Goal: Task Accomplishment & Management: Use online tool/utility

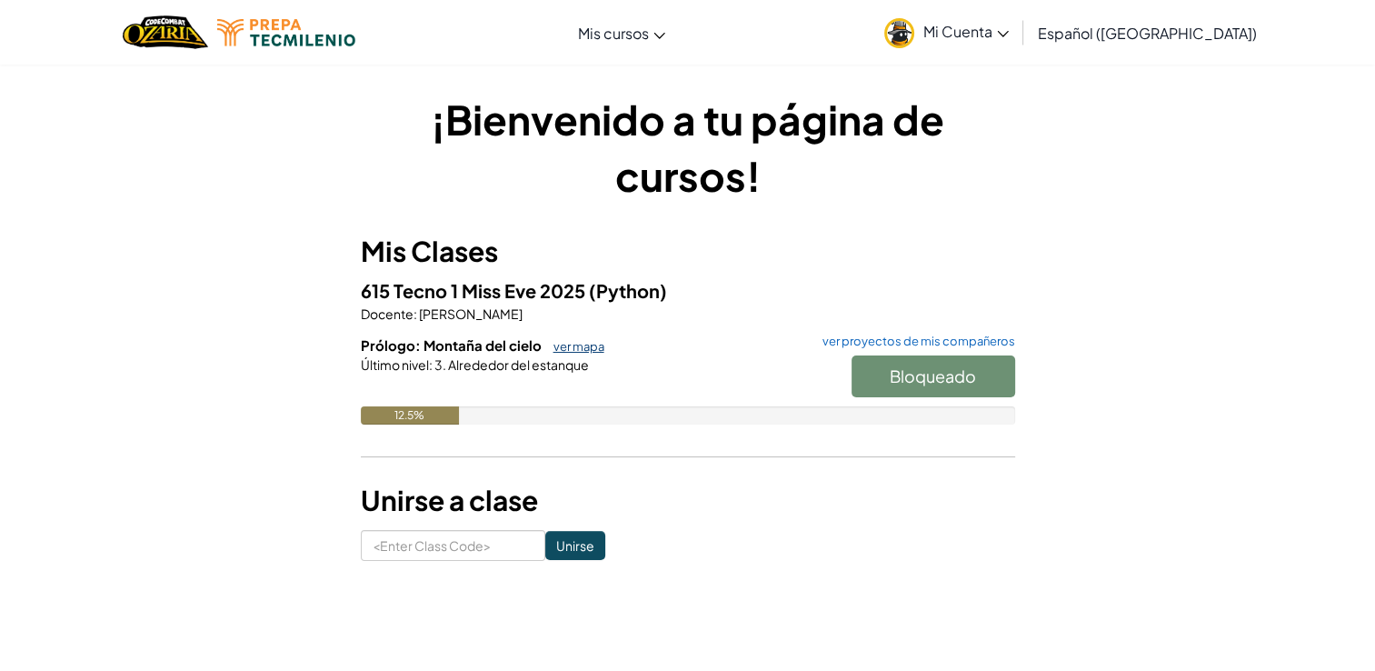
click at [582, 351] on link "ver mapa" at bounding box center [575, 346] width 60 height 15
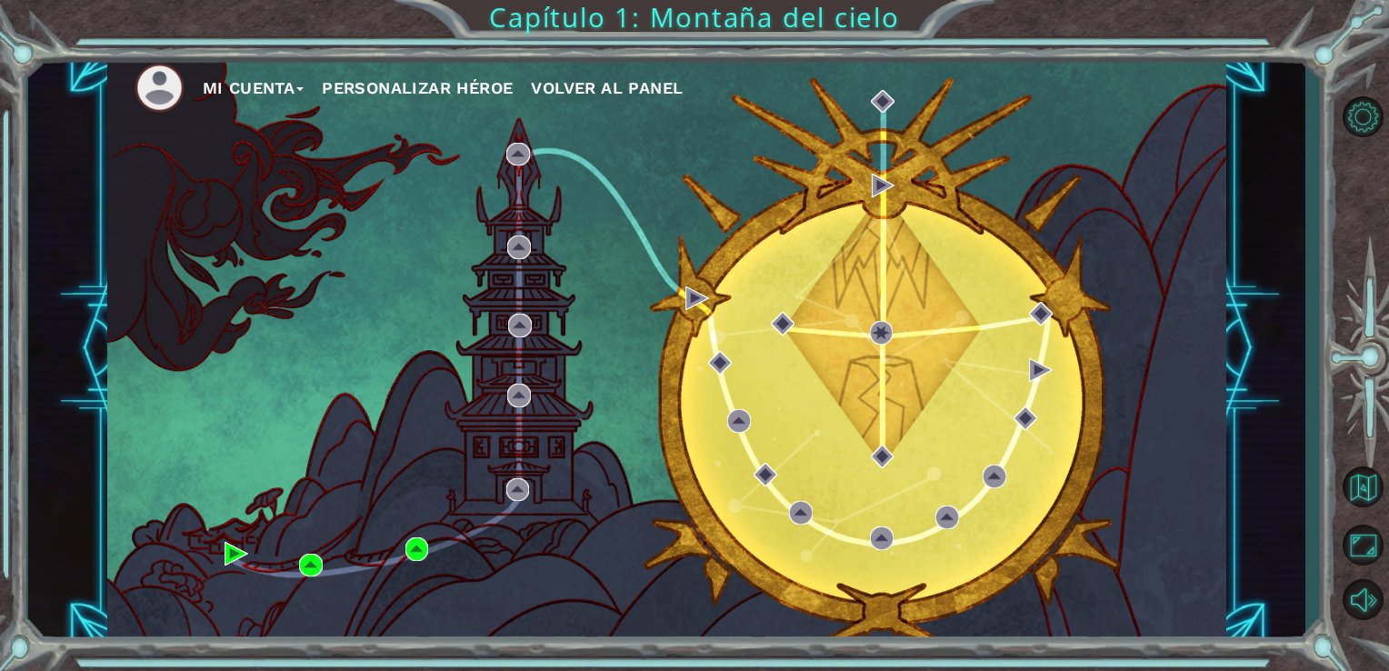
click at [177, 77] on img at bounding box center [160, 88] width 50 height 50
click at [165, 86] on img at bounding box center [160, 88] width 50 height 50
click at [302, 87] on span at bounding box center [299, 89] width 7 height 4
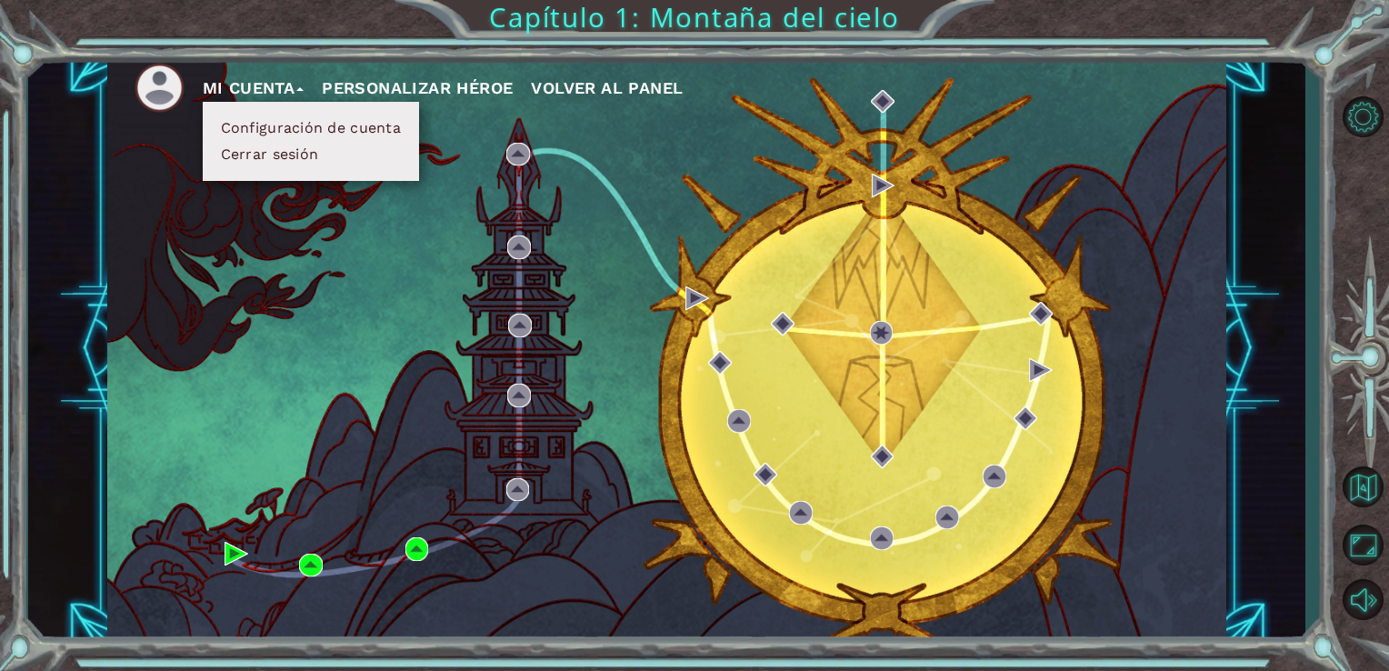
click at [298, 235] on div "Mi Cuenta Configuración de cuenta Cerrar sesión Personalizar héroe Volver al pa…" at bounding box center [667, 349] width 1120 height 590
click at [155, 87] on img at bounding box center [160, 88] width 50 height 50
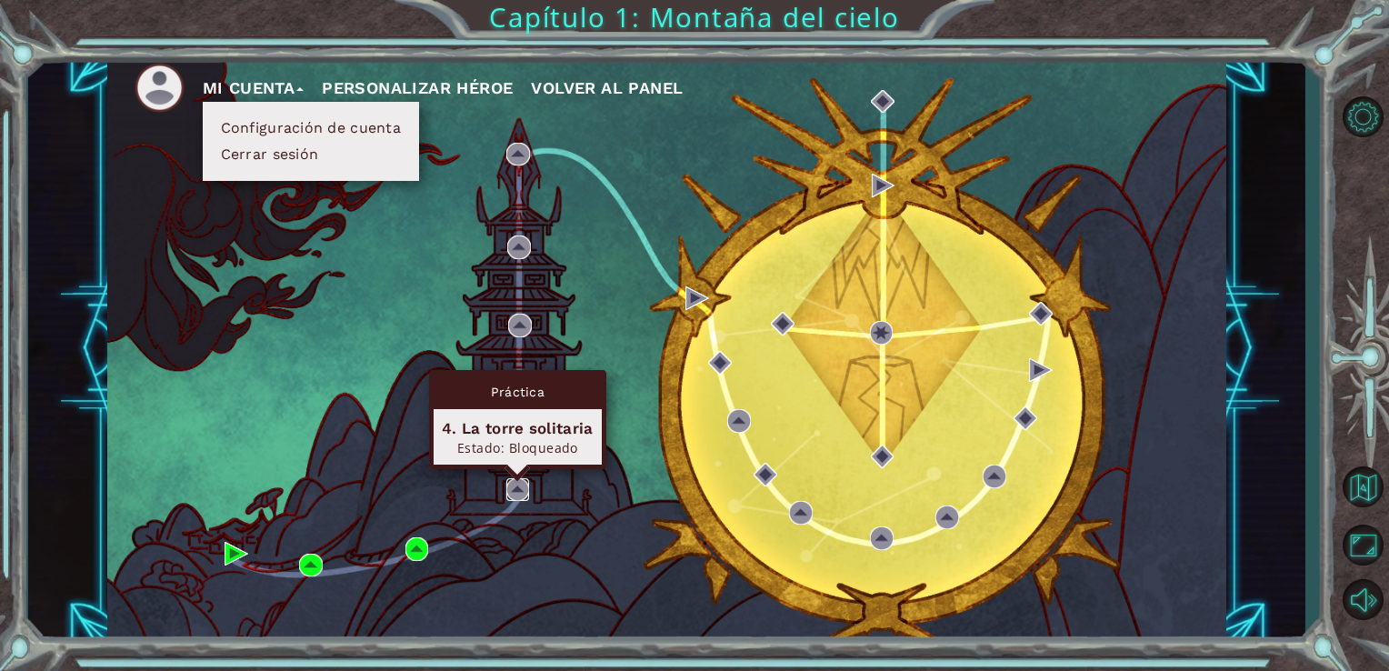
click at [515, 485] on img at bounding box center [518, 490] width 24 height 24
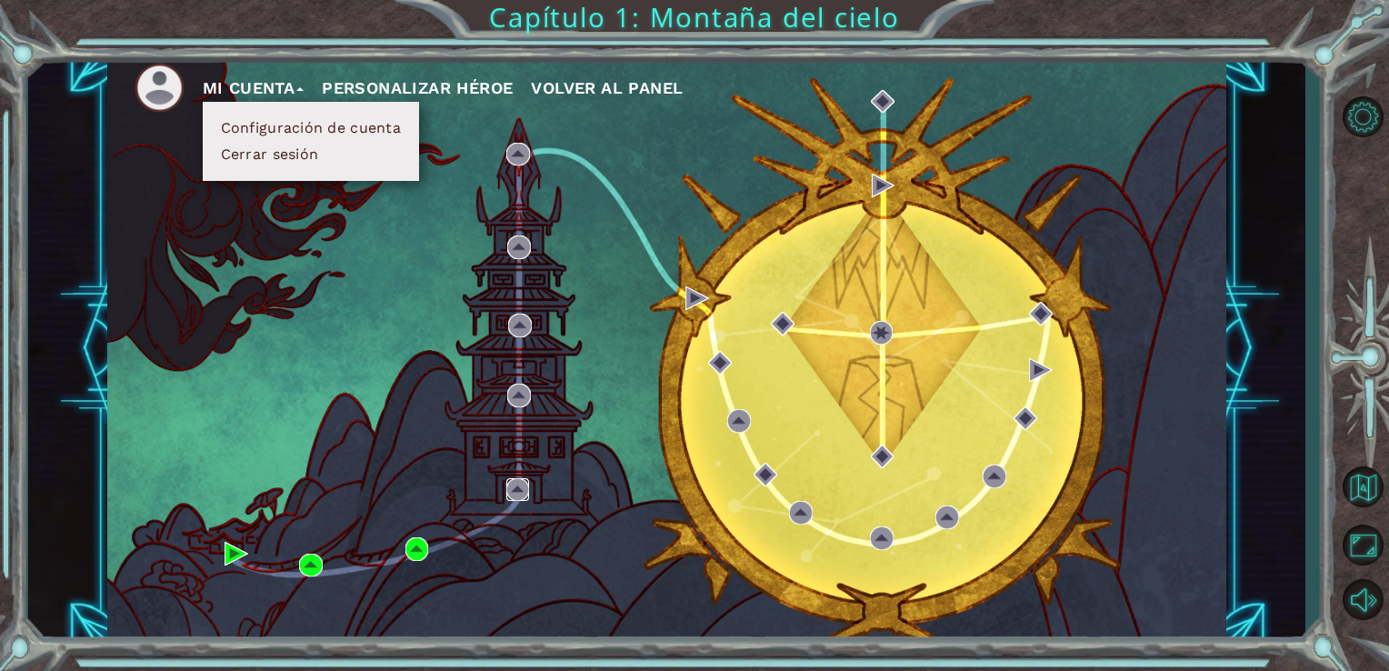
click at [515, 485] on img at bounding box center [518, 490] width 24 height 24
click at [516, 492] on img at bounding box center [518, 490] width 24 height 24
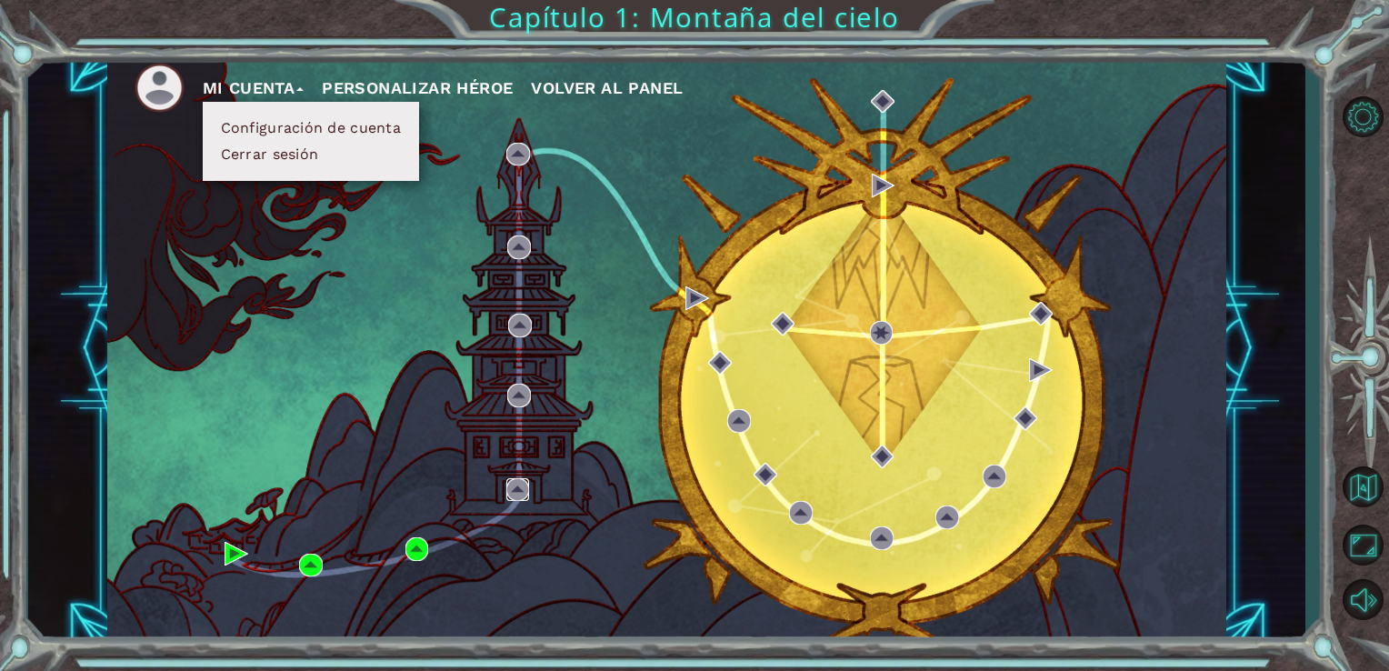
click at [516, 492] on img at bounding box center [518, 490] width 24 height 24
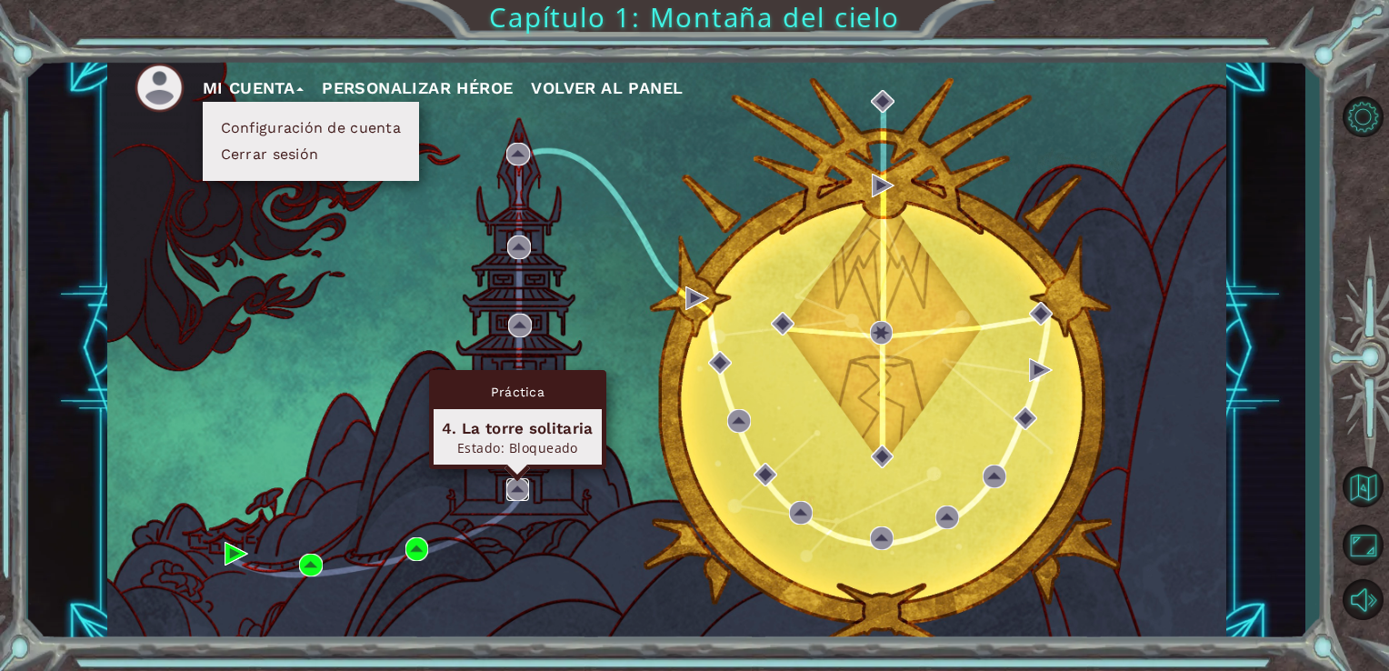
click at [521, 491] on img at bounding box center [518, 490] width 24 height 24
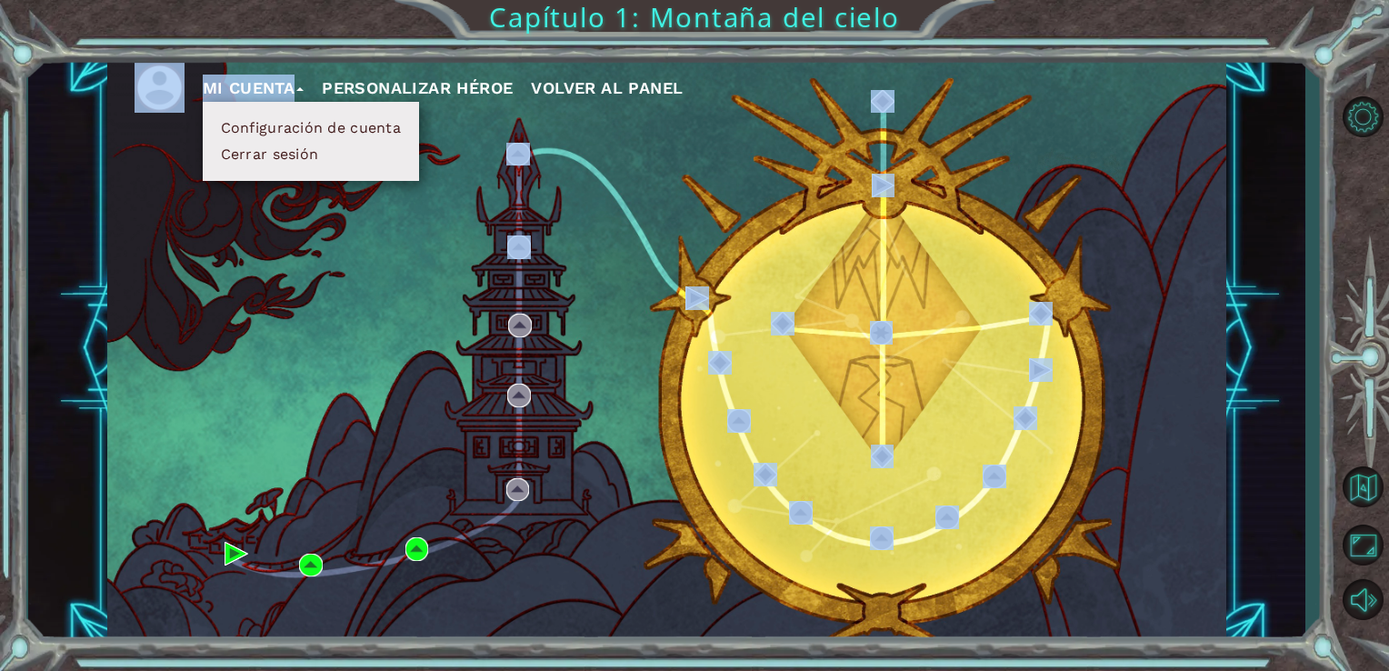
drag, startPoint x: 273, startPoint y: 185, endPoint x: 440, endPoint y: 326, distance: 219.3
click at [440, 326] on div "Mi Cuenta Configuración de cuenta Cerrar sesión Personalizar héroe Volver al pa…" at bounding box center [667, 349] width 1120 height 590
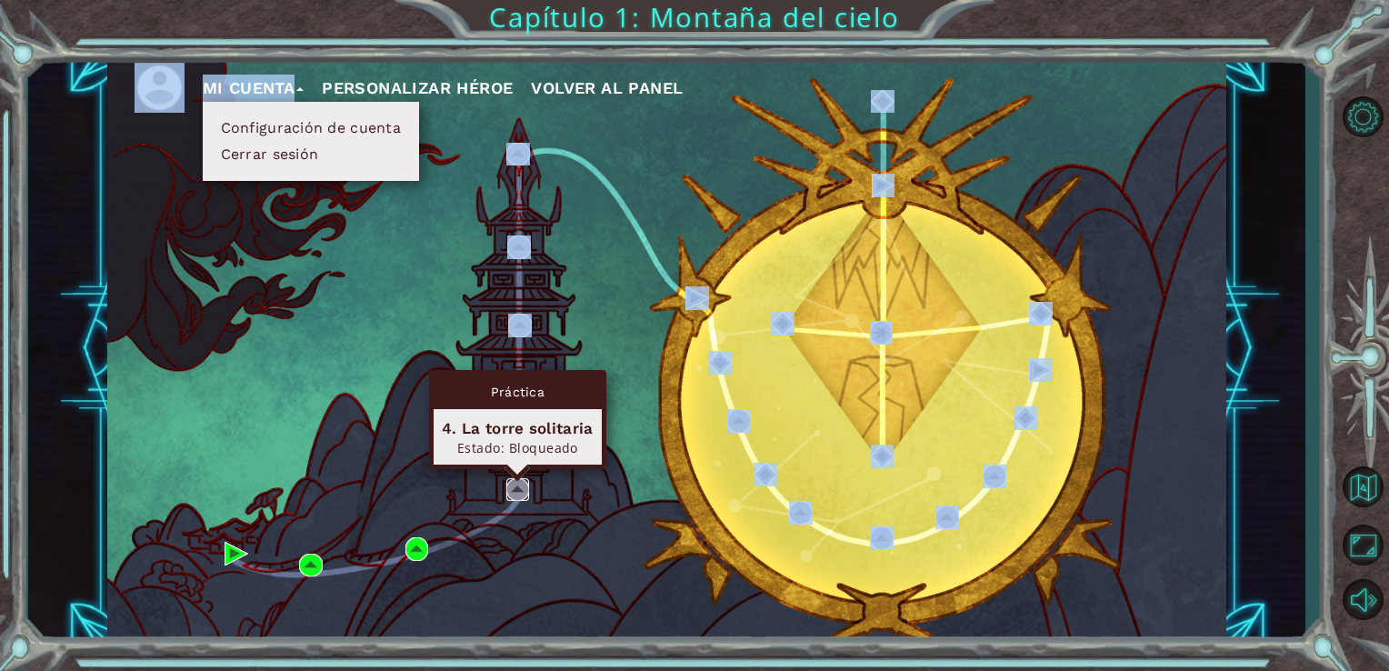
click at [508, 493] on img at bounding box center [518, 490] width 24 height 24
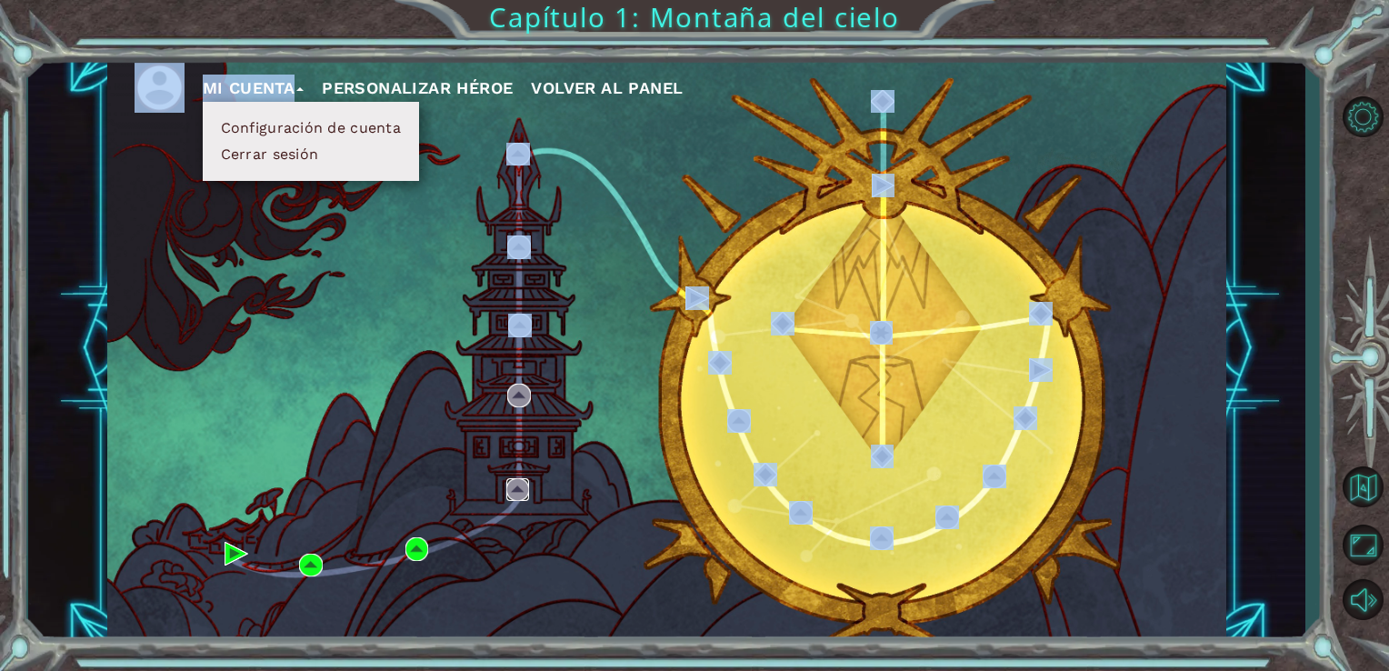
click at [522, 494] on img at bounding box center [518, 490] width 24 height 24
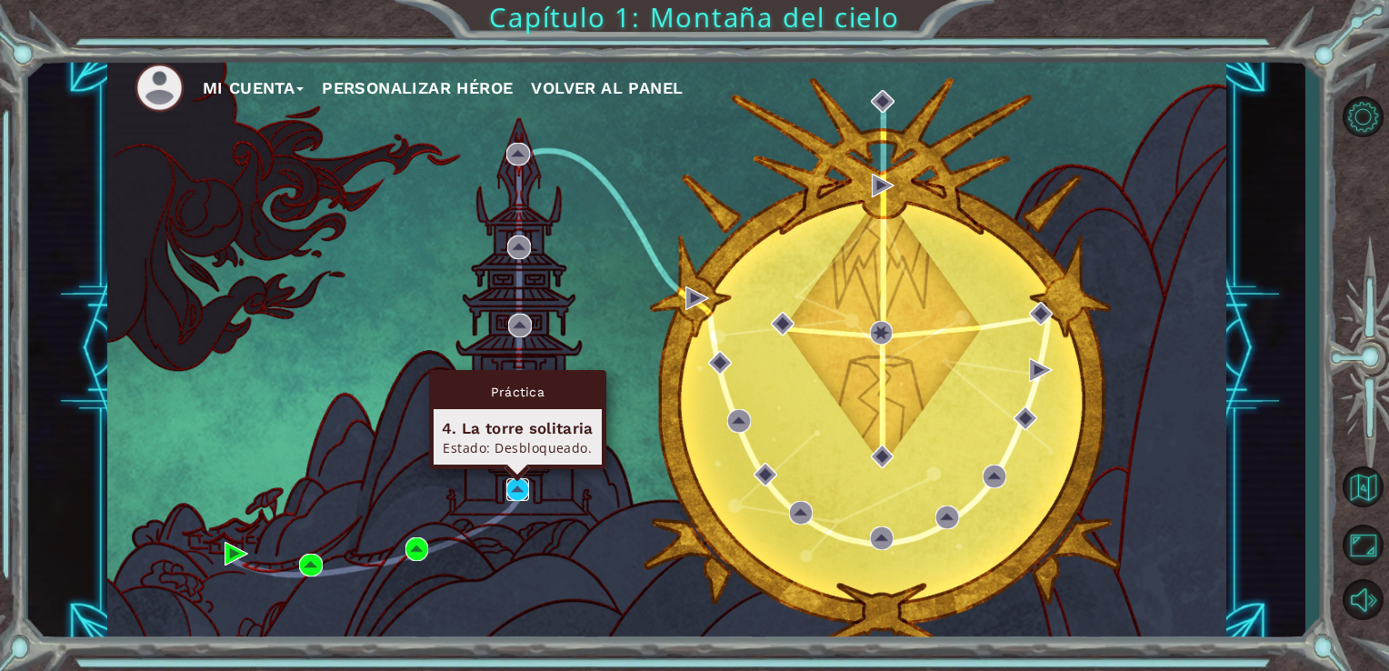
click at [508, 490] on img at bounding box center [518, 490] width 24 height 24
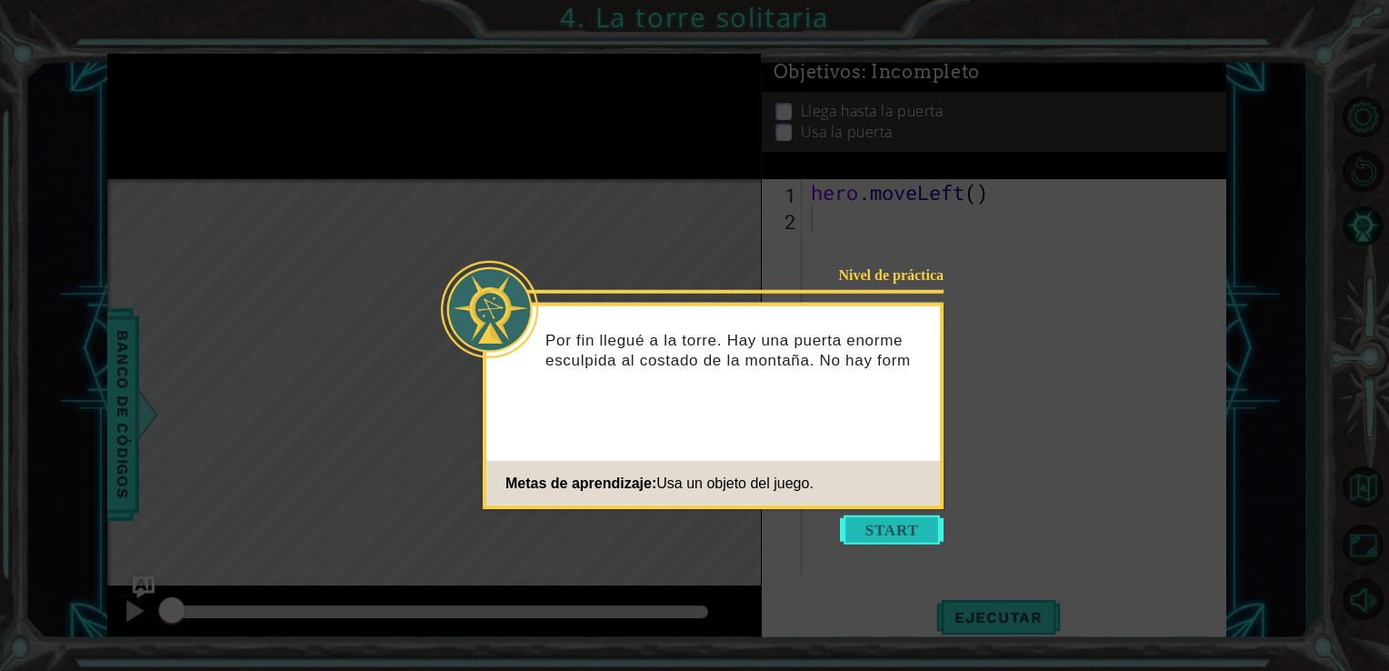
click at [905, 520] on button "Start" at bounding box center [892, 529] width 104 height 29
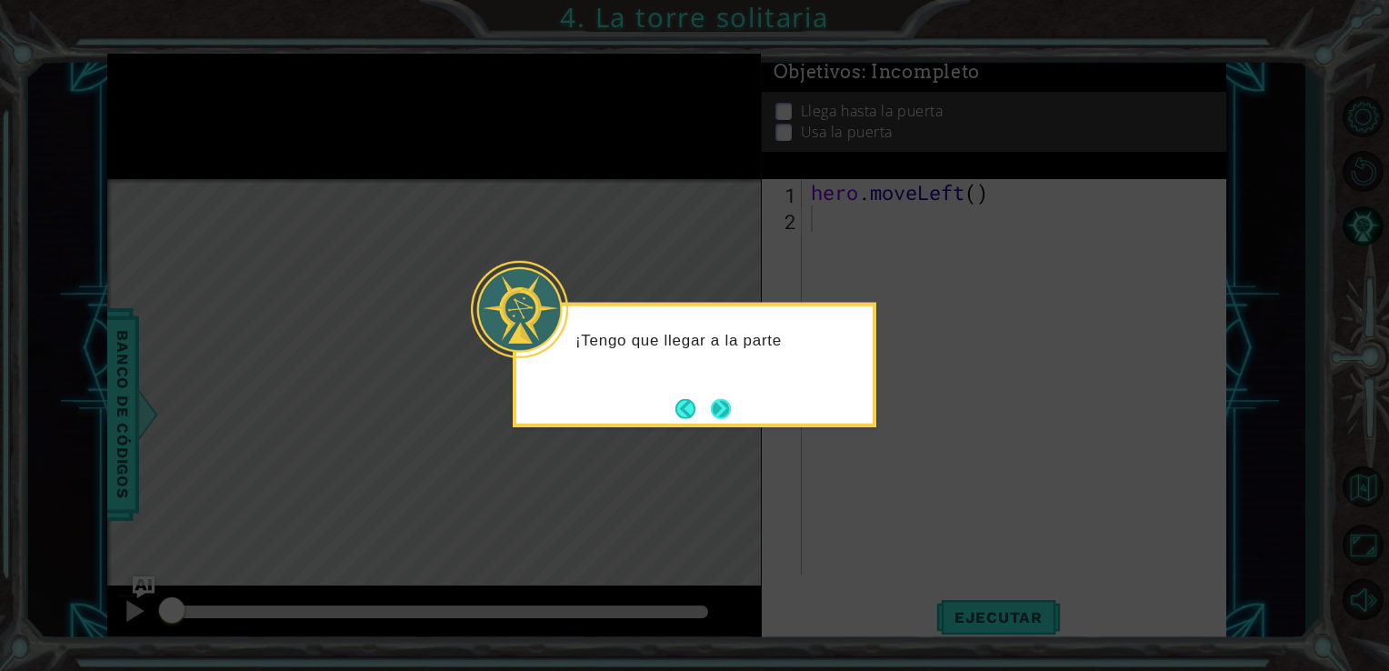
click at [720, 402] on button "Next" at bounding box center [721, 408] width 20 height 20
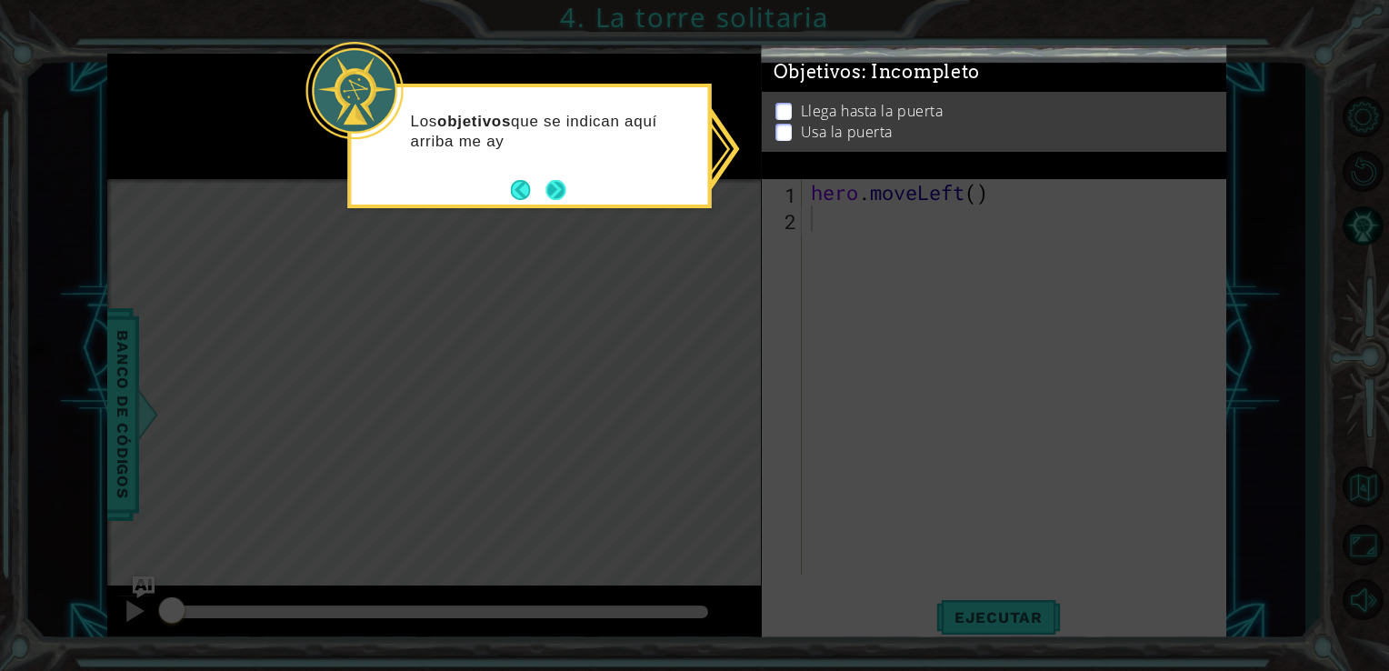
click at [563, 183] on button "Next" at bounding box center [555, 190] width 20 height 20
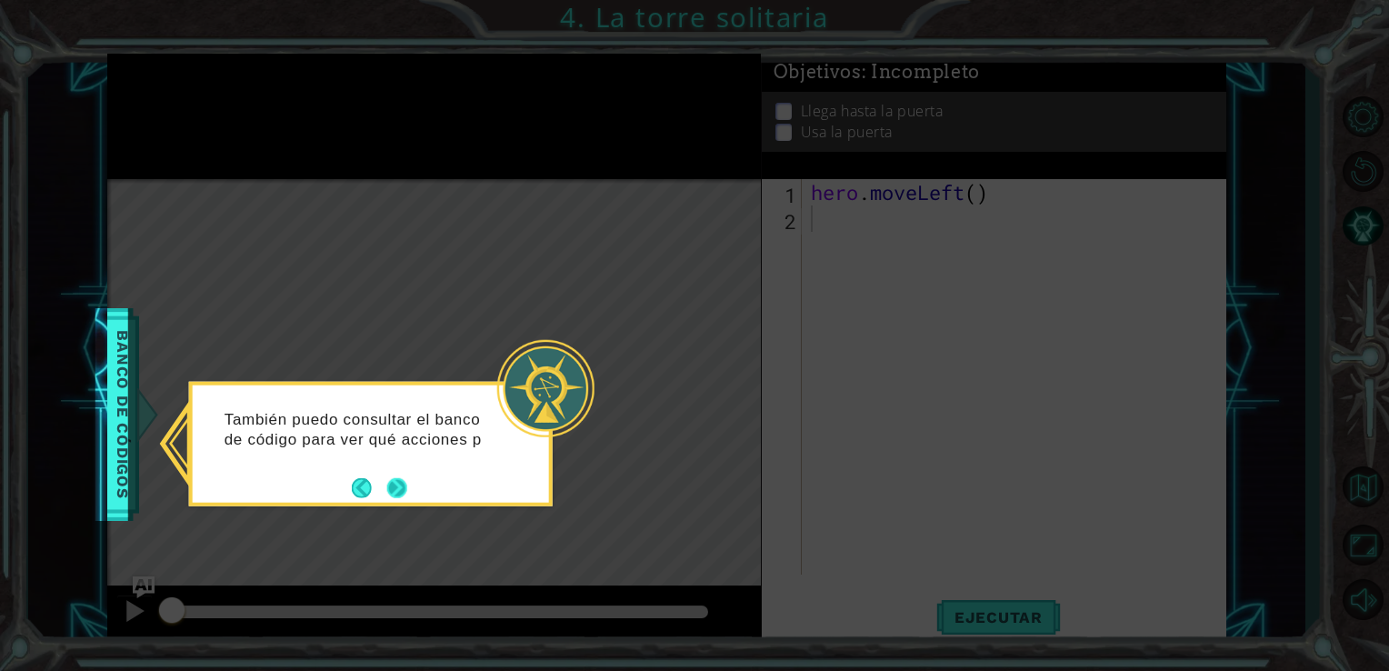
click at [407, 491] on div "También puedo consultar el banco de código para ver qué acciones p" at bounding box center [371, 444] width 364 height 125
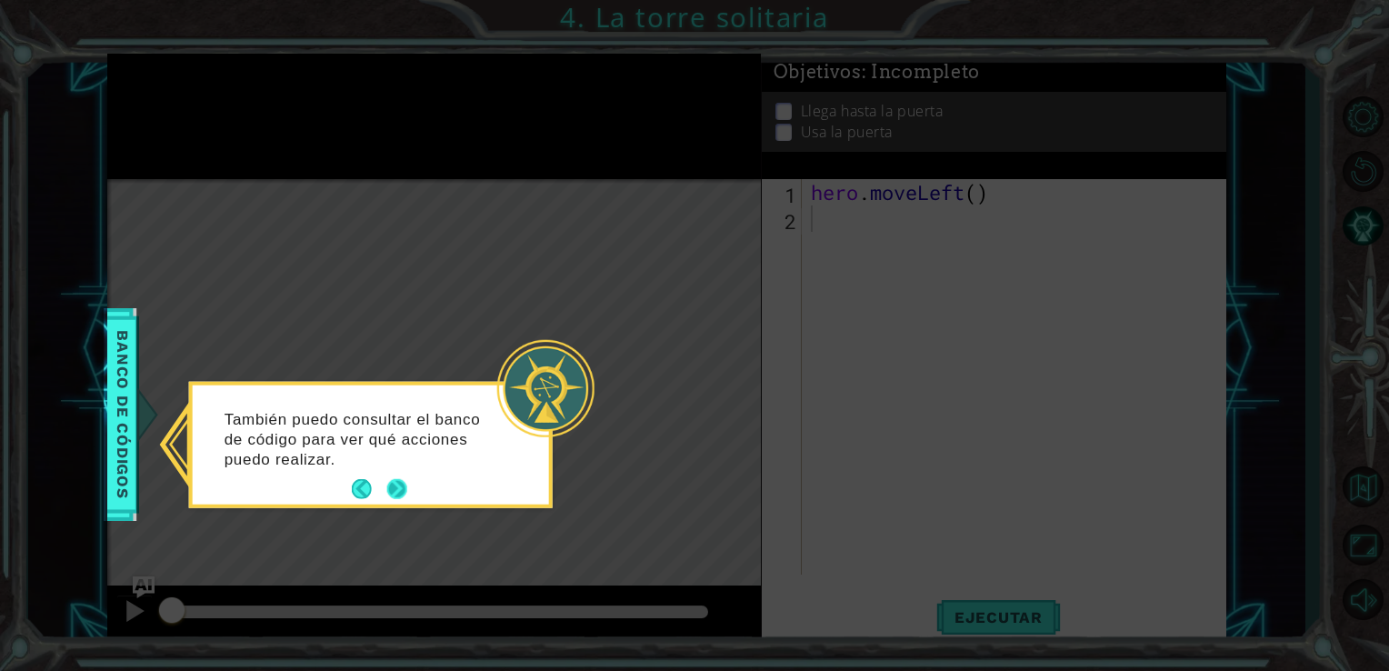
click at [404, 491] on button "Next" at bounding box center [397, 489] width 20 height 20
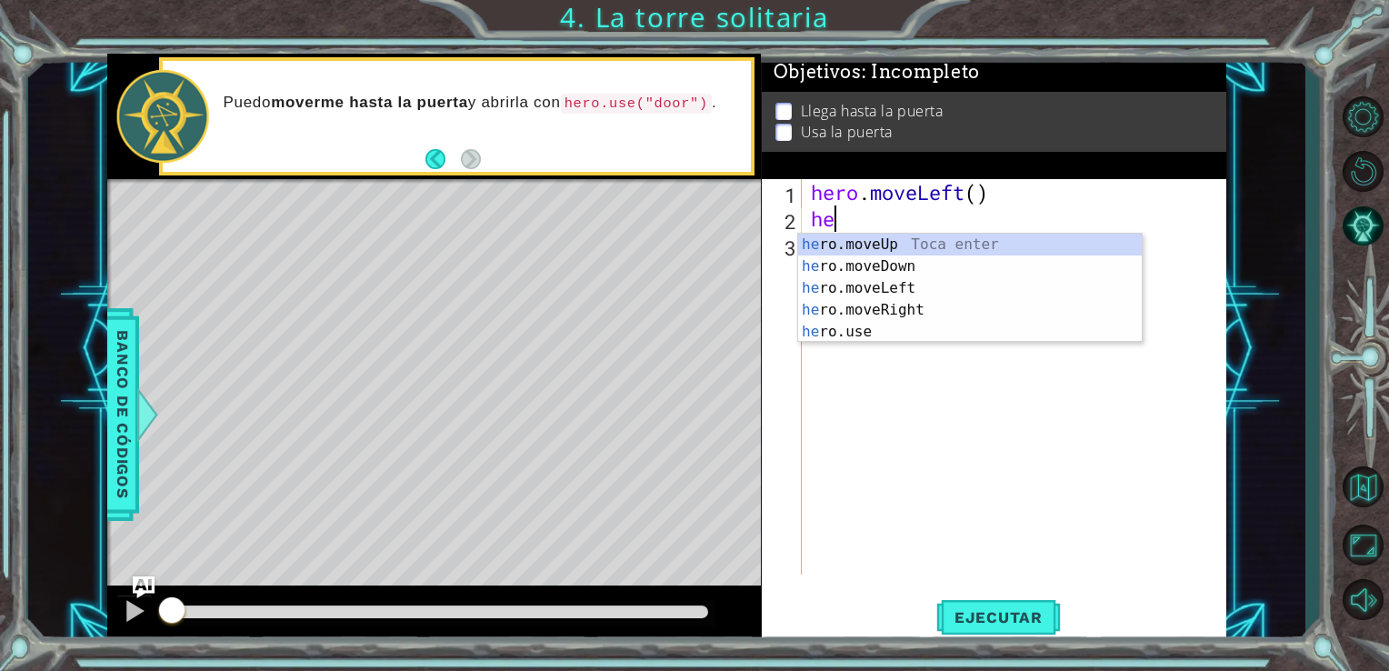
type textarea "he"
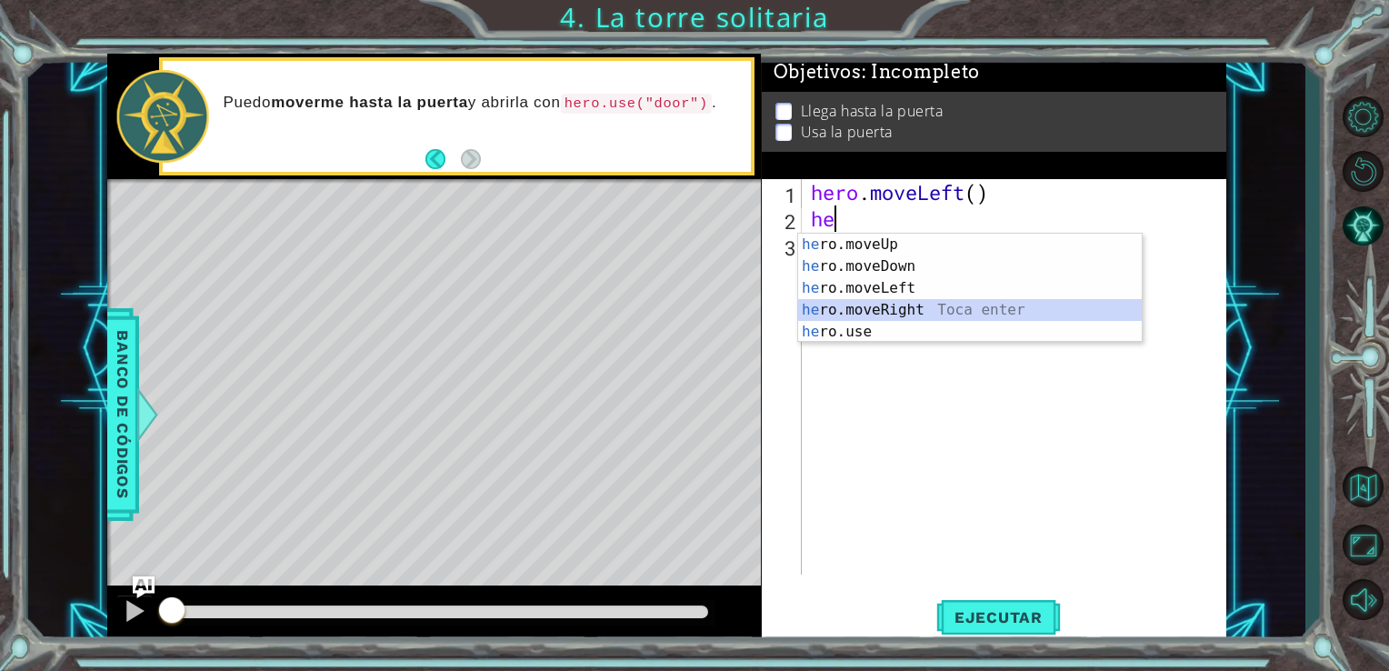
click at [884, 307] on div "he ro.moveUp Toca enter he ro.moveDown Toca enter he ro.moveLeft Toca enter he …" at bounding box center [970, 310] width 344 height 153
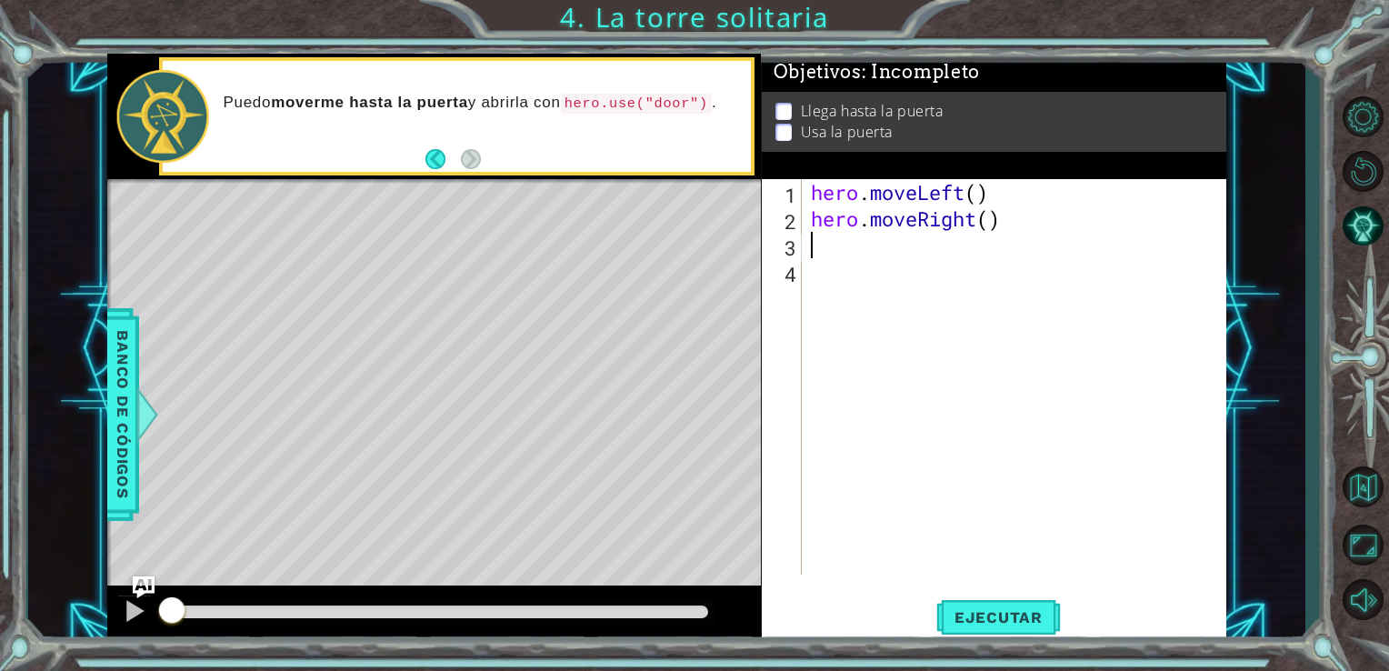
click at [859, 256] on div "hero . moveLeft ( ) hero . moveRight ( )" at bounding box center [1019, 403] width 425 height 448
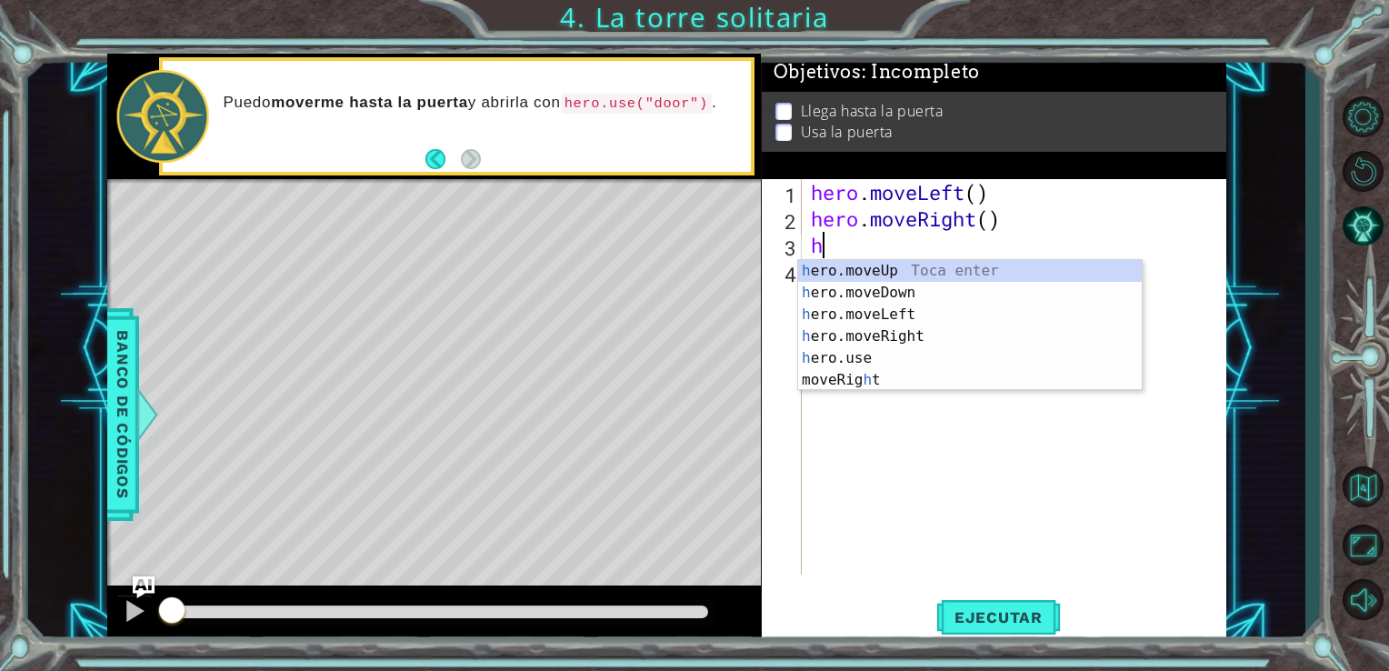
type textarea "he"
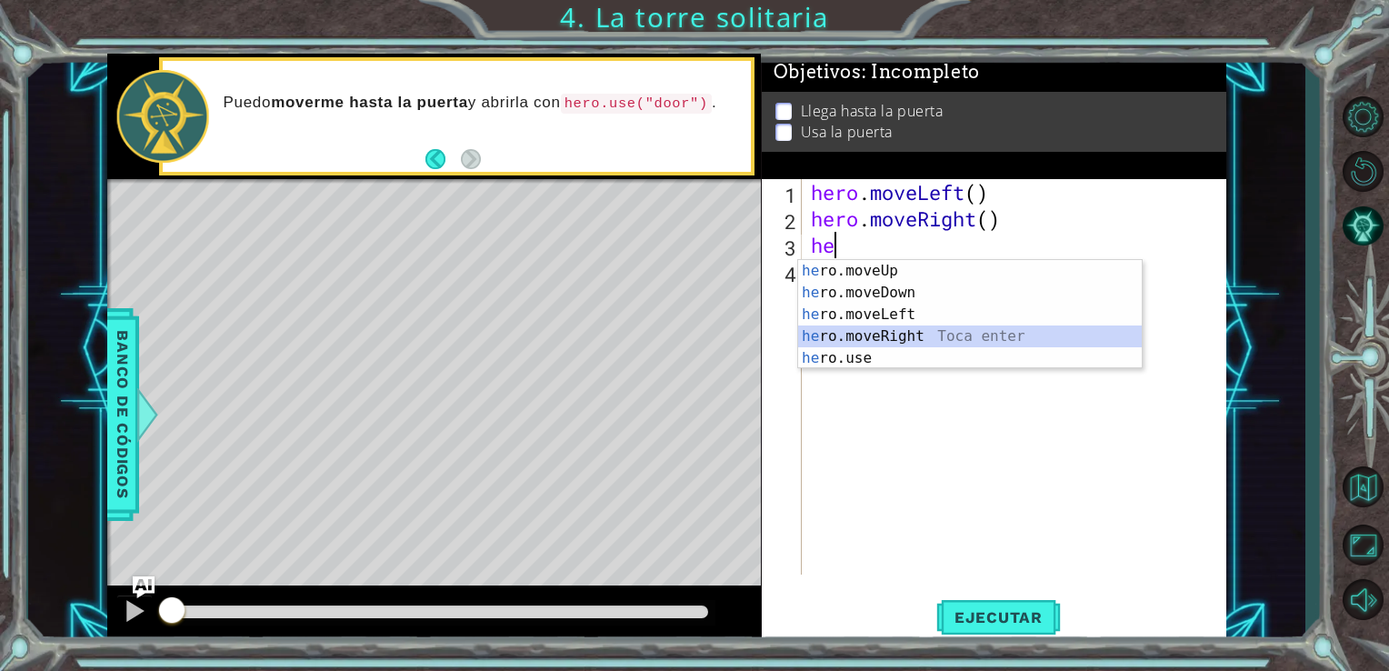
click at [905, 333] on div "he ro.moveUp Toca enter he ro.moveDown Toca enter he ro.moveLeft Toca enter he …" at bounding box center [970, 336] width 344 height 153
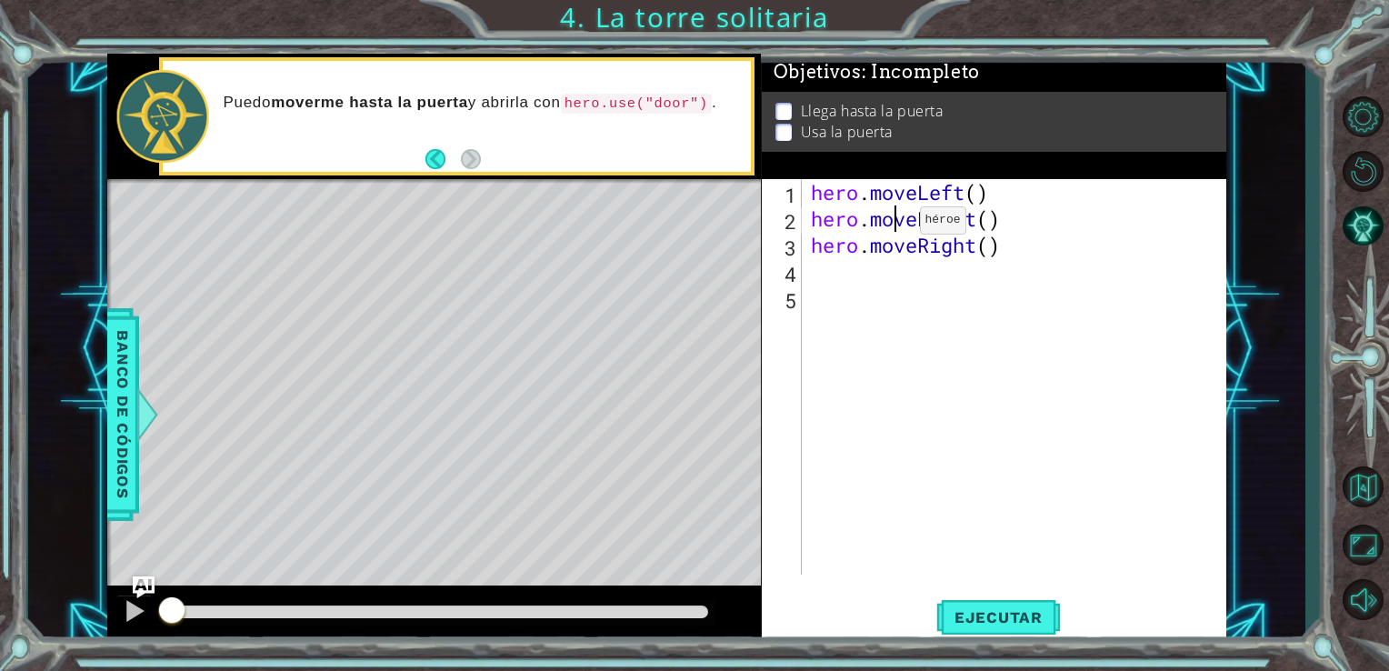
click at [892, 225] on div "hero . moveLeft ( ) hero . moveRight ( ) hero . moveRight ( )" at bounding box center [1019, 403] width 425 height 448
click at [1038, 238] on div "hero . moveLeft ( ) hero . moveRight ( ) hero . moveRight ( )" at bounding box center [1019, 403] width 425 height 448
click at [1022, 220] on div "hero . moveLeft ( ) hero . moveRight ( ) hero . moveRight ( )" at bounding box center [1019, 403] width 425 height 448
type textarea "hero.mov"
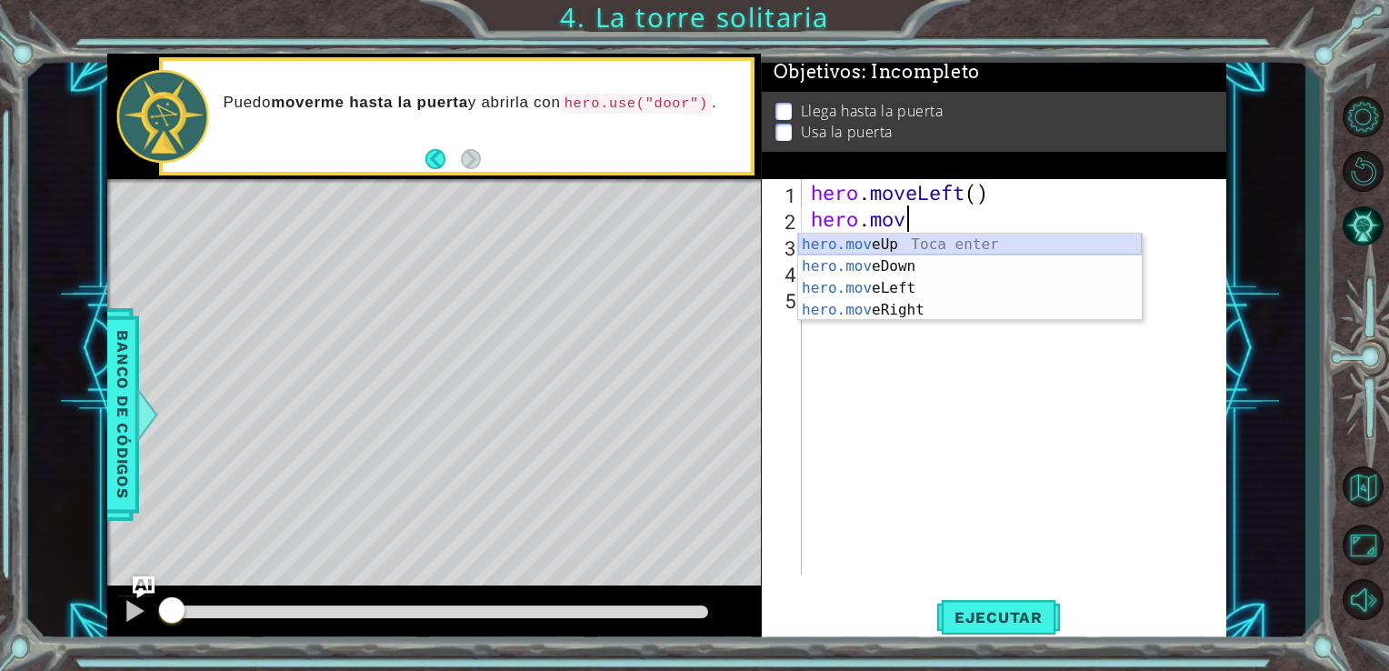
click at [981, 240] on div "hero.mov eUp Toca enter hero.mov eDown Toca enter hero.mov eLeft Toca enter her…" at bounding box center [970, 299] width 344 height 131
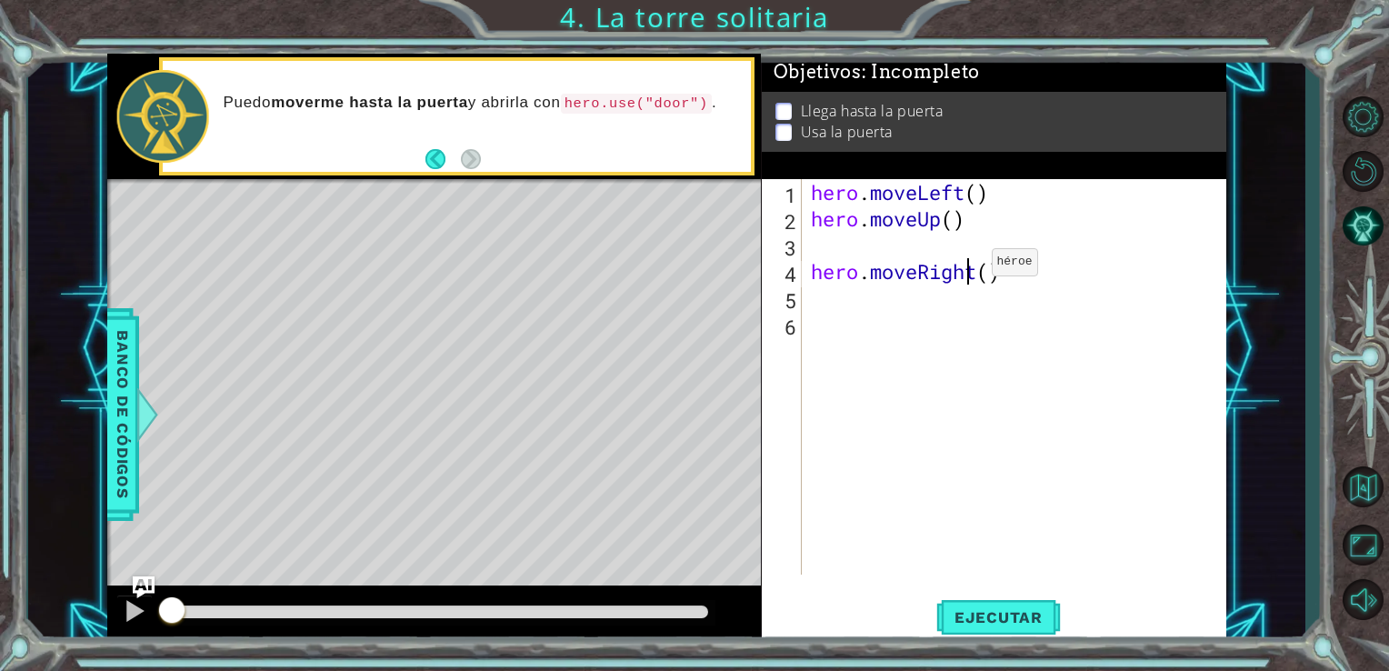
click at [964, 266] on div "hero . moveLeft ( ) hero . moveUp ( ) hero . moveRight ( )" at bounding box center [1019, 403] width 425 height 448
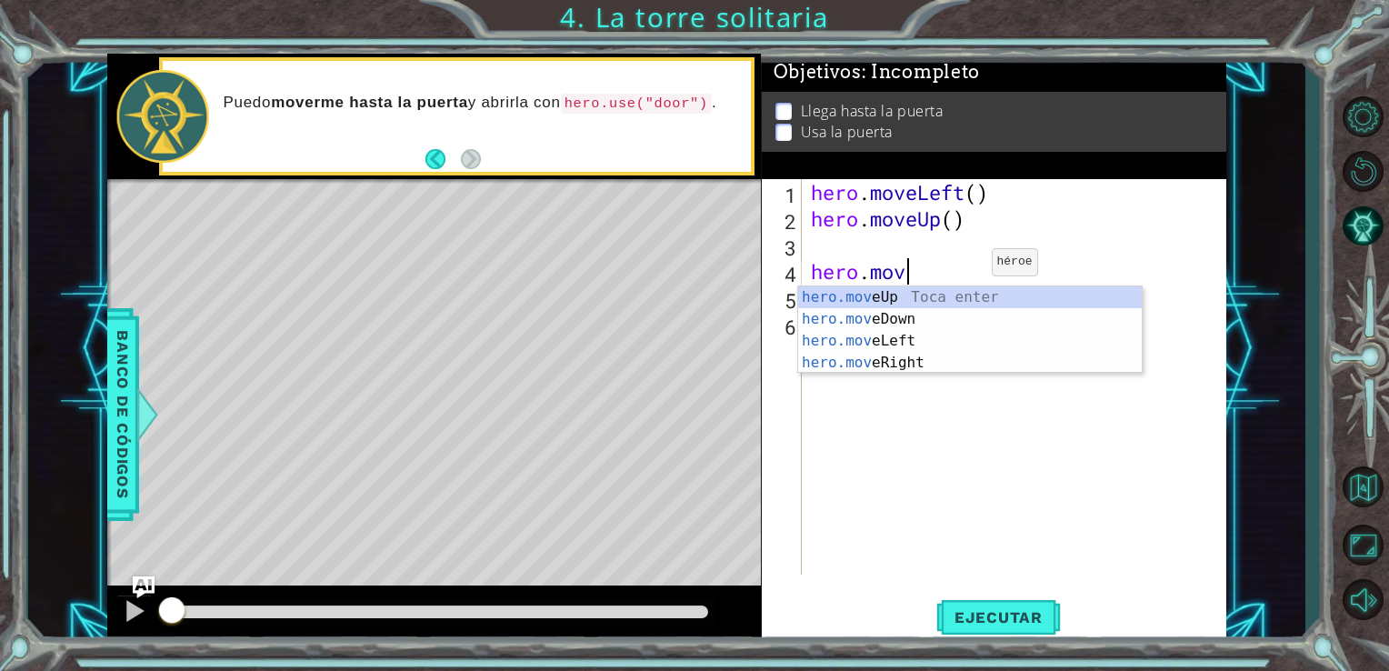
type textarea "hero.m"
click at [949, 289] on div "hero.m oveUp Toca enter hero.m oveDown Toca enter hero.m oveLeft Toca enter her…" at bounding box center [970, 351] width 344 height 131
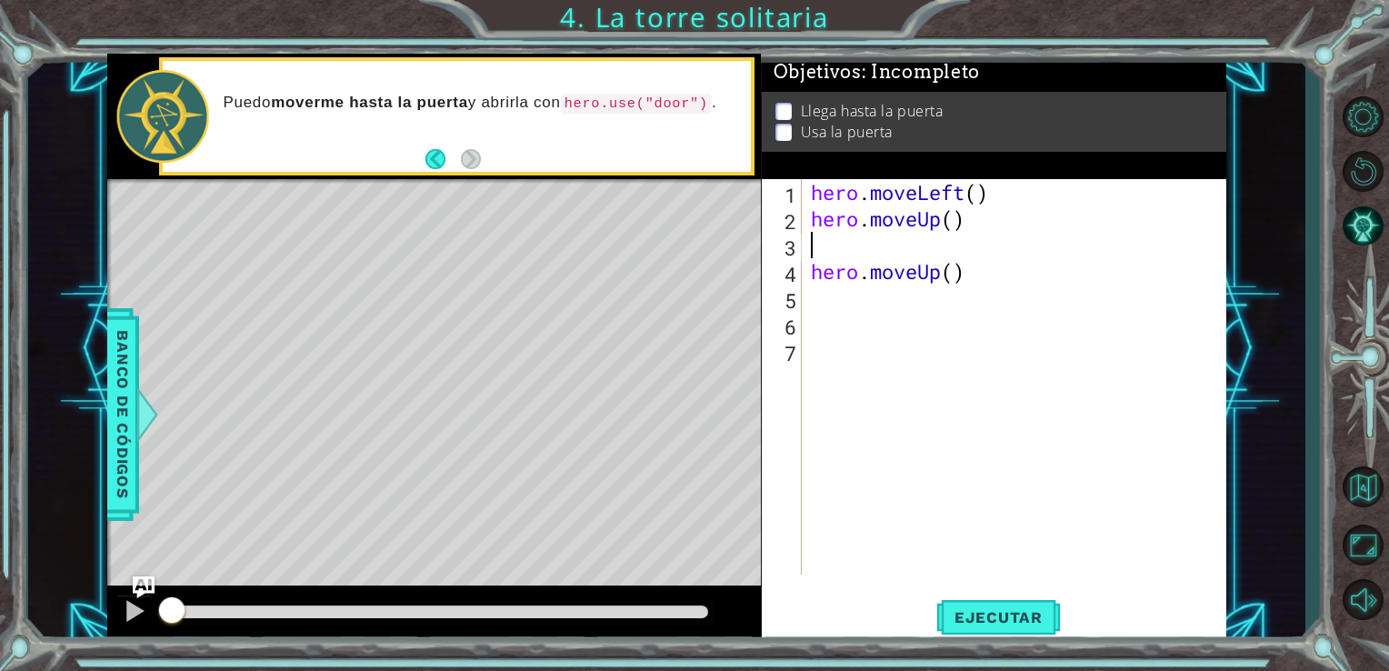
click at [873, 247] on div "hero . moveLeft ( ) hero . moveUp ( ) hero . moveUp ( )" at bounding box center [1019, 403] width 425 height 448
type textarea "he"
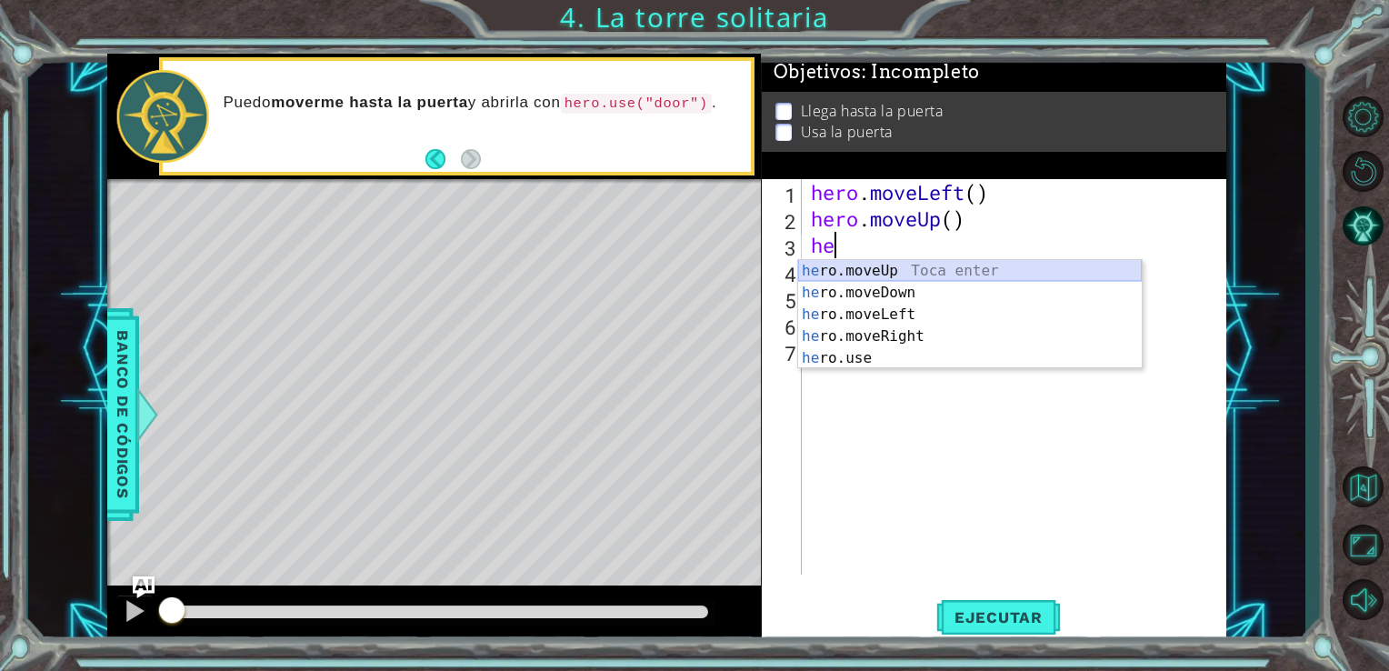
click at [887, 267] on div "he ro.moveUp Toca enter he ro.moveDown Toca enter he ro.moveLeft Toca enter he …" at bounding box center [970, 336] width 344 height 153
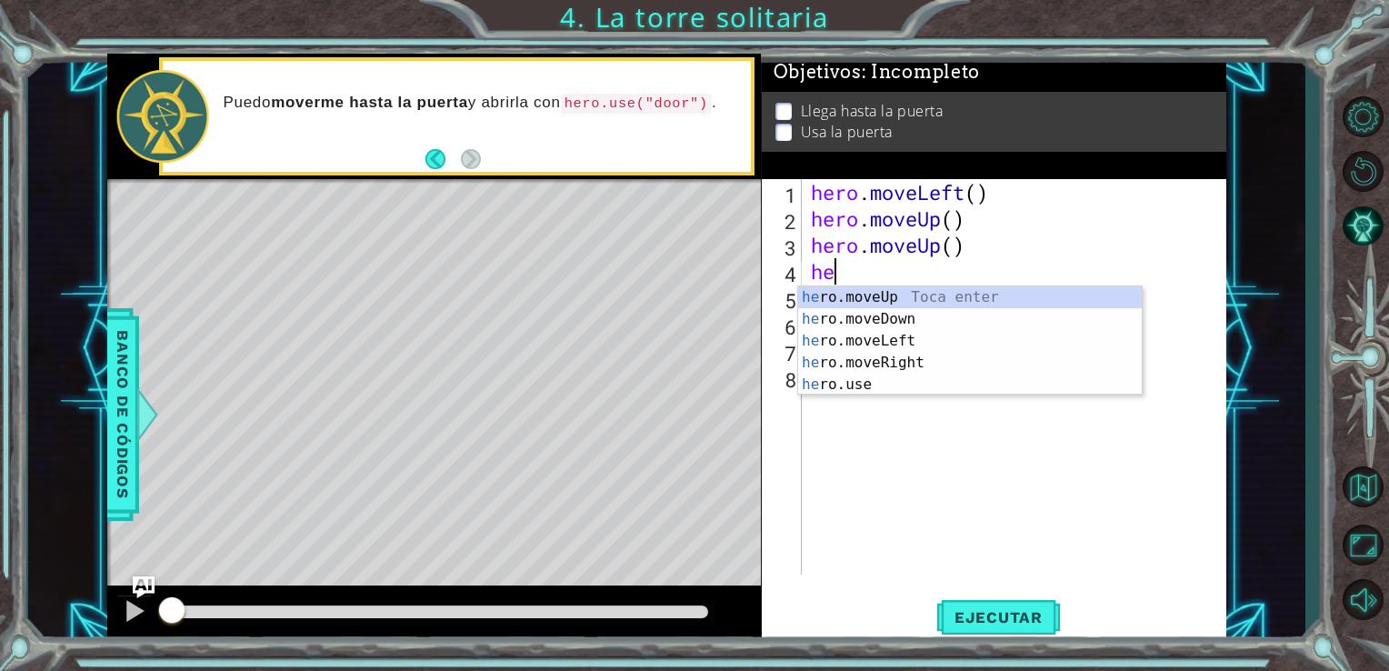
type textarea "her"
click at [918, 355] on div "her o.moveUp Toca enter her o.moveDown Toca enter her o.moveLeft [PERSON_NAME] …" at bounding box center [970, 362] width 344 height 153
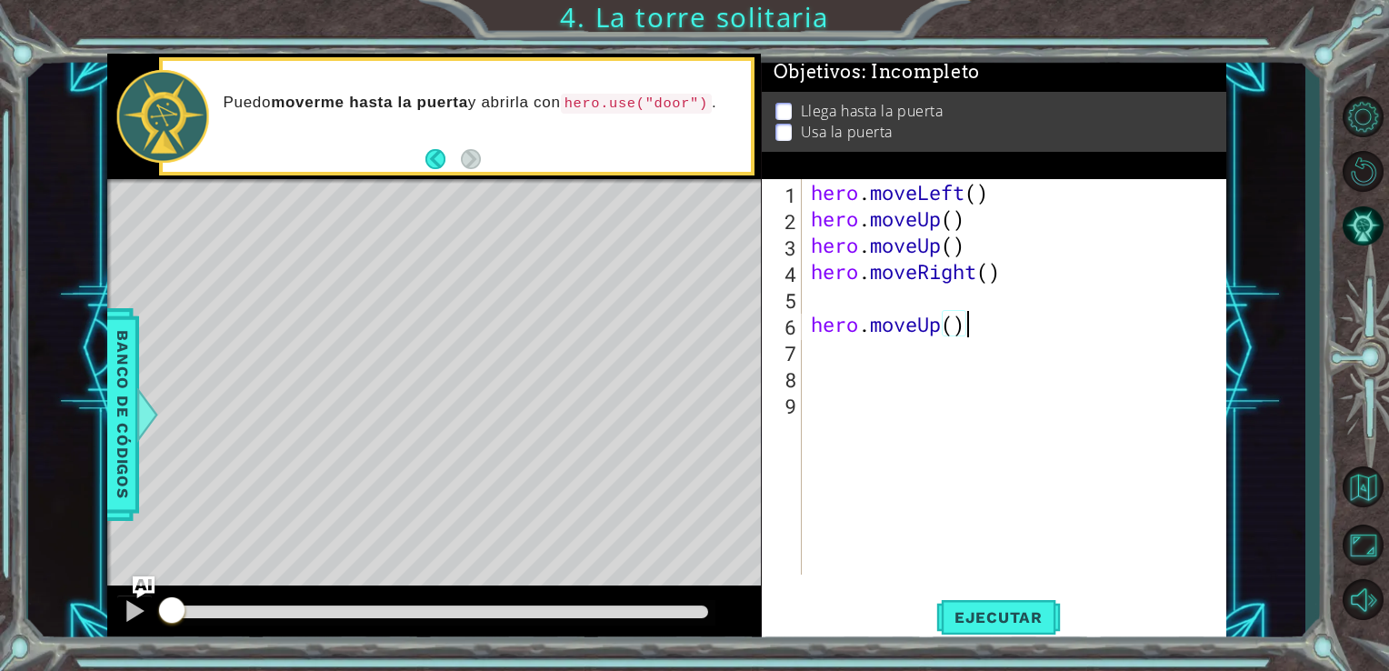
click at [965, 315] on div "hero . moveLeft ( ) hero . moveUp ( ) hero . moveUp ( ) hero . moveRight ( ) he…" at bounding box center [1019, 403] width 425 height 448
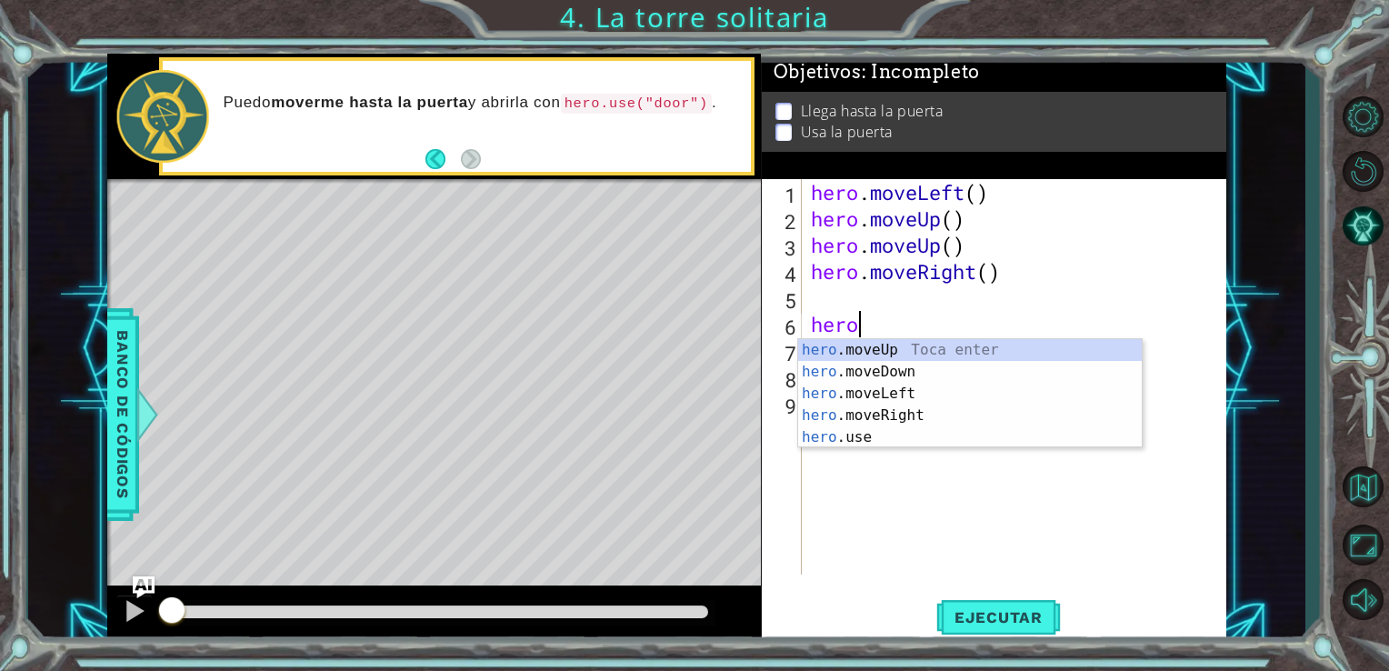
type textarea "h"
type textarea "hero.moveRight()"
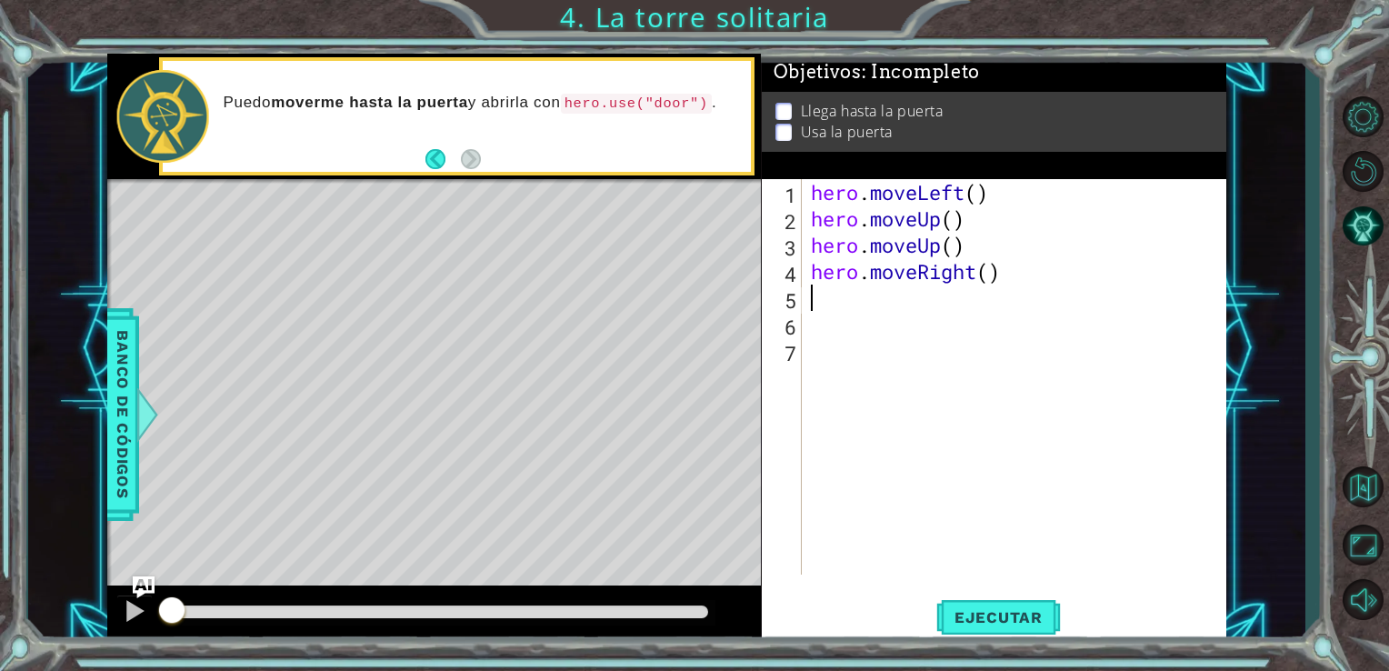
click at [839, 291] on div "hero . moveLeft ( ) hero . moveUp ( ) hero . moveUp ( ) hero . moveRight ( )" at bounding box center [1019, 403] width 425 height 448
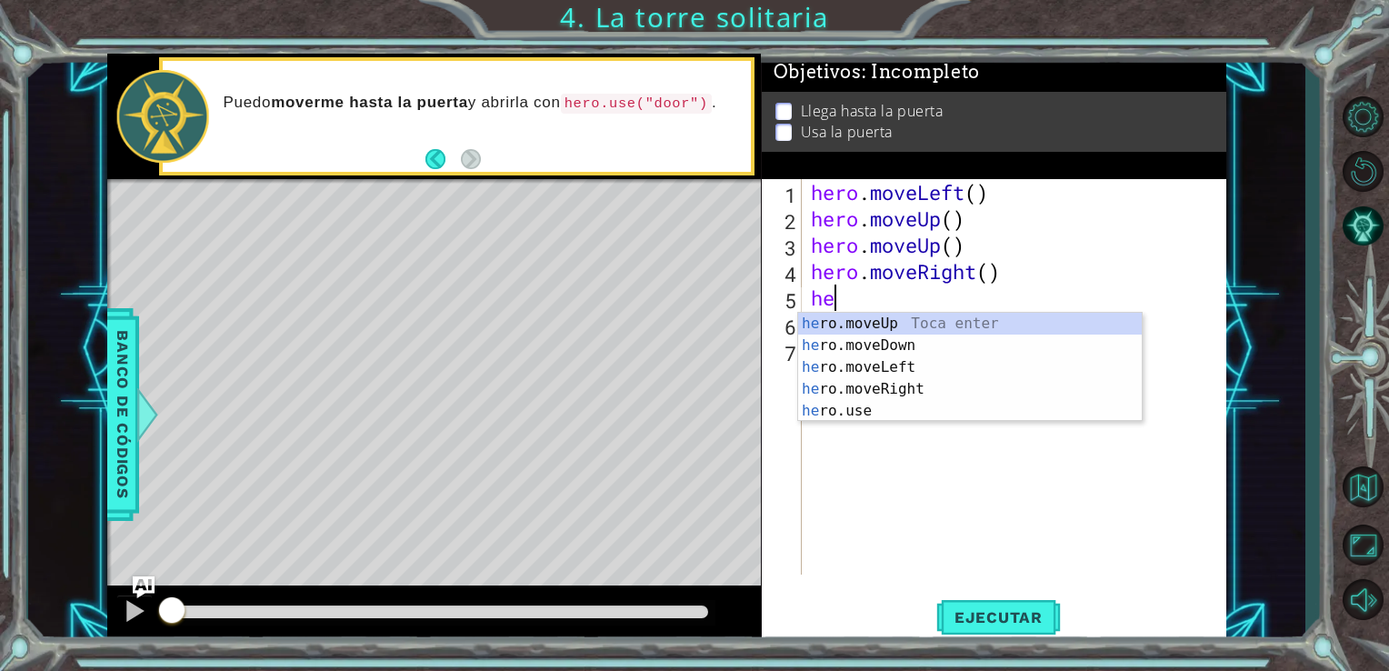
type textarea "her"
click at [850, 313] on div "her o.moveUp Toca enter her o.moveDown Toca enter her o.moveLeft [PERSON_NAME] …" at bounding box center [970, 389] width 344 height 153
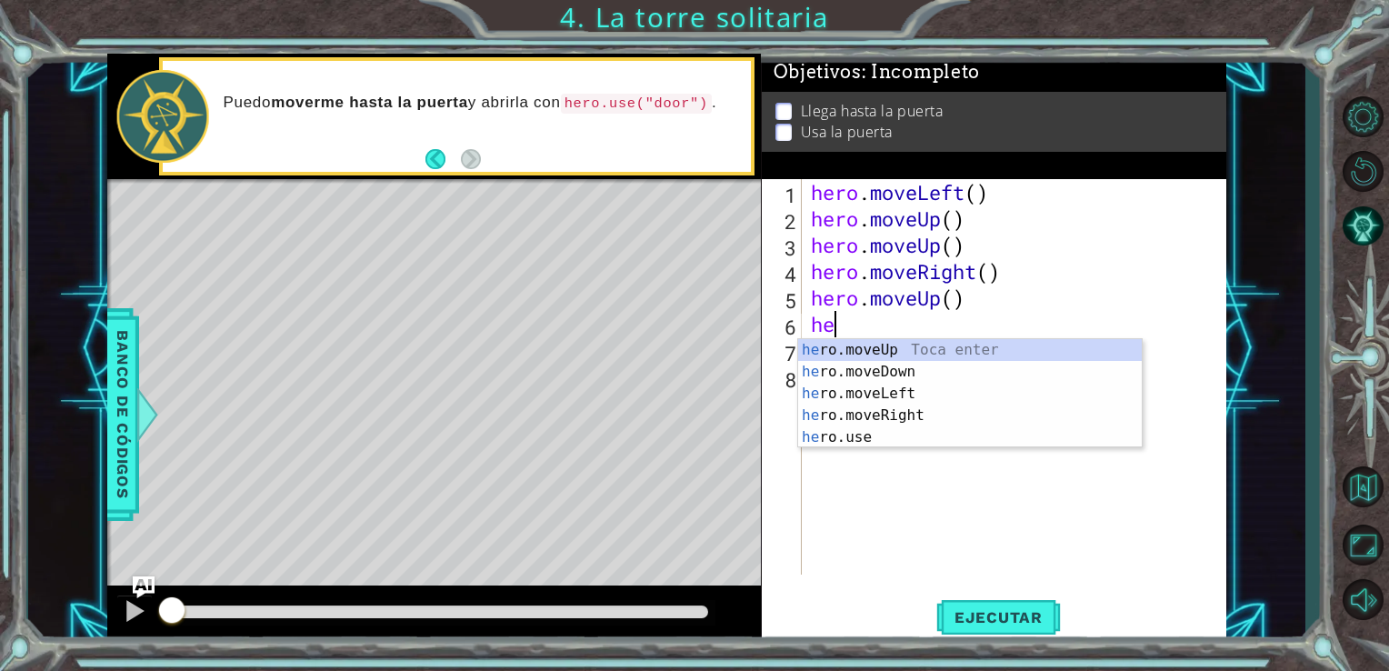
type textarea "her"
click at [860, 344] on div "her o.moveUp Toca enter her o.moveDown Toca enter her o.moveLeft [PERSON_NAME] …" at bounding box center [970, 415] width 344 height 153
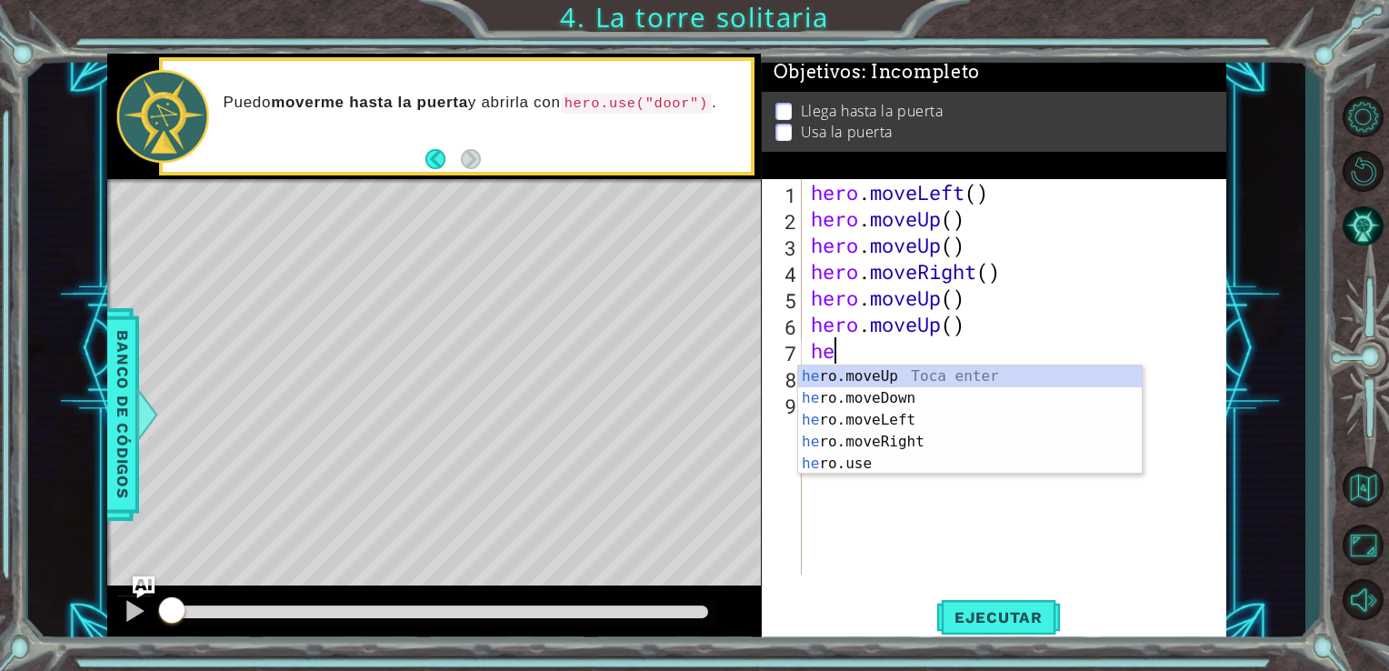
type textarea "her"
click at [873, 414] on div "her o.moveUp Toca enter her o.moveDown Toca enter her o.moveLeft [PERSON_NAME] …" at bounding box center [970, 441] width 344 height 153
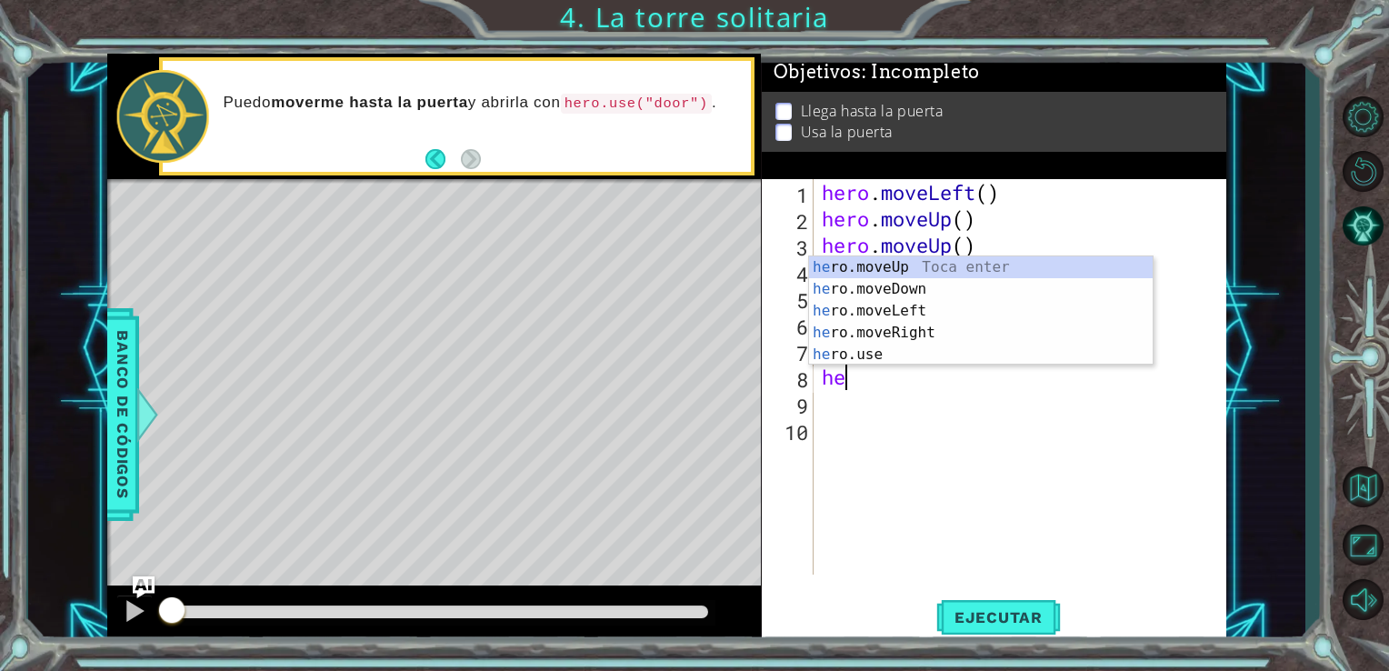
type textarea "her"
click at [906, 272] on div "her o.moveUp Toca enter her o.moveDown Toca enter her o.moveLeft [PERSON_NAME] …" at bounding box center [981, 332] width 344 height 153
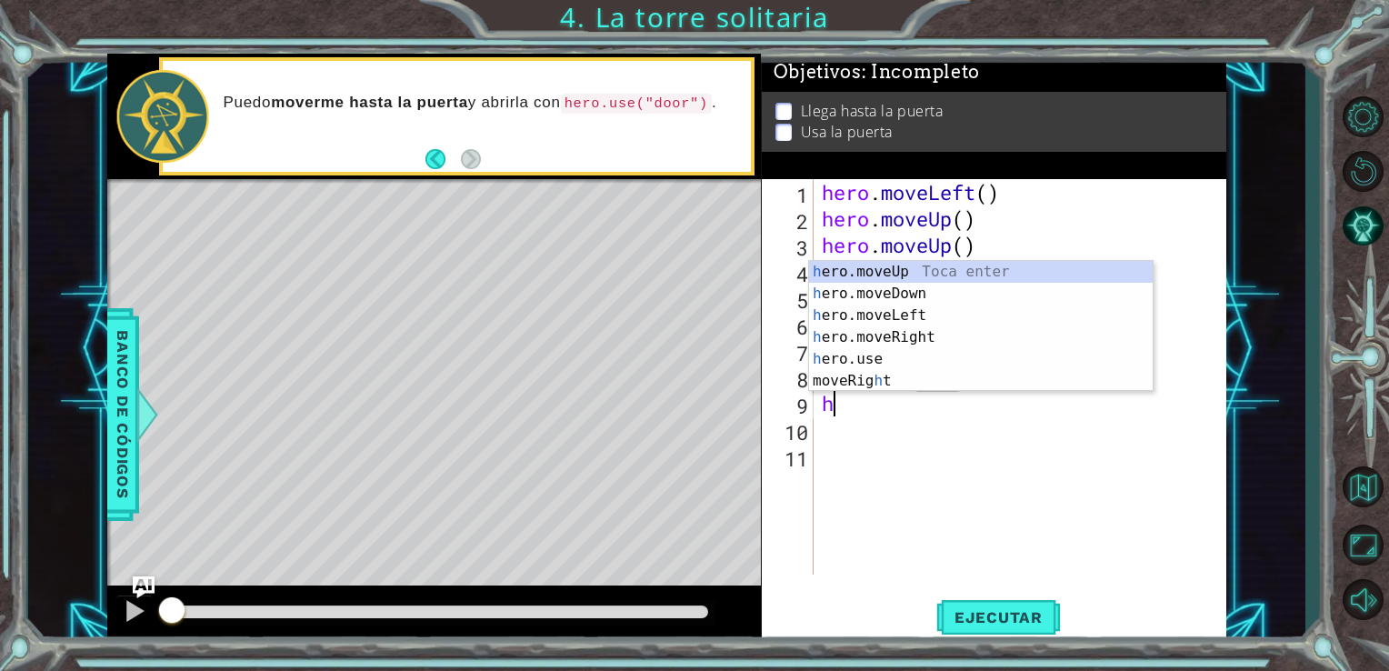
type textarea "he"
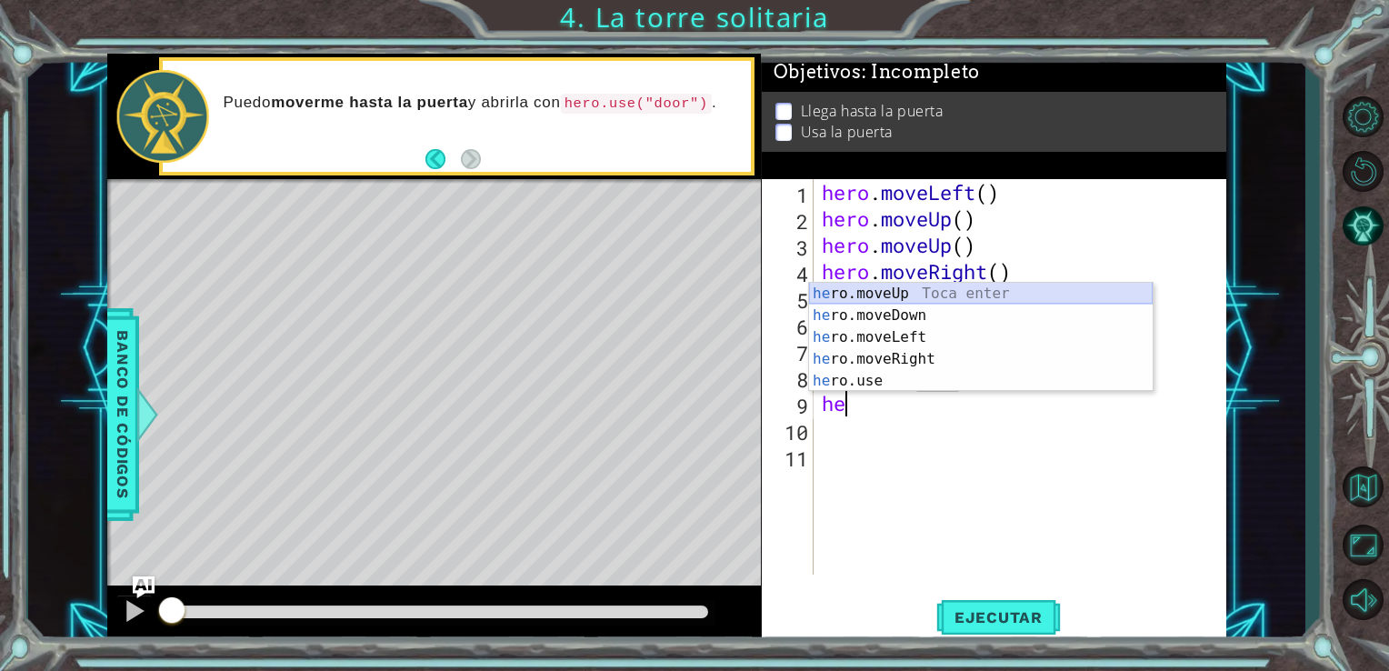
click at [887, 287] on div "he ro.moveUp Toca enter he ro.moveDown Toca enter he ro.moveLeft Toca enter he …" at bounding box center [981, 359] width 344 height 153
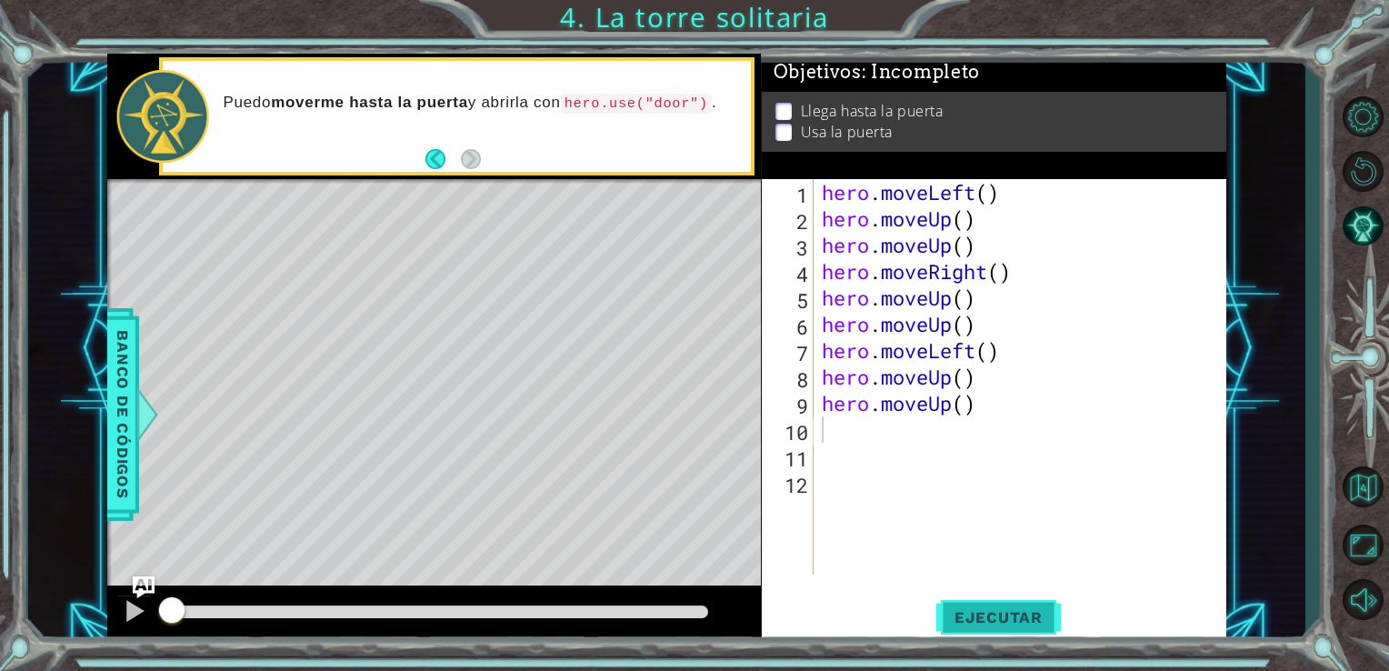
click at [1006, 629] on button "Ejecutar" at bounding box center [998, 617] width 125 height 46
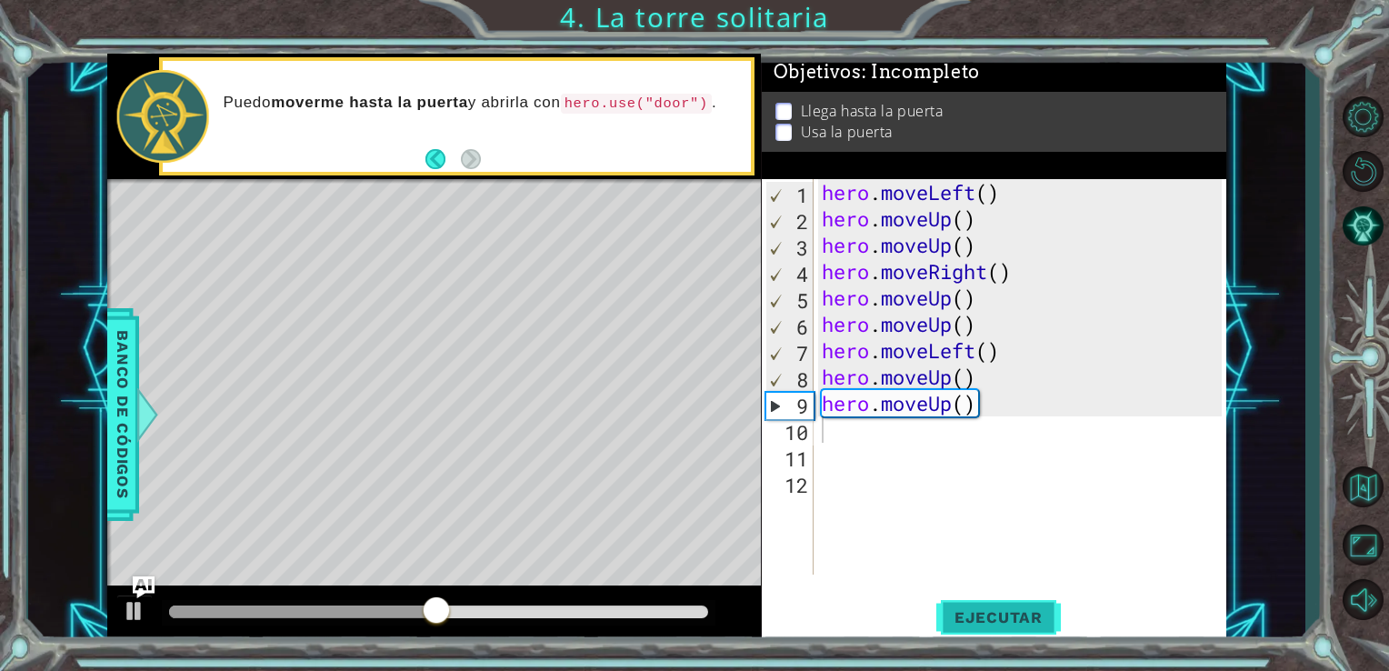
click at [1029, 627] on button "Ejecutar" at bounding box center [998, 617] width 125 height 46
drag, startPoint x: 356, startPoint y: 610, endPoint x: 193, endPoint y: 612, distance: 163.6
click at [193, 612] on div at bounding box center [215, 611] width 92 height 13
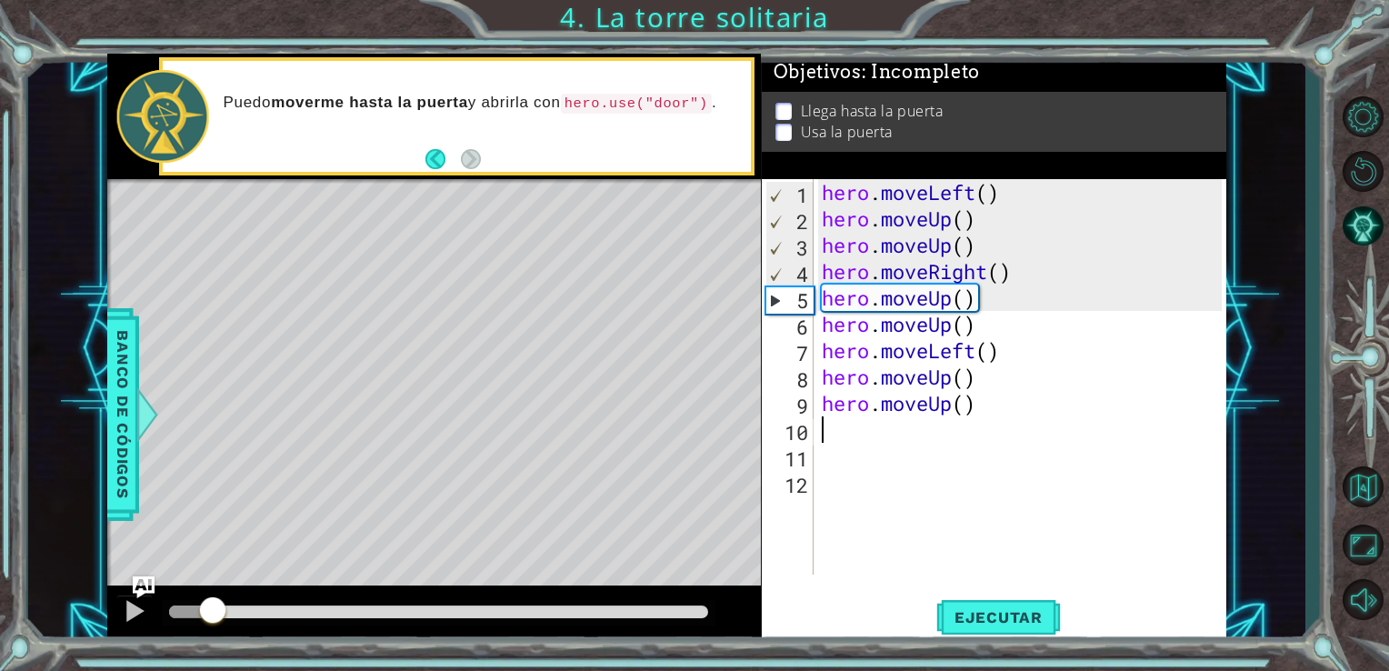
click at [193, 612] on div at bounding box center [191, 611] width 45 height 13
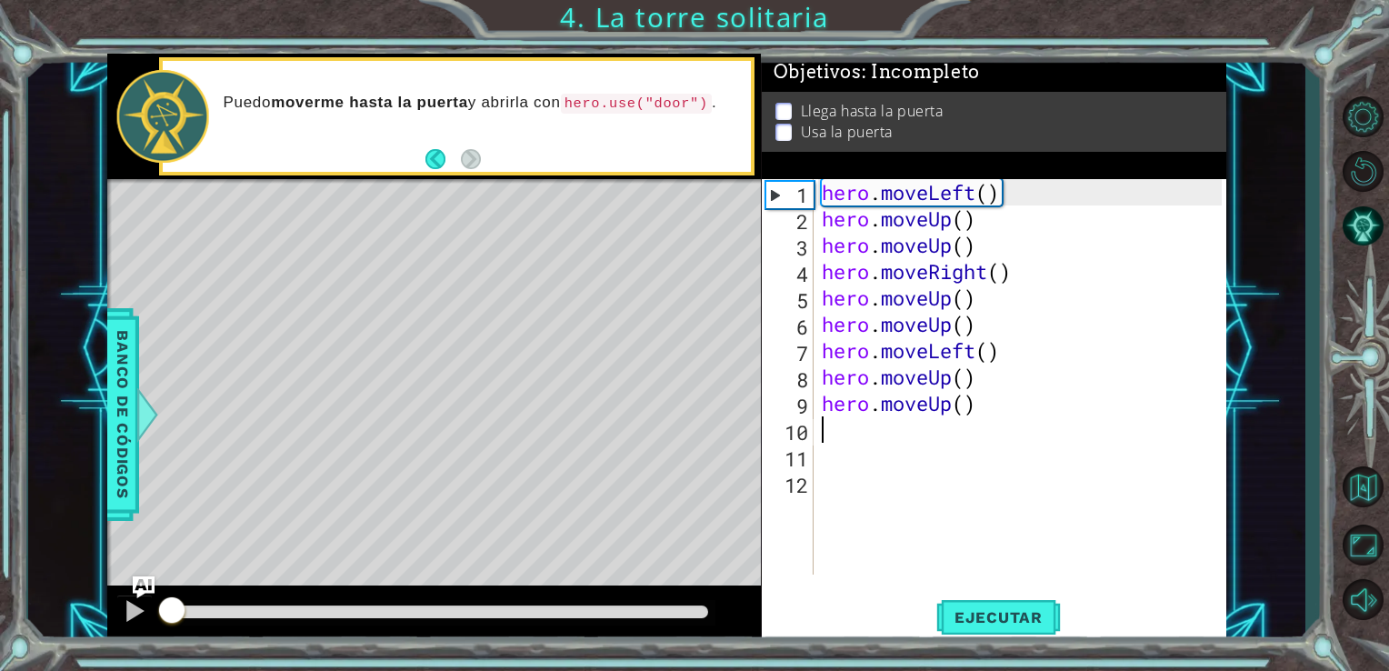
drag, startPoint x: 223, startPoint y: 599, endPoint x: 171, endPoint y: 598, distance: 51.8
click at [171, 598] on div at bounding box center [171, 611] width 33 height 33
click at [123, 605] on div at bounding box center [135, 611] width 24 height 24
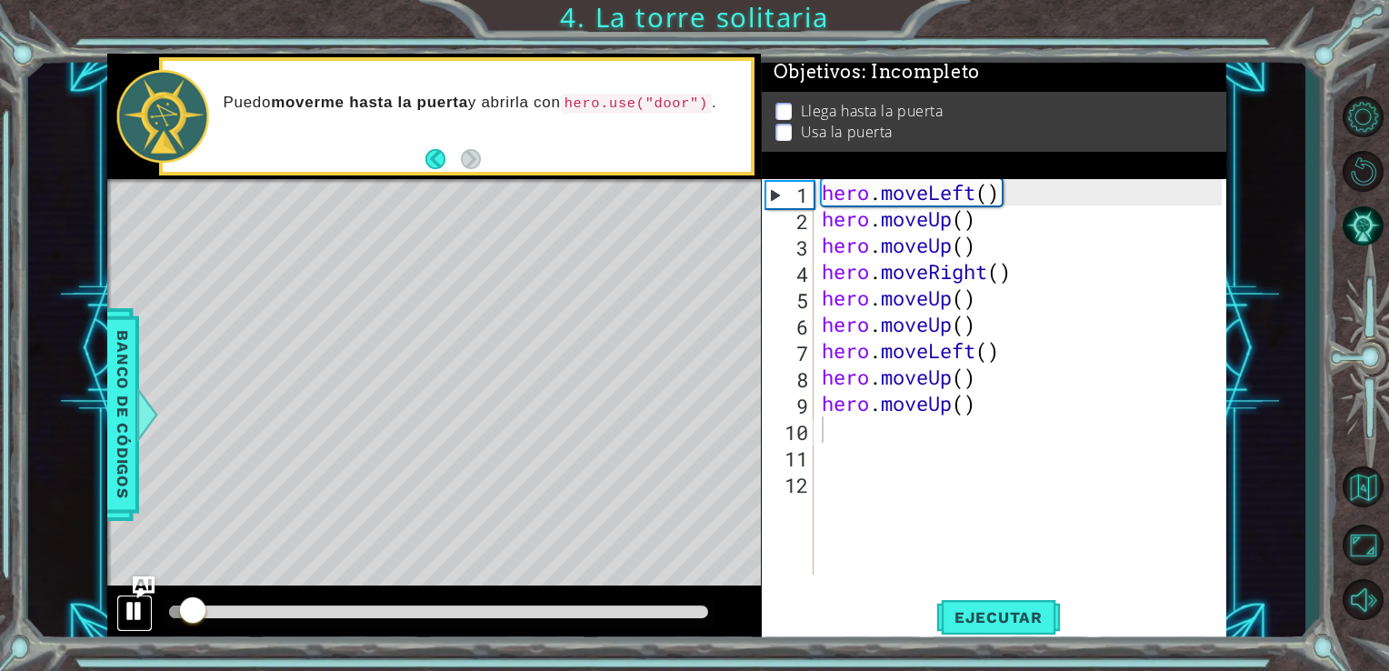
click at [123, 605] on div at bounding box center [135, 611] width 24 height 24
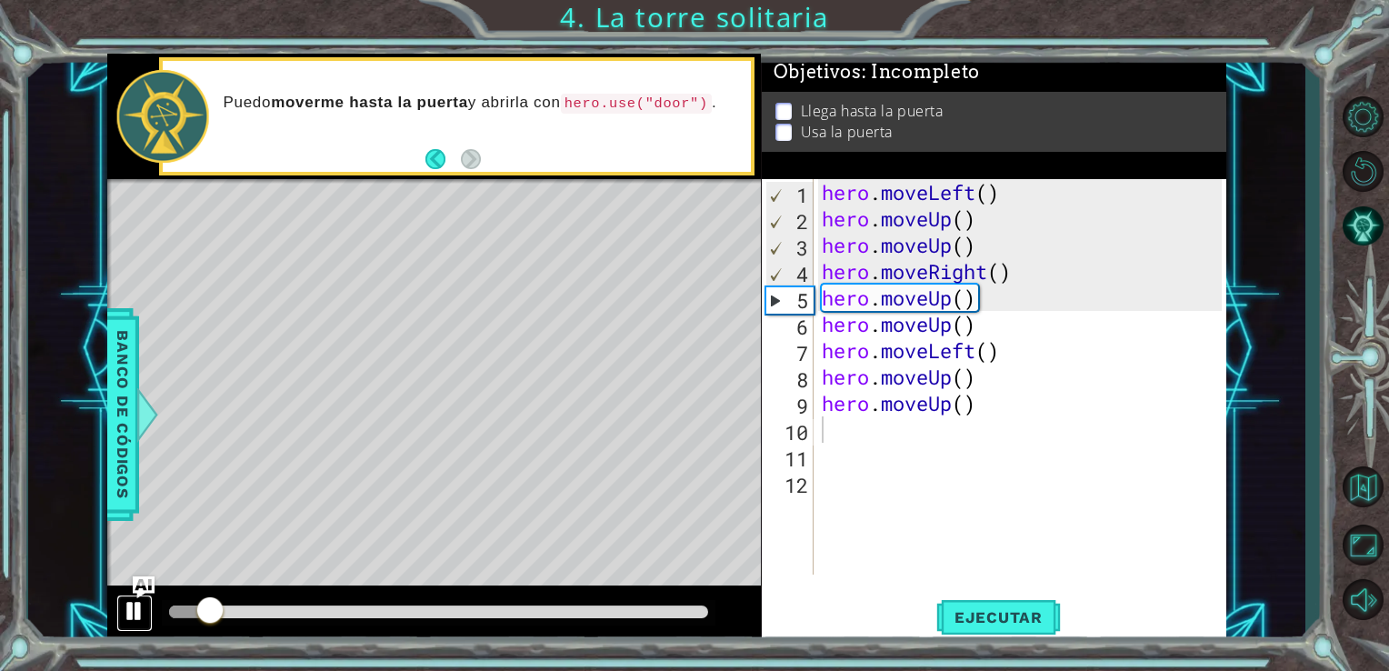
click at [123, 605] on div at bounding box center [135, 611] width 24 height 24
click at [1014, 277] on div "hero . moveLeft ( ) hero . moveUp ( ) hero . moveUp ( ) hero . moveRight ( ) he…" at bounding box center [1025, 403] width 414 height 448
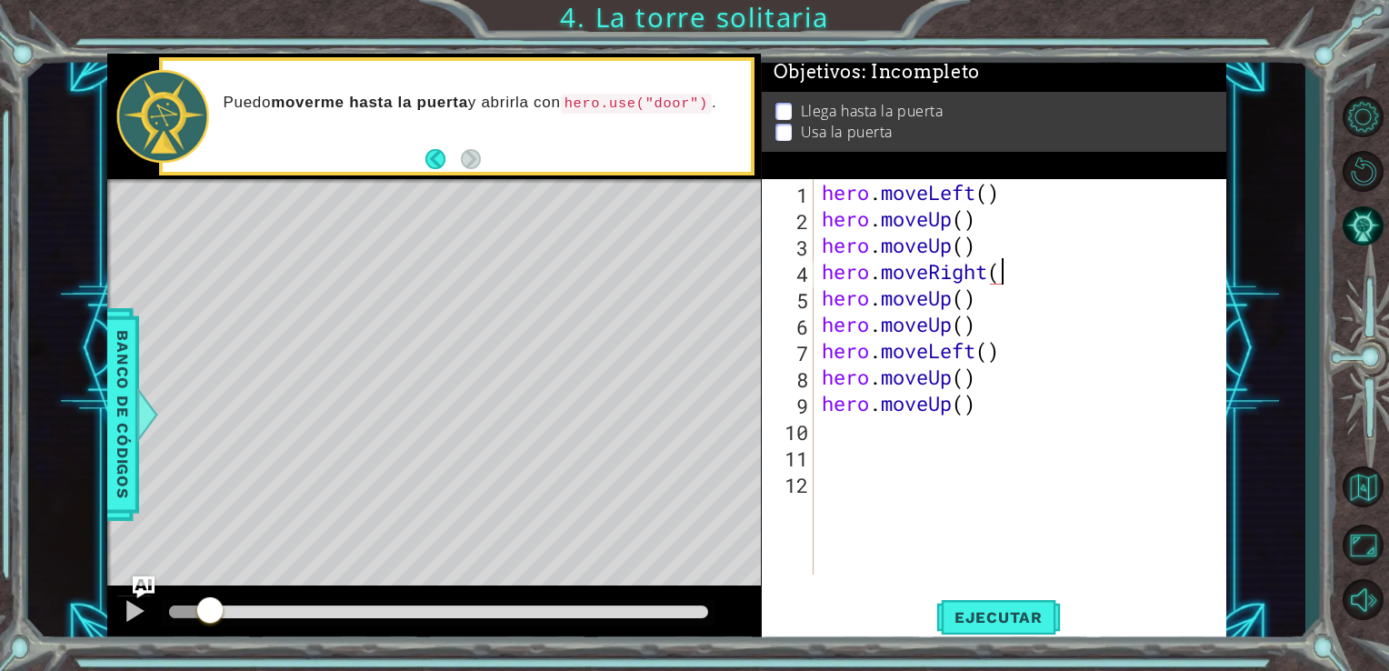
type textarea "hero.move"
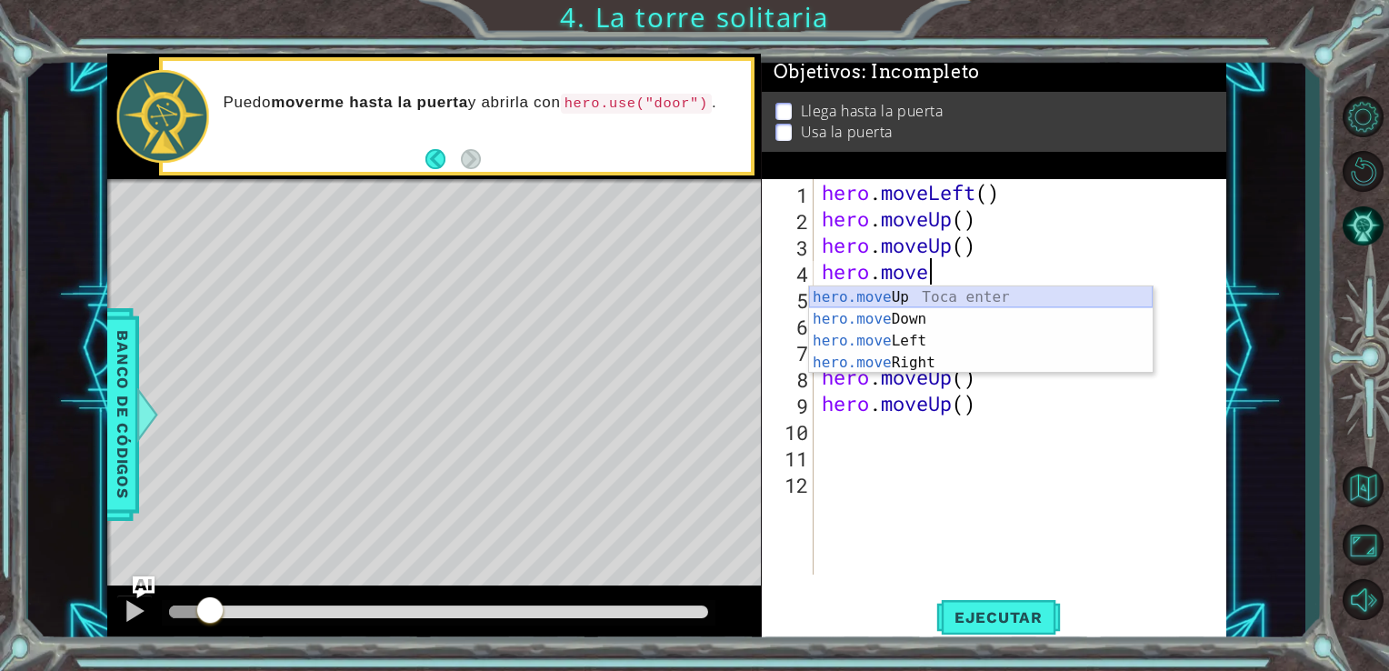
click at [1011, 289] on div "hero.move Up Toca enter hero.move Down Toca enter hero.move Left Toca enter her…" at bounding box center [981, 351] width 344 height 131
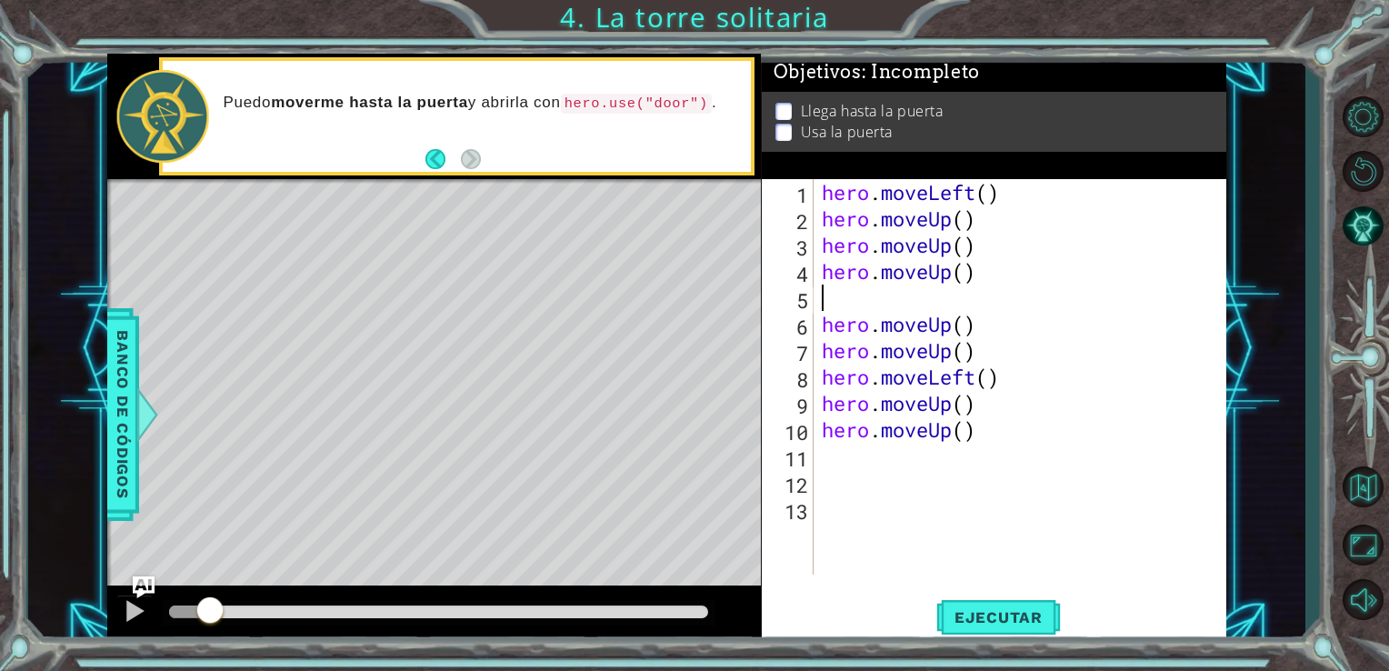
type textarea "he"
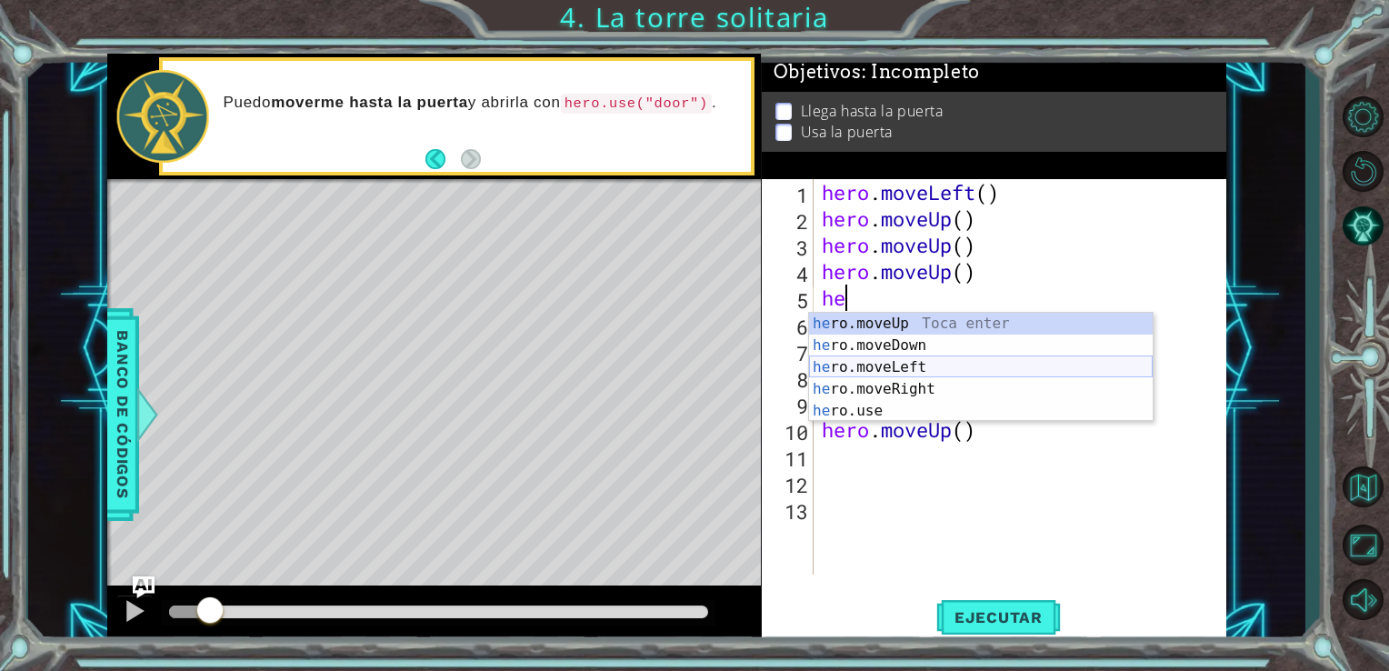
click at [916, 370] on div "he ro.moveUp Toca enter he ro.moveDown Toca enter he ro.moveLeft Toca enter he …" at bounding box center [981, 389] width 344 height 153
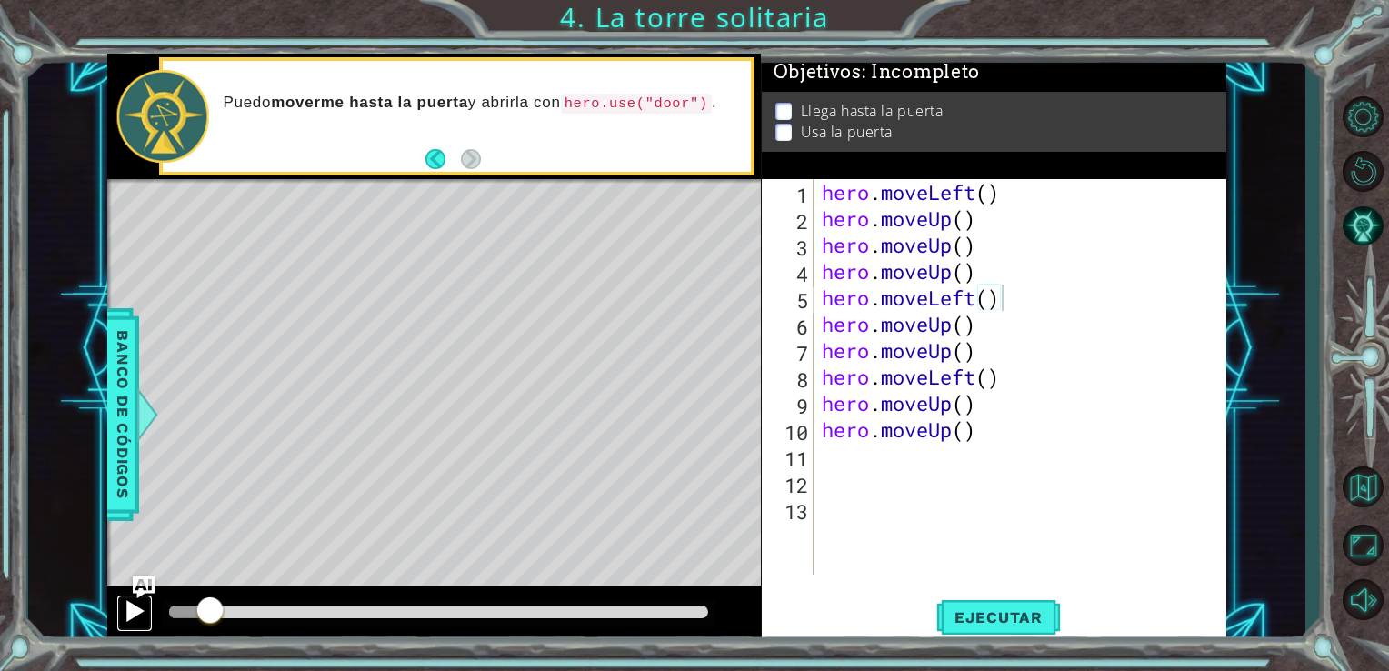
click at [125, 601] on div at bounding box center [135, 611] width 24 height 24
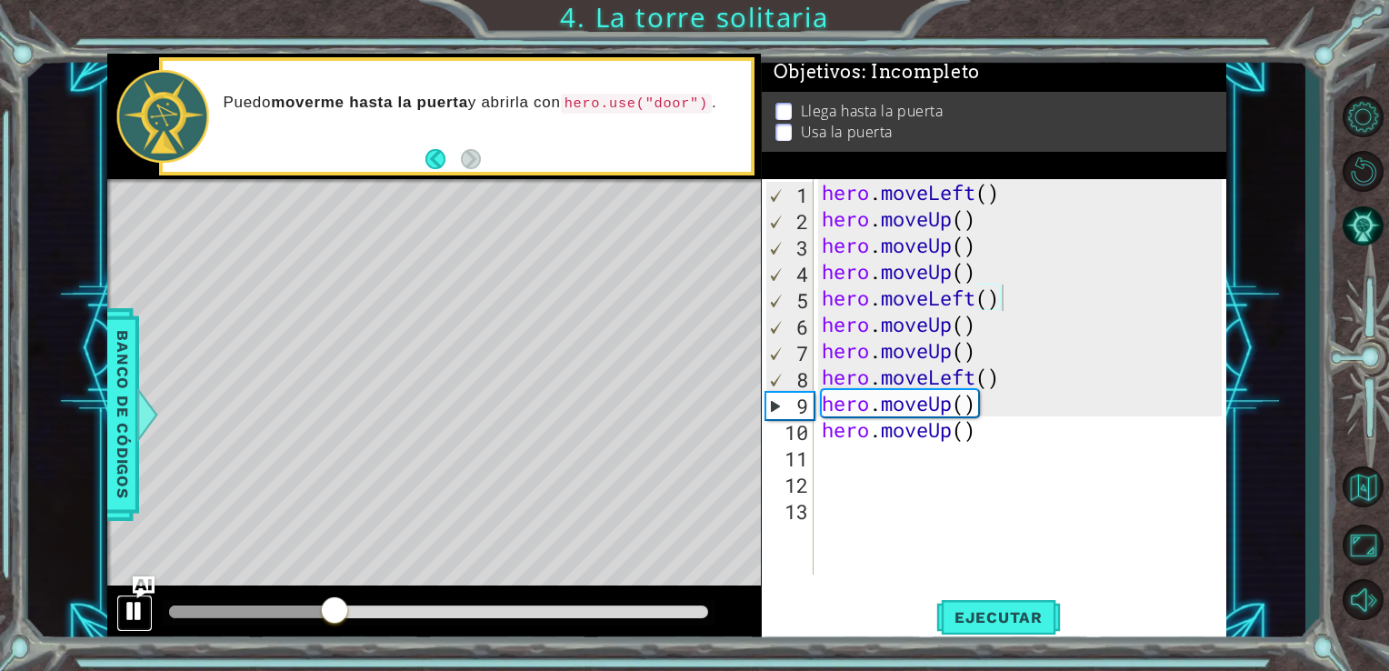
click at [125, 601] on div at bounding box center [135, 611] width 24 height 24
click at [969, 216] on div "hero . moveLeft ( ) hero . moveUp ( ) hero . moveUp ( ) hero . moveUp ( ) hero …" at bounding box center [1025, 403] width 414 height 448
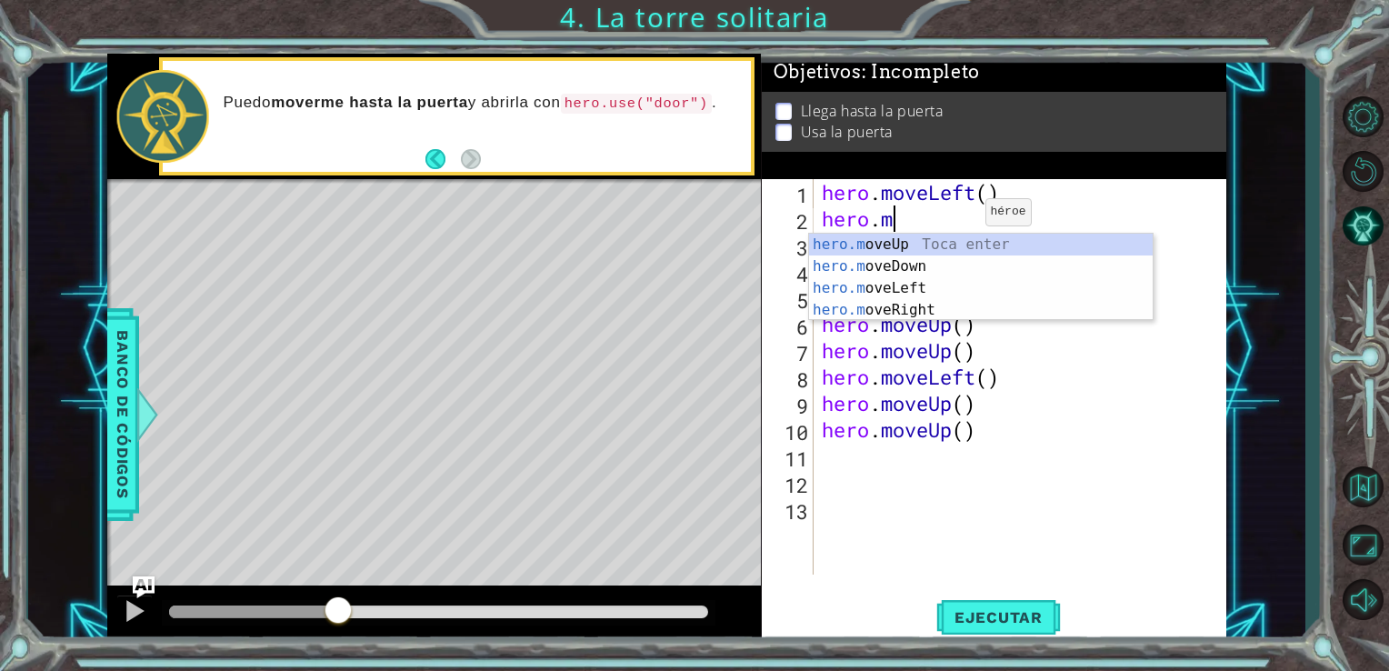
type textarea "hero."
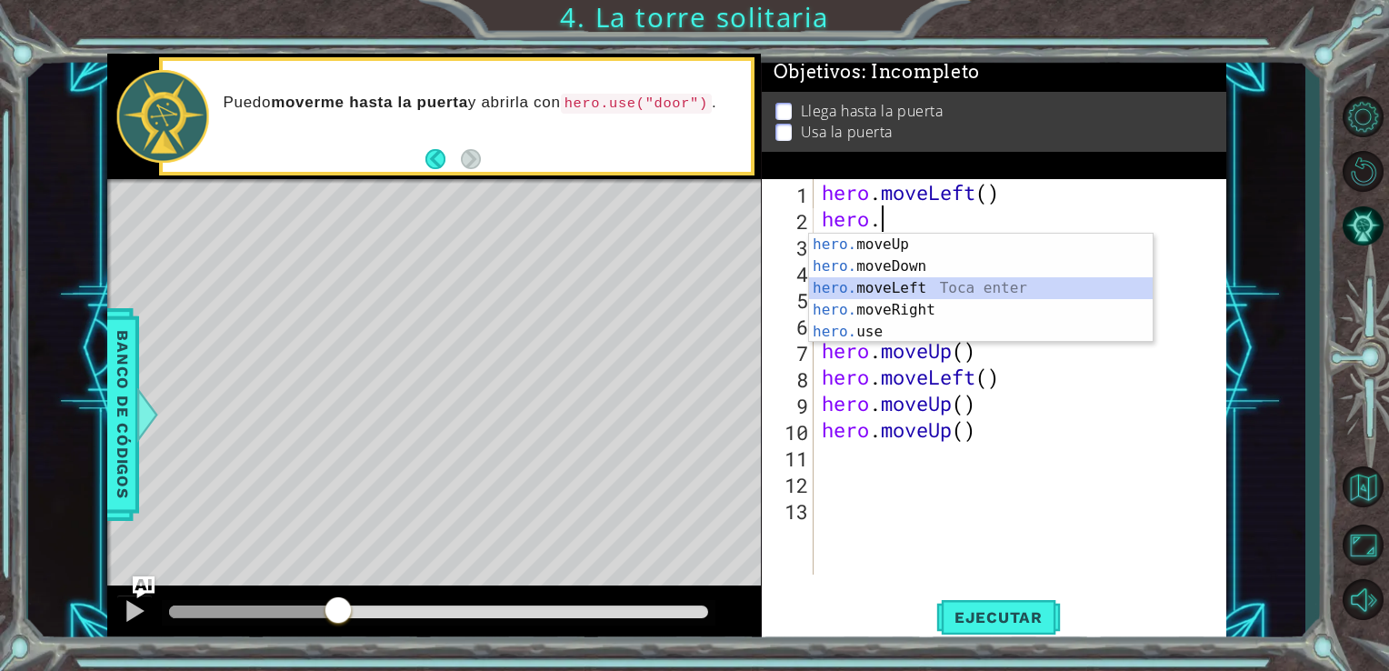
click at [927, 281] on div "hero. moveUp Toca enter hero. moveDown Toca enter hero. moveLeft Toca enter her…" at bounding box center [981, 310] width 344 height 153
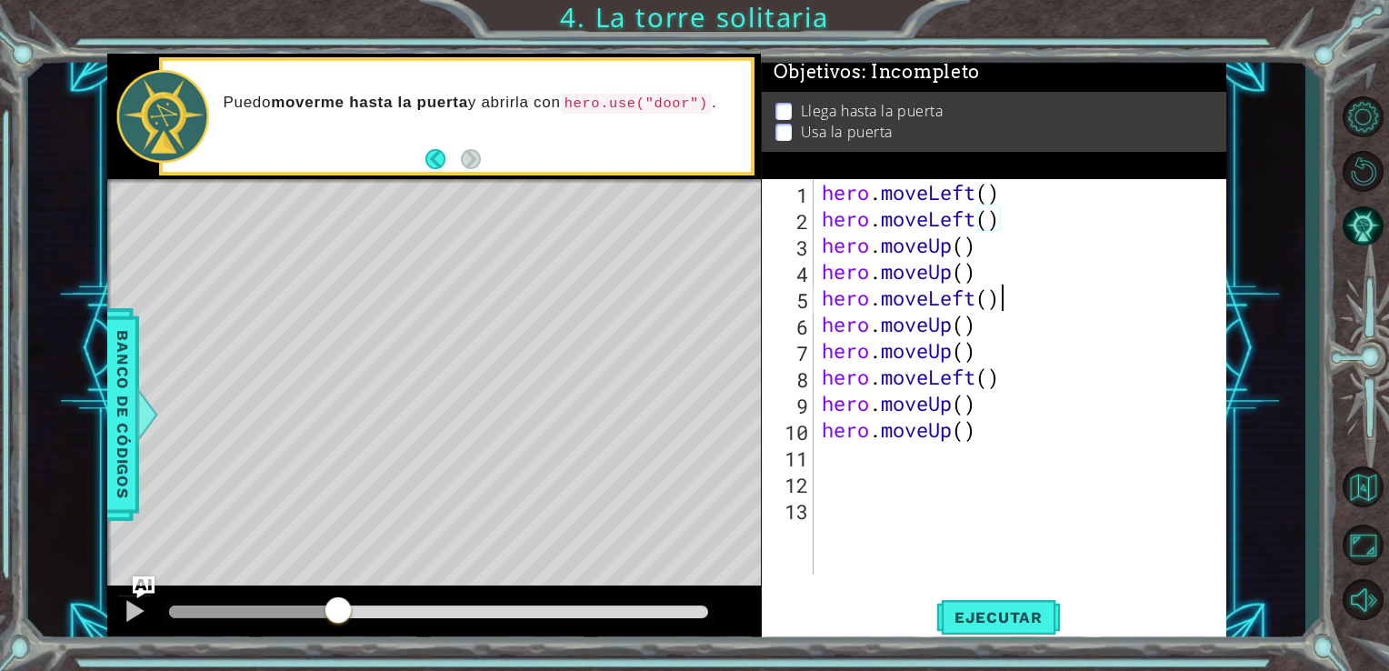
click at [1005, 294] on div "hero . moveLeft ( ) hero . moveLeft ( ) hero . moveUp ( ) hero . moveUp ( ) her…" at bounding box center [1025, 403] width 414 height 448
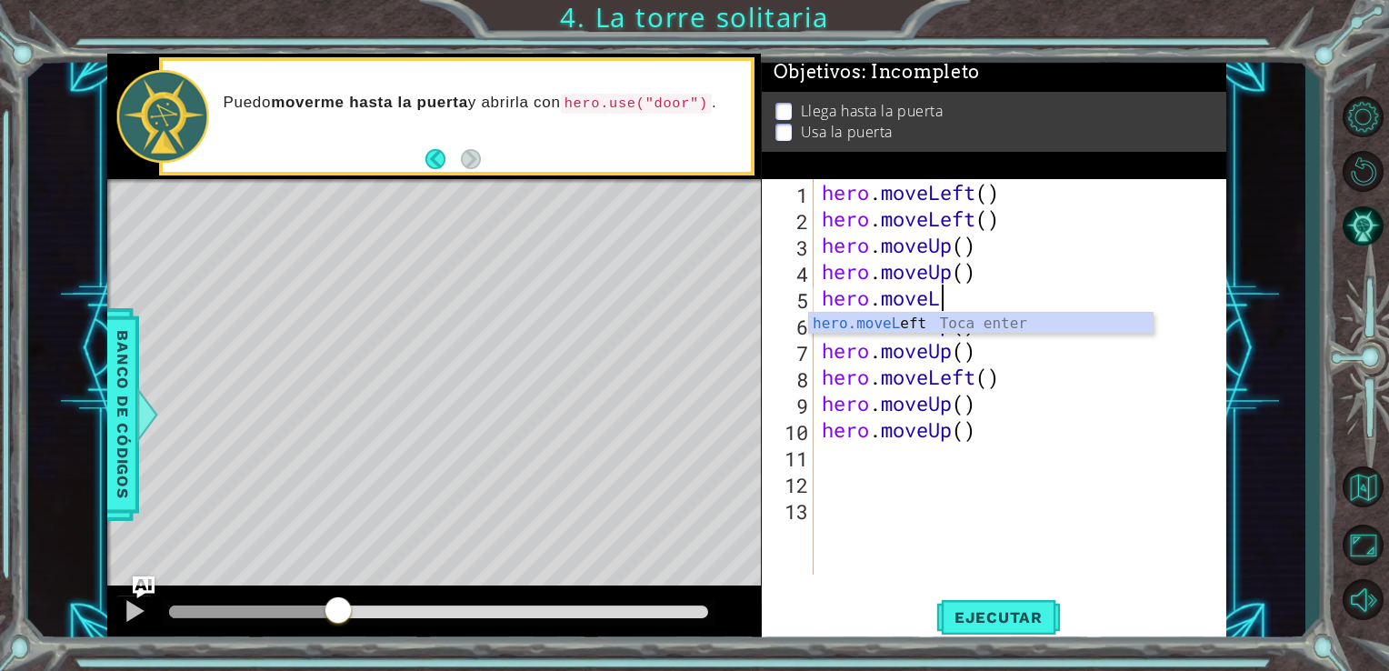
type textarea "hero.move"
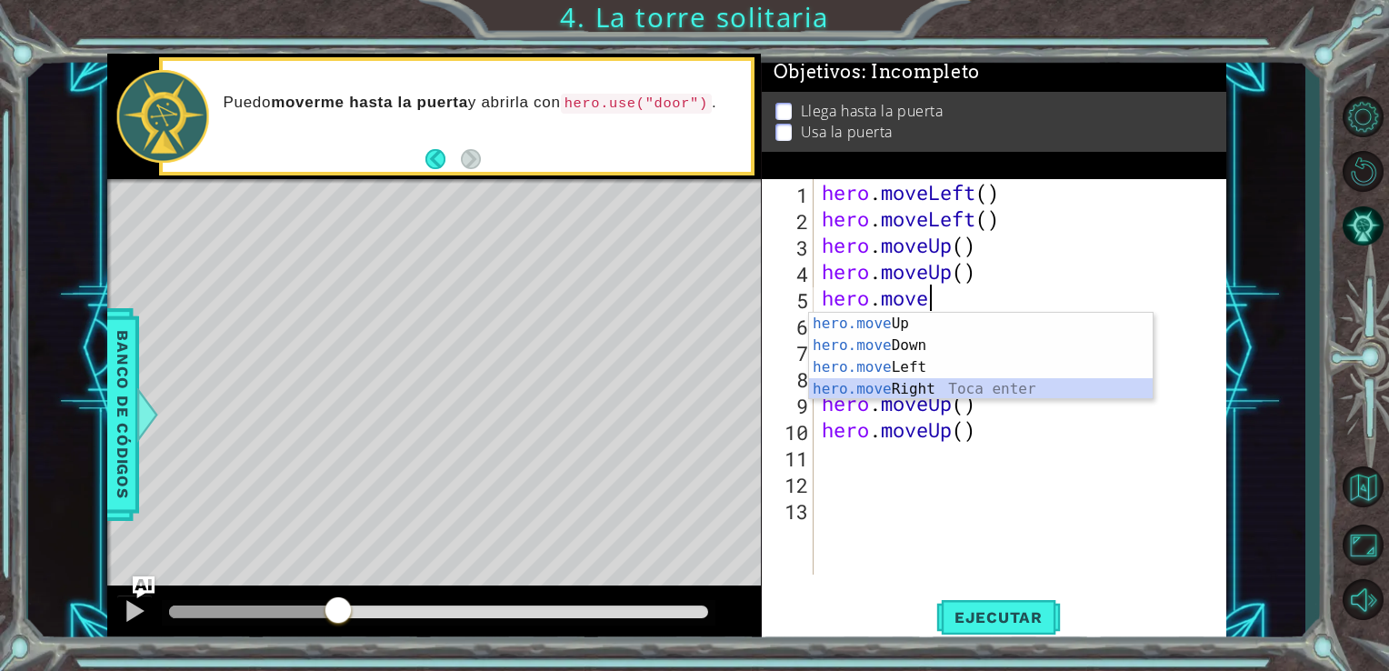
click at [931, 391] on div "hero.move Up Toca enter hero.move Down Toca enter hero.move Left Toca enter her…" at bounding box center [981, 378] width 344 height 131
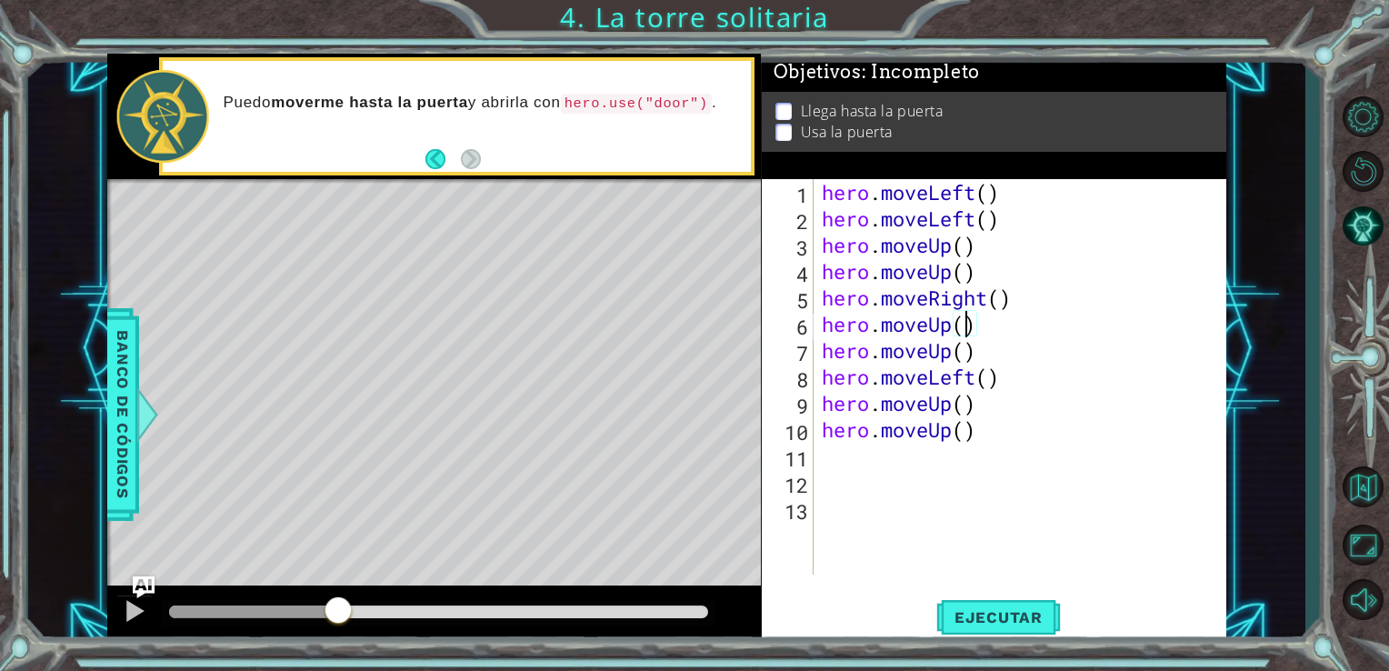
click at [970, 332] on div "hero . moveLeft ( ) hero . moveLeft ( ) hero . moveUp ( ) hero . moveUp ( ) her…" at bounding box center [1025, 403] width 414 height 448
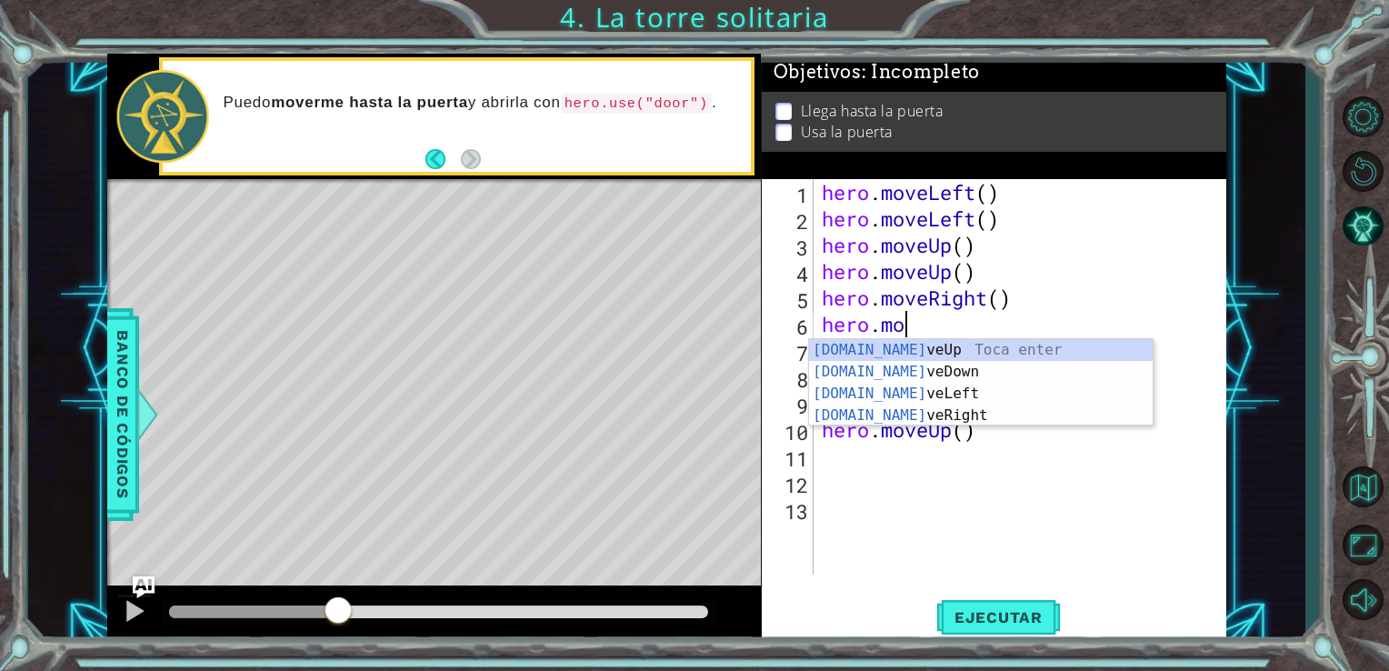
type textarea "hero.m"
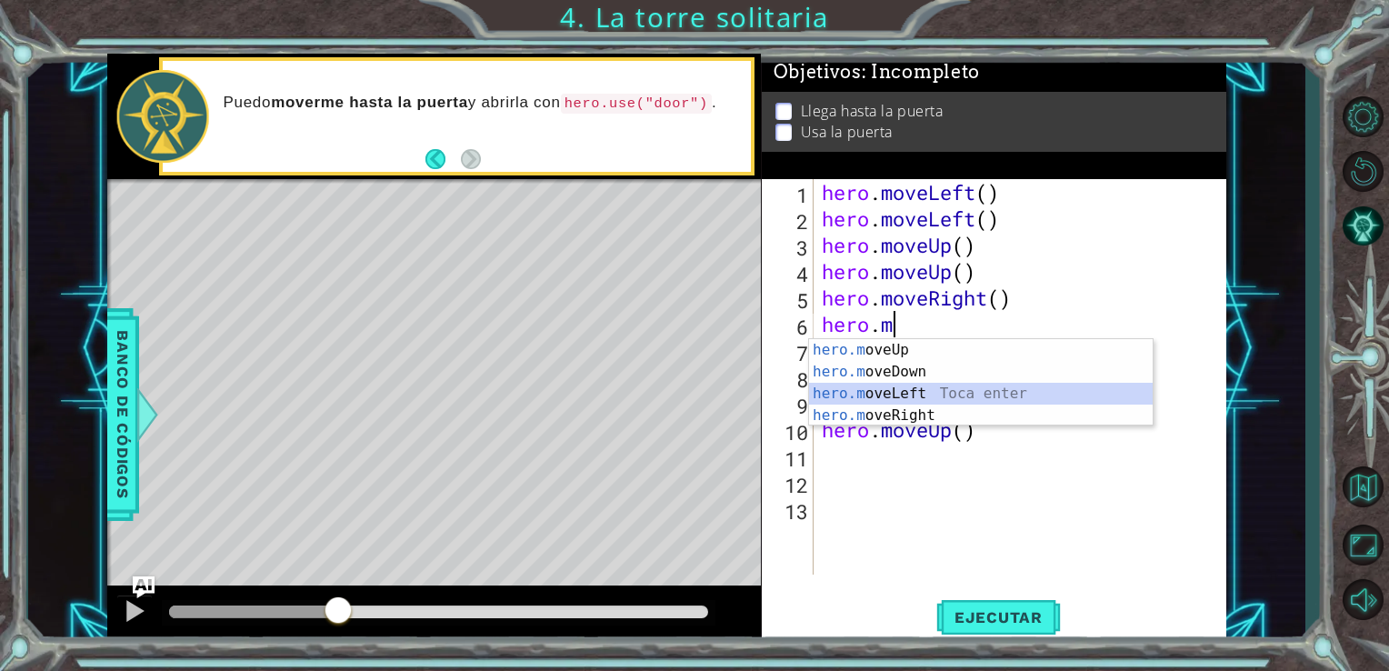
click at [953, 404] on div "hero.m oveUp Toca enter hero.m oveDown Toca enter hero.m oveLeft Toca enter her…" at bounding box center [981, 404] width 344 height 131
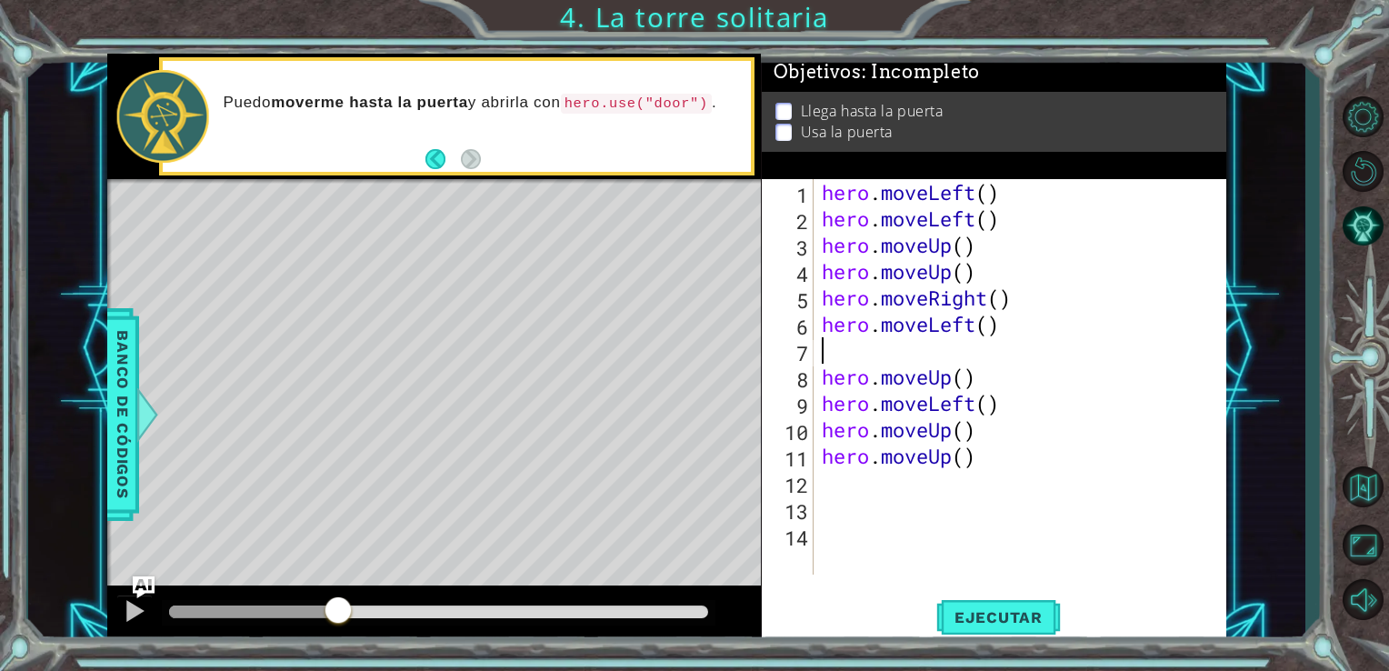
click at [1005, 340] on div "hero . moveLeft ( ) hero . moveLeft ( ) hero . moveUp ( ) hero . moveUp ( ) her…" at bounding box center [1025, 403] width 414 height 448
click at [1007, 337] on div "hero . moveLeft ( ) hero . moveLeft ( ) hero . moveUp ( ) hero . moveUp ( ) her…" at bounding box center [1025, 403] width 414 height 448
type textarea "hero.move"
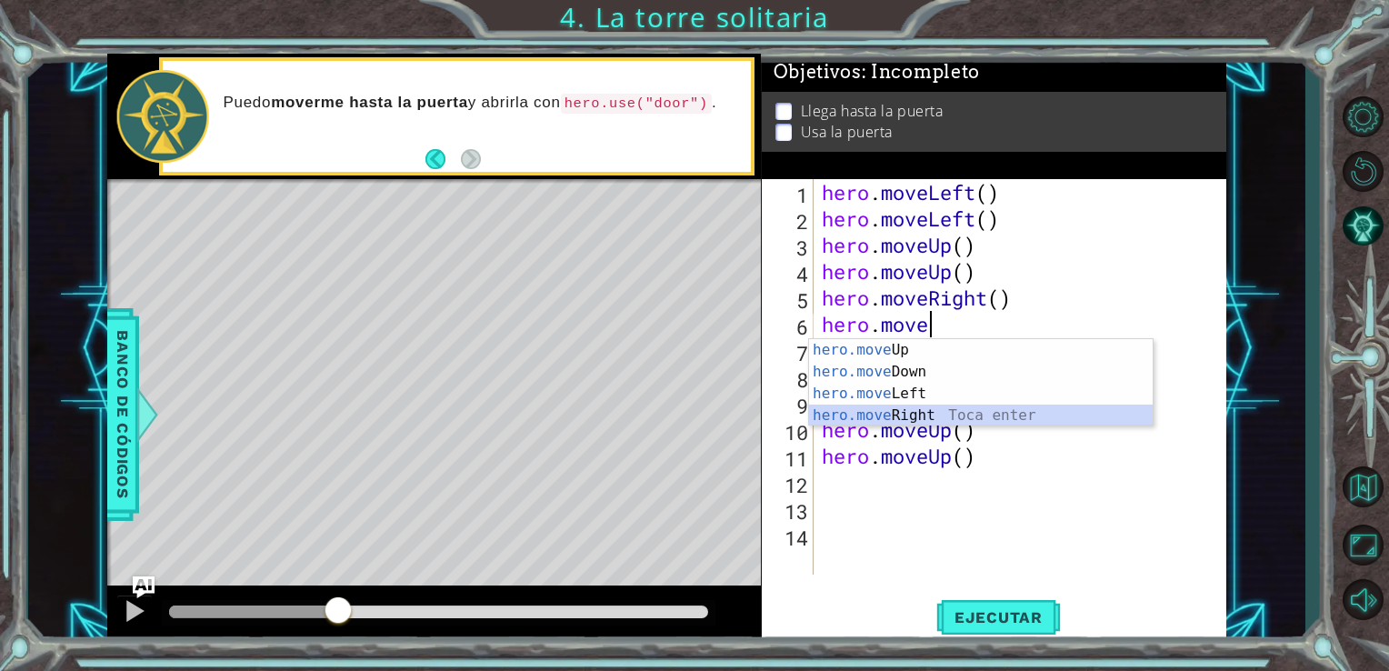
click at [913, 408] on div "hero.move Up Toca enter hero.move Down Toca enter hero.move Left Toca enter her…" at bounding box center [981, 404] width 344 height 131
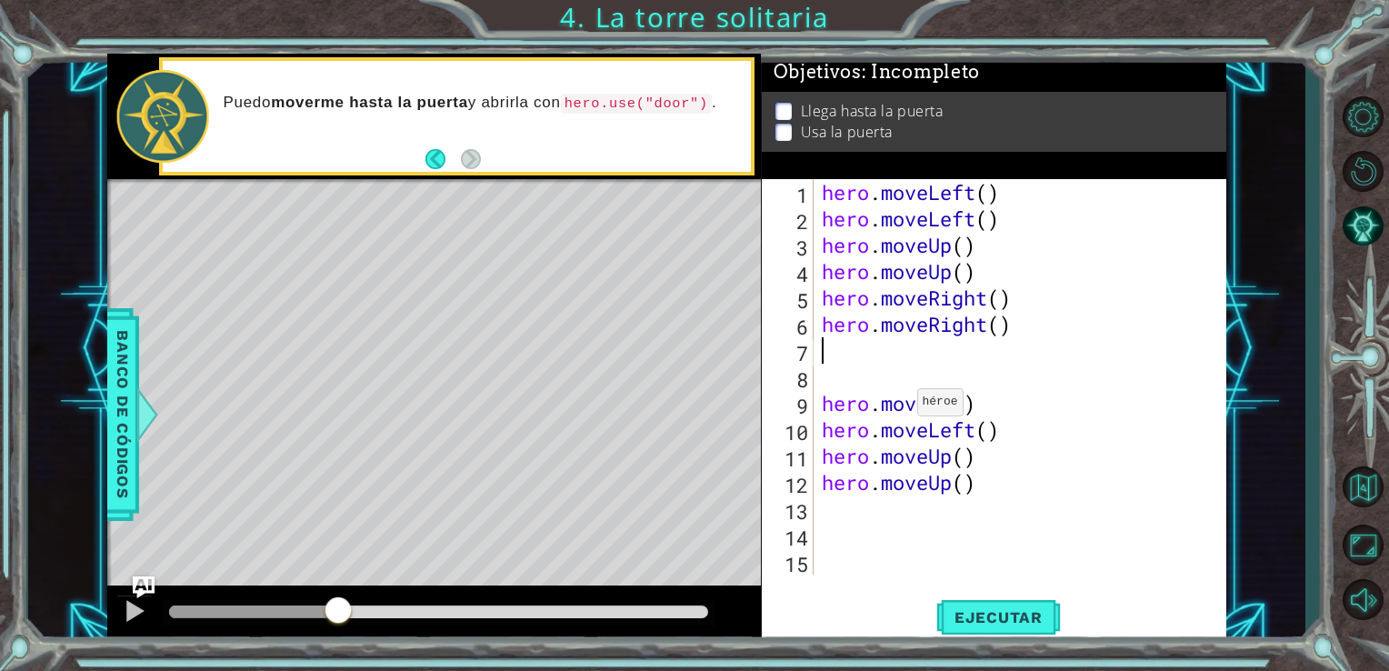
type textarea "hero.moveRight()"
click at [844, 353] on div "hero . moveLeft ( ) hero . moveLeft ( ) hero . moveUp ( ) hero . moveUp ( ) her…" at bounding box center [1025, 403] width 414 height 448
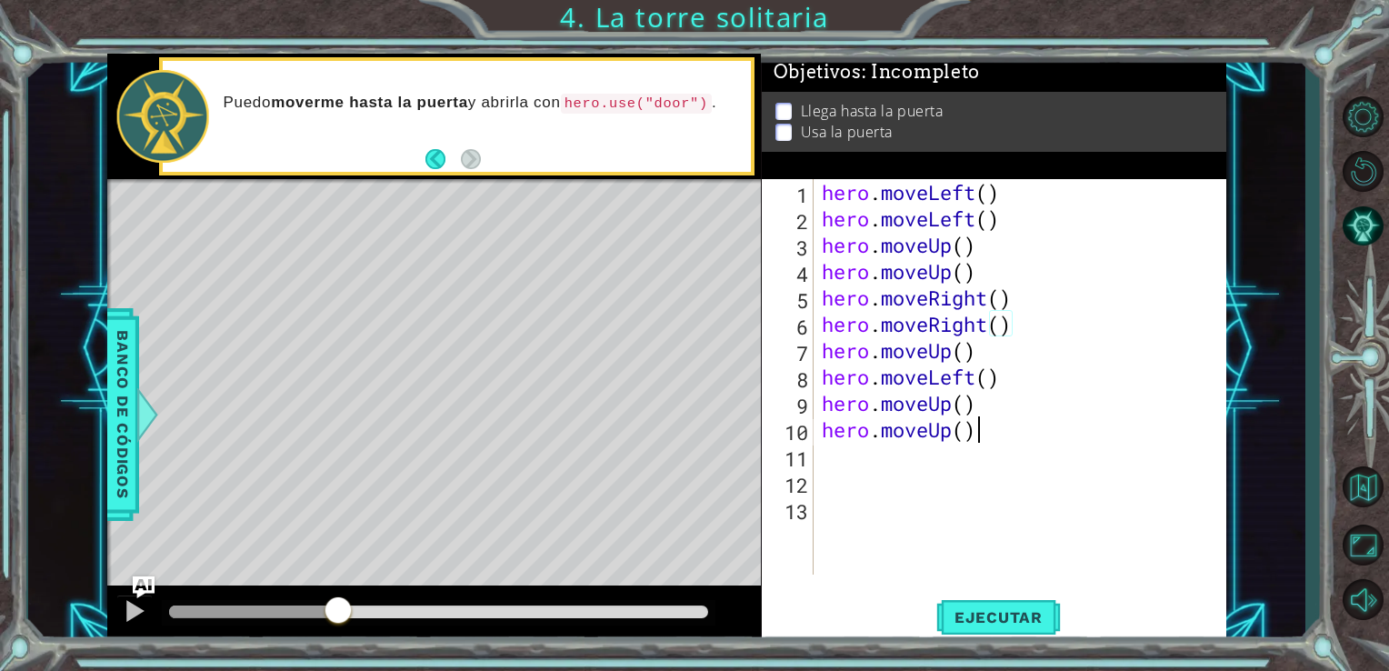
click at [990, 436] on div "hero . moveLeft ( ) hero . moveLeft ( ) hero . moveUp ( ) hero . moveUp ( ) her…" at bounding box center [1025, 403] width 414 height 448
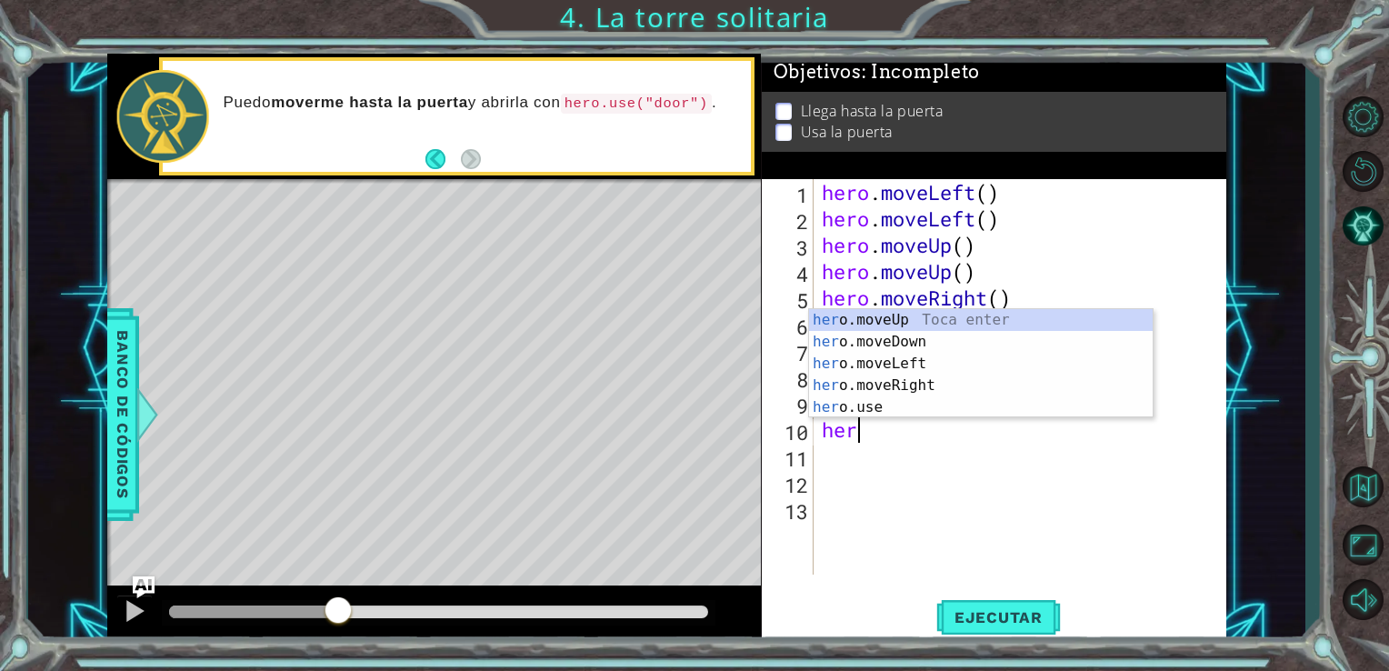
type textarea "h"
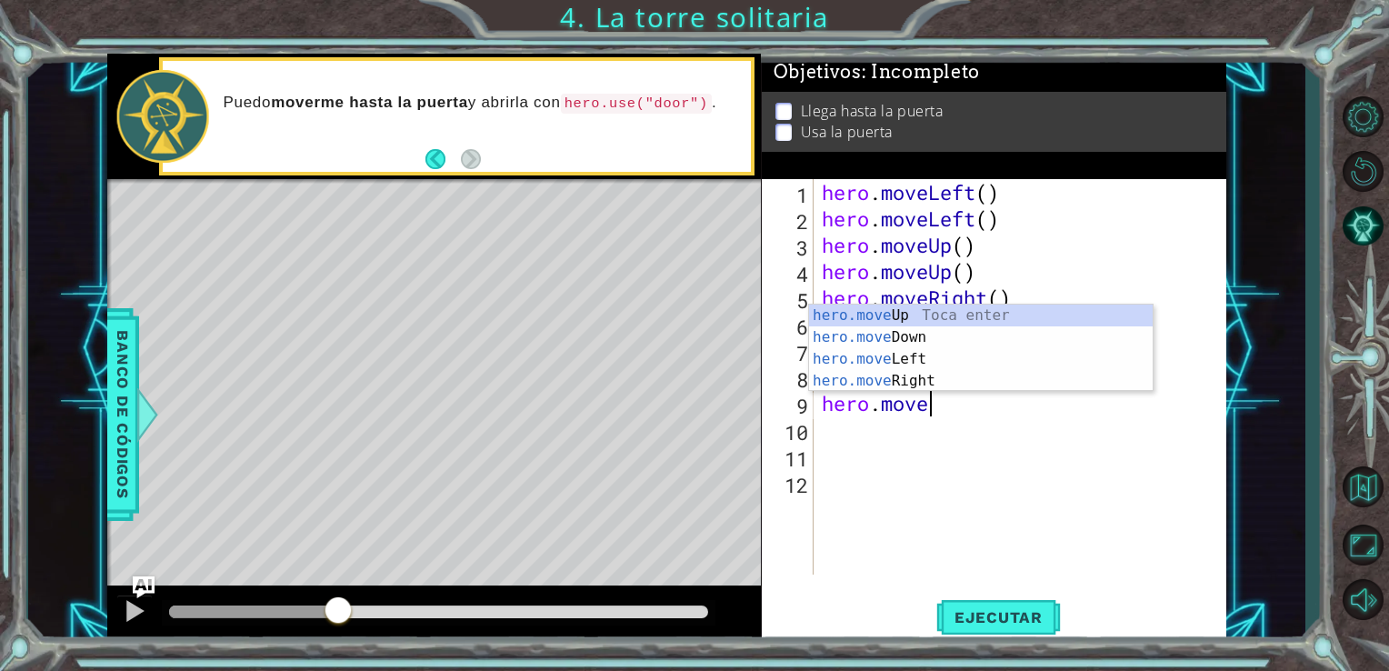
type textarea "h"
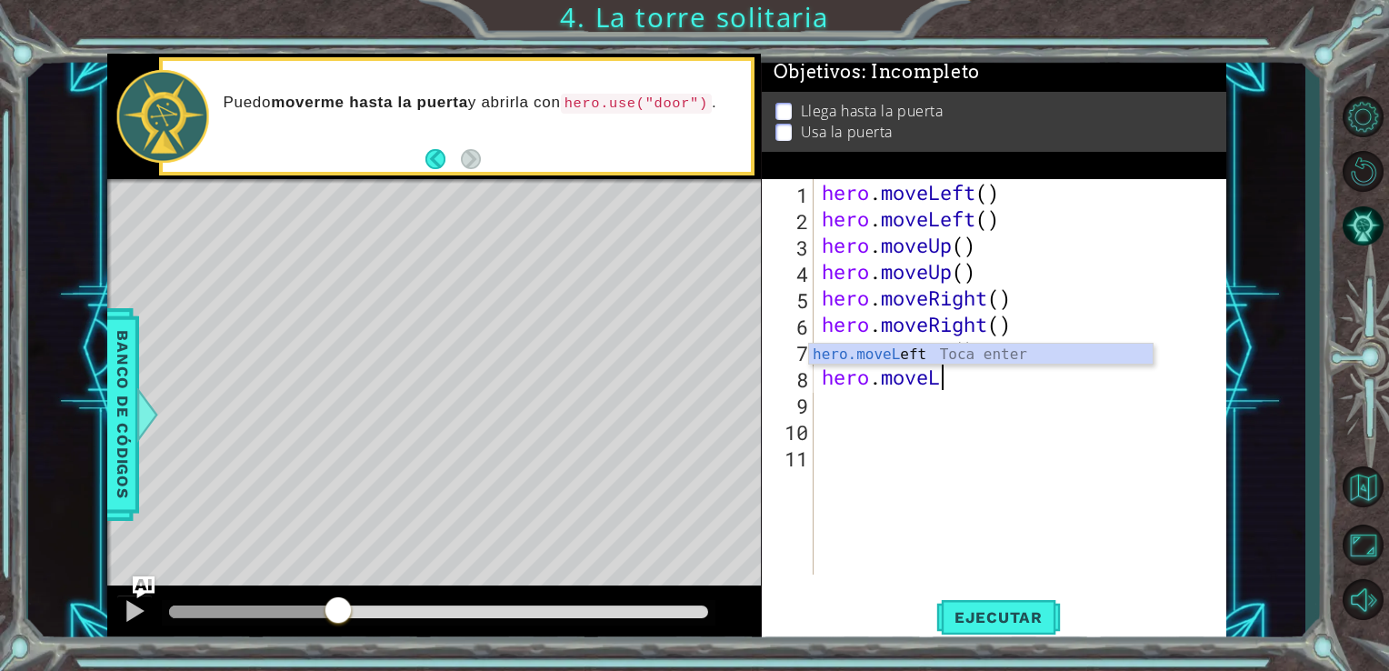
type textarea "h"
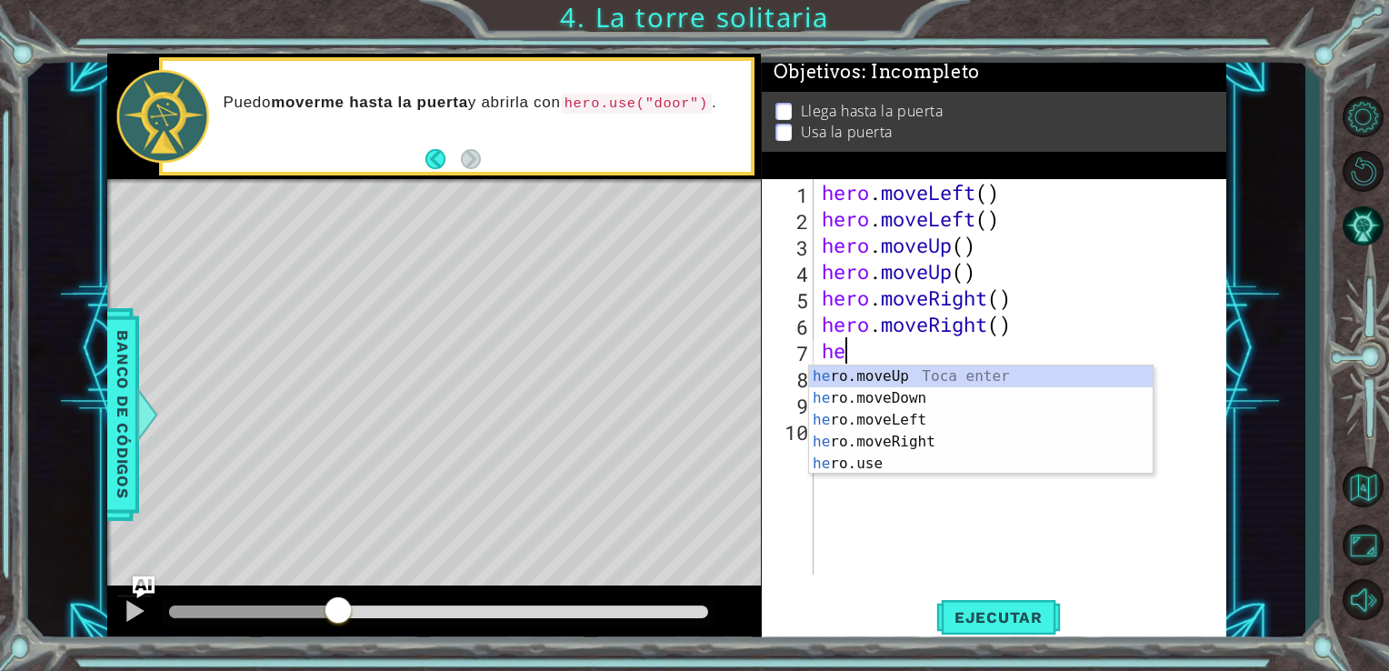
type textarea "h"
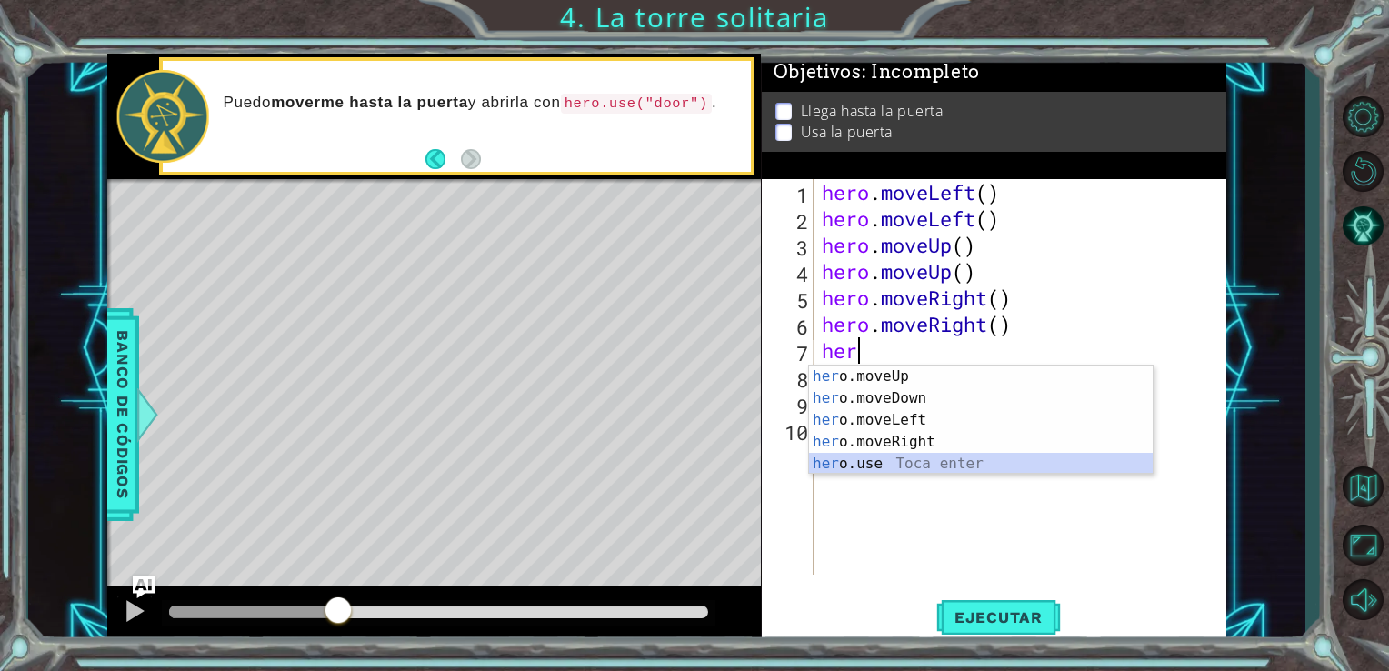
click at [931, 465] on div "her o.moveUp Toca enter her o.moveDown Toca enter her o.moveLeft [PERSON_NAME] …" at bounding box center [981, 441] width 344 height 153
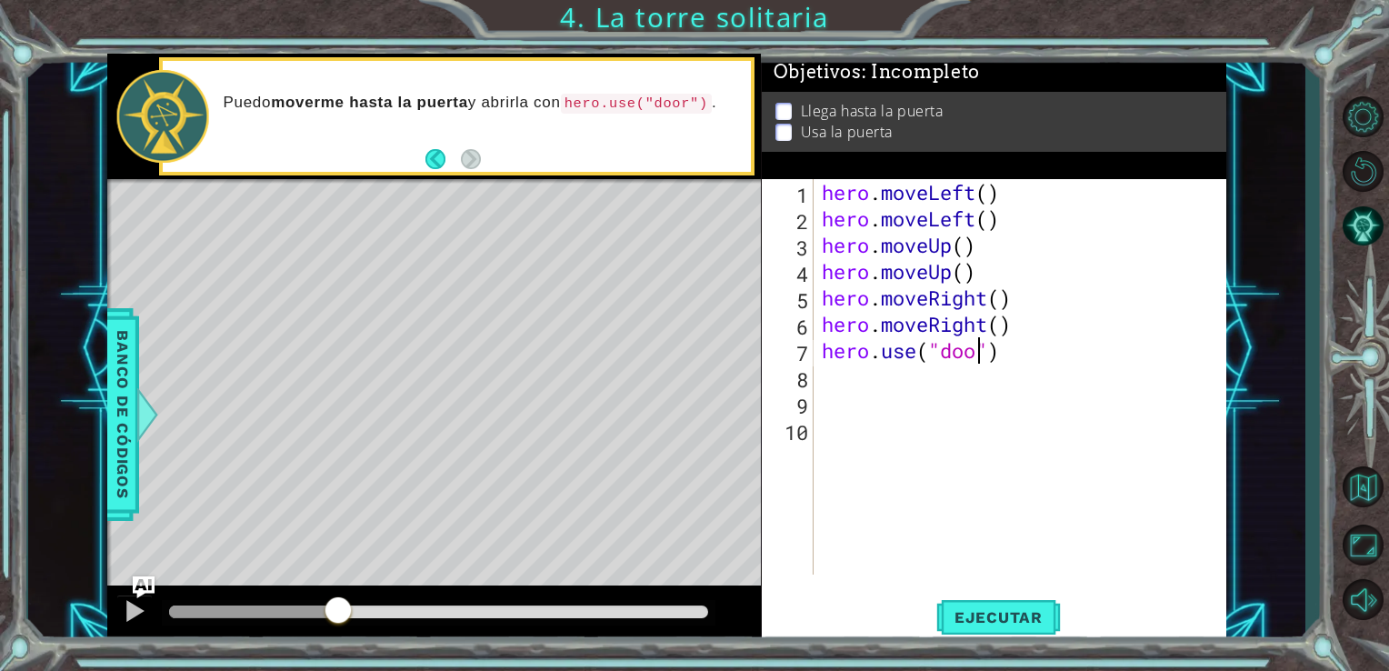
scroll to position [0, 7]
type textarea "hero.use("door")"
click at [990, 614] on span "Ejecutar" at bounding box center [998, 617] width 125 height 18
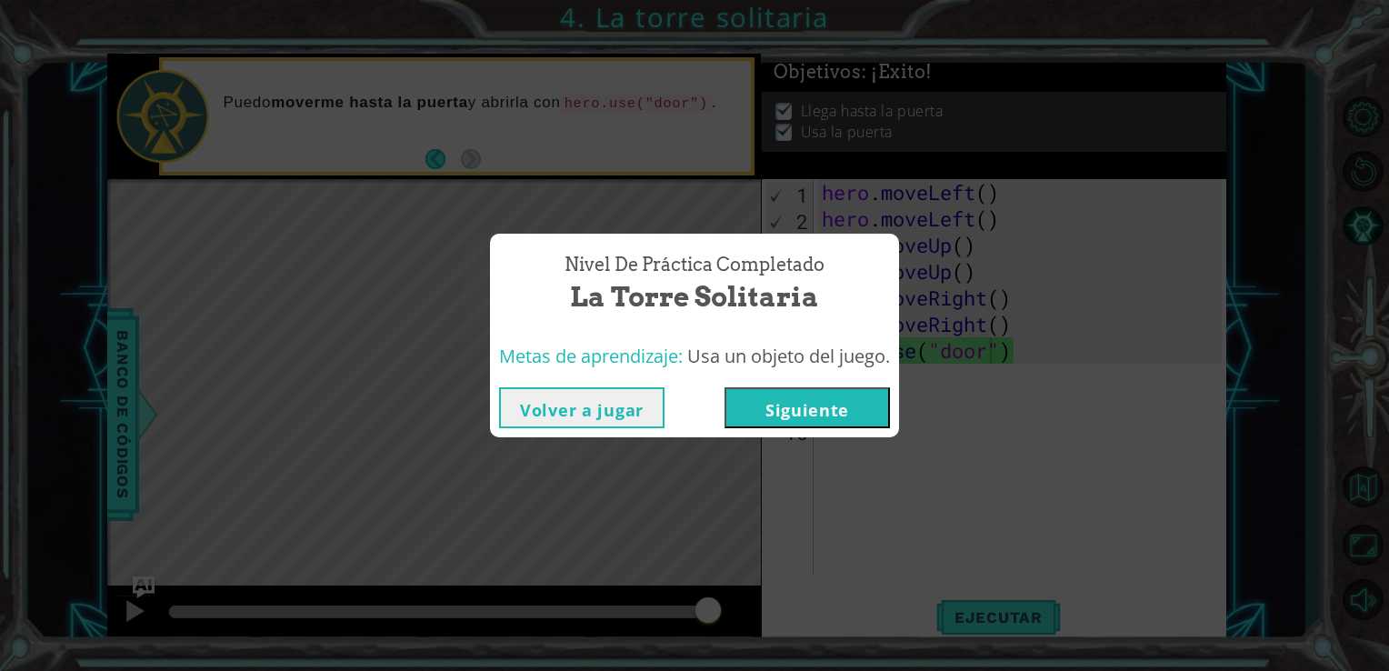
click at [844, 405] on button "Siguiente" at bounding box center [807, 407] width 165 height 41
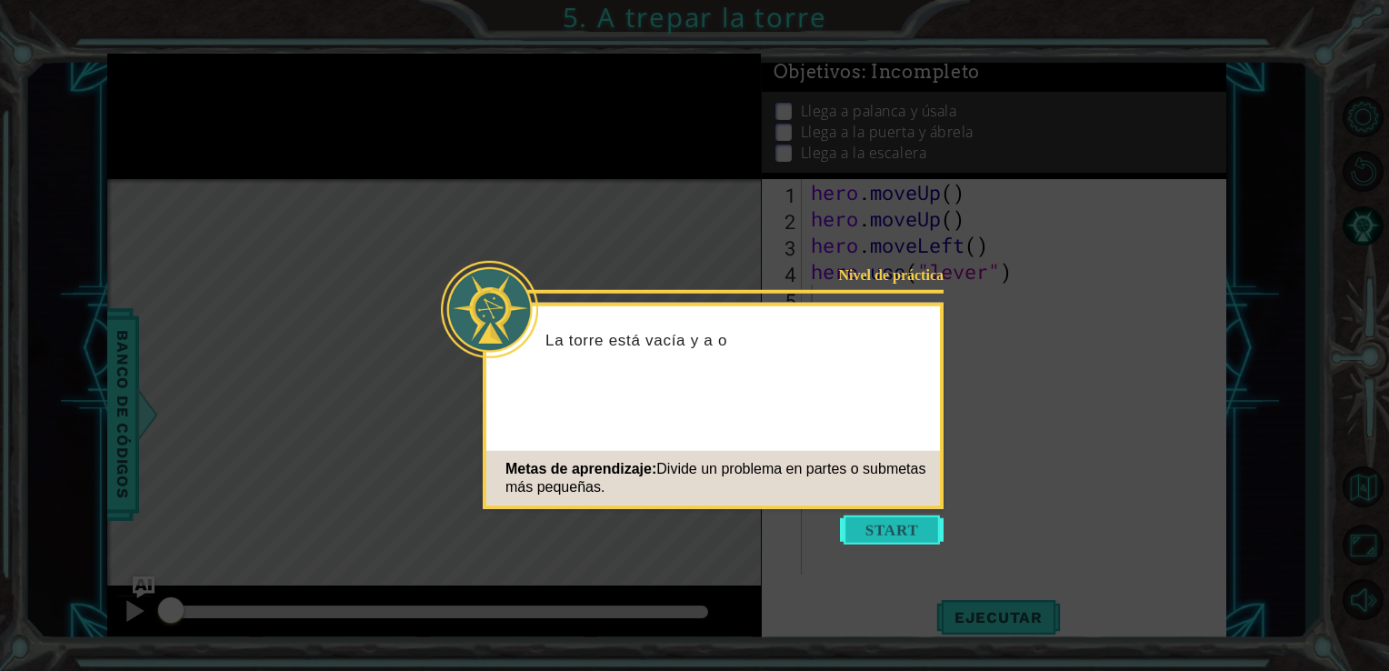
click at [890, 535] on button "Start" at bounding box center [892, 529] width 104 height 29
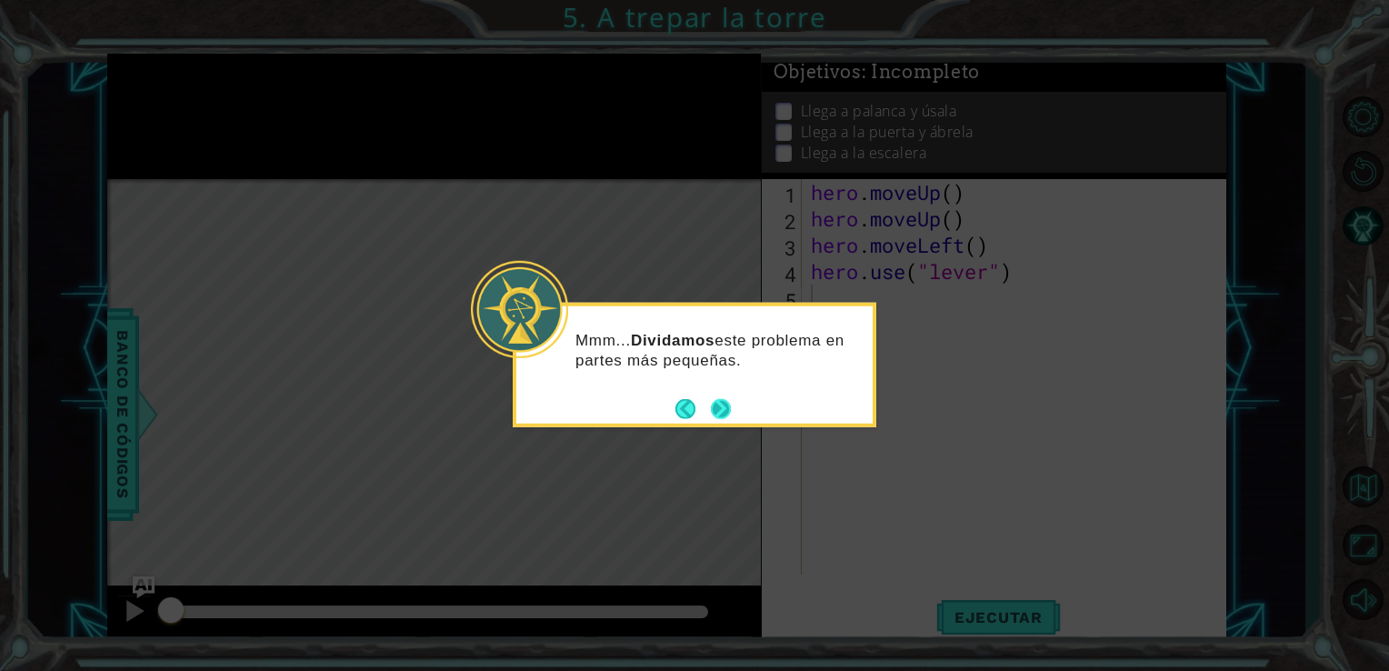
click at [720, 399] on button "Next" at bounding box center [721, 408] width 20 height 20
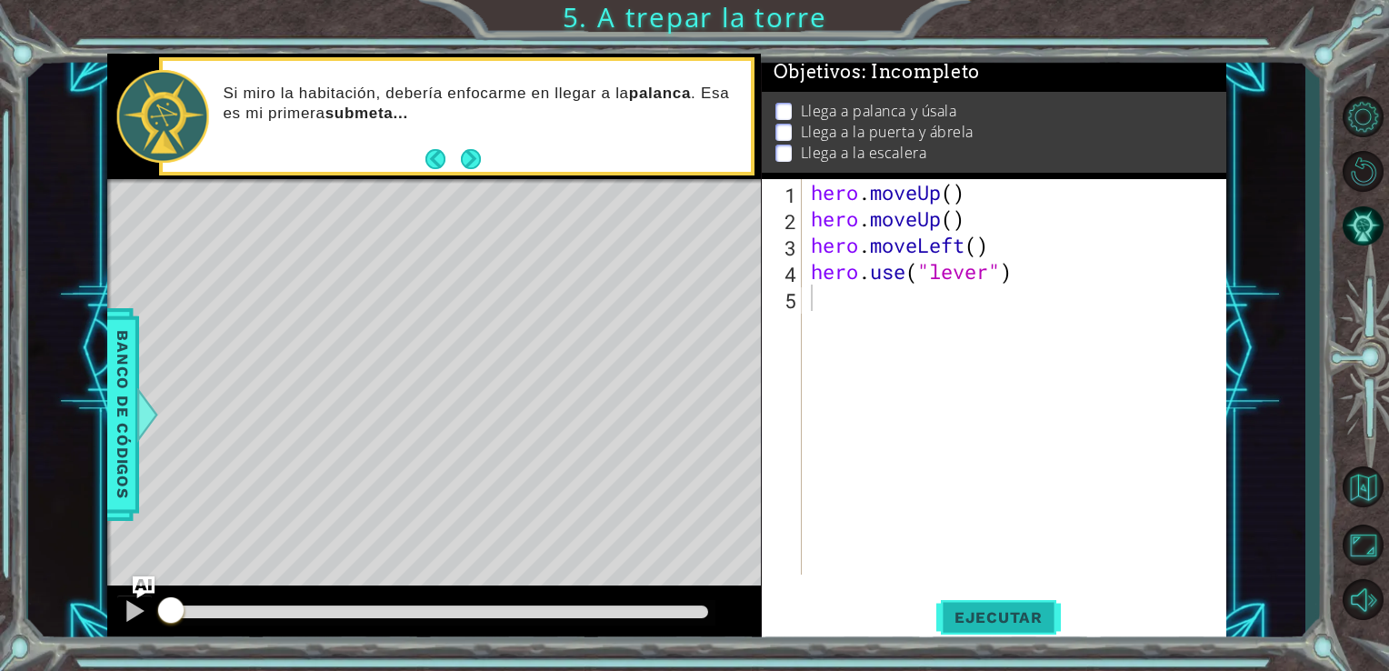
click at [953, 613] on span "Ejecutar" at bounding box center [998, 617] width 125 height 18
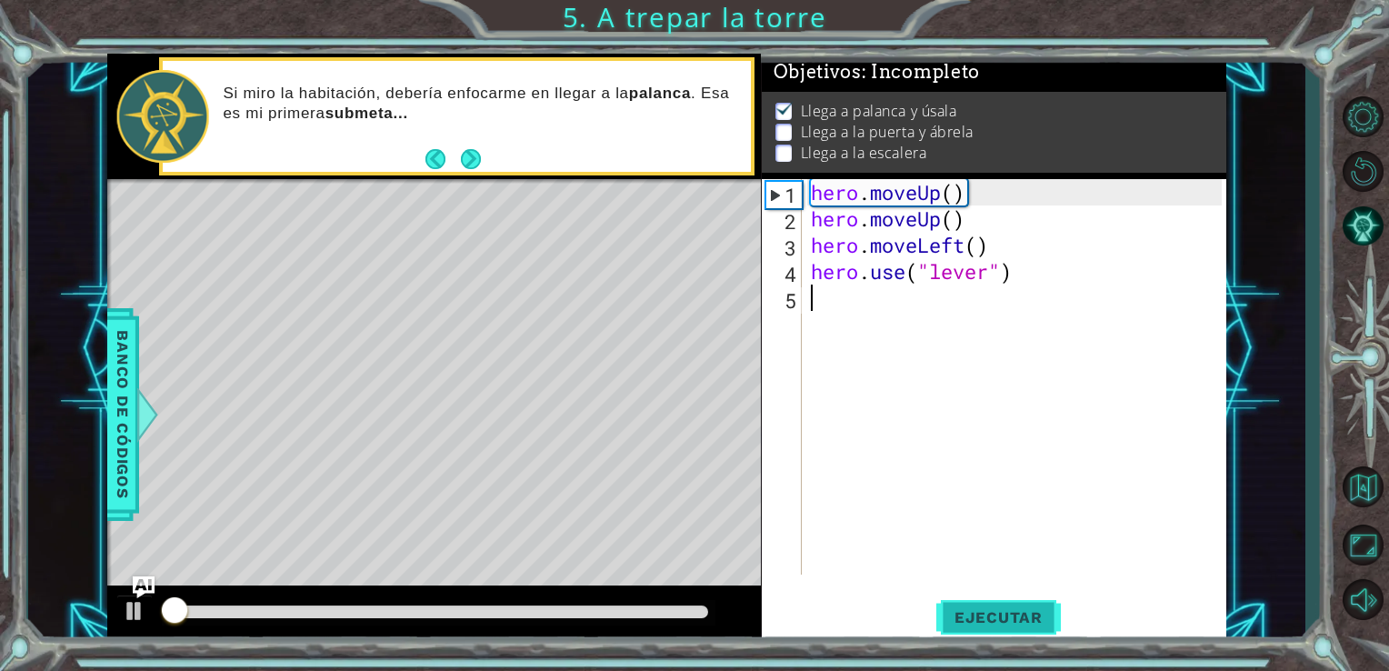
scroll to position [7, 0]
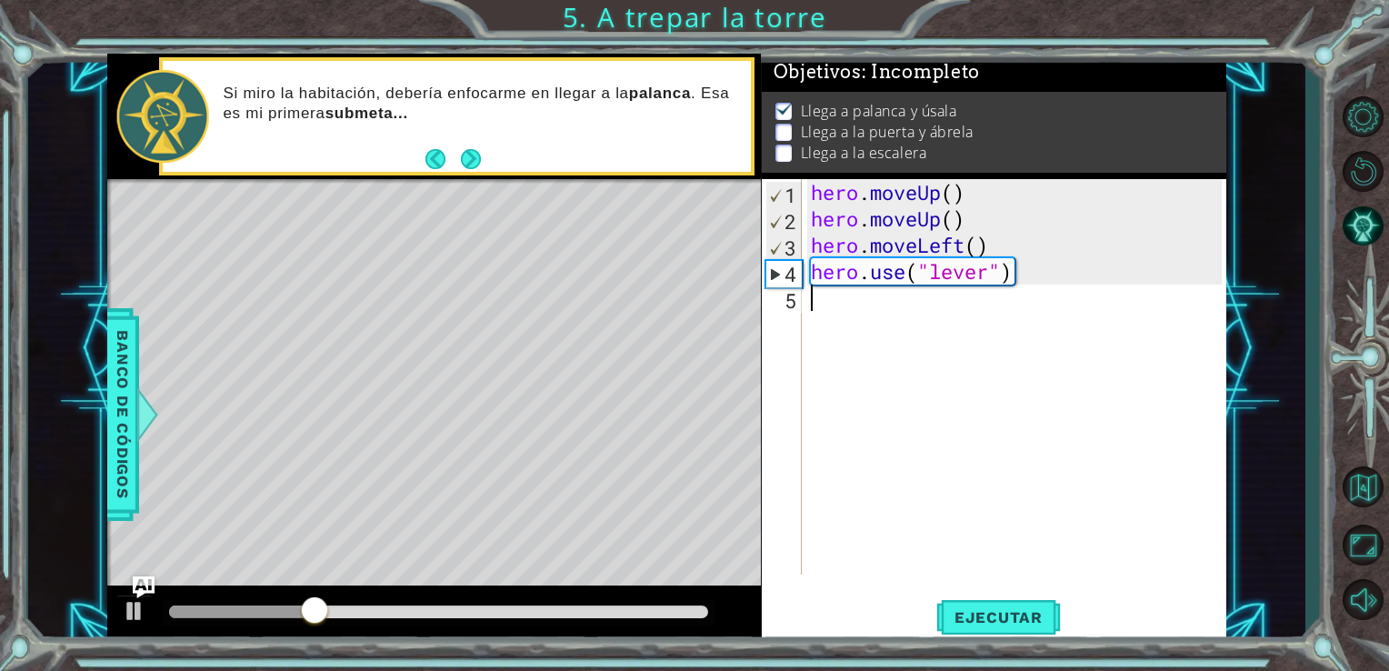
click at [895, 322] on div "hero . moveUp ( ) hero . moveUp ( ) hero . moveLeft ( ) hero . use ( "lever" )" at bounding box center [1019, 403] width 425 height 448
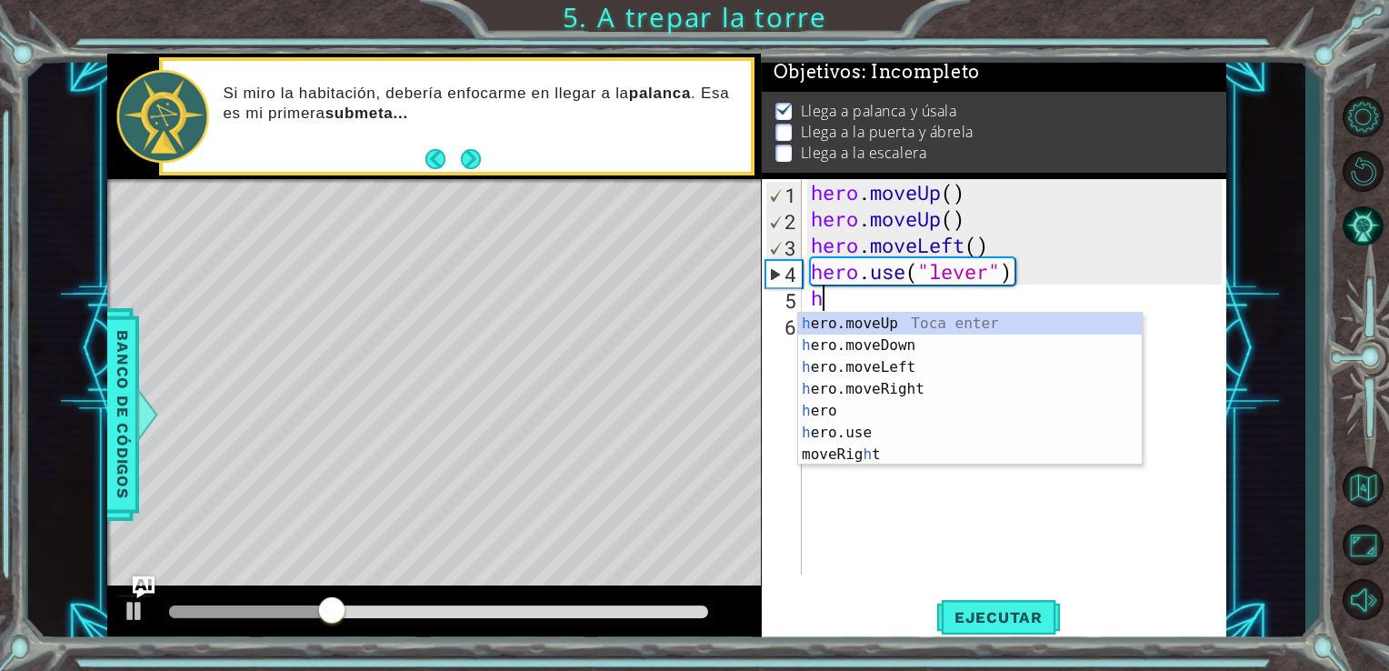
type textarea "he"
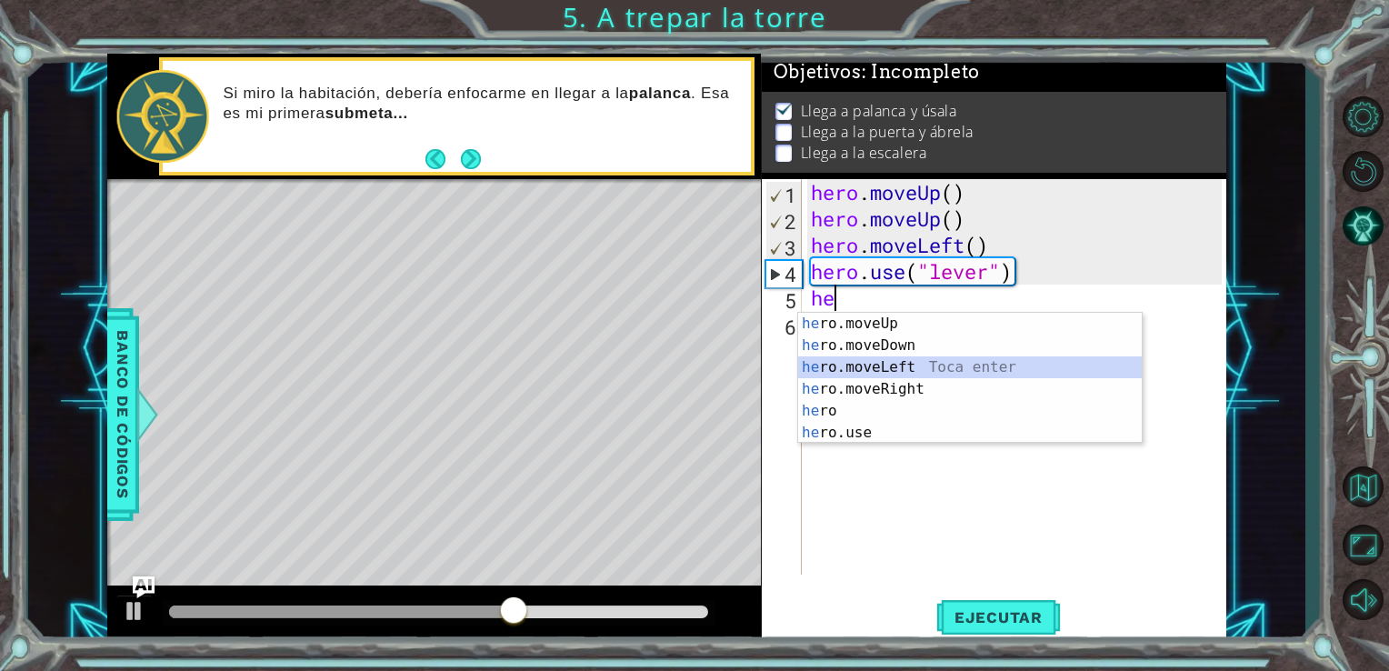
click at [908, 367] on div "he ro.moveUp Toca enter he ro.moveDown Toca enter he ro.moveLeft Toca enter he …" at bounding box center [970, 400] width 344 height 175
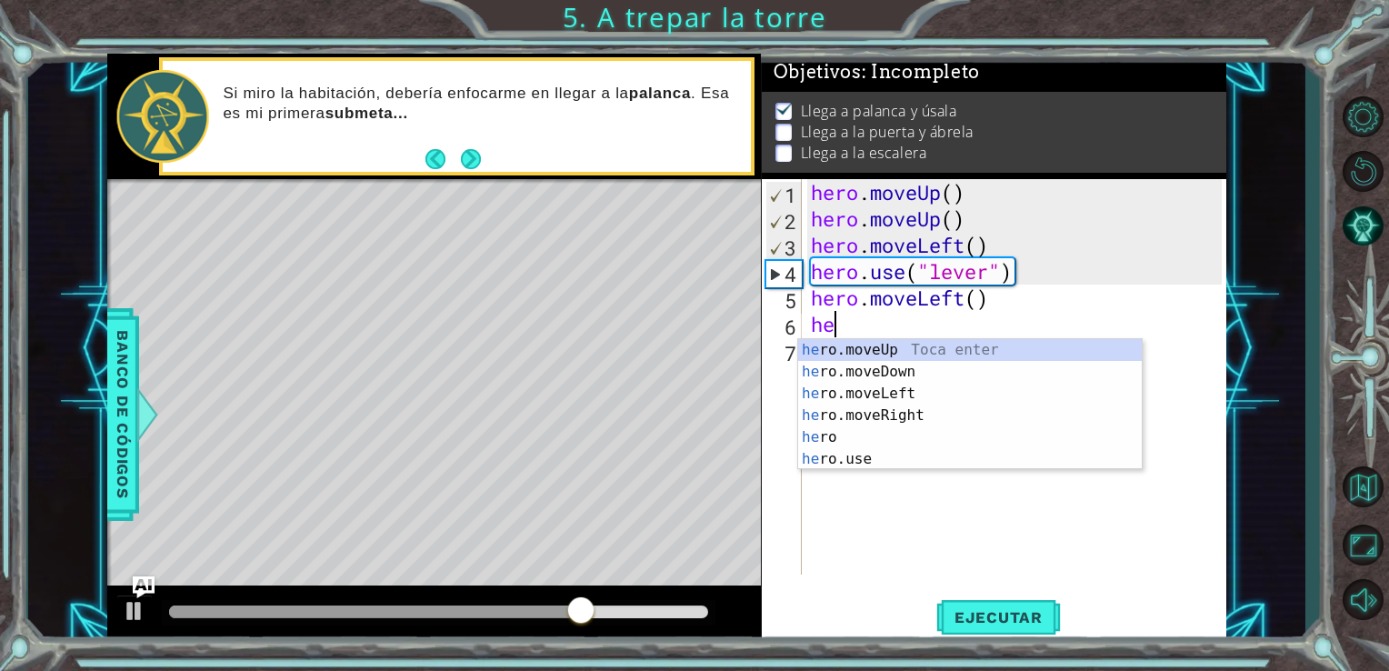
type textarea "her"
click at [893, 343] on div "her o.moveUp Toca enter her o.moveDown Toca enter her o.moveLeft [PERSON_NAME] …" at bounding box center [970, 426] width 344 height 175
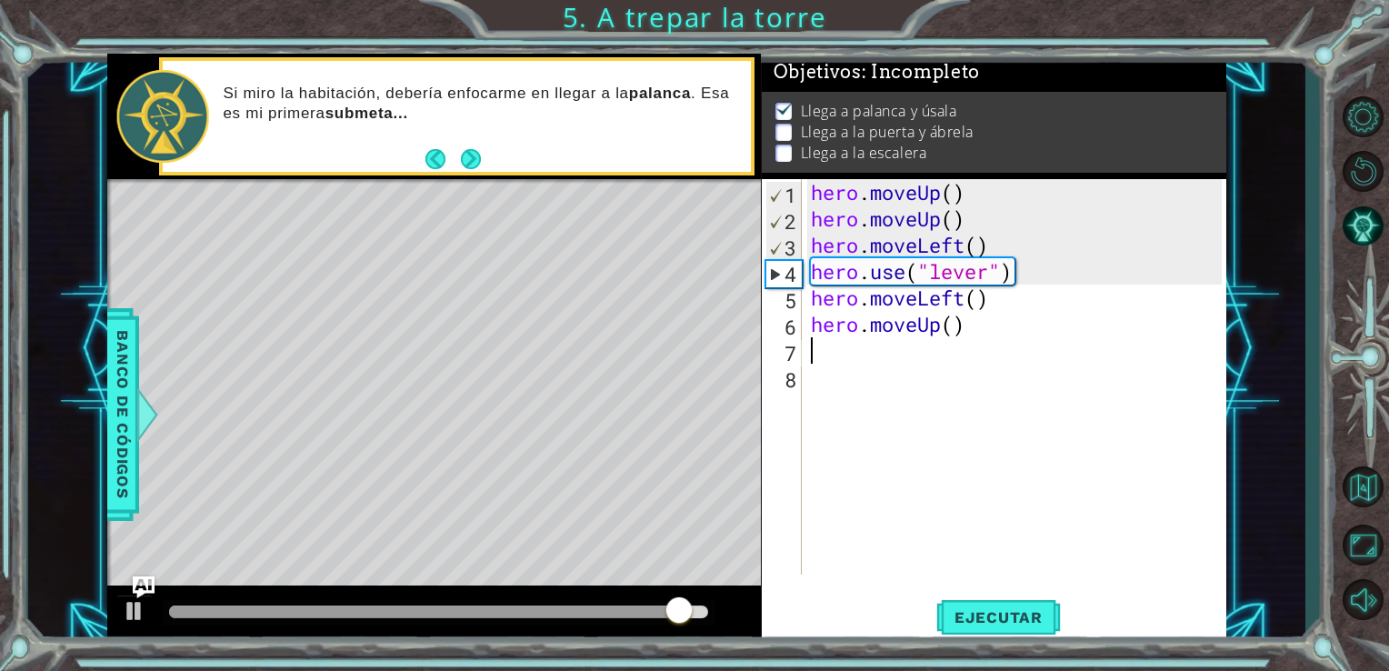
click at [897, 356] on div "hero . moveUp ( ) hero . moveUp ( ) hero . moveLeft ( ) hero . use ( "lever" ) …" at bounding box center [1019, 403] width 425 height 448
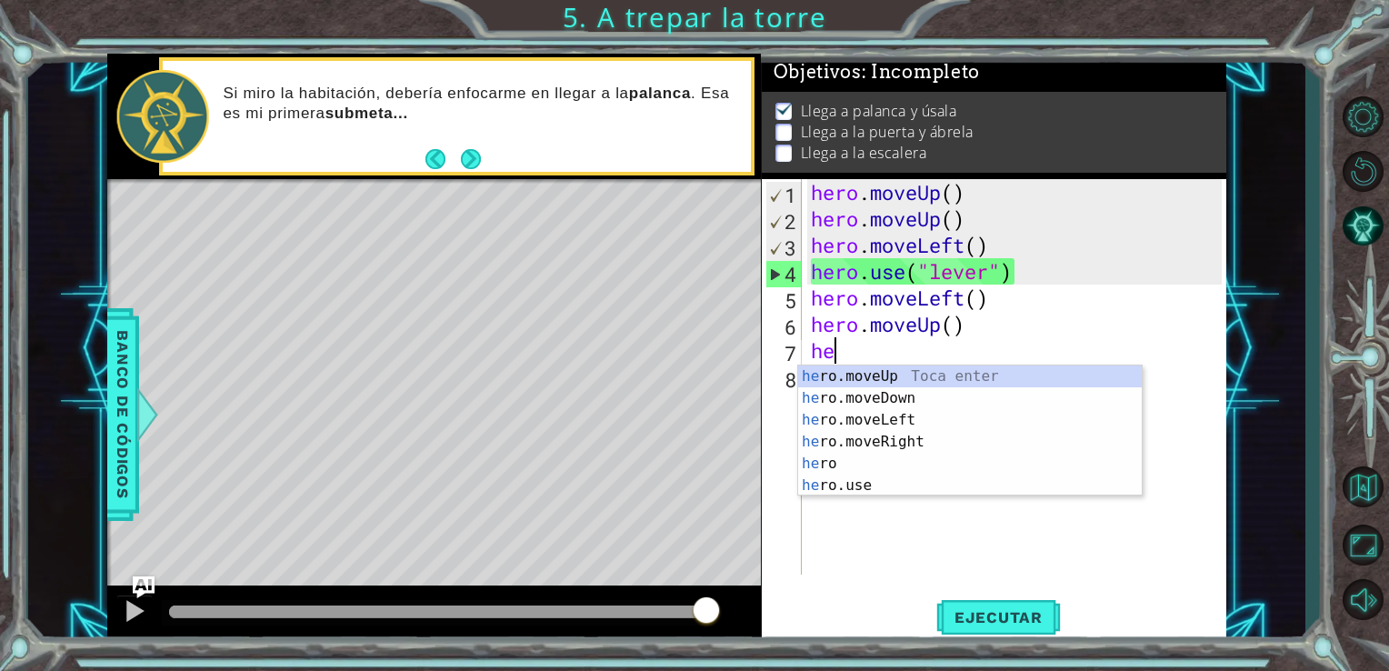
type textarea "her"
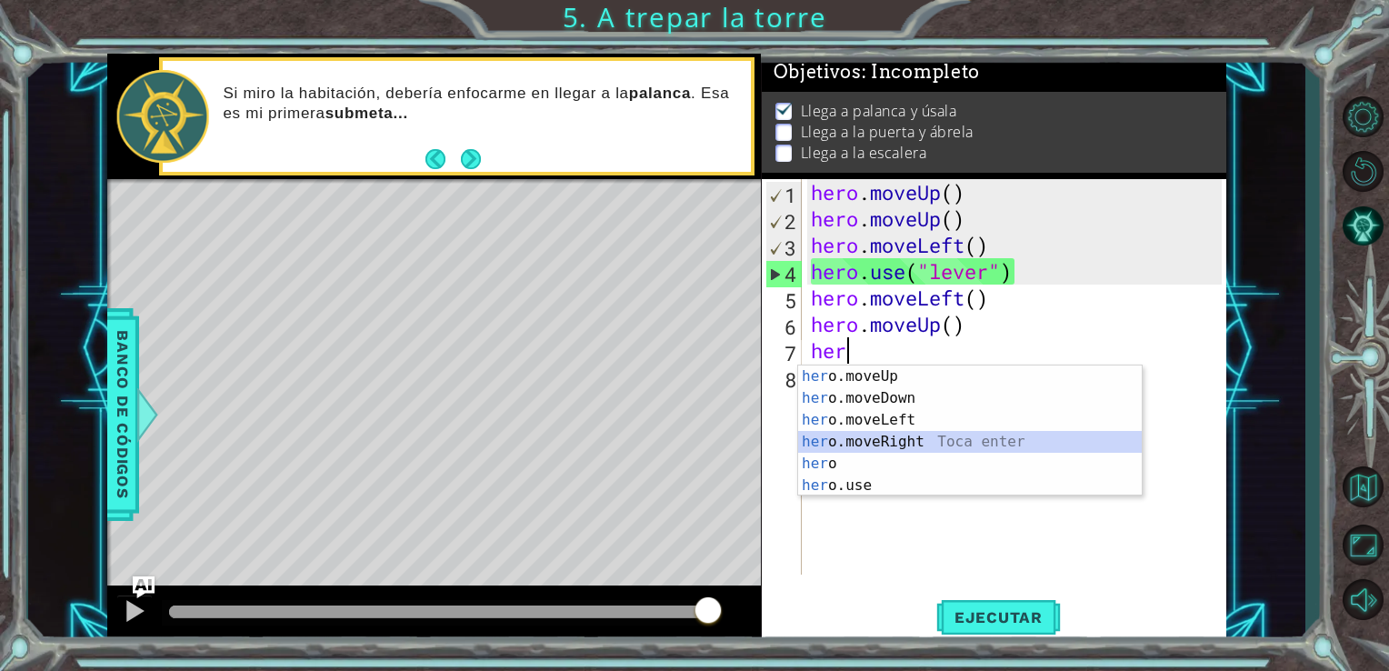
click at [920, 433] on div "her o.moveUp Toca enter her o.moveDown Toca enter her o.moveLeft [PERSON_NAME] …" at bounding box center [970, 452] width 344 height 175
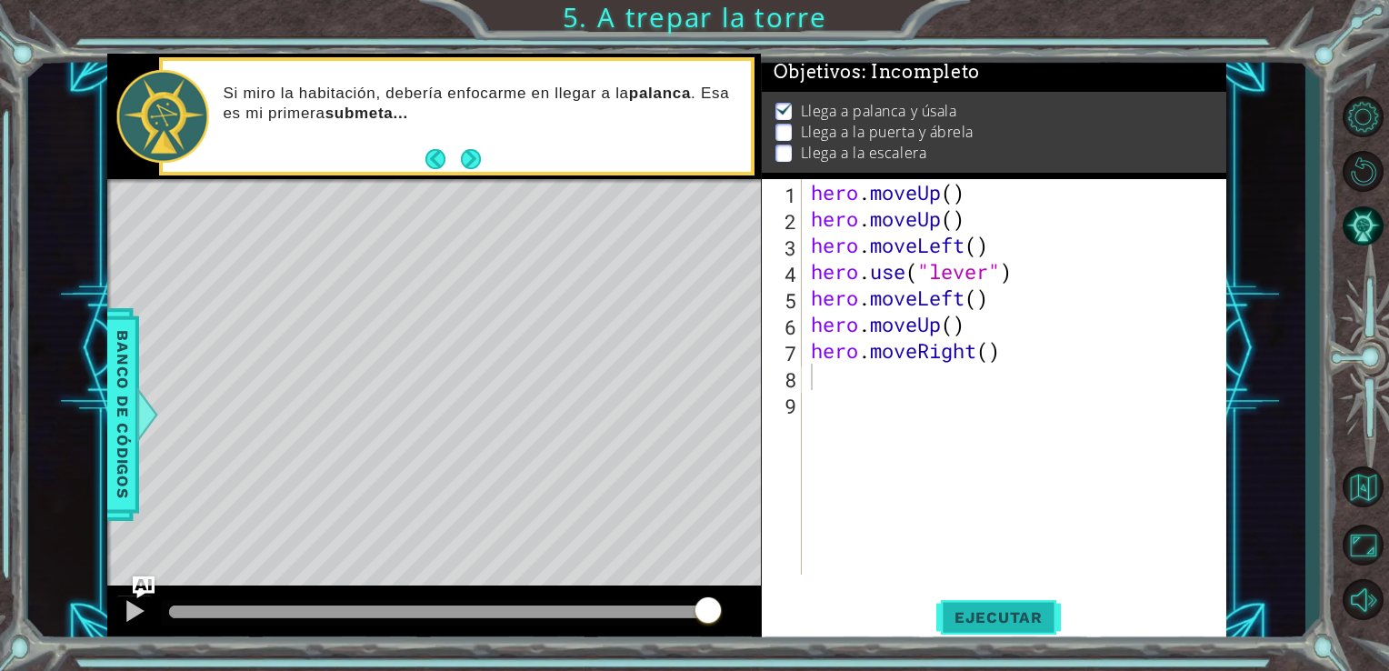
click at [971, 612] on span "Ejecutar" at bounding box center [998, 617] width 125 height 18
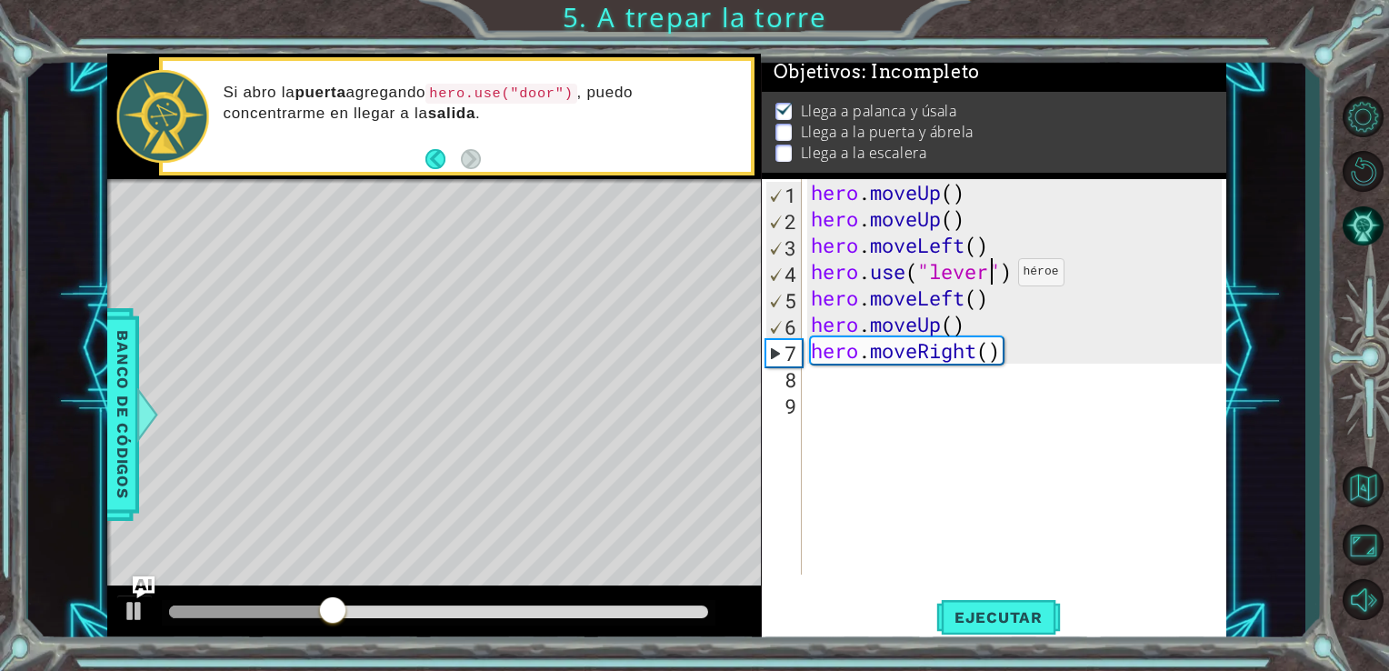
click at [990, 276] on div "hero . moveUp ( ) hero . moveUp ( ) hero . moveLeft ( ) hero . use ( "lever" ) …" at bounding box center [1019, 403] width 425 height 448
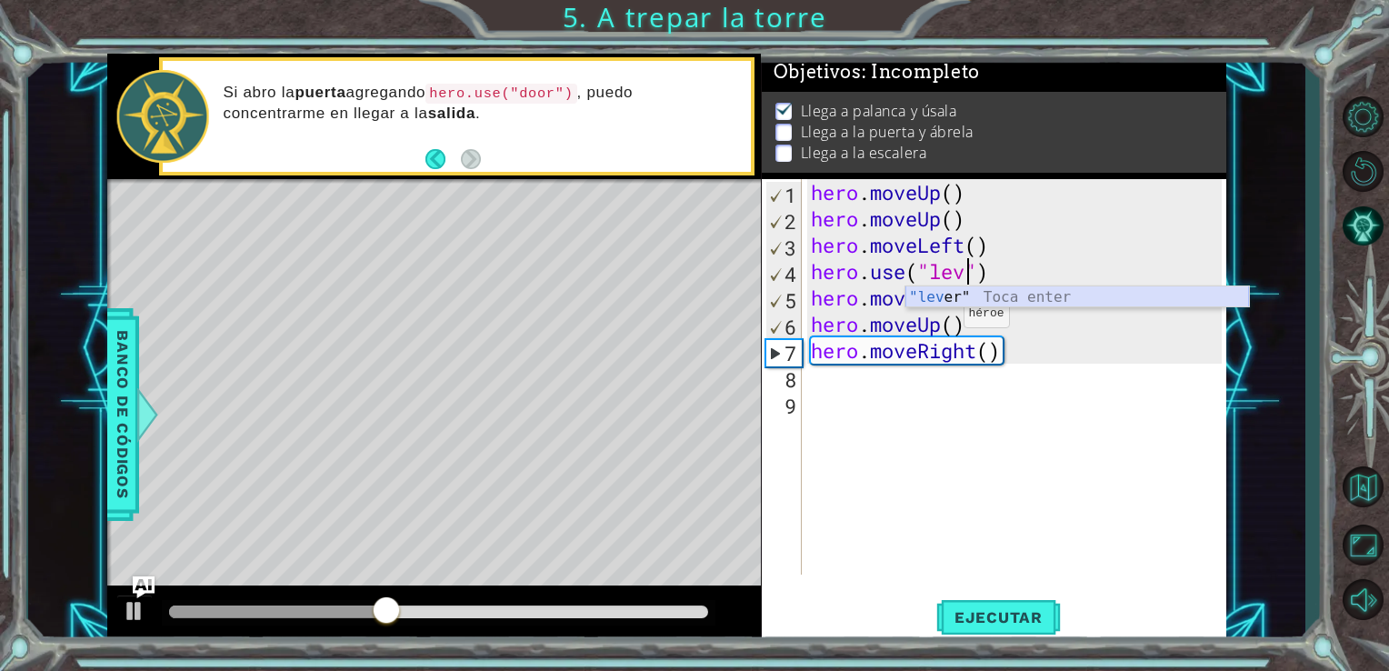
click at [942, 287] on div ""lev er" Toca enter" at bounding box center [1077, 318] width 344 height 65
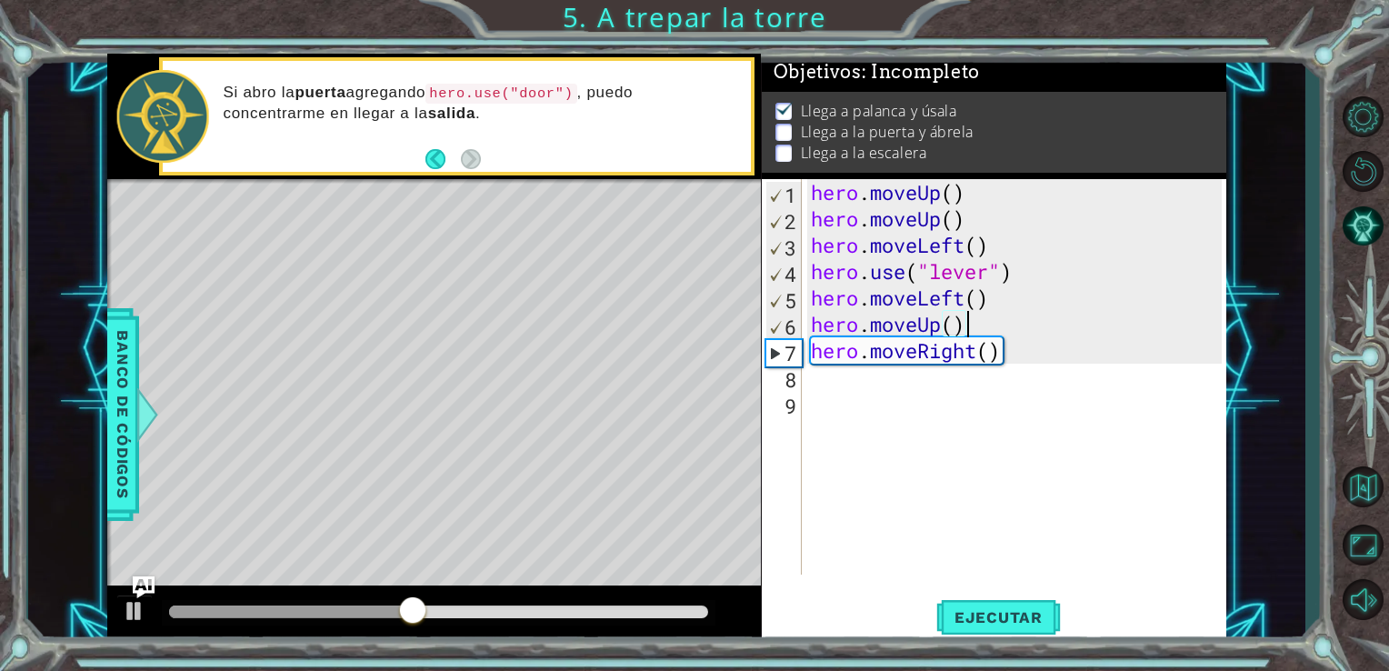
click at [985, 314] on div "hero . moveUp ( ) hero . moveUp ( ) hero . moveLeft ( ) hero . use ( "lever" ) …" at bounding box center [1019, 403] width 425 height 448
click at [985, 620] on span "Ejecutar" at bounding box center [998, 617] width 125 height 18
click at [983, 269] on div "hero . moveUp ( ) hero . moveUp ( ) hero . moveLeft ( ) hero . use ( "lever" ) …" at bounding box center [1019, 403] width 425 height 448
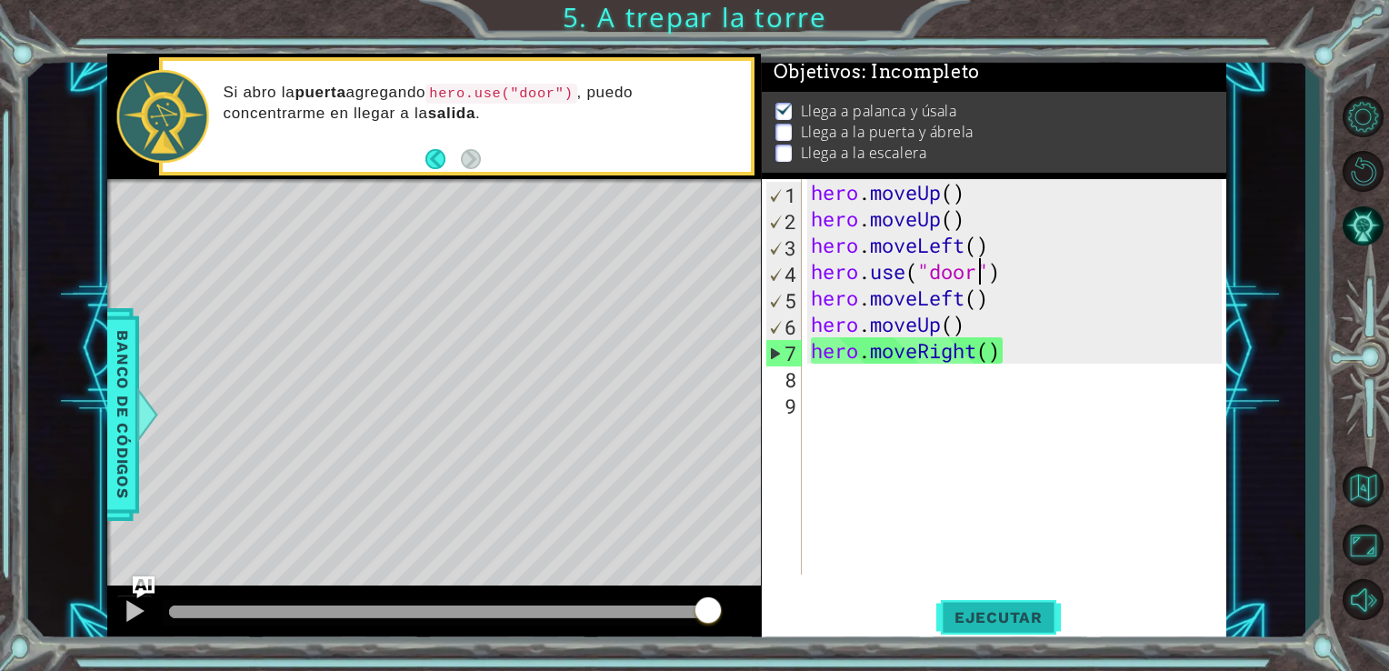
click at [971, 620] on span "Ejecutar" at bounding box center [998, 617] width 125 height 18
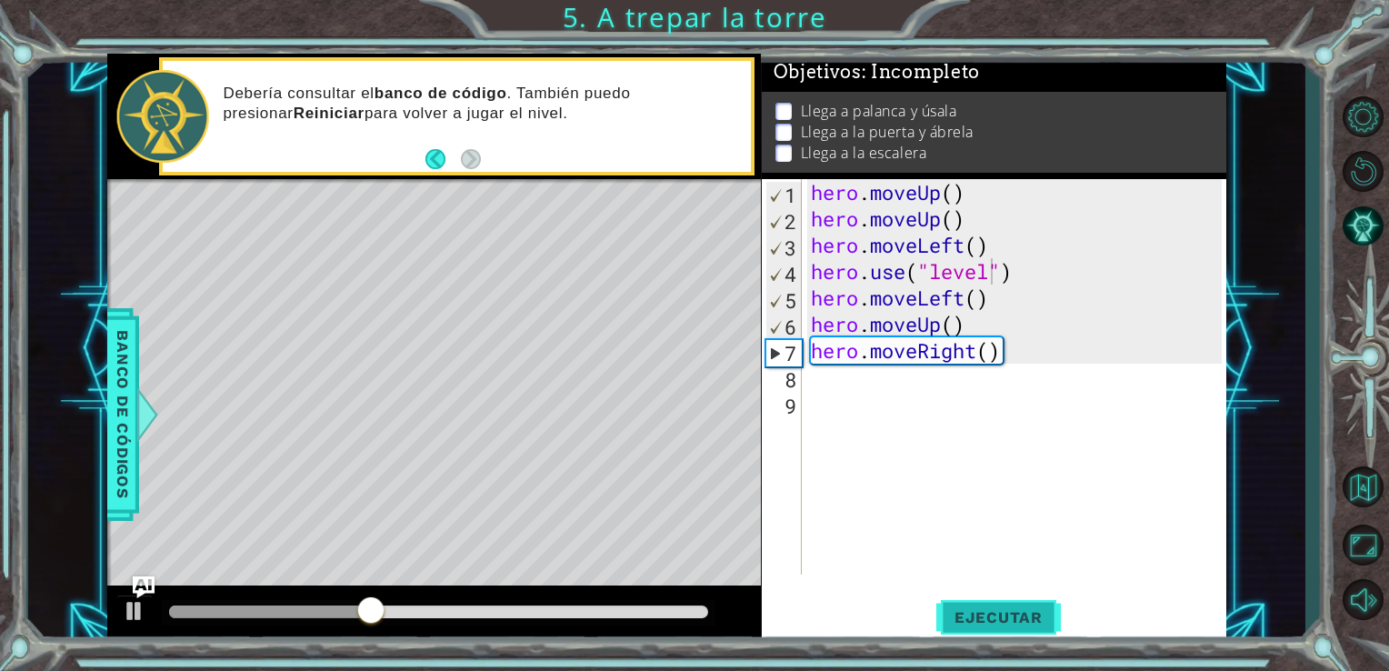
click at [989, 616] on span "Ejecutar" at bounding box center [998, 617] width 125 height 18
click at [964, 306] on div "hero . moveUp ( ) hero . moveUp ( ) hero . moveLeft ( ) hero . use ( "level" ) …" at bounding box center [1019, 403] width 425 height 448
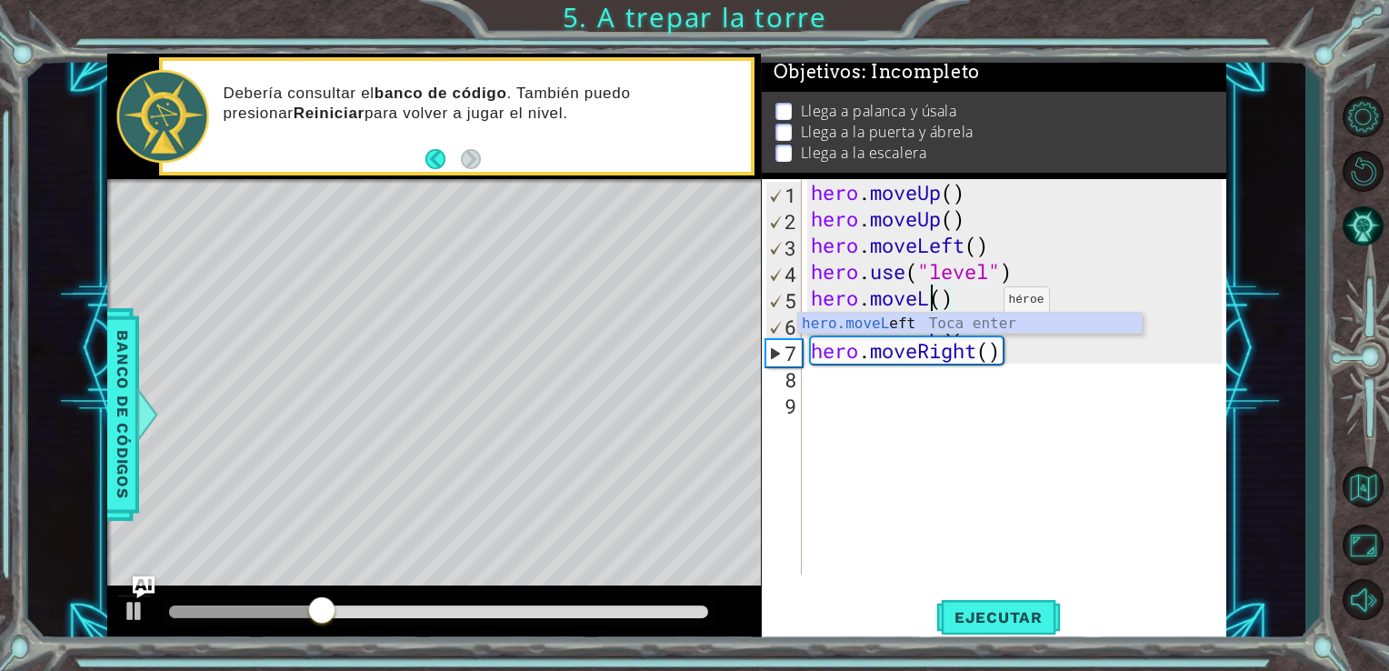
scroll to position [0, 5]
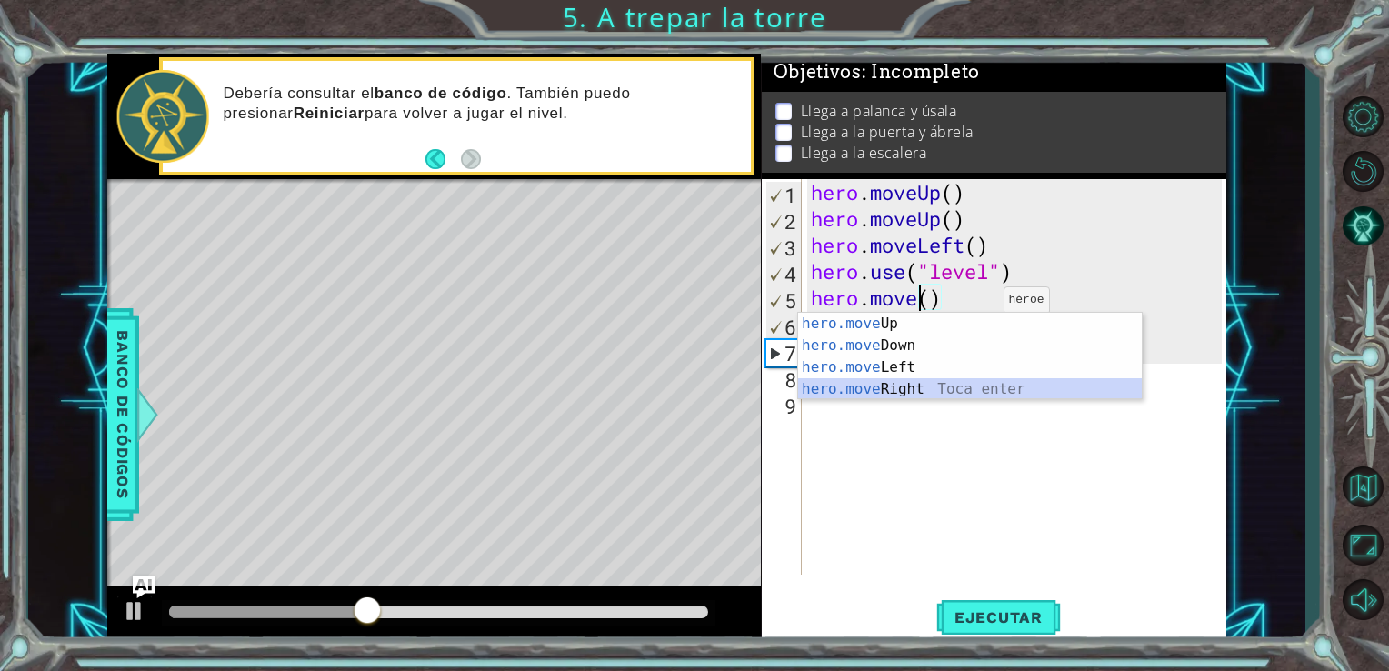
click at [977, 380] on div "hero.move Up Toca enter hero.move Down Toca enter hero.move Left Toca enter her…" at bounding box center [970, 378] width 344 height 131
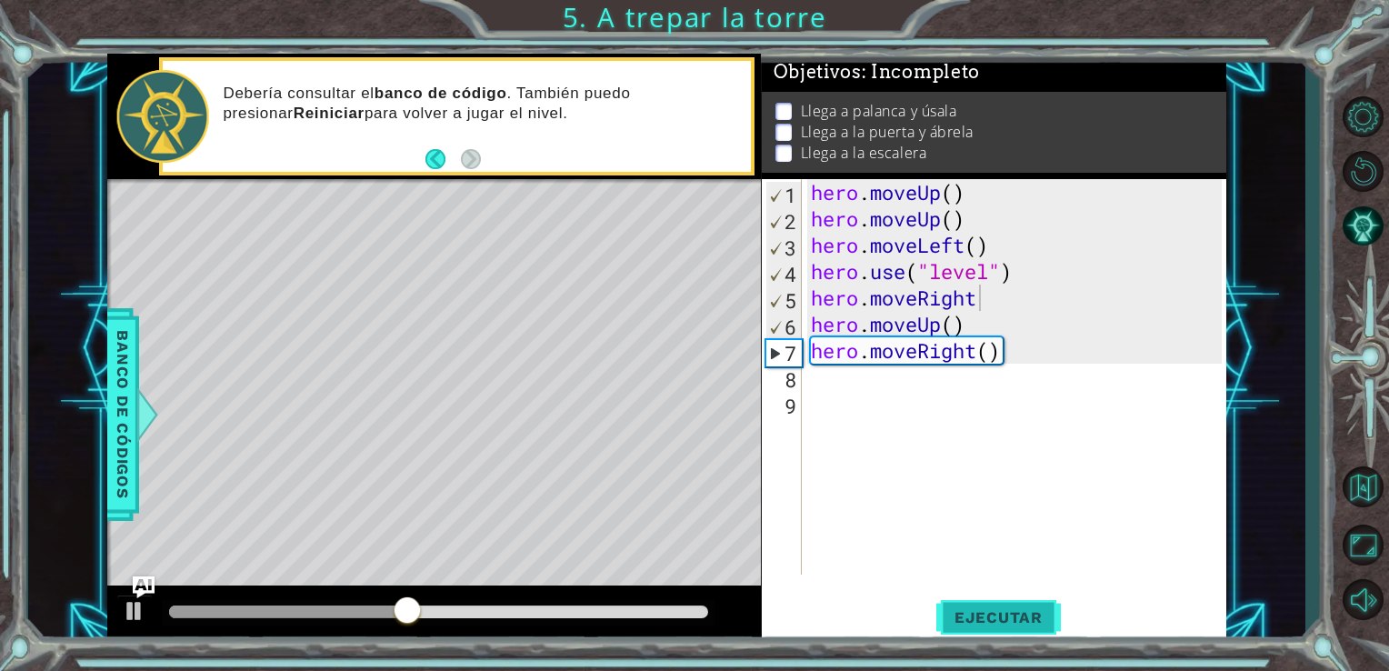
click at [1015, 611] on span "Ejecutar" at bounding box center [998, 617] width 125 height 18
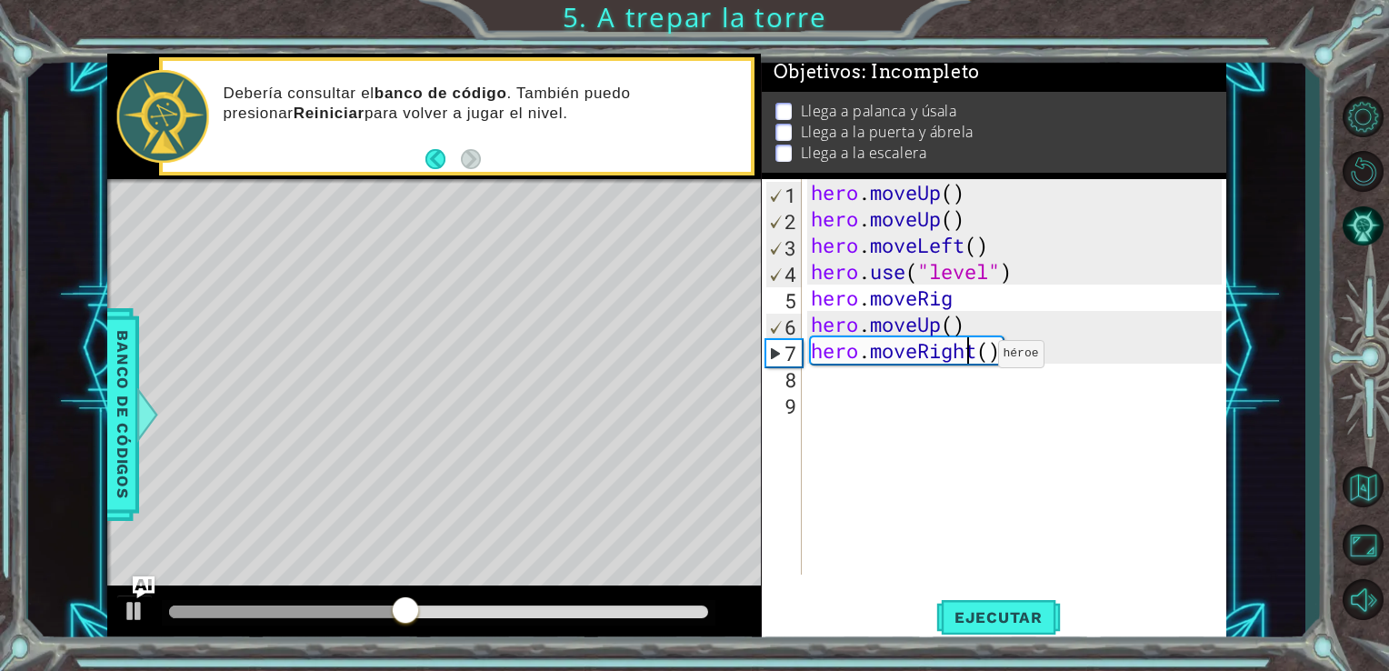
click at [971, 358] on div "hero . moveUp ( ) hero . moveUp ( ) hero . moveLeft ( ) hero . use ( "level" ) …" at bounding box center [1019, 403] width 425 height 448
click at [978, 305] on div "hero . moveUp ( ) hero . moveUp ( ) hero . moveLeft ( ) hero . use ( "level" ) …" at bounding box center [1019, 403] width 425 height 448
click at [927, 349] on div "hero . moveUp ( ) hero . moveUp ( ) hero . moveLeft ( ) hero . use ( "level" ) …" at bounding box center [1019, 403] width 425 height 448
click at [942, 300] on div "hero . moveUp ( ) hero . moveUp ( ) hero . moveLeft ( ) hero . use ( "level" ) …" at bounding box center [1019, 403] width 425 height 448
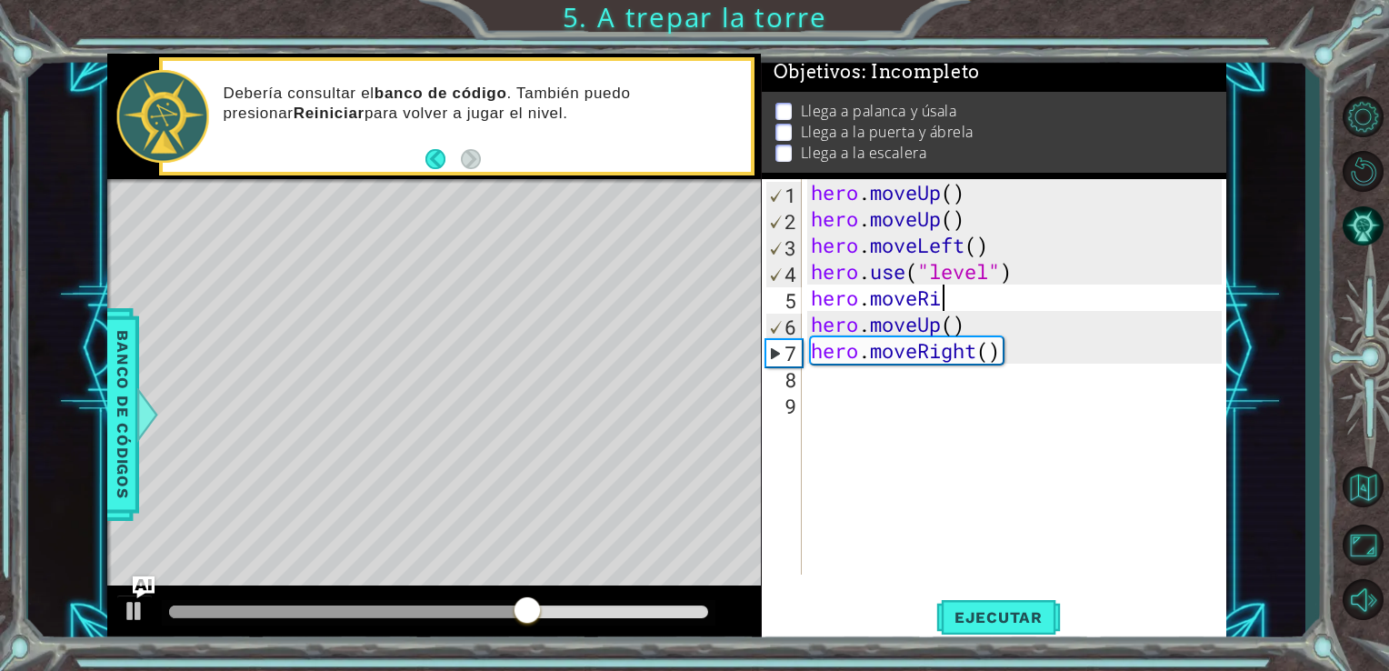
click at [942, 300] on div "hero . moveUp ( ) hero . moveUp ( ) hero . moveLeft ( ) hero . use ( "level" ) …" at bounding box center [1019, 403] width 425 height 448
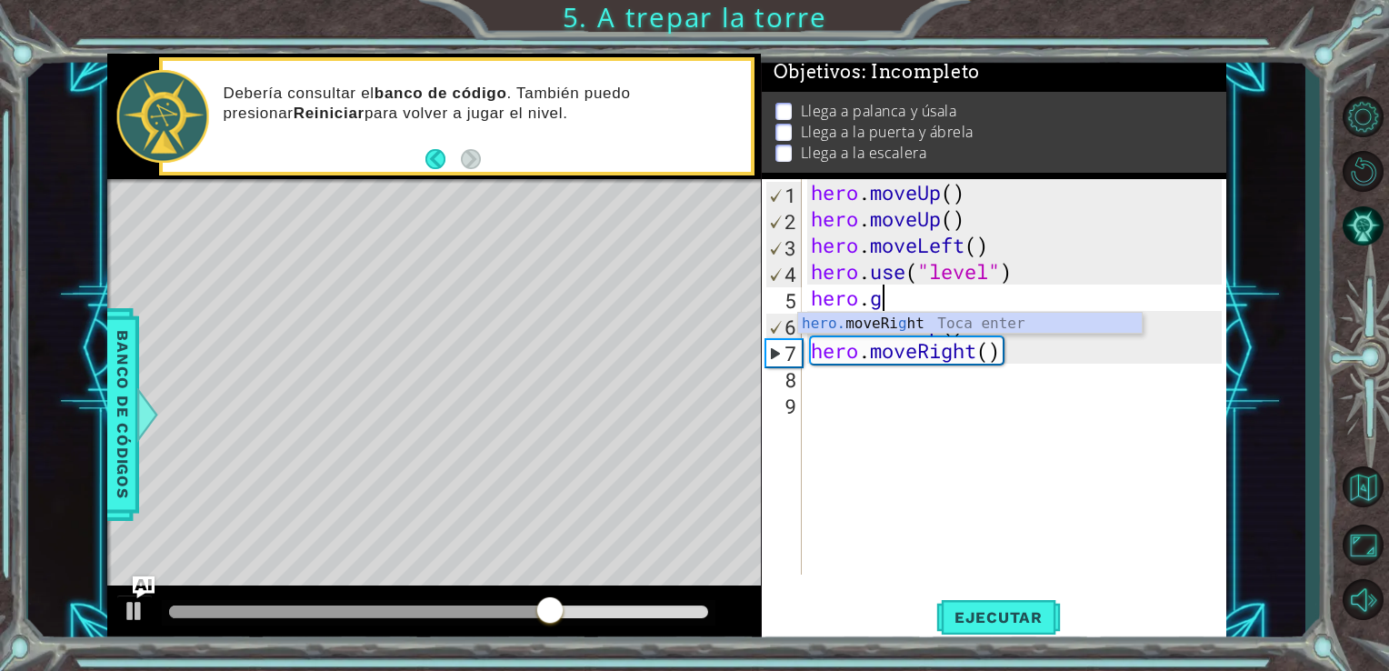
scroll to position [0, 3]
type textarea "hero.ght"
click at [946, 325] on div "hero. moveRi ght Toca enter" at bounding box center [970, 345] width 344 height 65
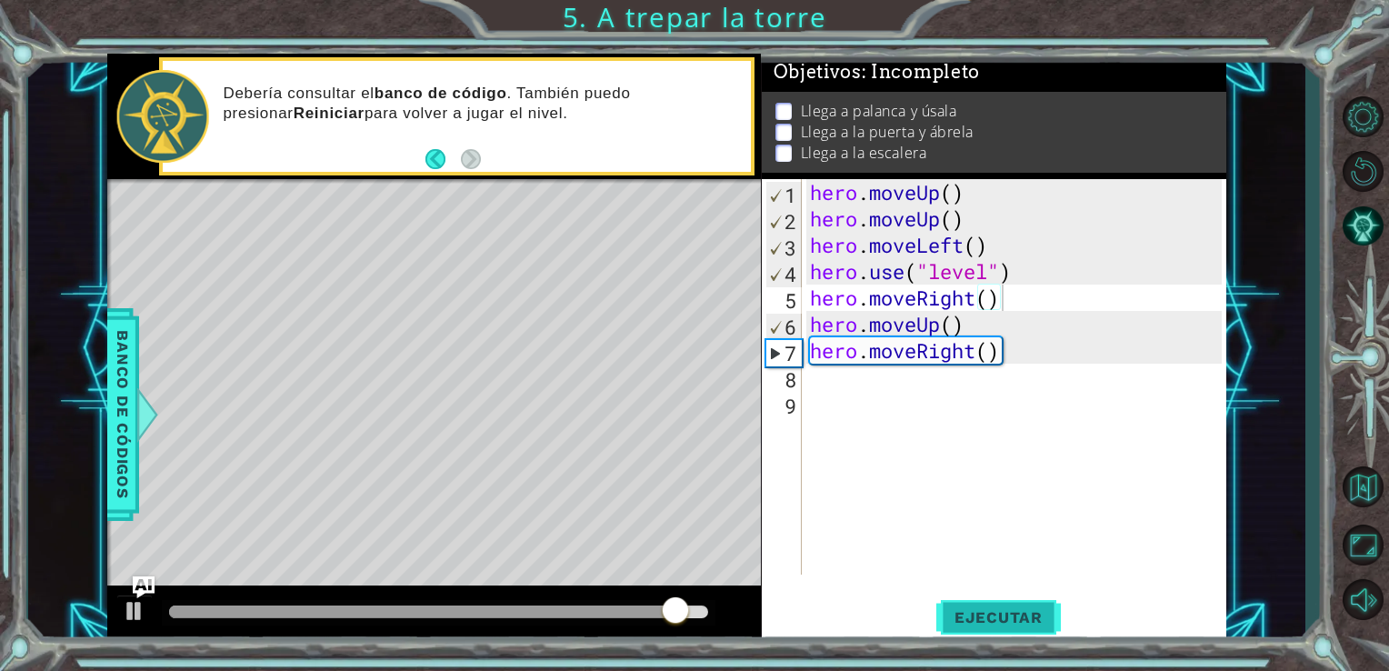
click at [994, 619] on span "Ejecutar" at bounding box center [998, 617] width 125 height 18
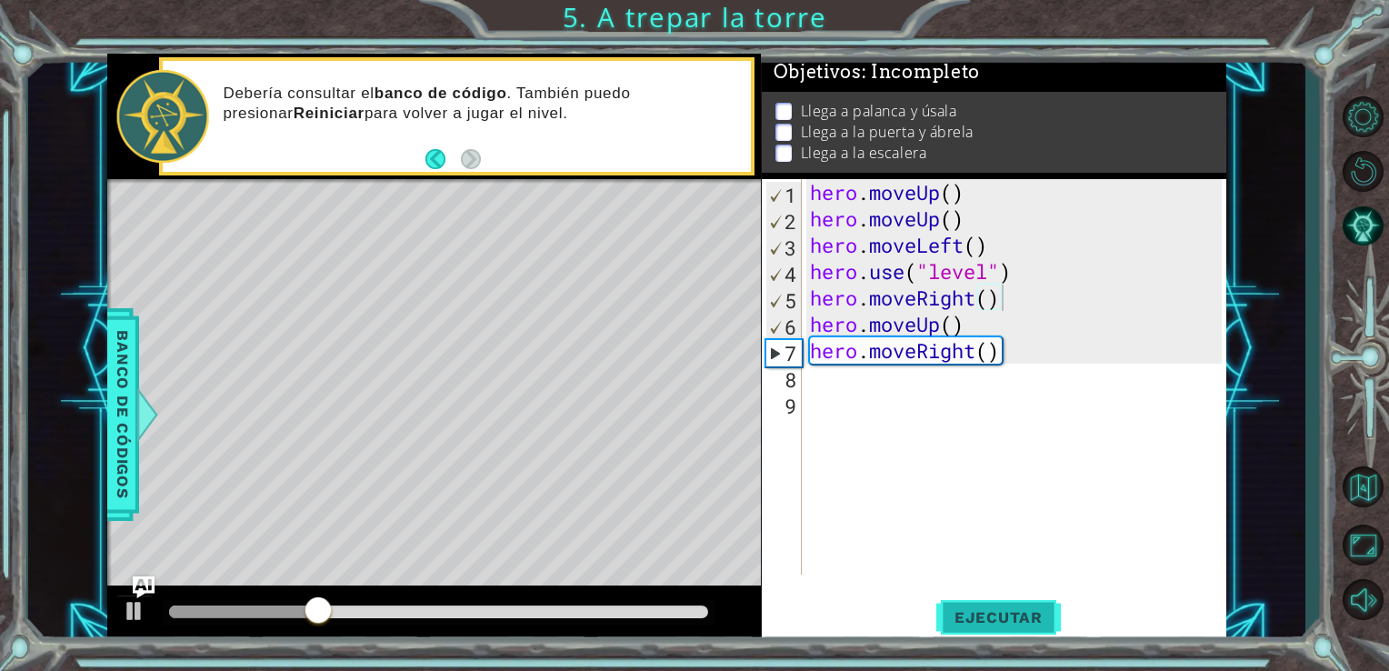
click at [1023, 616] on span "Ejecutar" at bounding box center [998, 617] width 125 height 18
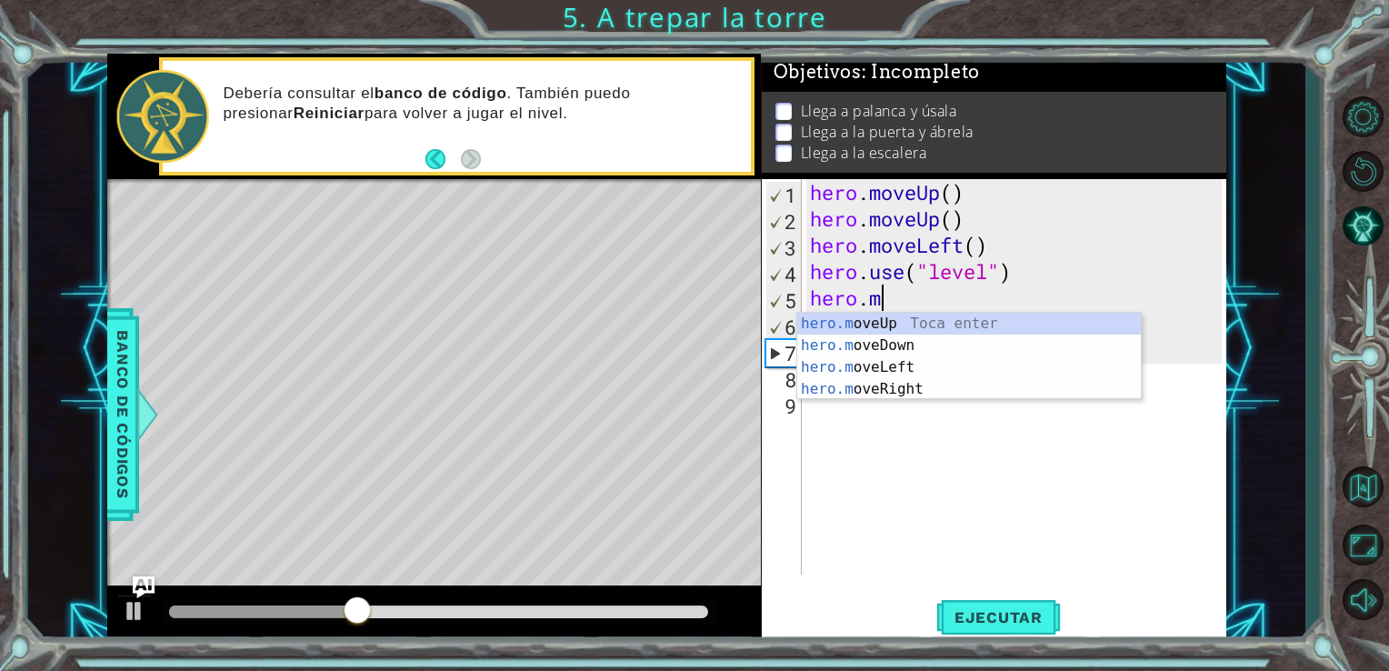
type textarea "h"
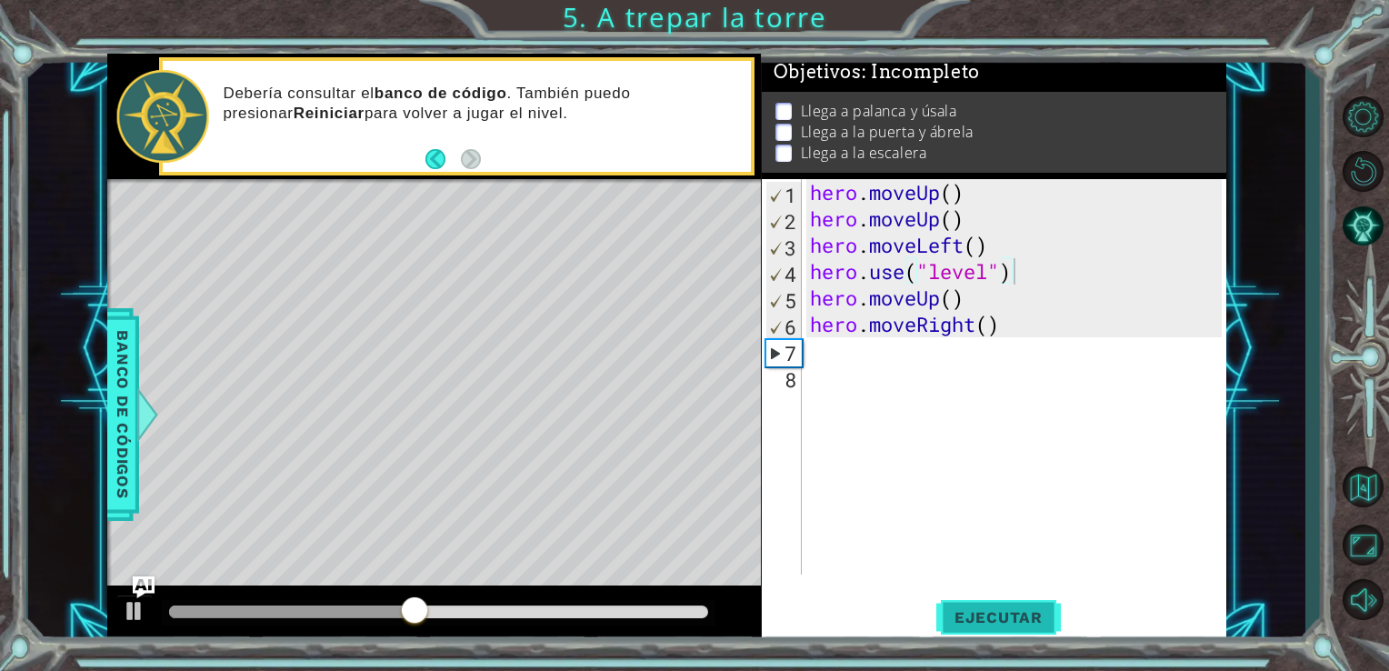
click at [973, 615] on span "Ejecutar" at bounding box center [998, 617] width 125 height 18
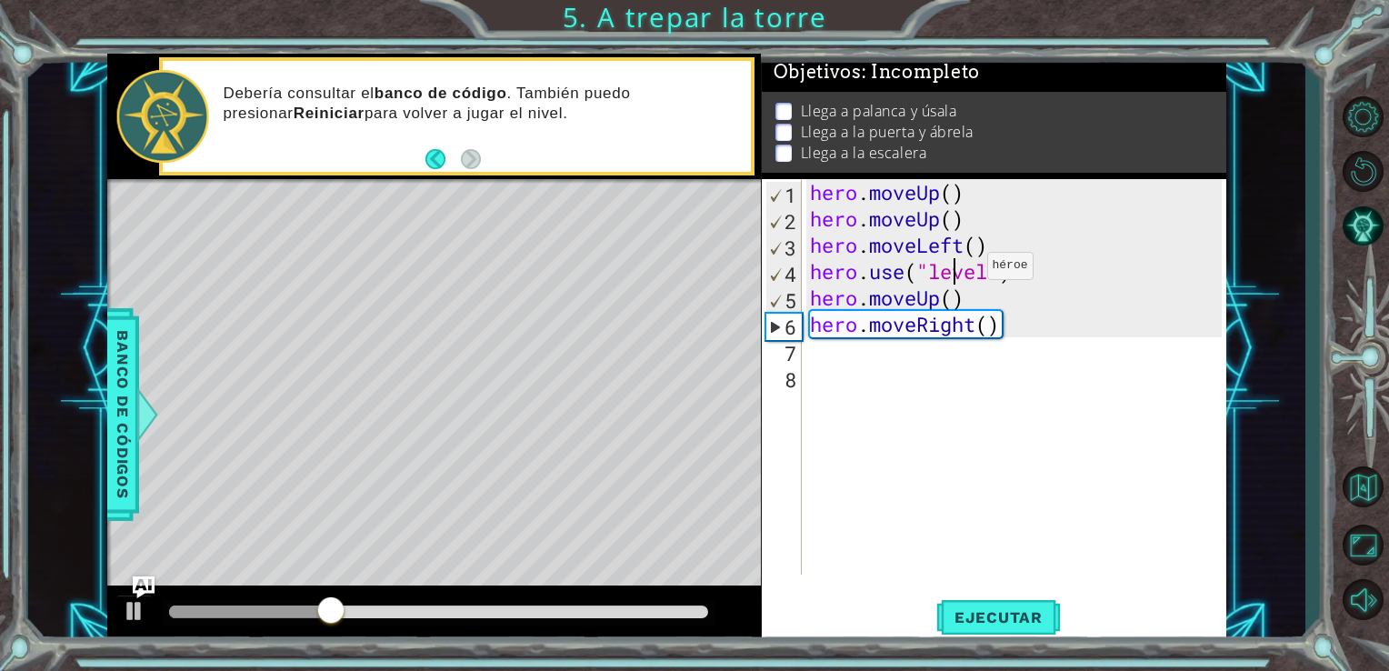
click at [958, 270] on div "hero . moveUp ( ) hero . moveUp ( ) hero . moveLeft ( ) hero . use ( "level" ) …" at bounding box center [1018, 403] width 425 height 448
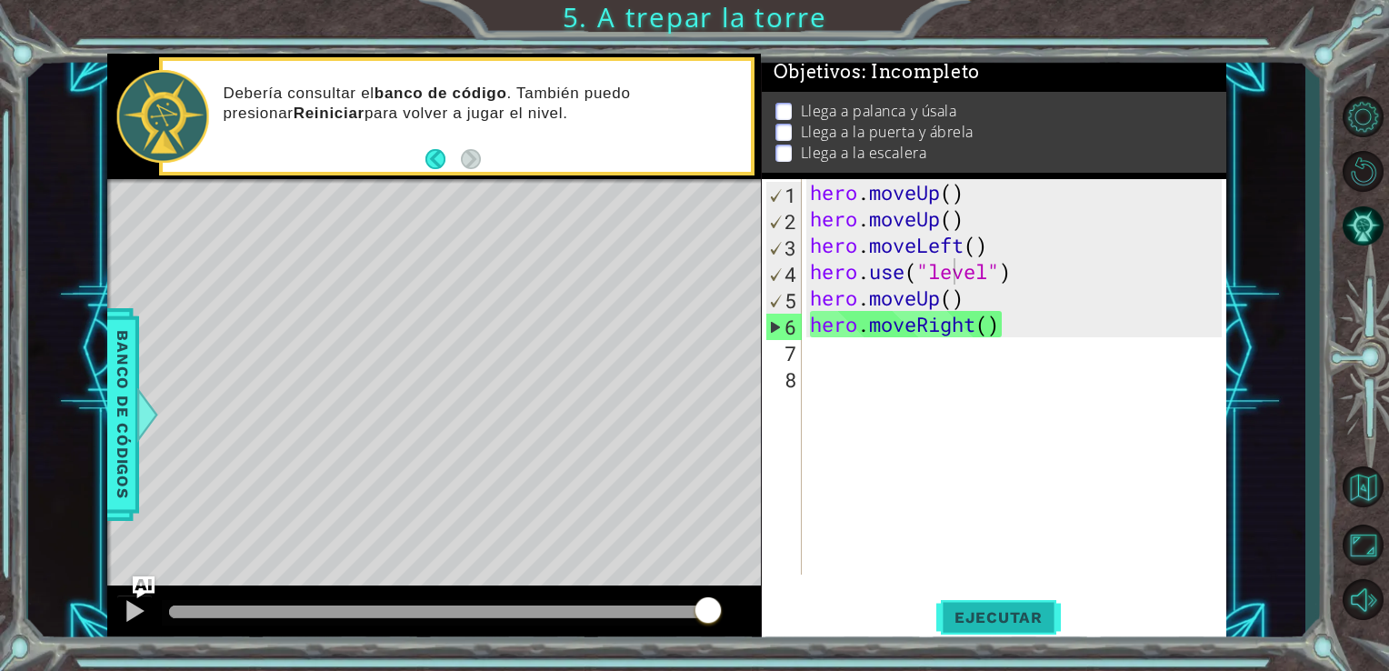
click at [990, 624] on span "Ejecutar" at bounding box center [998, 617] width 125 height 18
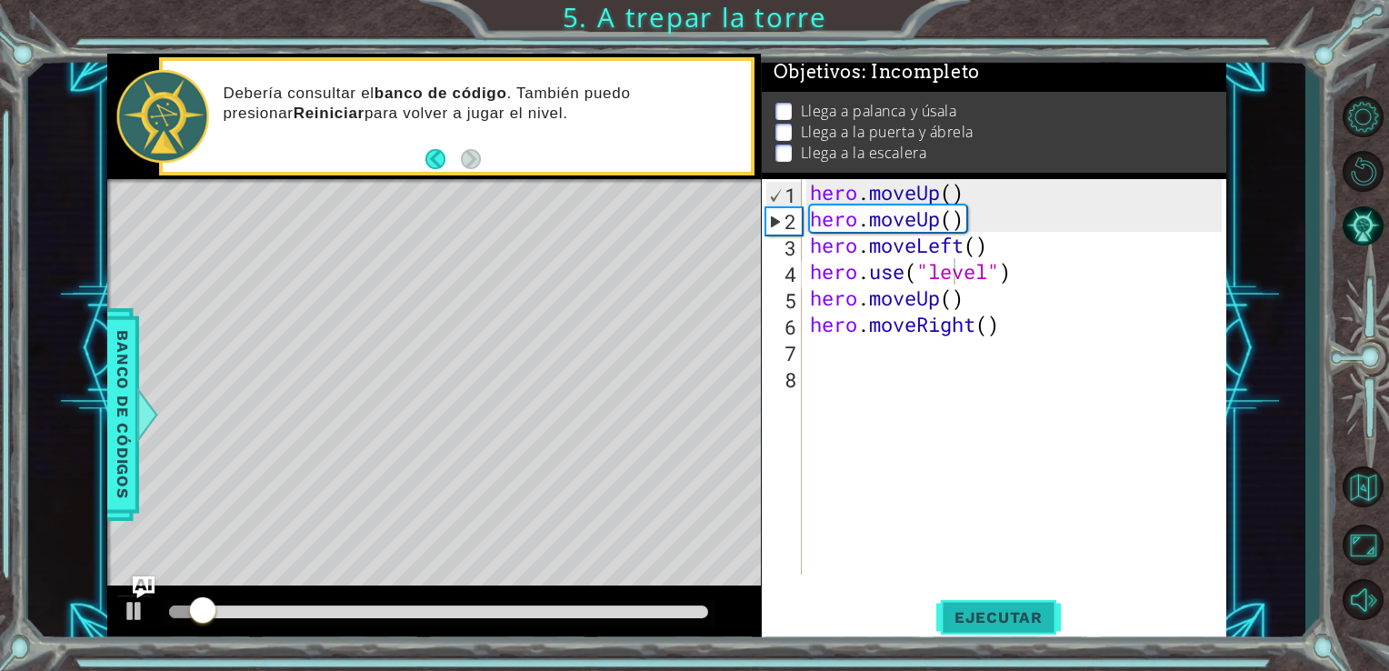
click at [990, 624] on span "Ejecutar" at bounding box center [998, 617] width 125 height 18
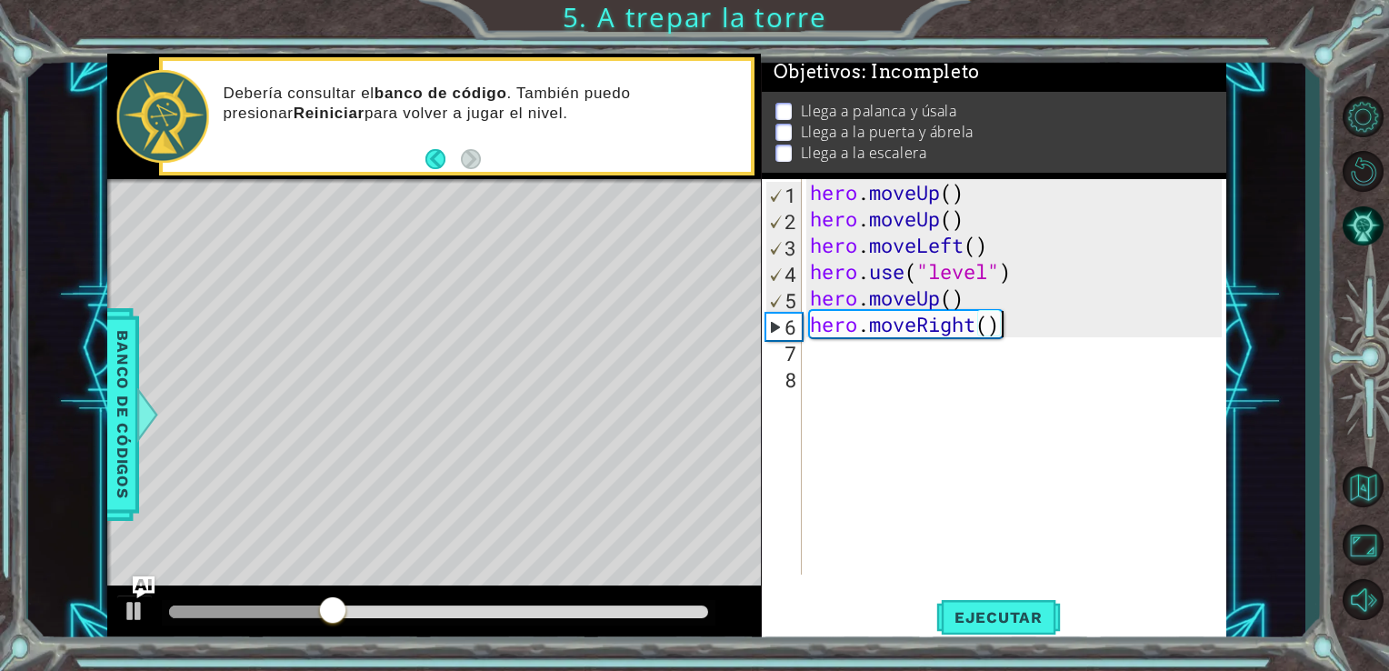
click at [1015, 337] on div "hero . moveUp ( ) hero . moveUp ( ) hero . moveLeft ( ) hero . use ( "level" ) …" at bounding box center [1018, 403] width 425 height 448
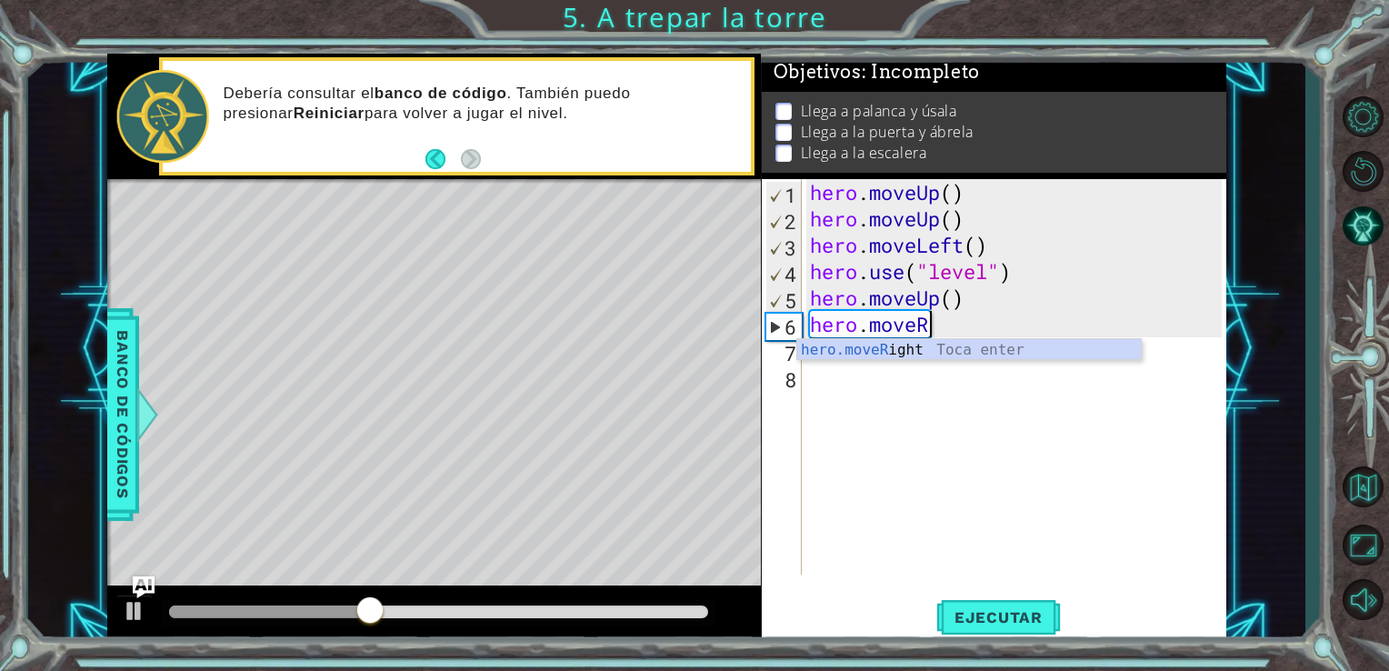
type textarea "hero.move"
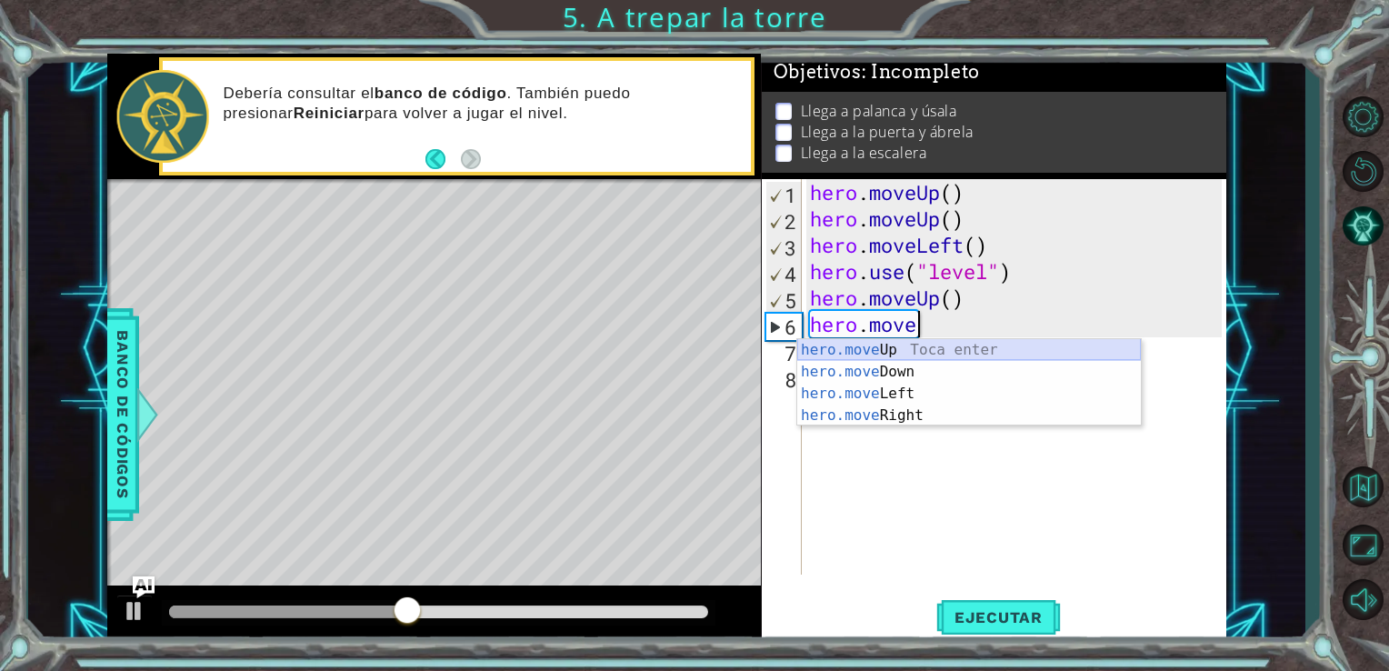
click at [945, 349] on div "hero.move Up Toca enter hero.move Down Toca enter hero.move Left Toca enter her…" at bounding box center [969, 404] width 344 height 131
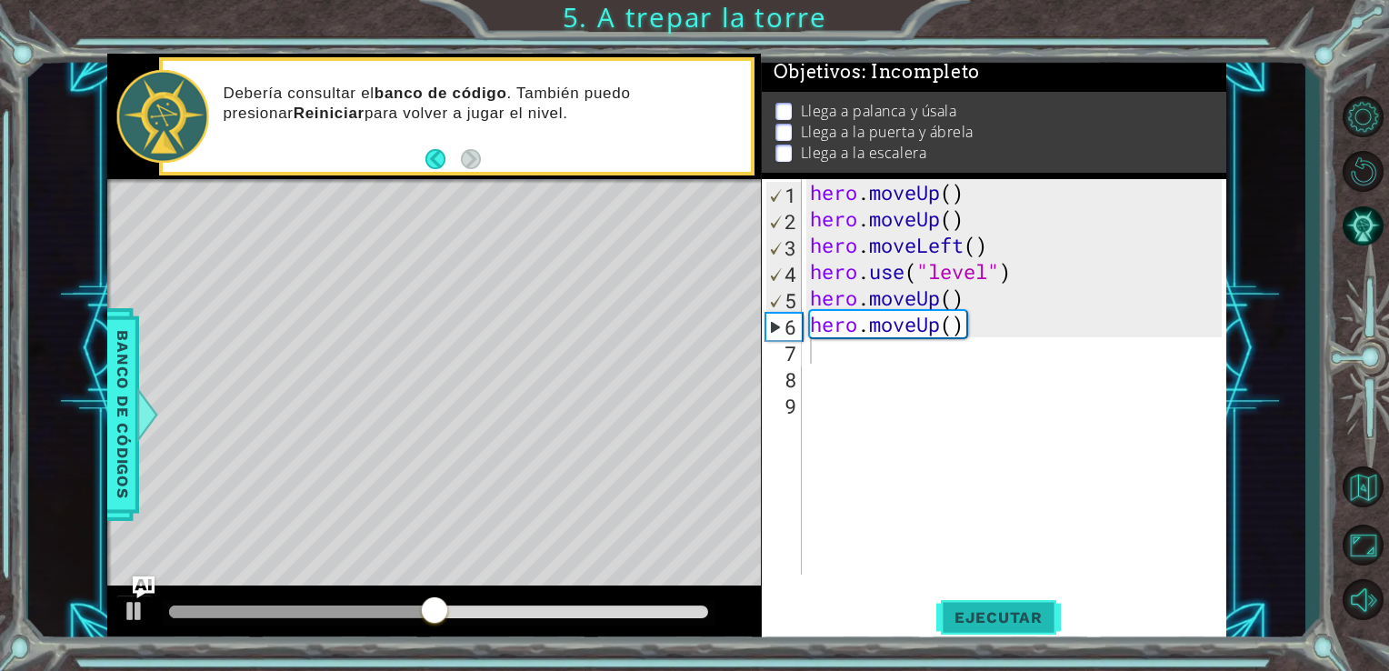
click at [981, 612] on span "Ejecutar" at bounding box center [998, 617] width 125 height 18
click at [215, 616] on div at bounding box center [439, 612] width 555 height 25
click at [215, 616] on div at bounding box center [256, 611] width 175 height 13
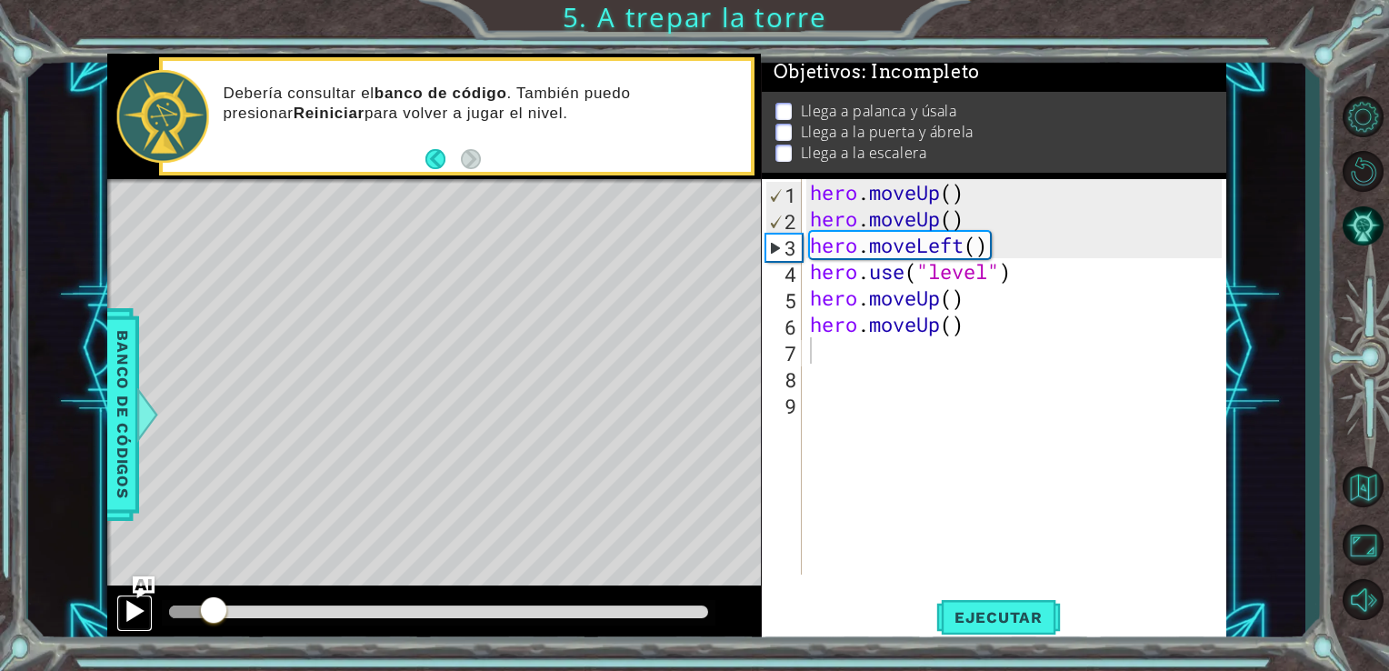
click at [129, 605] on div at bounding box center [135, 611] width 24 height 24
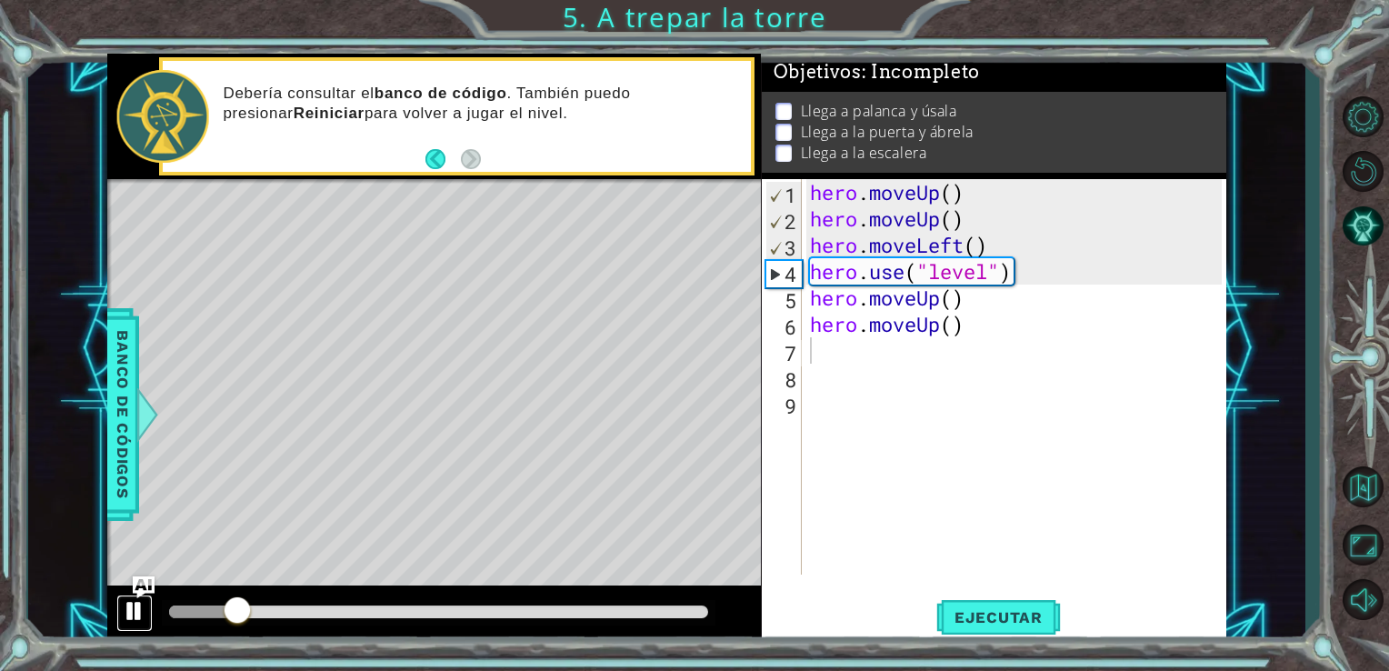
click at [129, 605] on div at bounding box center [135, 611] width 24 height 24
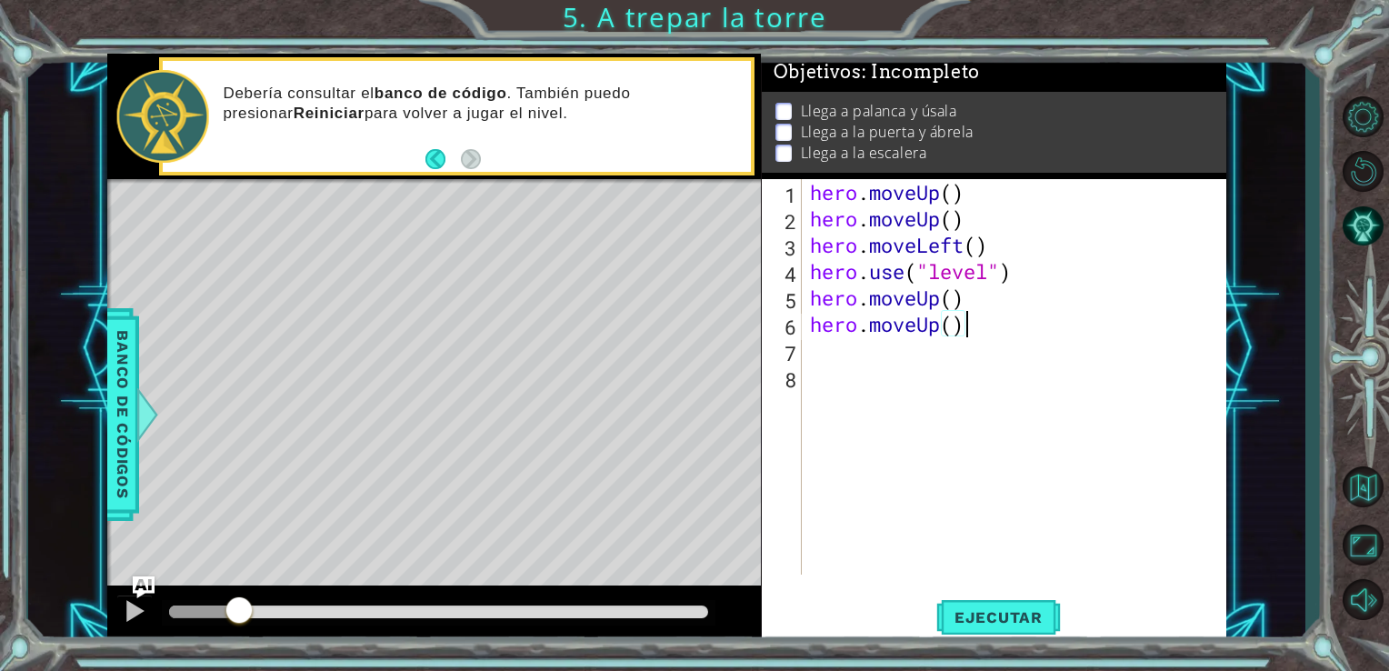
click at [1033, 277] on div "hero . moveUp ( ) hero . moveUp ( ) hero . moveLeft ( ) hero . use ( "level" ) …" at bounding box center [1018, 403] width 425 height 448
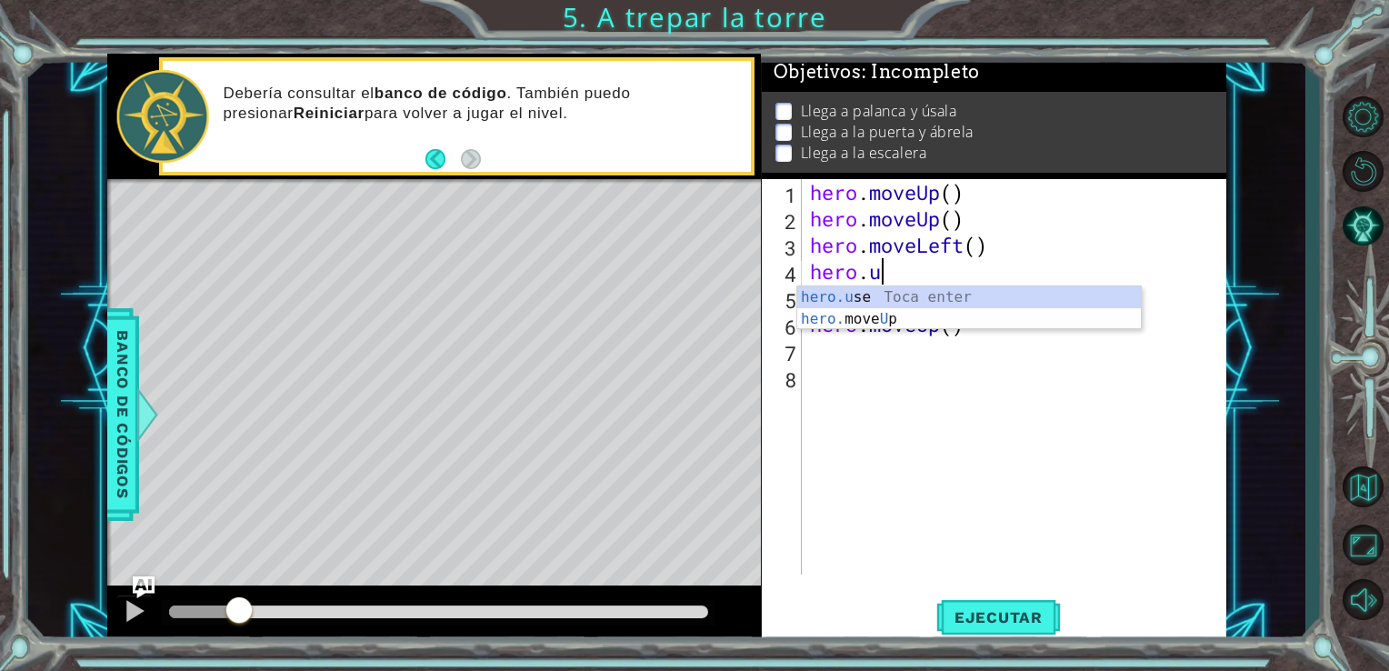
type textarea "hero."
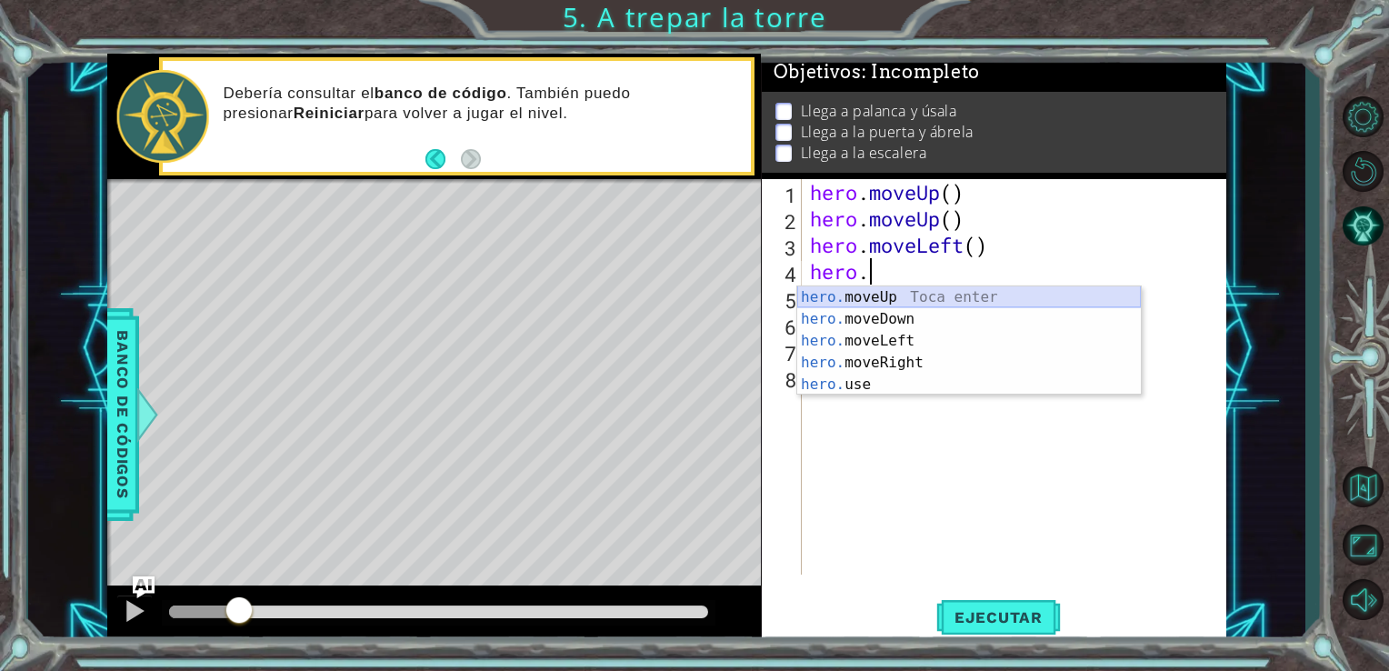
click at [1000, 293] on div "hero. moveUp Toca enter hero. moveDown Toca enter hero. moveLeft Toca enter her…" at bounding box center [969, 362] width 344 height 153
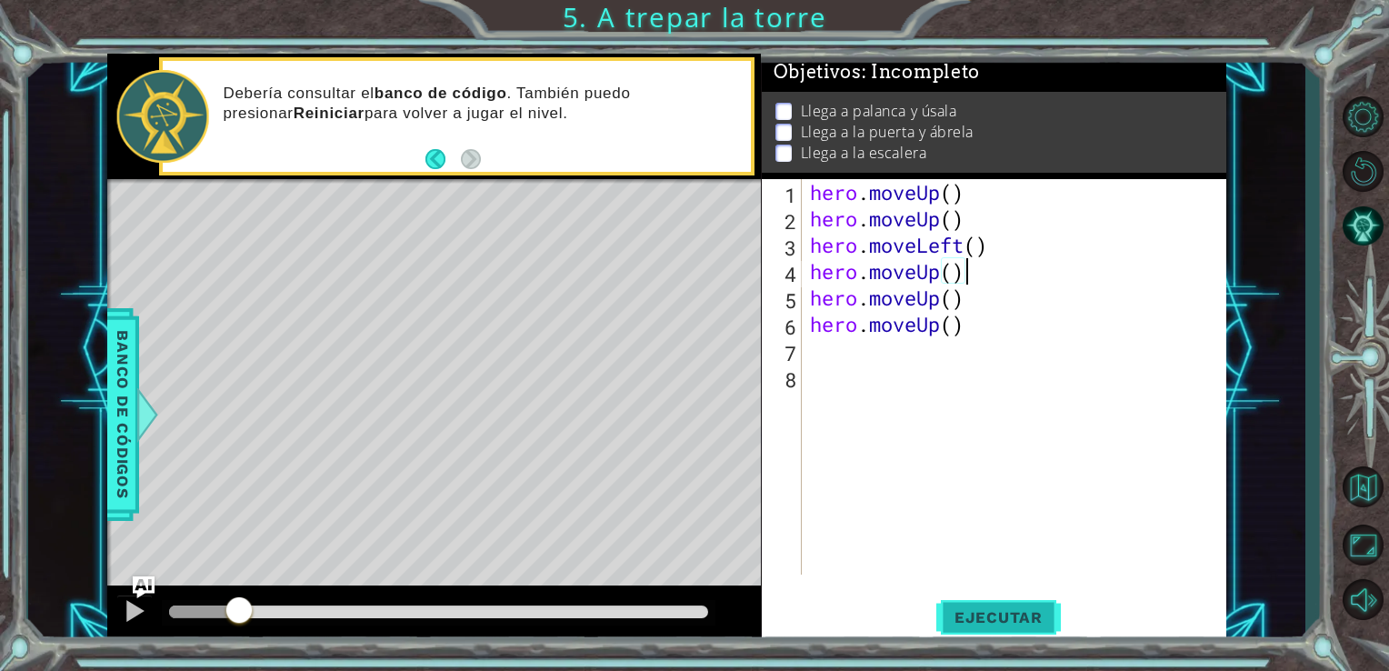
click at [989, 624] on span "Ejecutar" at bounding box center [998, 617] width 125 height 18
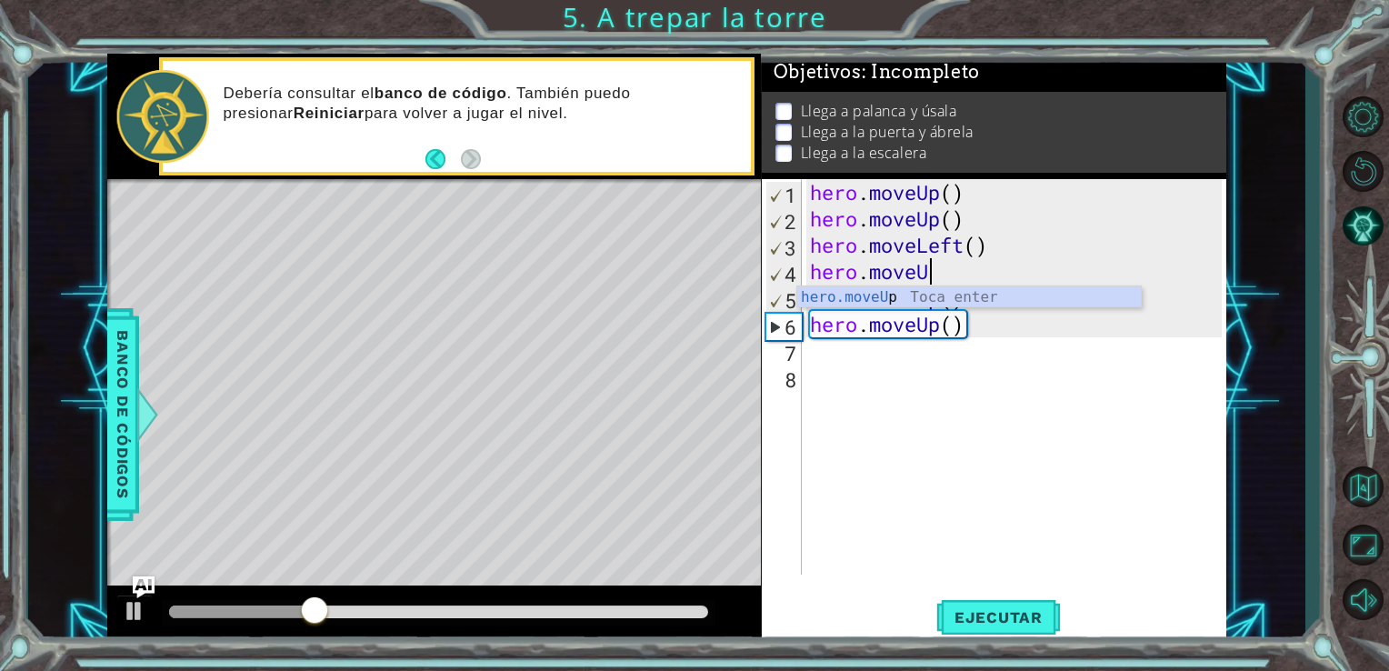
type textarea "hero.move"
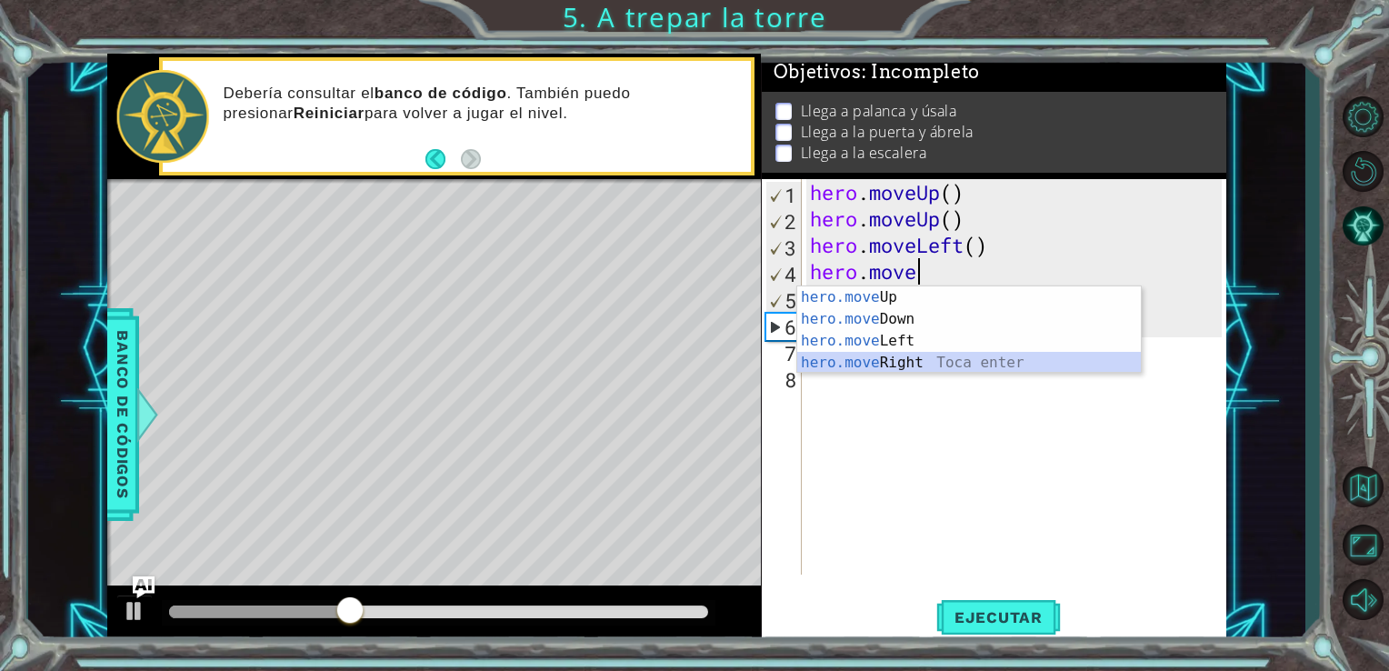
click at [942, 359] on div "hero.move Up Toca enter hero.move Down Toca enter hero.move Left Toca enter her…" at bounding box center [969, 351] width 344 height 131
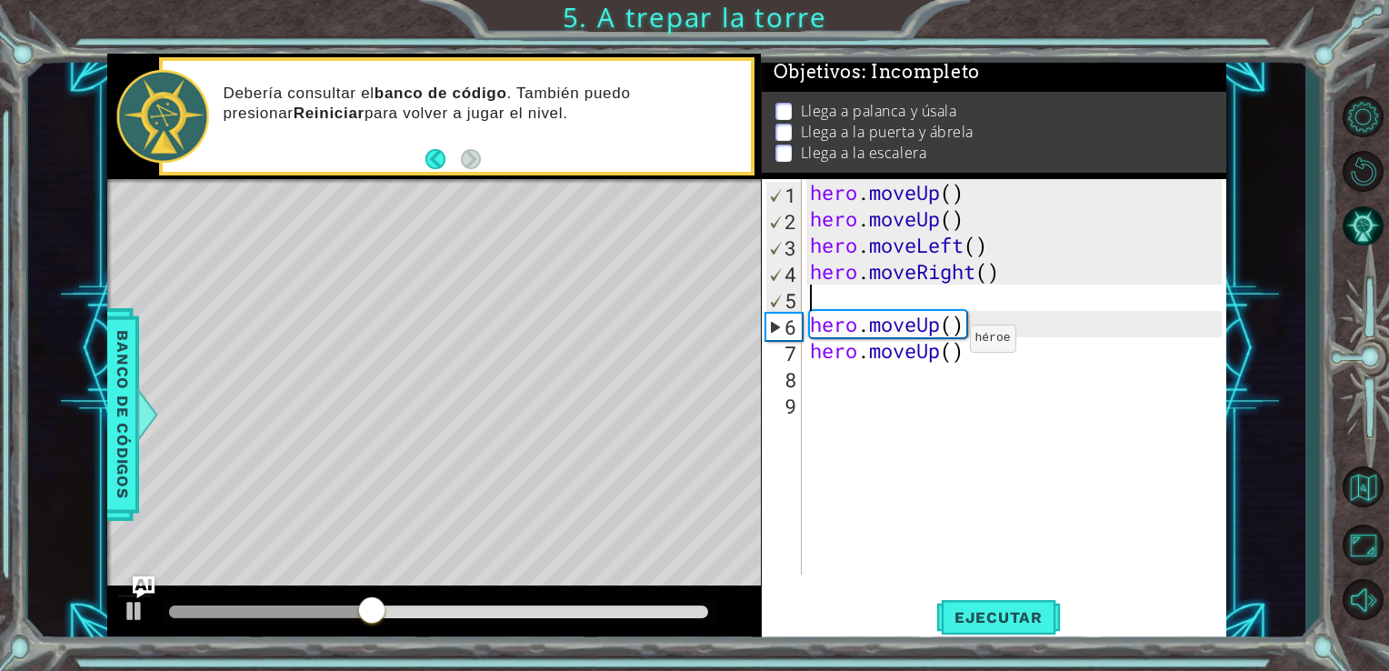
type textarea "hero.moveRight()"
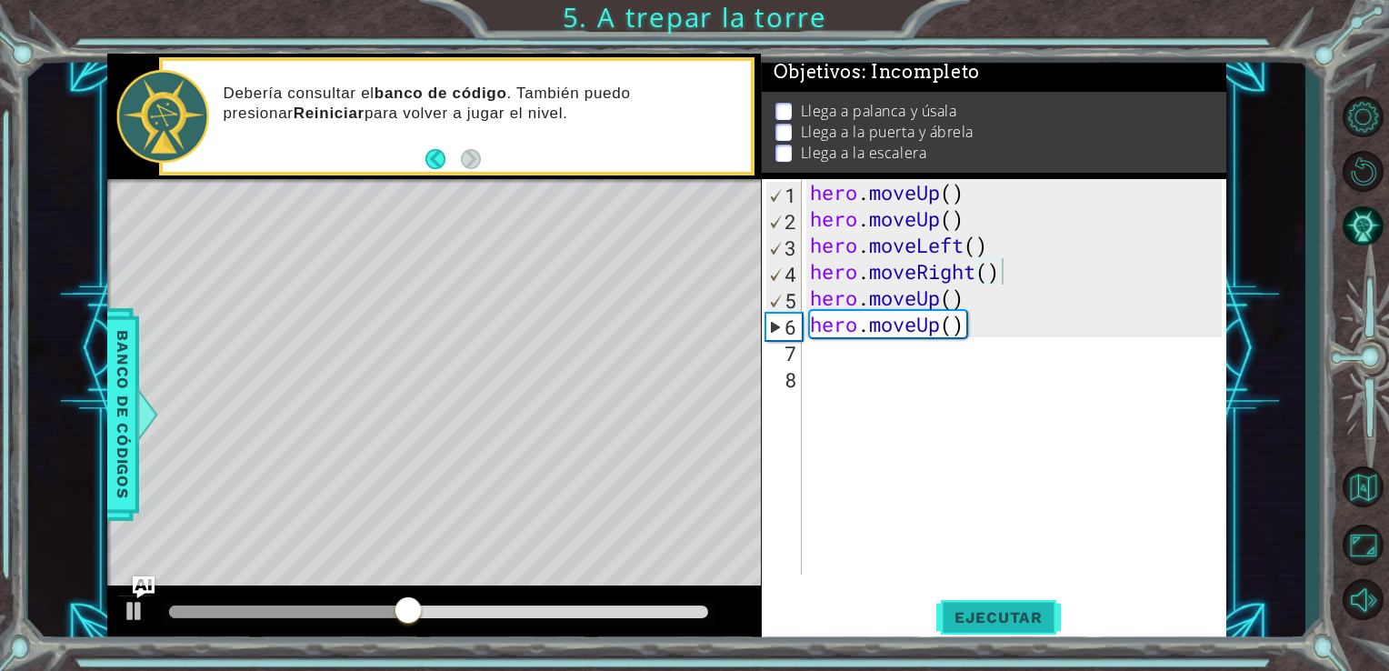
click at [949, 600] on button "Ejecutar" at bounding box center [998, 617] width 125 height 46
click at [865, 377] on div "hero . moveUp ( ) hero . moveUp ( ) hero . moveLeft ( ) hero . moveRight ( ) he…" at bounding box center [1018, 403] width 425 height 448
click at [865, 362] on div "hero . moveUp ( ) hero . moveUp ( ) hero . moveLeft ( ) hero . moveRight ( ) he…" at bounding box center [1018, 403] width 425 height 448
type textarea "h"
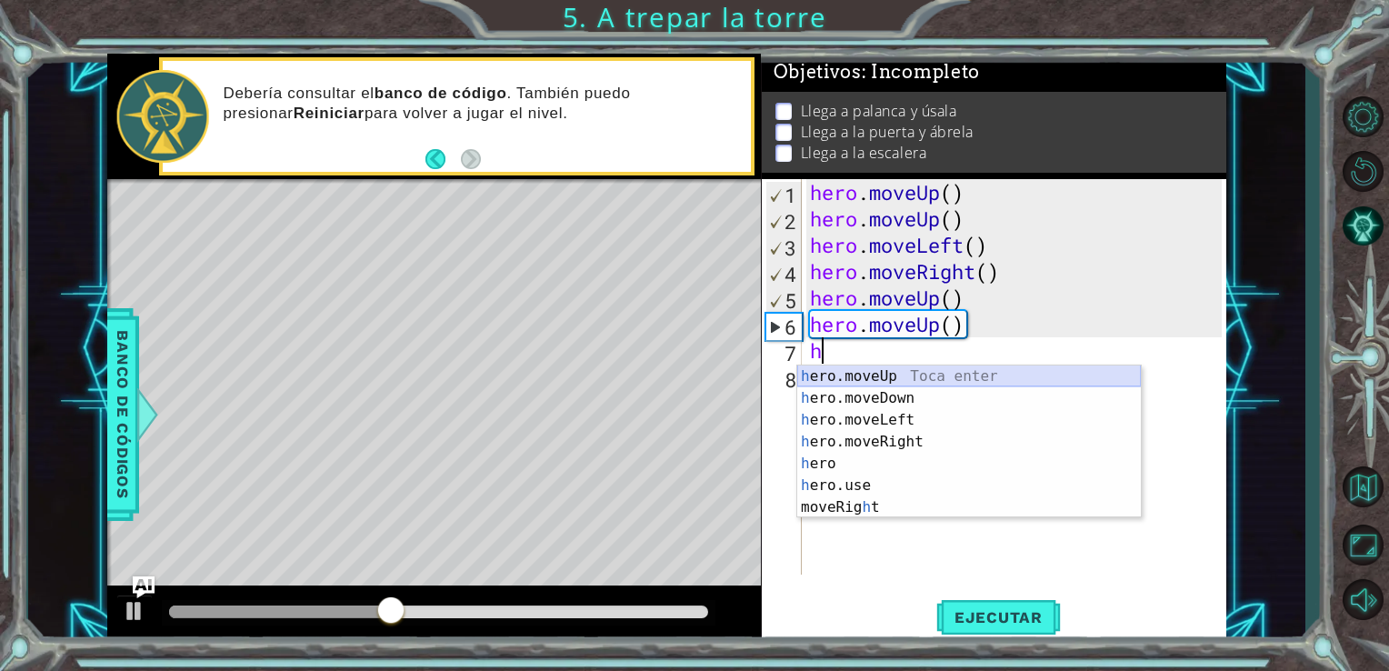
click at [868, 372] on div "h ero.moveUp Toca enter h ero.moveDown Toca enter h ero.moveLeft Toca enter h e…" at bounding box center [969, 463] width 344 height 196
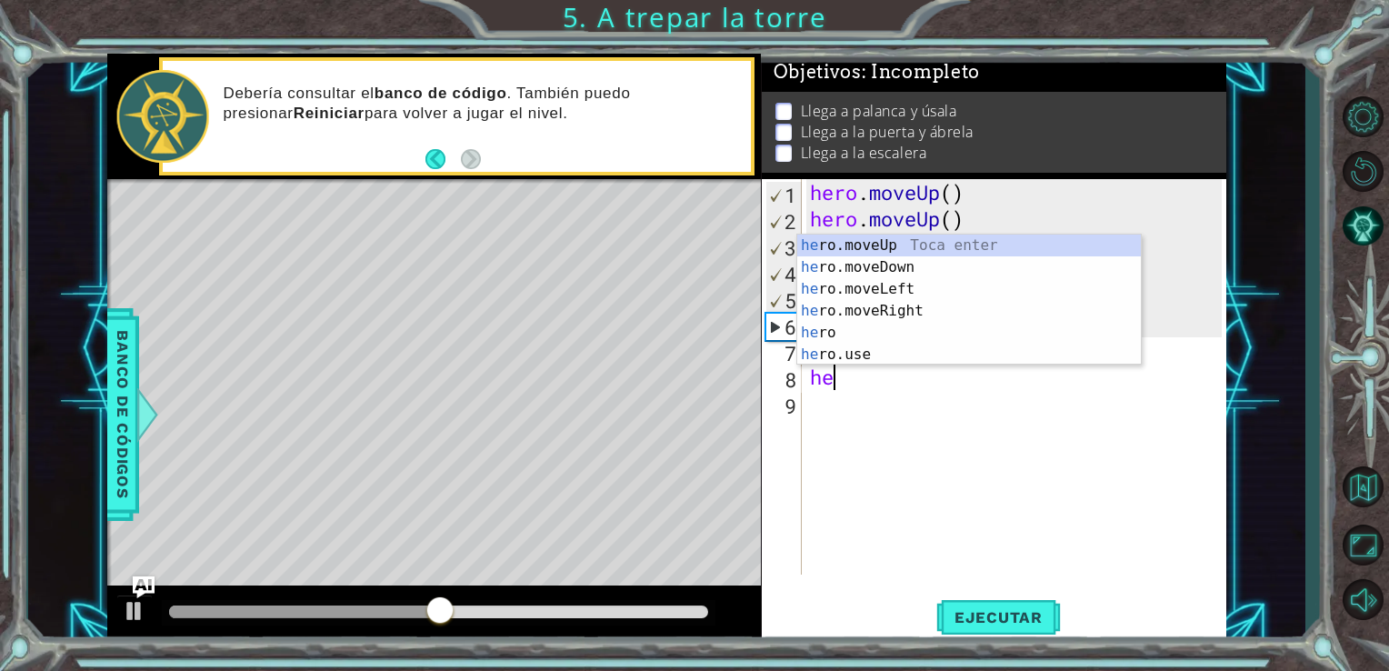
type textarea "her"
click at [877, 235] on div "her o.moveUp Toca enter her o.moveDown Toca enter her o.moveLeft [PERSON_NAME] …" at bounding box center [969, 322] width 344 height 175
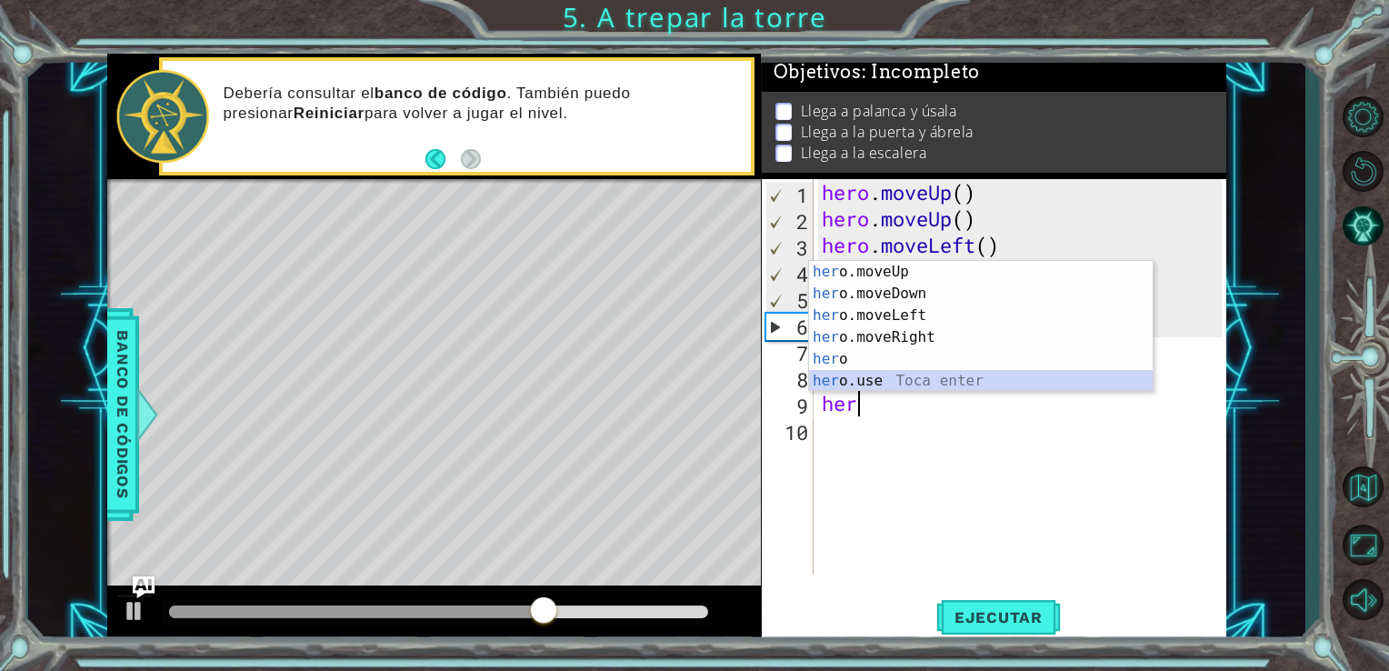
click at [870, 375] on div "her o.moveUp Toca enter her o.moveDown Toca enter her o.moveLeft [PERSON_NAME] …" at bounding box center [981, 348] width 344 height 175
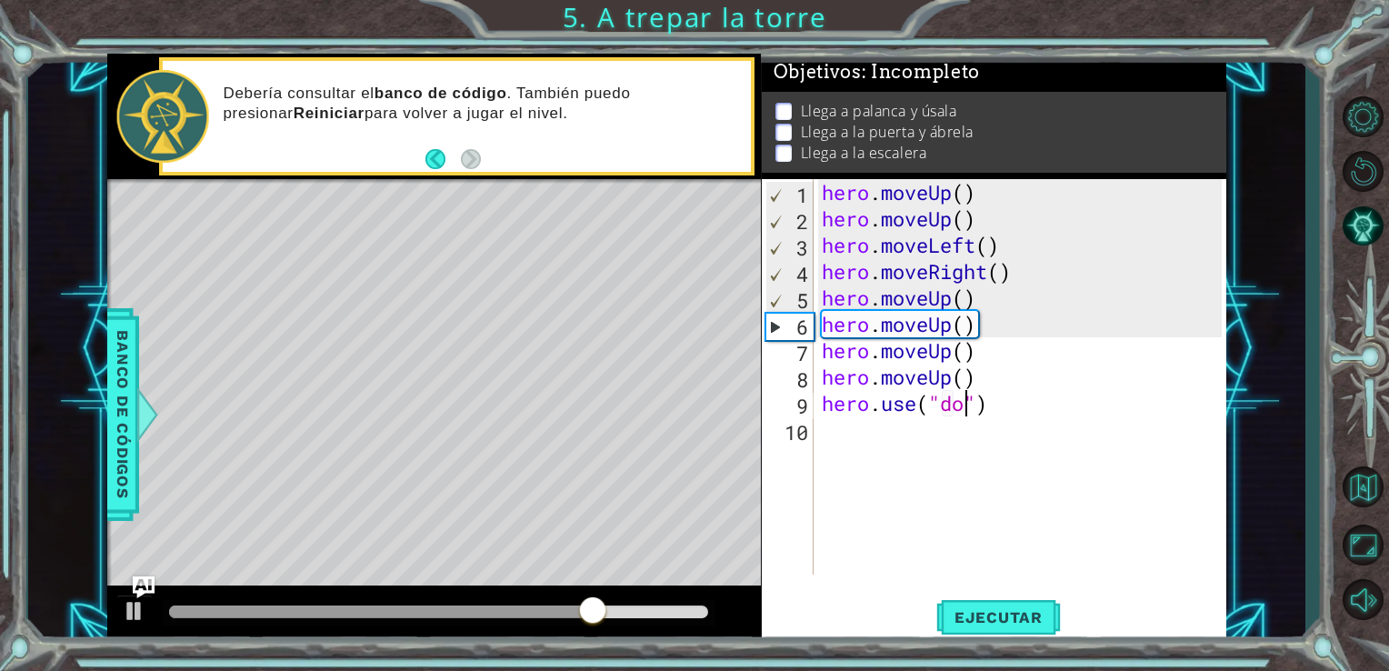
scroll to position [0, 7]
type textarea "hero.use("door")"
click at [1040, 617] on span "Ejecutar" at bounding box center [998, 617] width 125 height 18
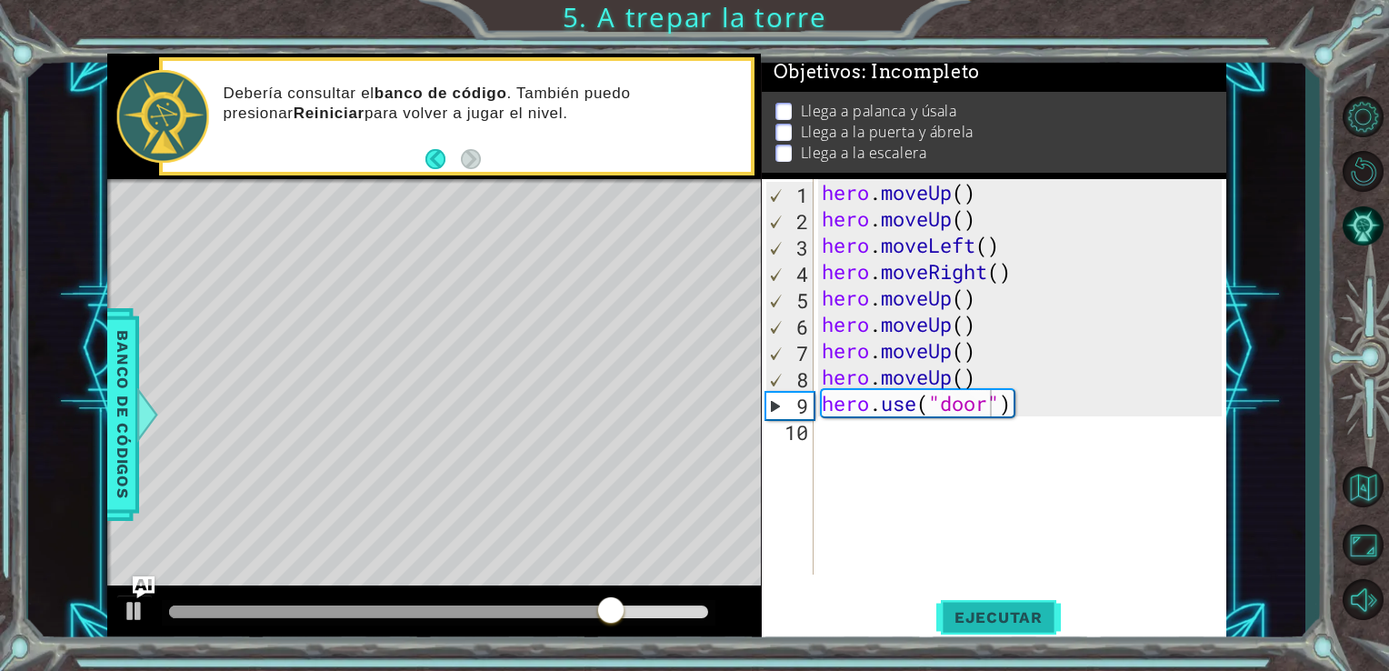
click at [1019, 615] on span "Ejecutar" at bounding box center [998, 617] width 125 height 18
click at [1038, 421] on div "hero . moveUp ( ) hero . moveUp ( ) hero . moveLeft ( ) hero . moveRight ( ) he…" at bounding box center [1025, 403] width 414 height 448
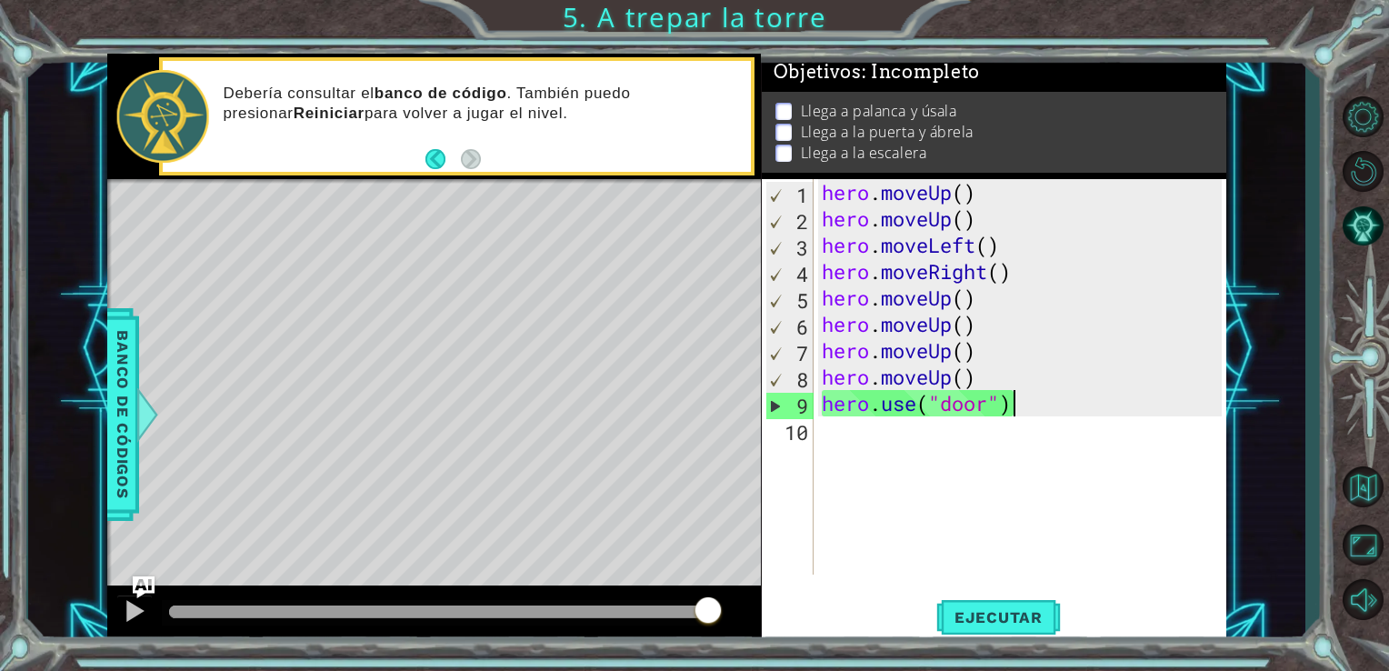
click at [1018, 401] on div "hero . moveUp ( ) hero . moveUp ( ) hero . moveLeft ( ) hero . moveRight ( ) he…" at bounding box center [1025, 403] width 414 height 448
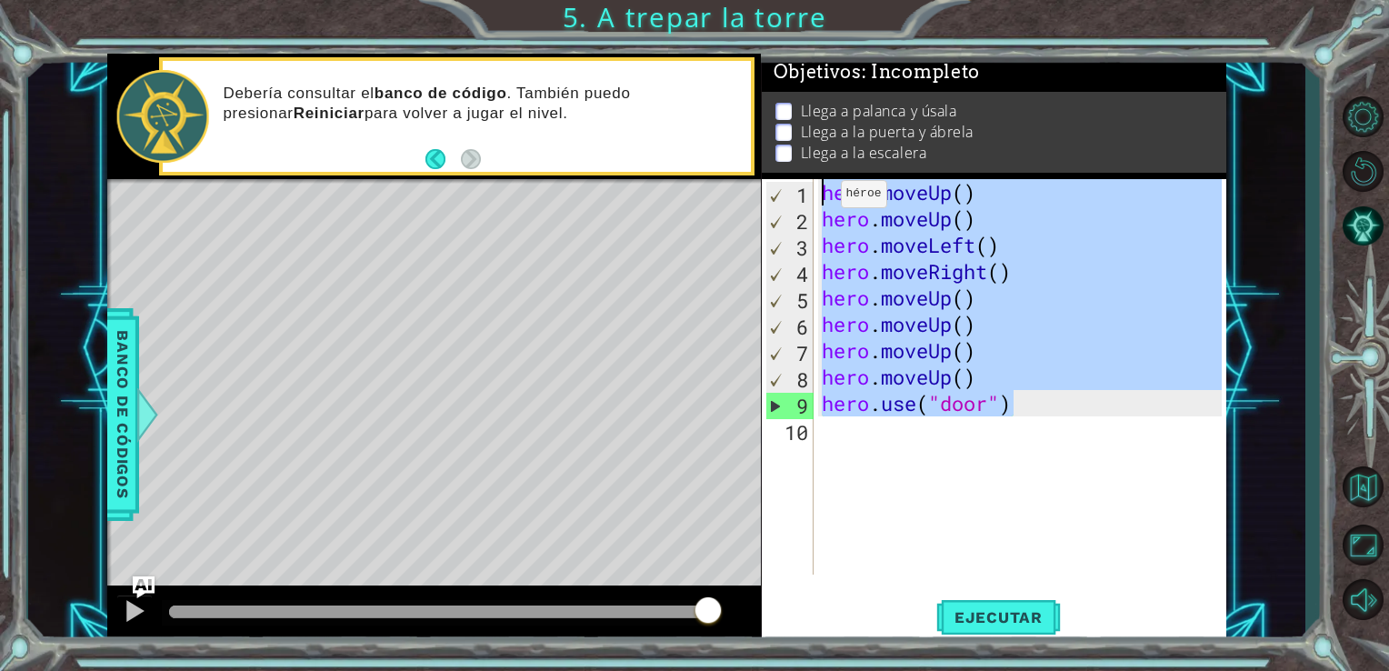
drag, startPoint x: 1018, startPoint y: 401, endPoint x: 825, endPoint y: 198, distance: 280.3
click at [825, 198] on div "hero . moveUp ( ) hero . moveUp ( ) hero . moveLeft ( ) hero . moveRight ( ) he…" at bounding box center [1025, 403] width 414 height 448
type textarea "hero.moveUp() hero.moveUp()"
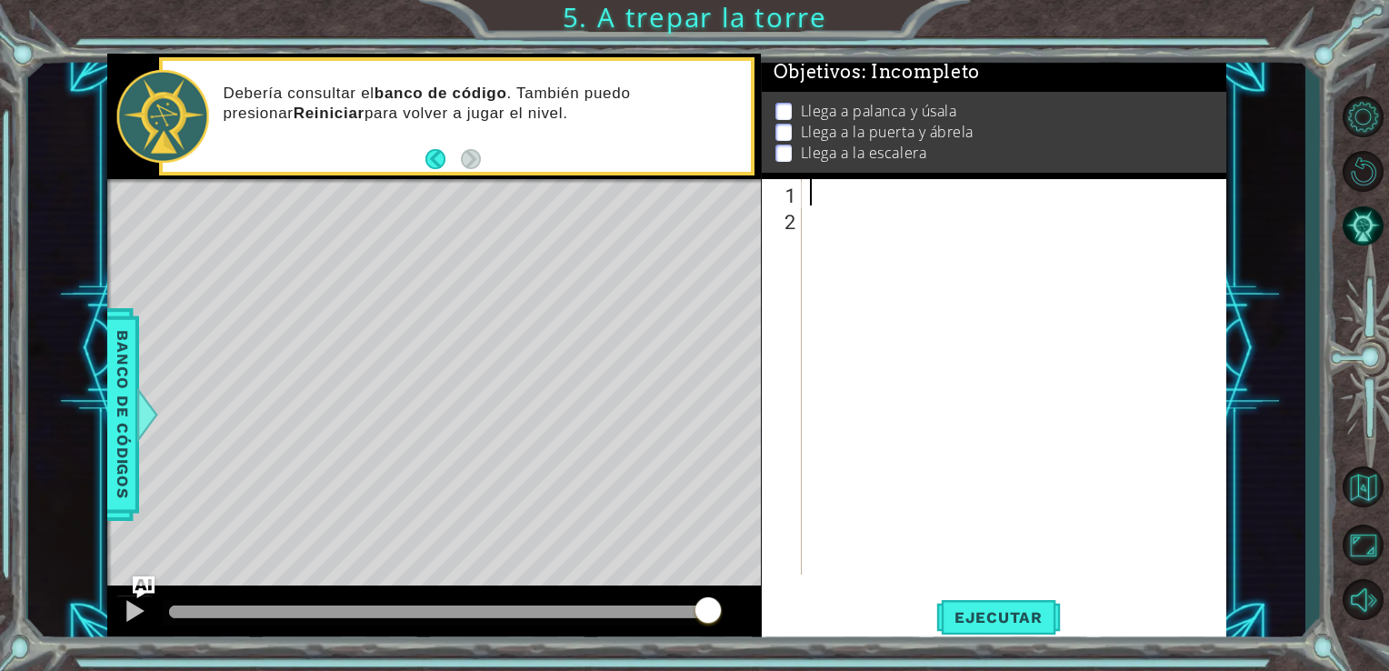
click at [811, 189] on div at bounding box center [1018, 403] width 425 height 448
type textarea "h"
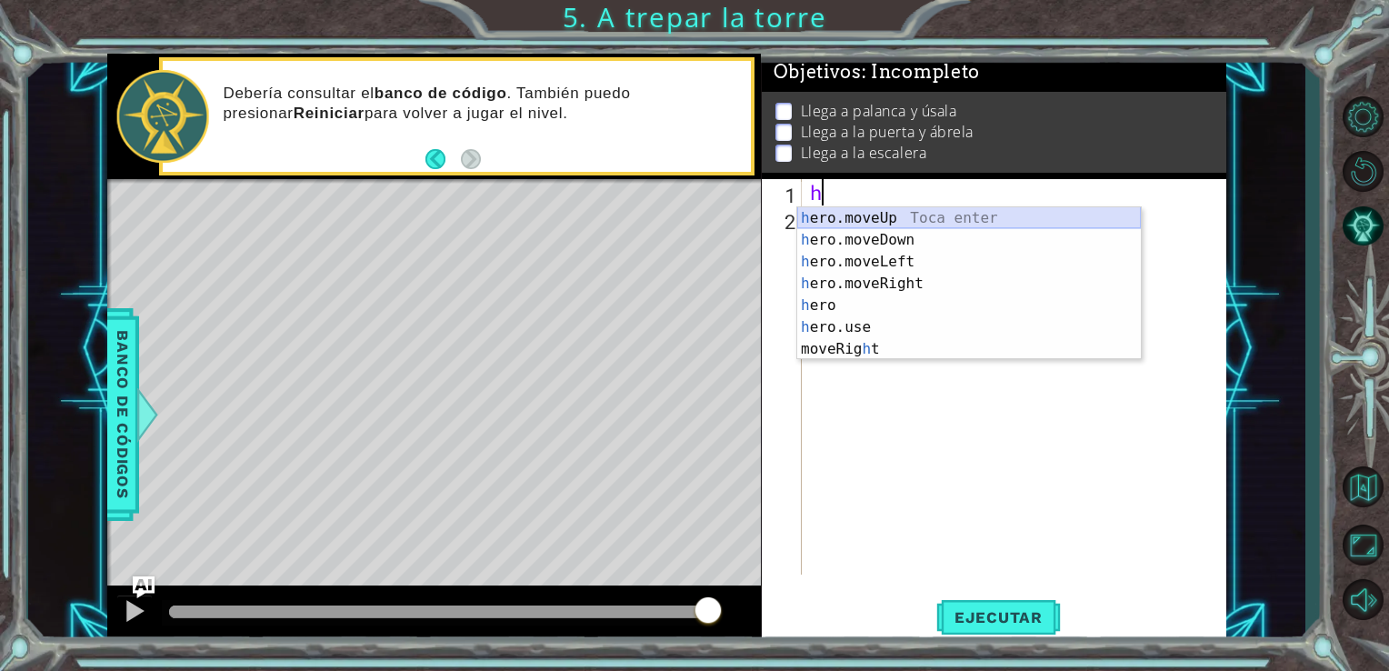
click at [855, 217] on div "h ero.moveUp Toca enter h ero.moveDown Toca enter h ero.moveLeft Toca enter h e…" at bounding box center [969, 305] width 344 height 196
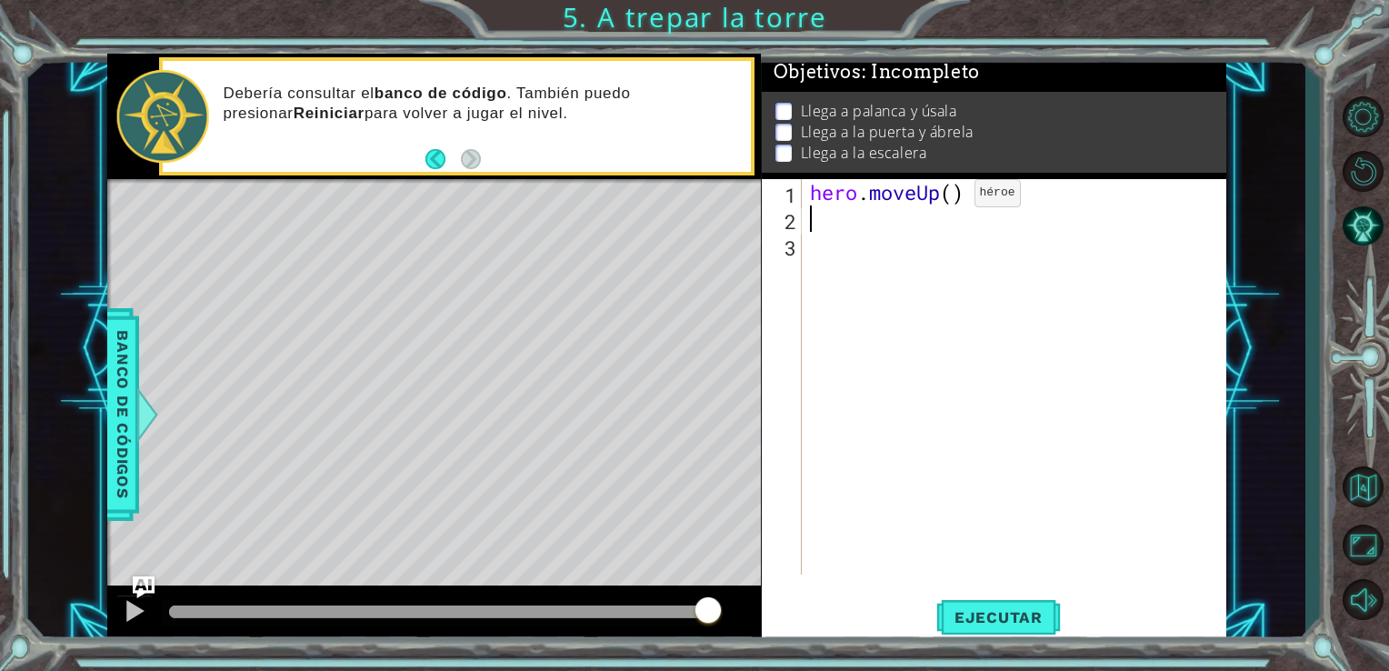
click at [945, 197] on div "hero . moveUp ( )" at bounding box center [1018, 403] width 425 height 448
click at [953, 198] on div "hero . moveUp ( )" at bounding box center [1018, 403] width 425 height 448
type textarea "hero.moveUp(3)"
click at [993, 604] on button "Ejecutar" at bounding box center [998, 617] width 125 height 46
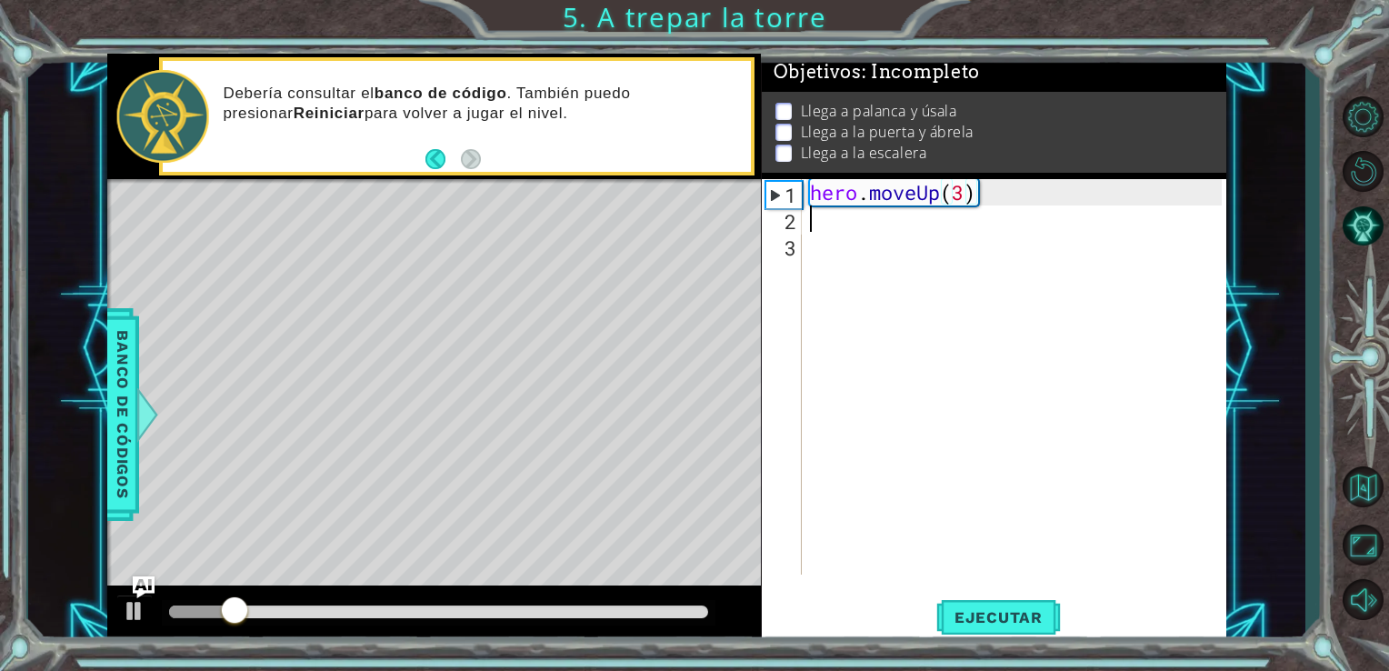
click at [895, 232] on div "hero . moveUp ( 3 )" at bounding box center [1018, 403] width 425 height 448
type textarea "h"
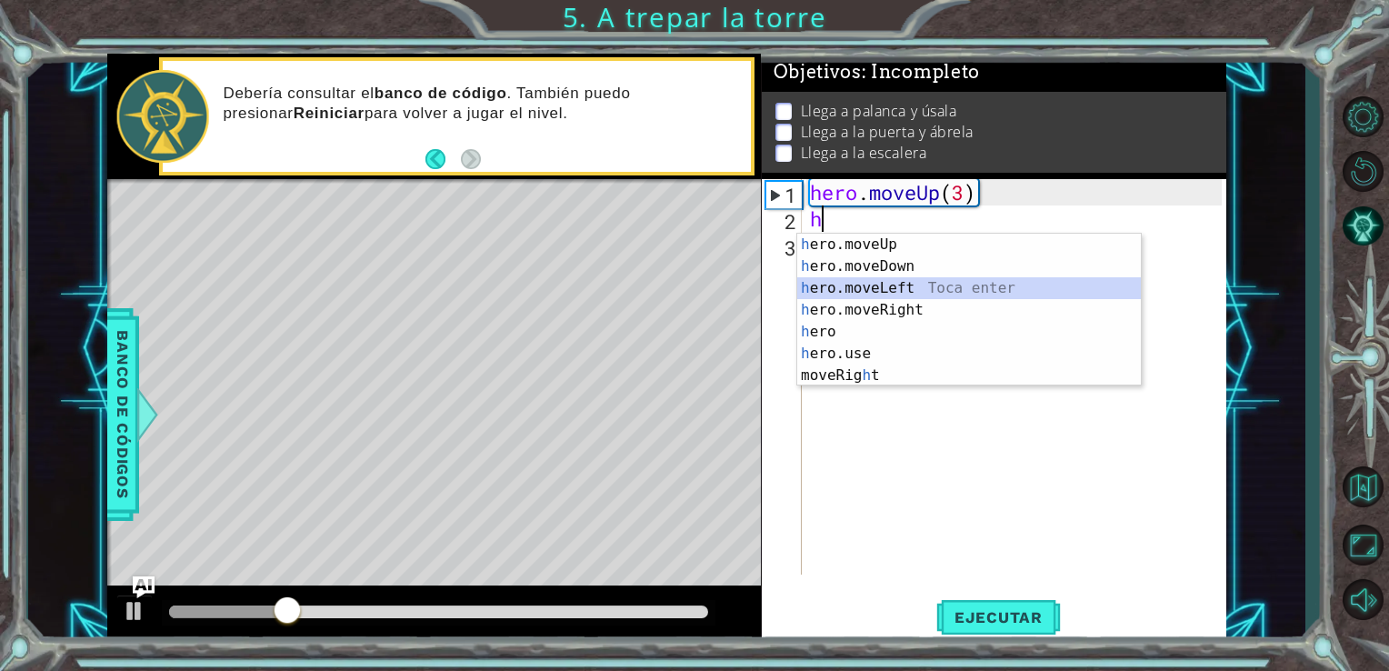
click at [900, 285] on div "h ero.moveUp Toca enter h ero.moveDown Toca enter h ero.moveLeft Toca enter h e…" at bounding box center [969, 332] width 344 height 196
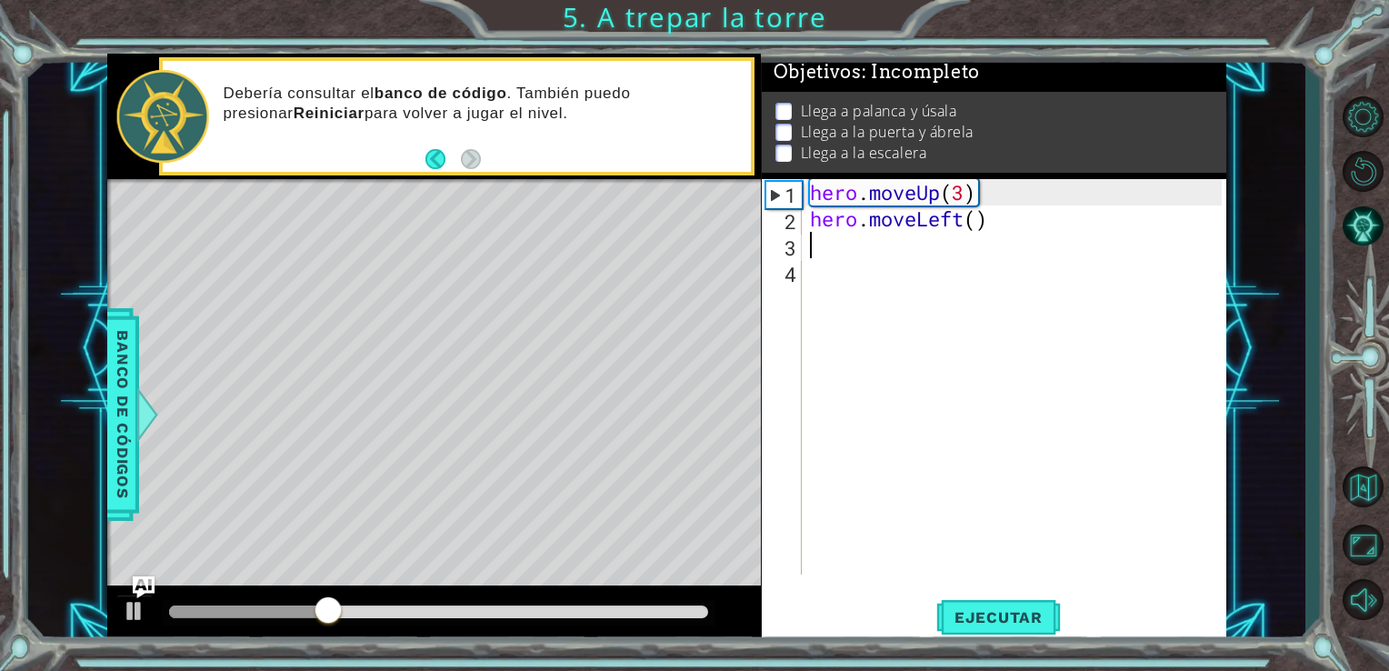
click at [833, 257] on div "hero . moveUp ( 3 ) hero . moveLeft ( )" at bounding box center [1018, 403] width 425 height 448
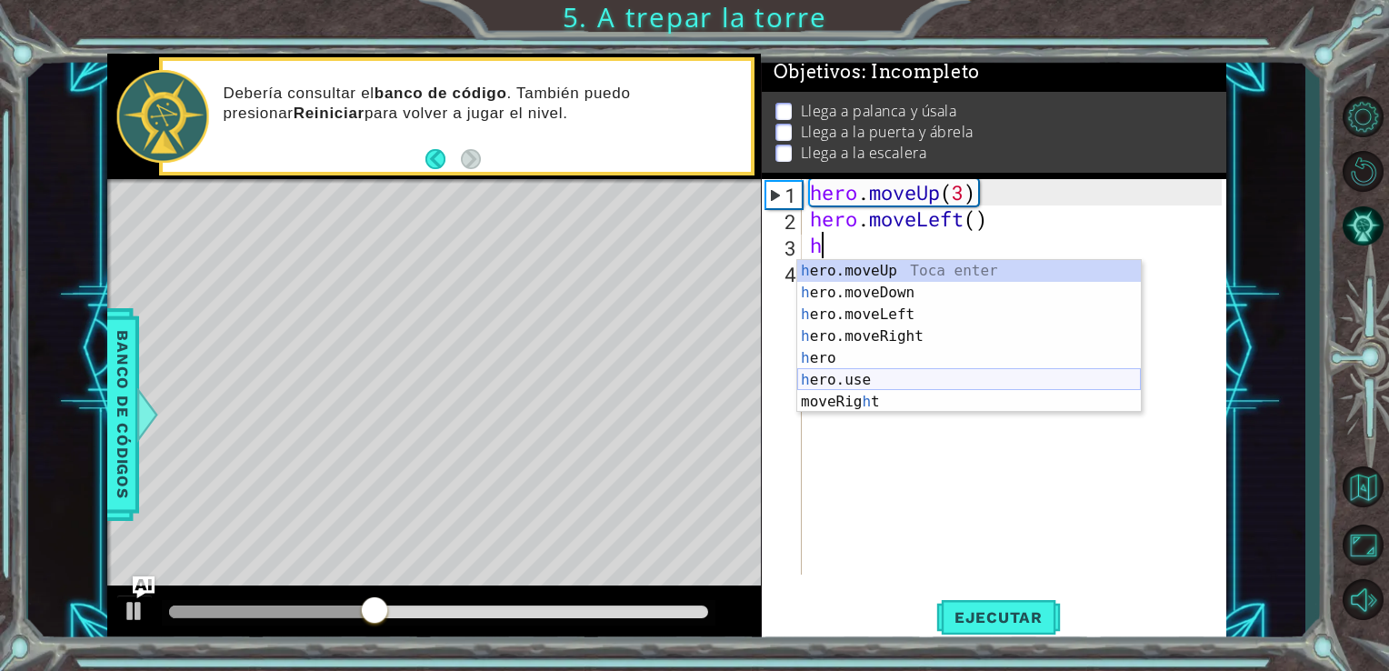
click at [879, 378] on div "h ero.moveUp Toca enter h ero.moveDown Toca enter h ero.moveLeft Toca enter h e…" at bounding box center [969, 358] width 344 height 196
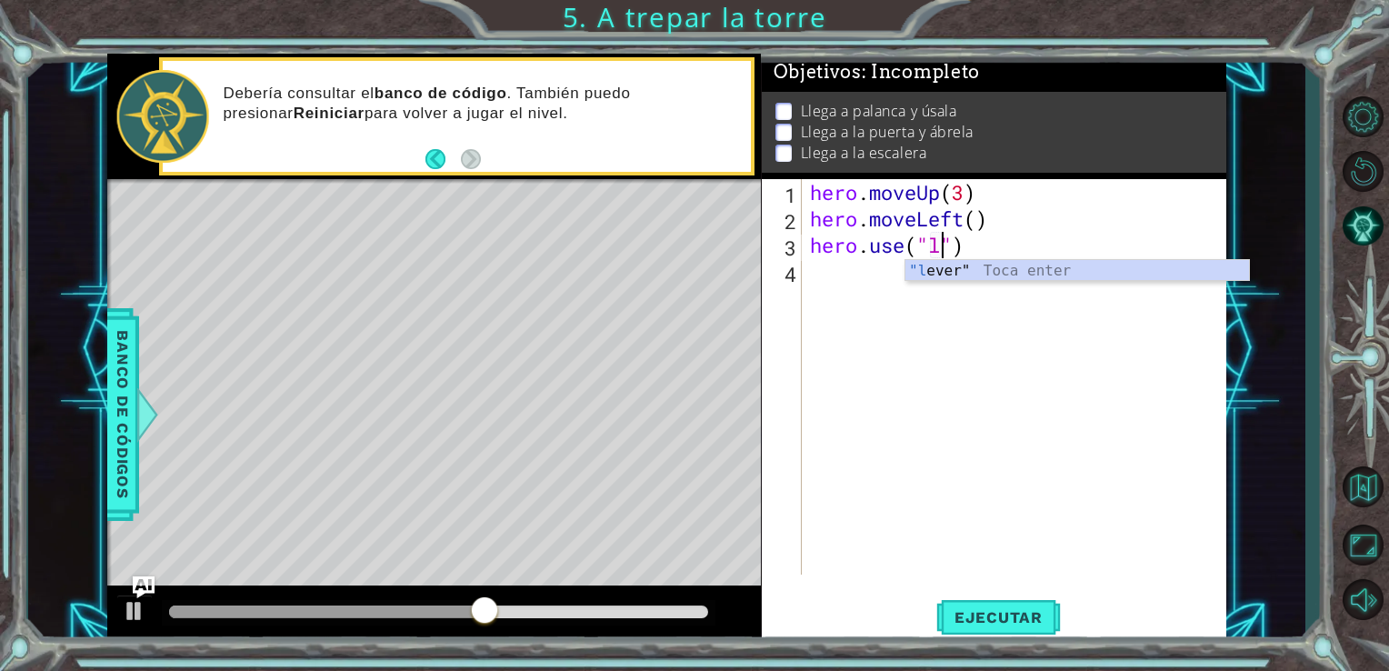
scroll to position [0, 5]
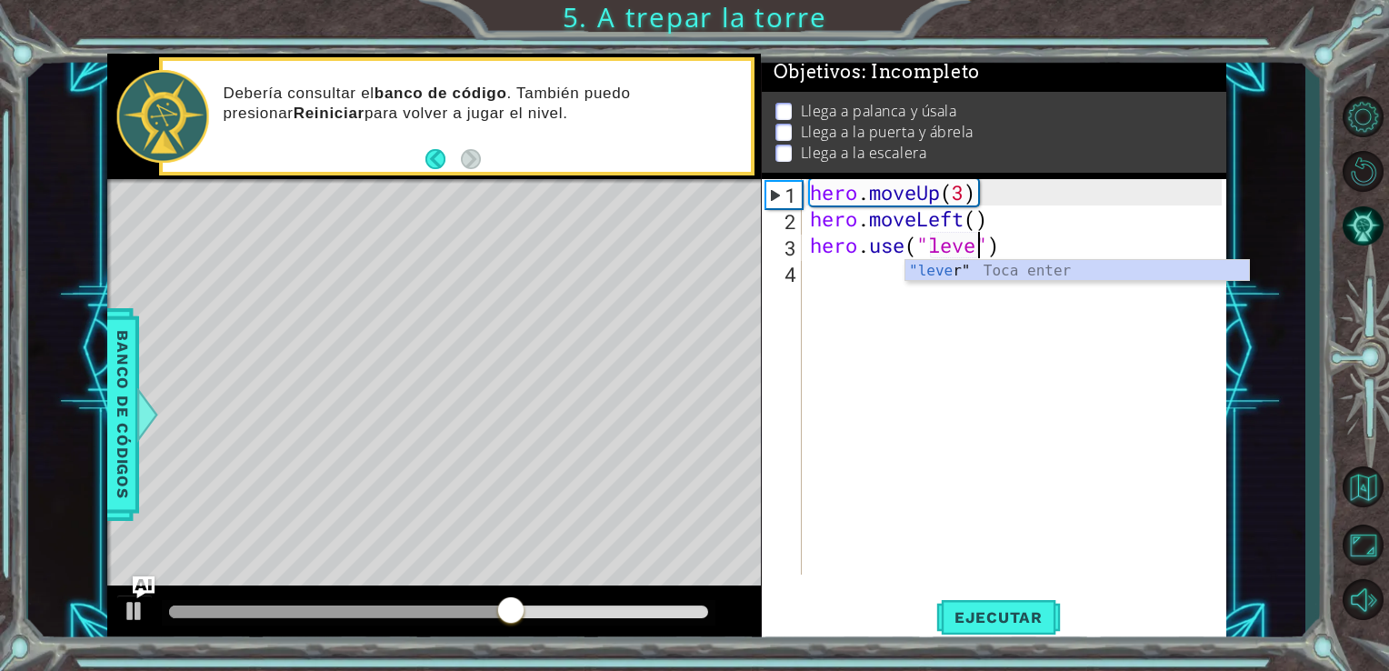
type textarea "hero.use("lever")"
click at [858, 293] on div "hero . moveUp ( 3 ) hero . moveLeft ( ) hero . use ( "lever" )" at bounding box center [1018, 403] width 425 height 448
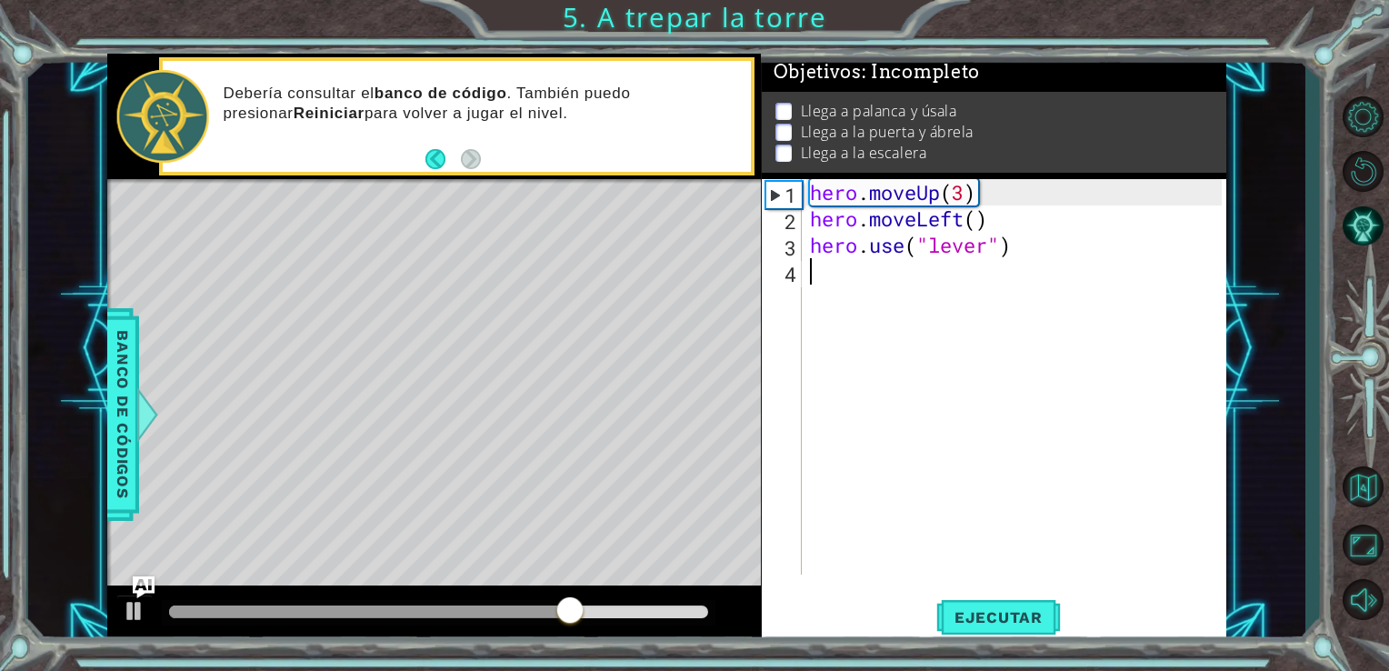
scroll to position [0, 0]
click at [1000, 622] on span "Ejecutar" at bounding box center [998, 617] width 125 height 18
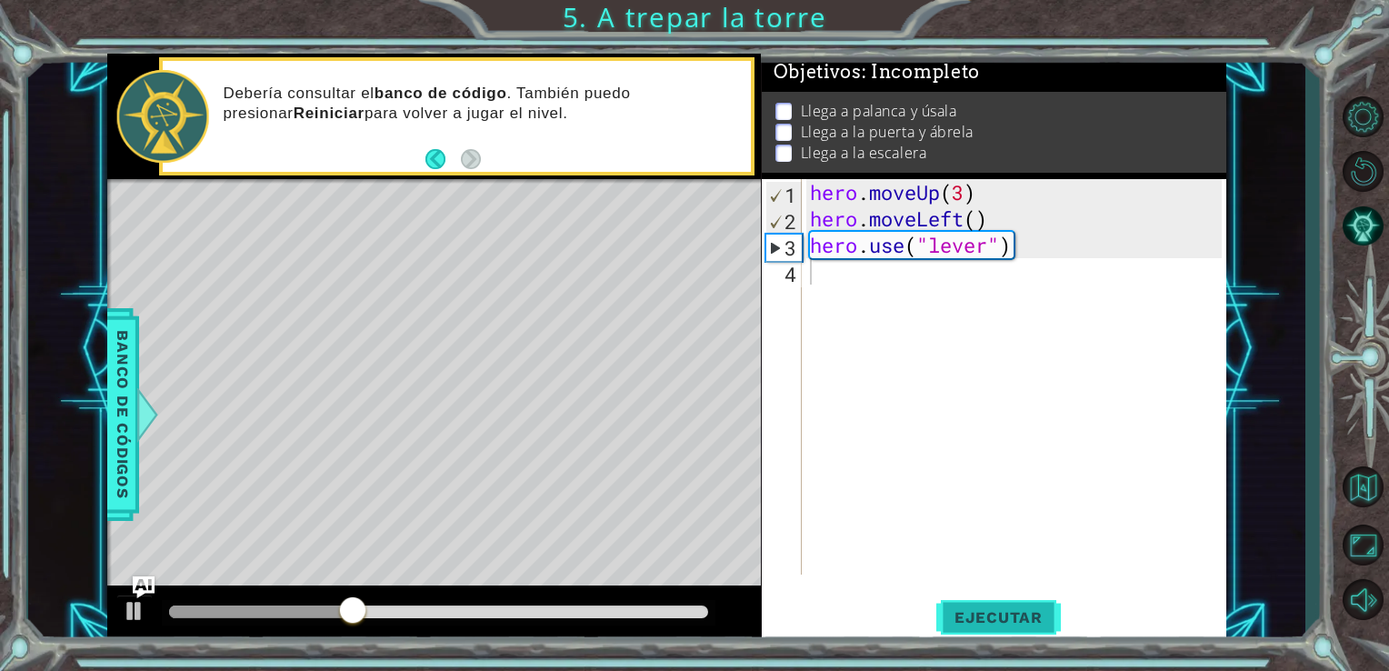
click at [1013, 604] on button "Ejecutar" at bounding box center [998, 617] width 125 height 46
click at [866, 288] on div "hero . moveUp ( 3 ) hero . moveLeft ( ) hero . use ( "lever" )" at bounding box center [1018, 403] width 425 height 448
type textarea "h"
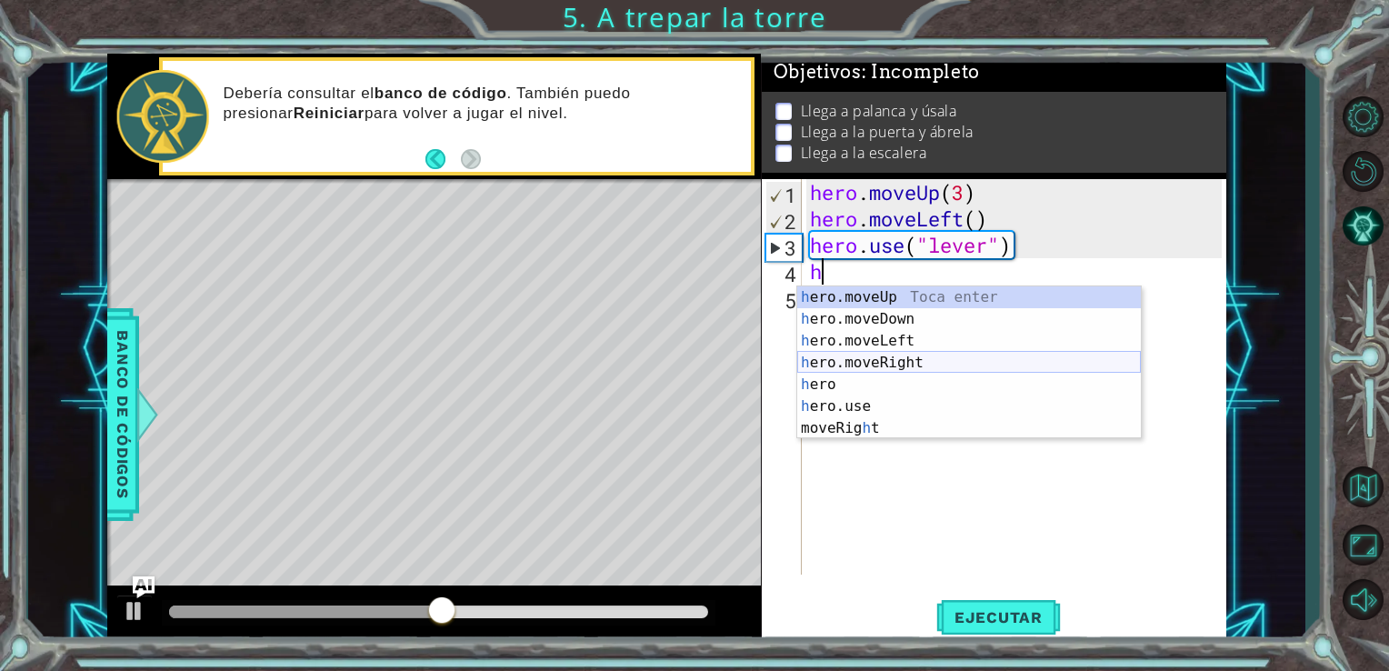
click at [881, 365] on div "h ero.moveUp Toca enter h ero.moveDown Toca enter h ero.moveLeft Toca enter h e…" at bounding box center [969, 384] width 344 height 196
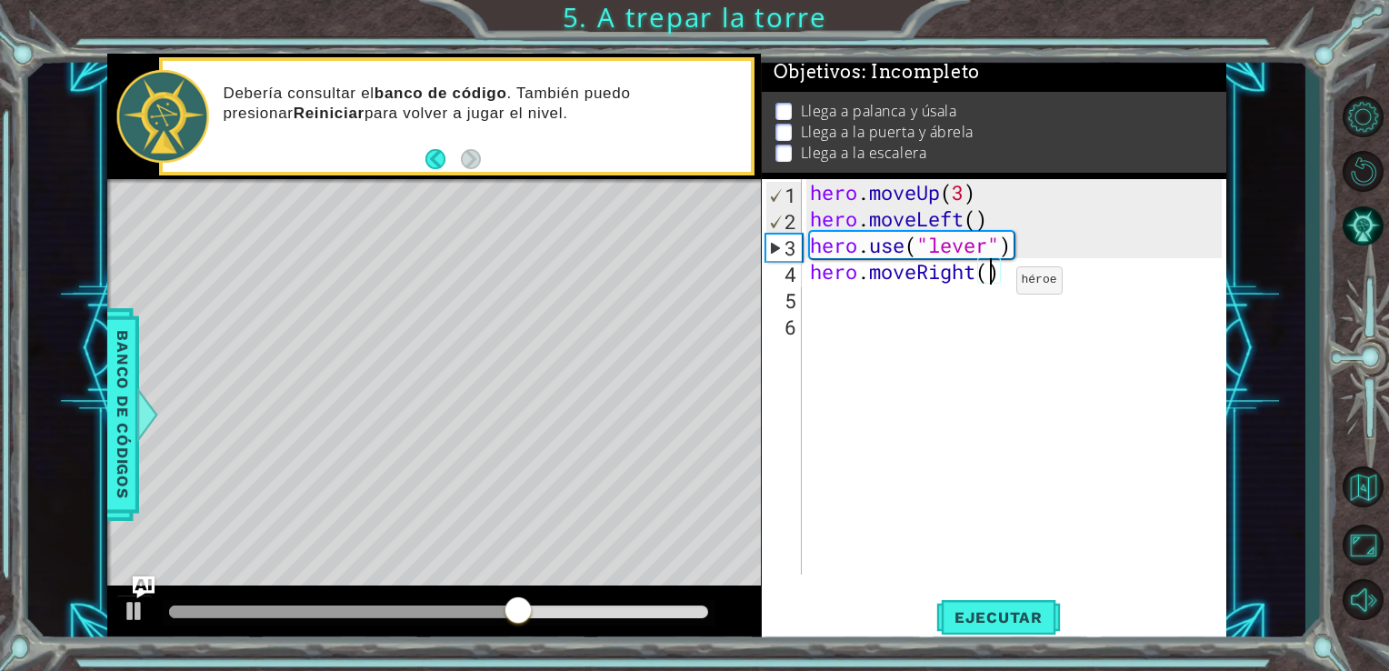
click at [987, 285] on div "hero . moveUp ( 3 ) hero . moveLeft ( ) hero . use ( "lever" ) hero . moveRight…" at bounding box center [1018, 403] width 425 height 448
type textarea "hero.moveRight(3)"
click at [992, 307] on div "hero . moveUp ( 3 ) hero . moveLeft ( ) hero . use ( "lever" ) hero . moveRight…" at bounding box center [1018, 403] width 425 height 448
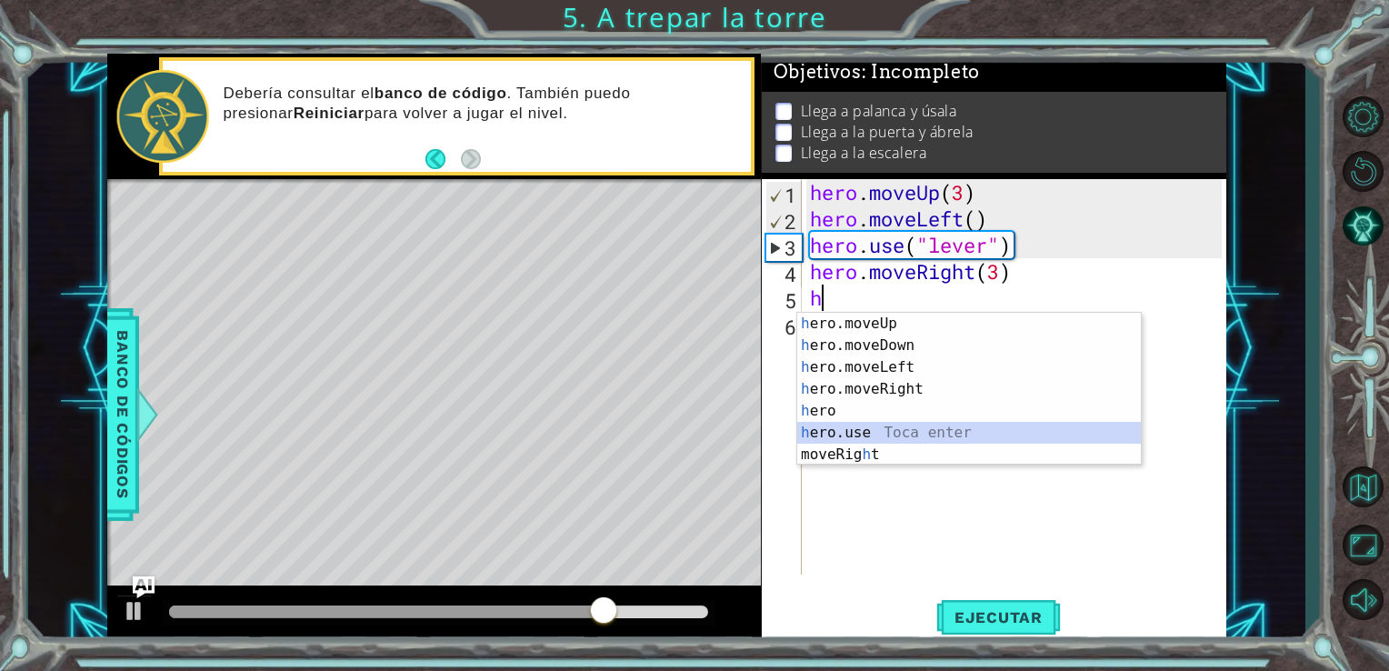
click at [965, 431] on div "h ero.moveUp Toca enter h ero.moveDown Toca enter h ero.moveLeft Toca enter h e…" at bounding box center [969, 411] width 344 height 196
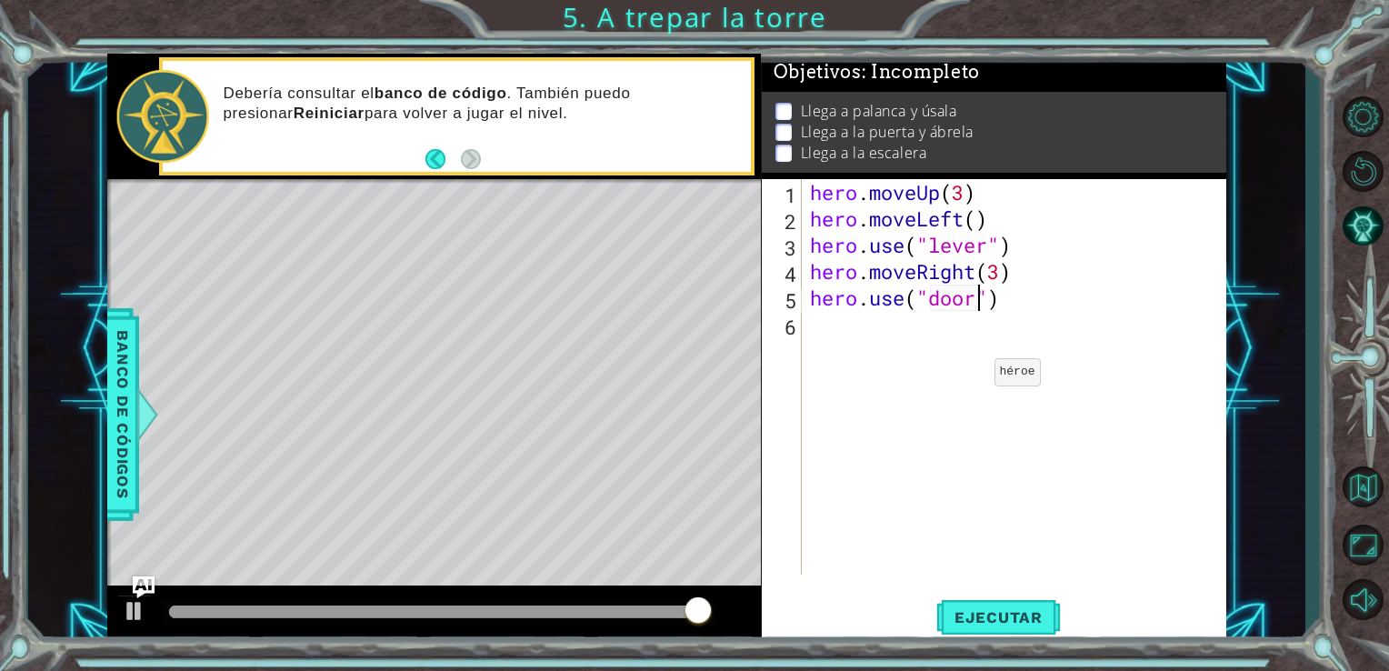
scroll to position [0, 7]
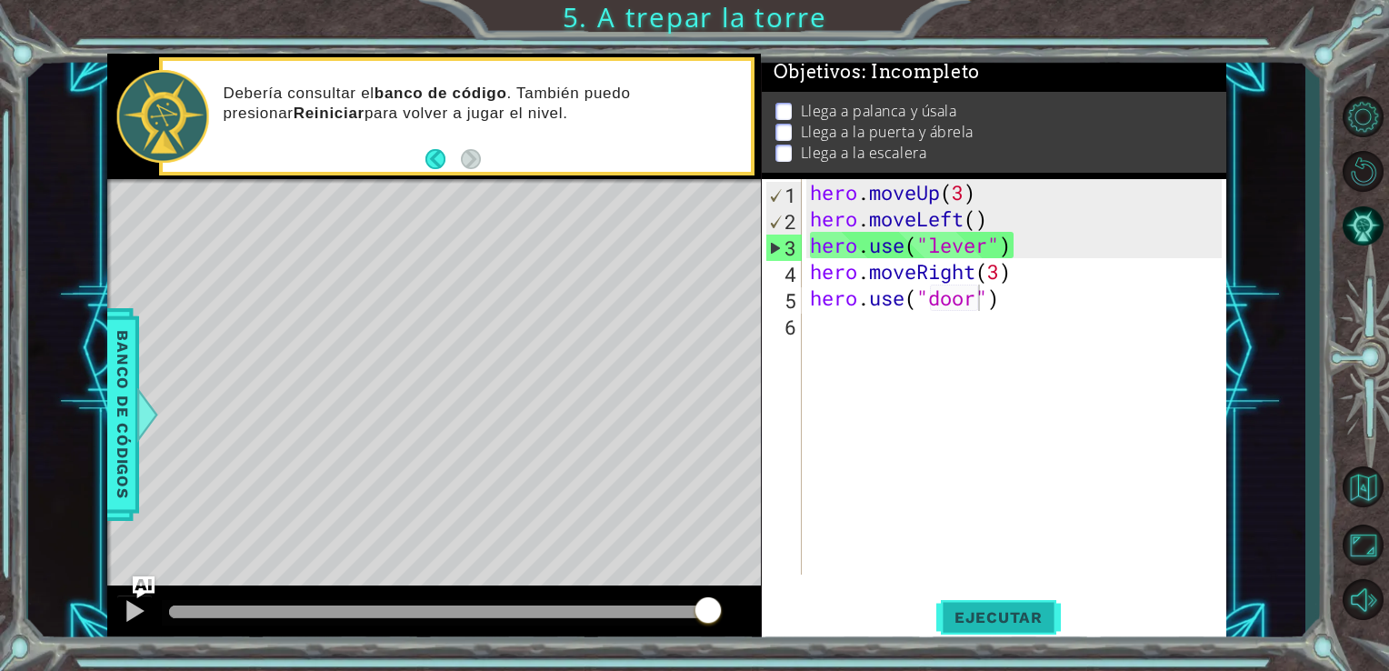
click at [1018, 599] on button "Ejecutar" at bounding box center [998, 617] width 125 height 46
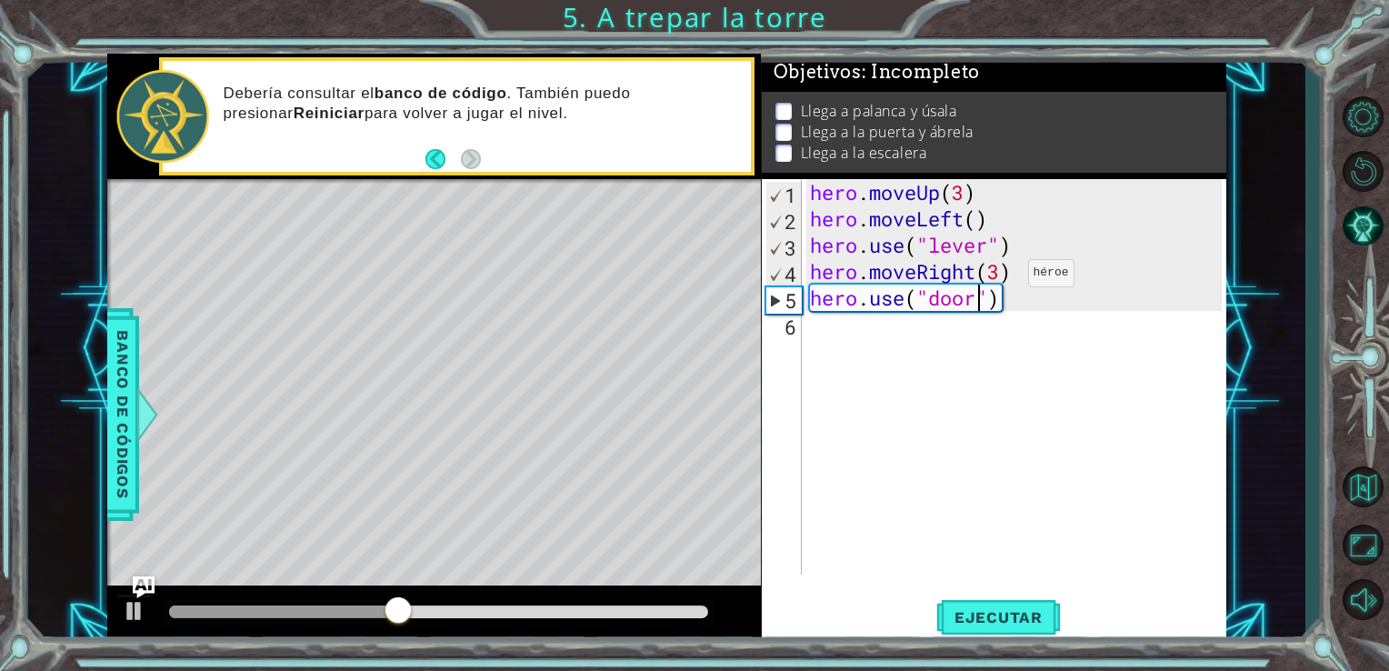
click at [1000, 277] on div "hero . moveUp ( 3 ) hero . moveLeft ( ) hero . use ( "lever" ) hero . moveRight…" at bounding box center [1018, 403] width 425 height 448
click at [990, 609] on span "Ejecutar" at bounding box center [998, 617] width 125 height 18
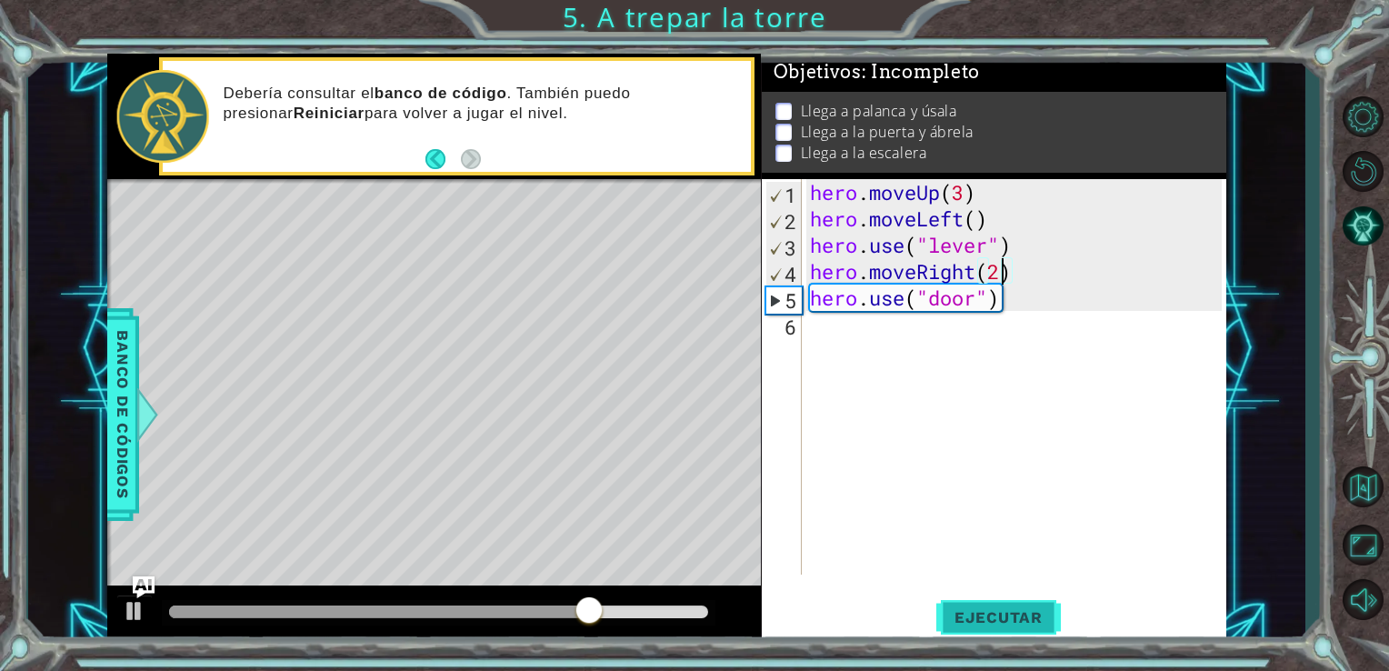
type textarea "hero.moveRight(2)"
click at [967, 604] on button "Ejecutar" at bounding box center [998, 617] width 125 height 46
click at [1051, 322] on div "hero . moveUp ( 3 ) hero . moveLeft ( ) hero . use ( "lever" ) hero . moveRight…" at bounding box center [1018, 403] width 425 height 448
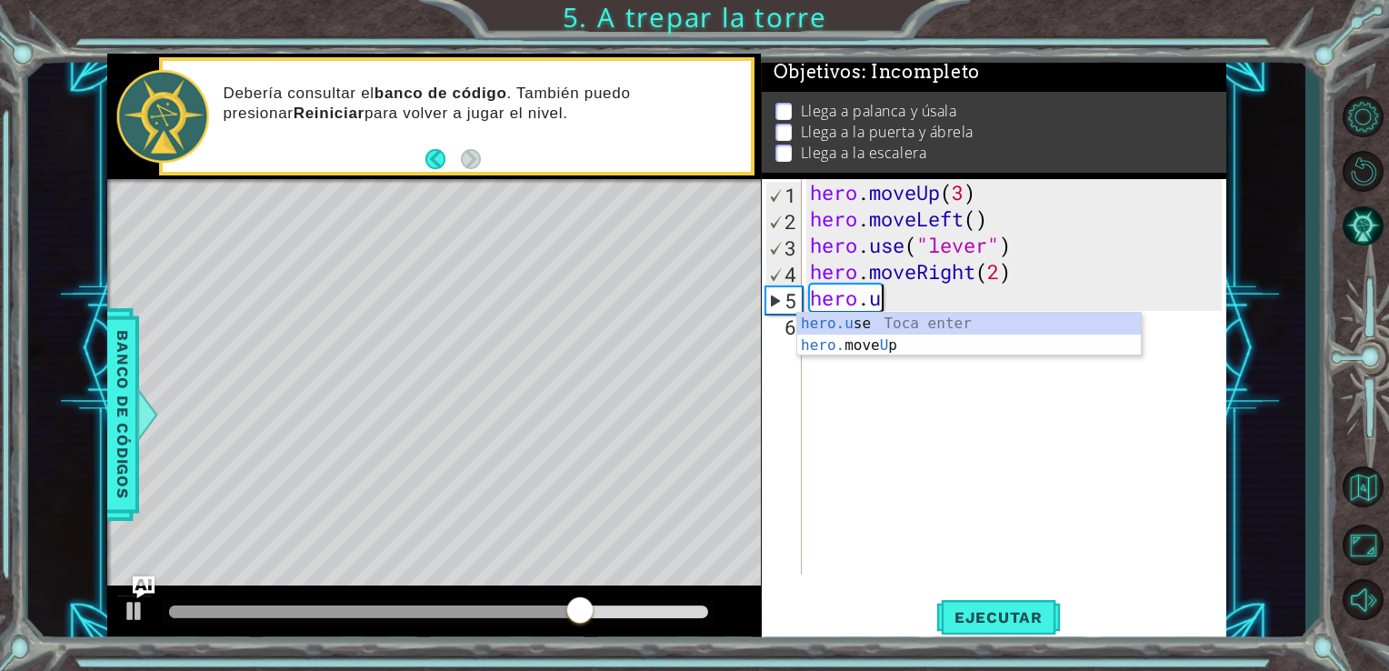
type textarea "h"
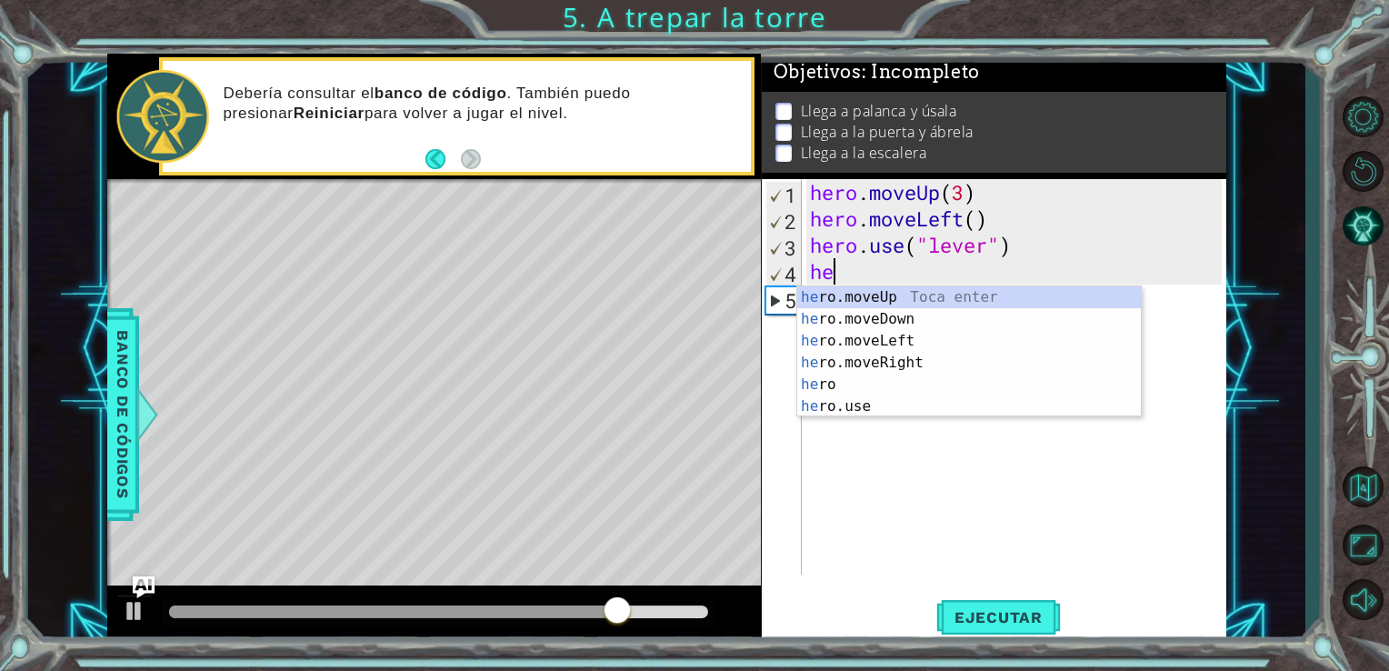
type textarea "h"
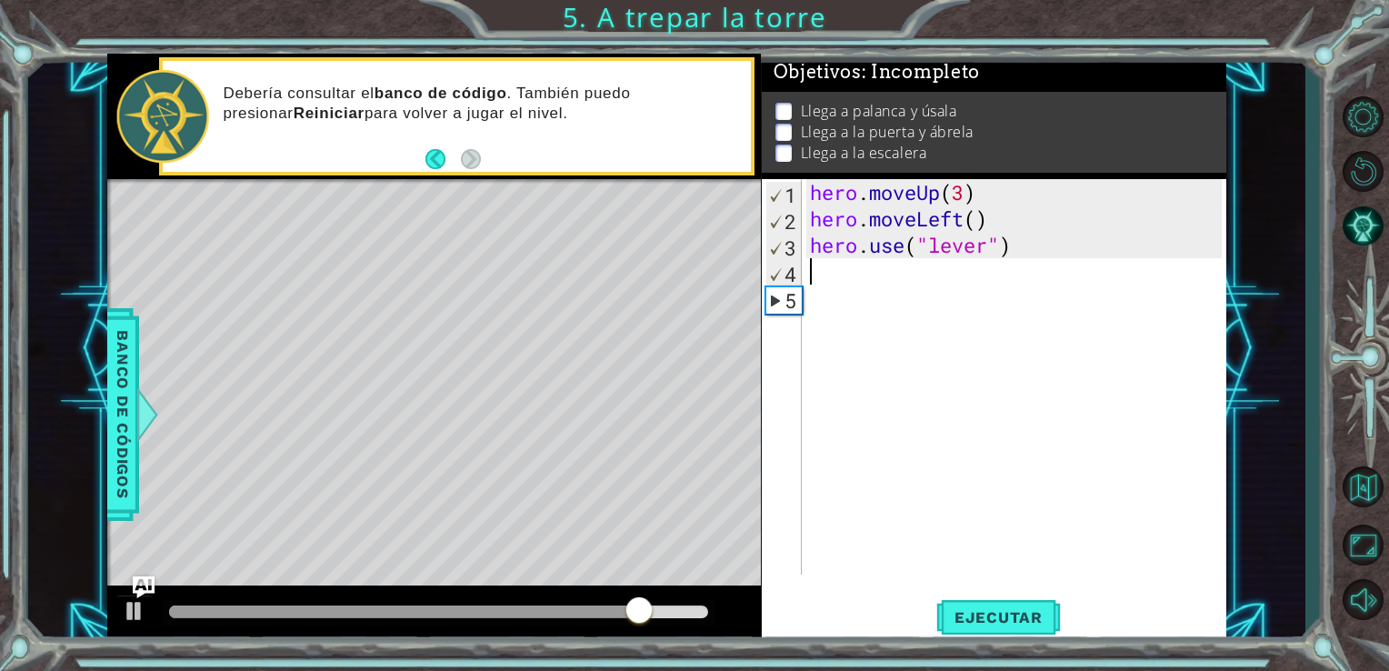
type textarea "hero.use("lever")"
click at [1027, 615] on span "Ejecutar" at bounding box center [998, 617] width 125 height 18
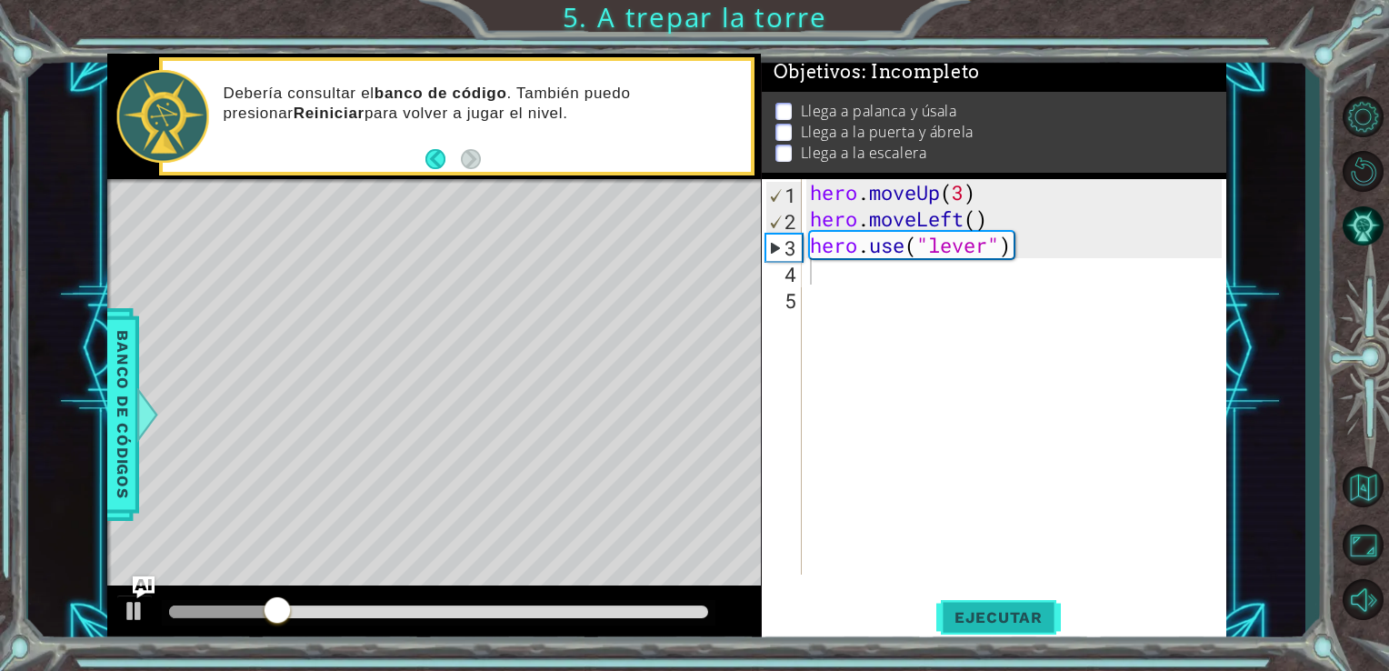
click at [1015, 614] on span "Ejecutar" at bounding box center [998, 617] width 125 height 18
click at [930, 296] on div "hero . moveUp ( 3 ) hero . moveLeft ( ) hero . use ( "lever" )" at bounding box center [1018, 403] width 425 height 448
click at [924, 282] on div "hero . moveUp ( 3 ) hero . moveLeft ( ) hero . use ( "lever" )" at bounding box center [1018, 403] width 425 height 448
type textarea "h"
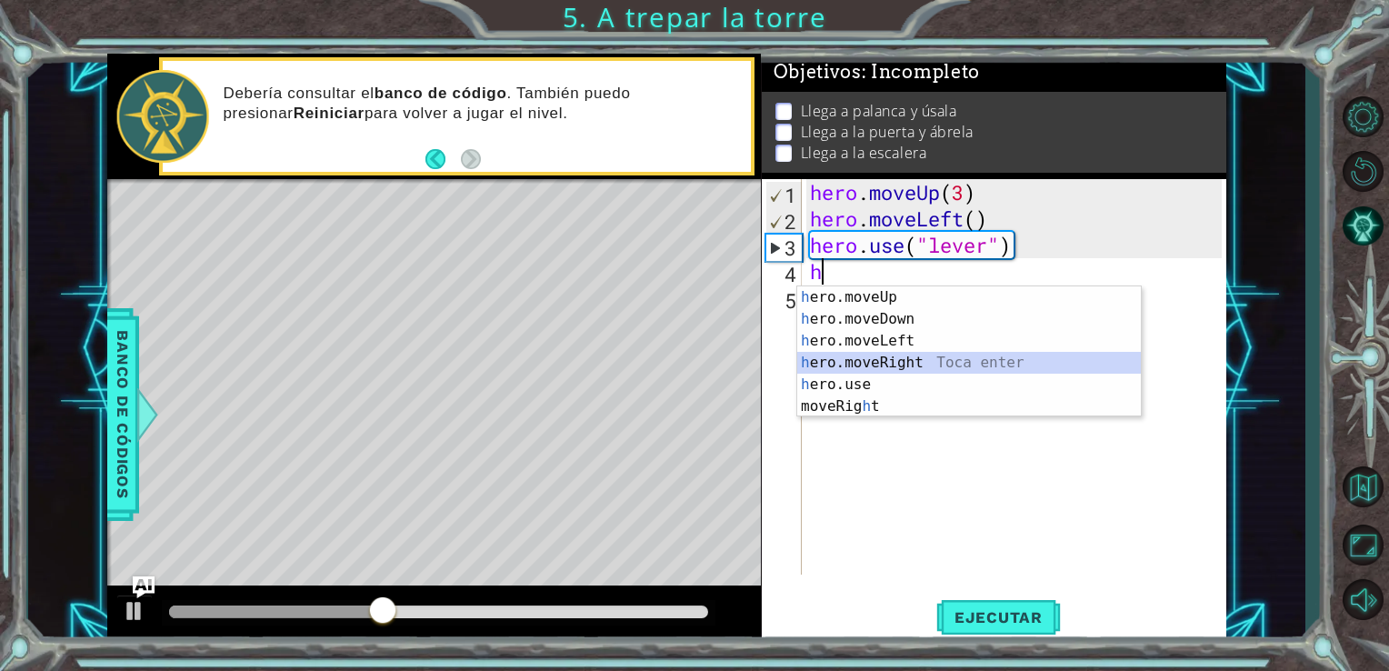
click at [921, 358] on div "h ero.moveUp Toca enter h ero.moveDown Toca enter h ero.moveLeft Toca enter h e…" at bounding box center [969, 373] width 344 height 175
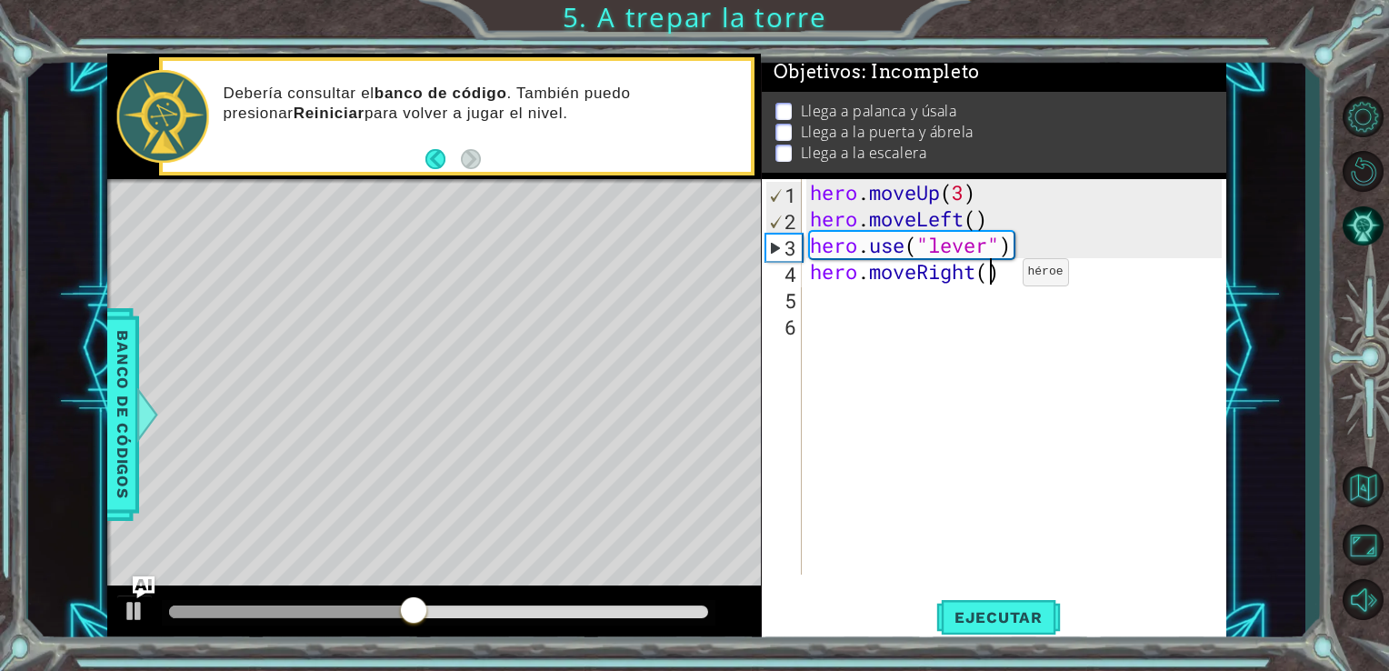
click at [994, 276] on div "hero . moveUp ( 3 ) hero . moveLeft ( ) hero . use ( "lever" ) hero . moveRight…" at bounding box center [1018, 403] width 425 height 448
type textarea "hero.moveRight(3)"
click at [1011, 616] on span "Ejecutar" at bounding box center [998, 617] width 125 height 18
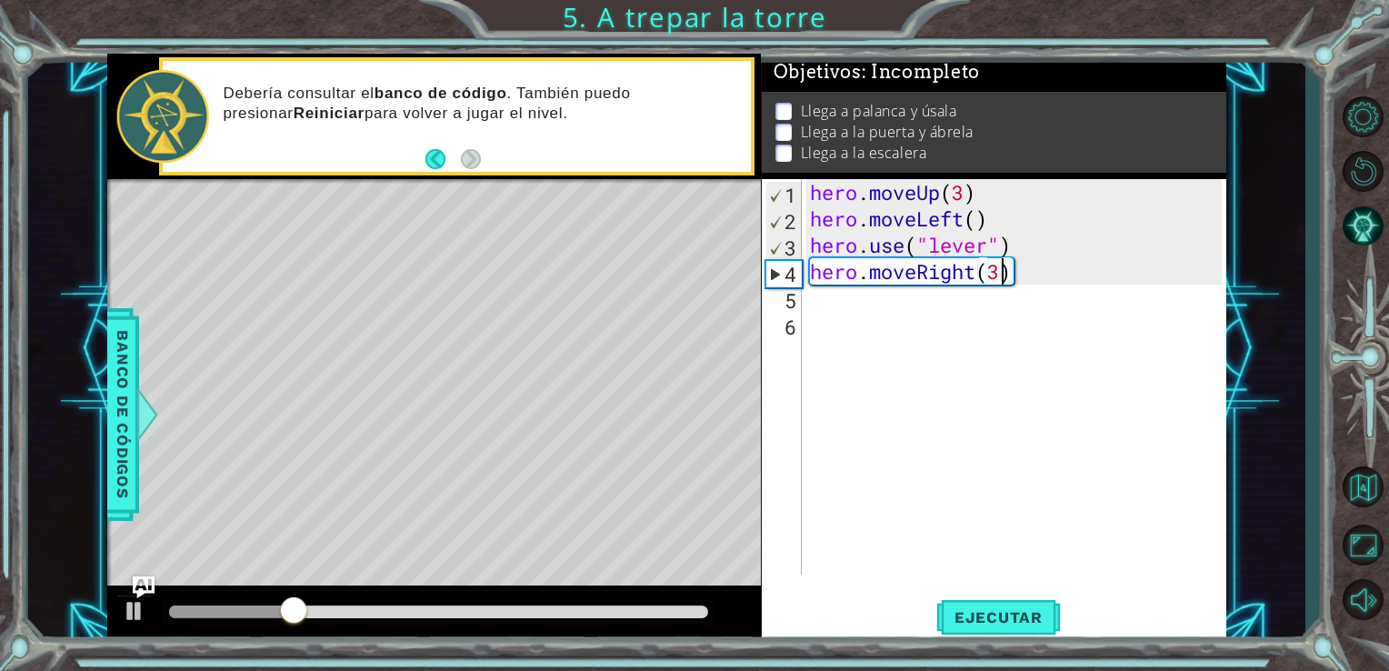
click at [1029, 289] on div "hero . moveUp ( 3 ) hero . moveLeft ( ) hero . use ( "lever" ) hero . moveRight…" at bounding box center [1018, 403] width 425 height 448
click at [1026, 279] on div "hero . moveUp ( 3 ) hero . moveLeft ( ) hero . use ( "lever" ) hero . moveRight…" at bounding box center [1018, 403] width 425 height 448
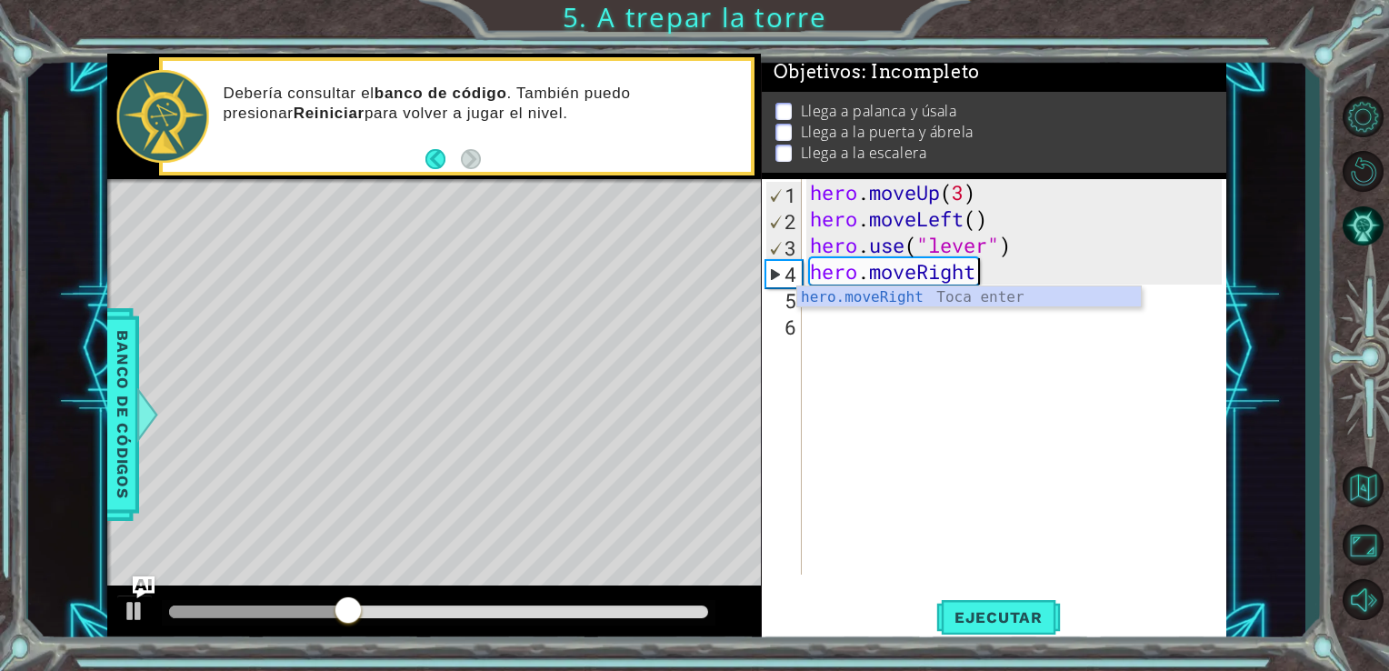
type textarea "hero.moveRigh"
click at [1024, 300] on div "hero.moveRigh t Toca enter" at bounding box center [969, 318] width 344 height 65
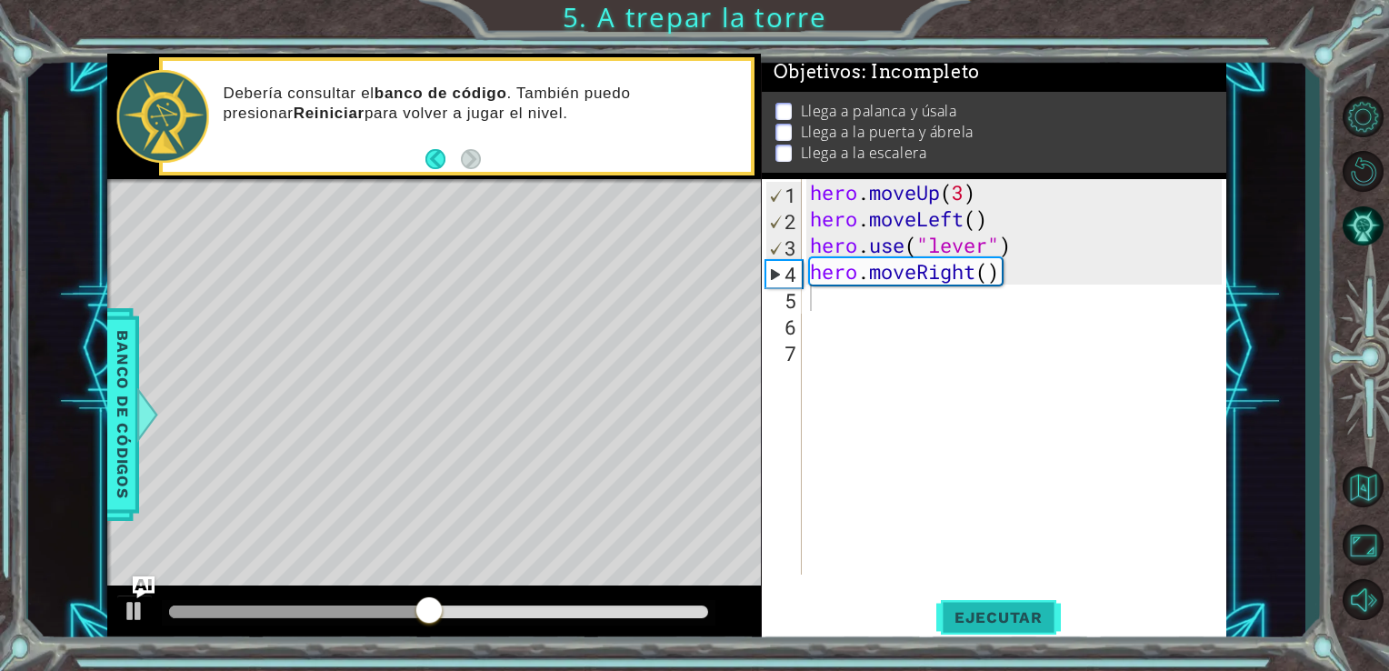
click at [999, 614] on span "Ejecutar" at bounding box center [998, 617] width 125 height 18
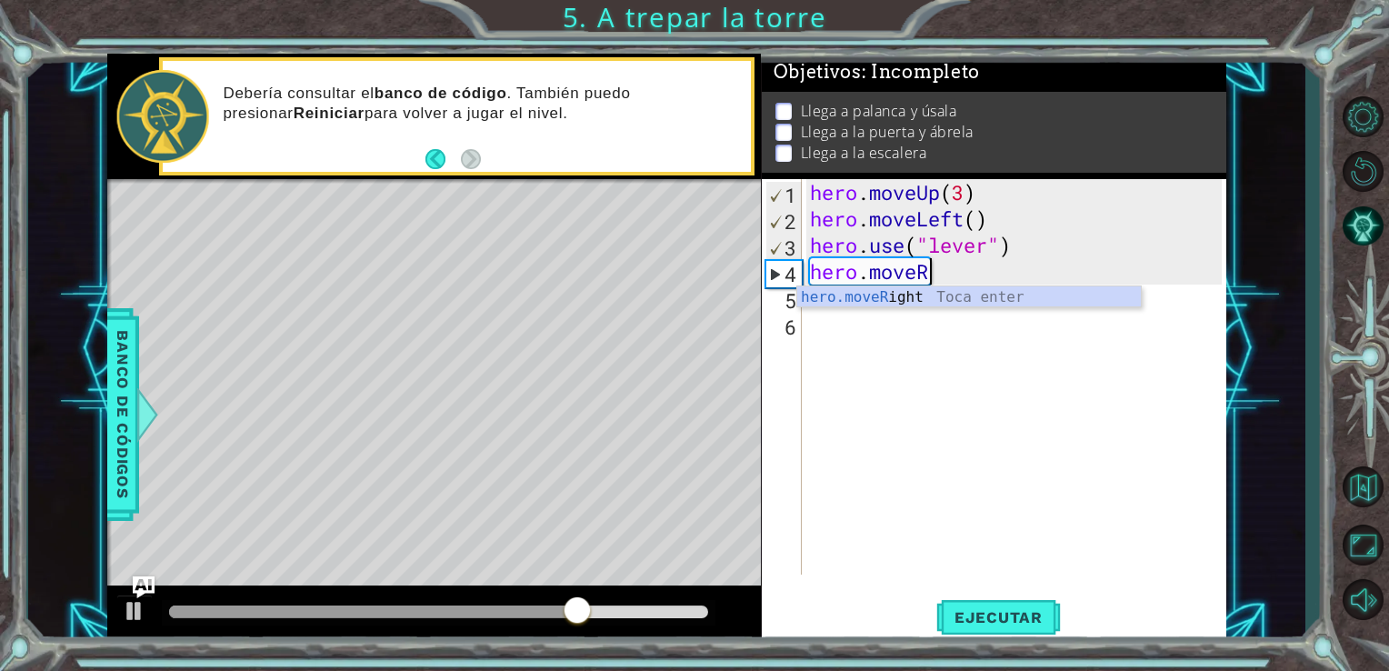
type textarea "hero.move"
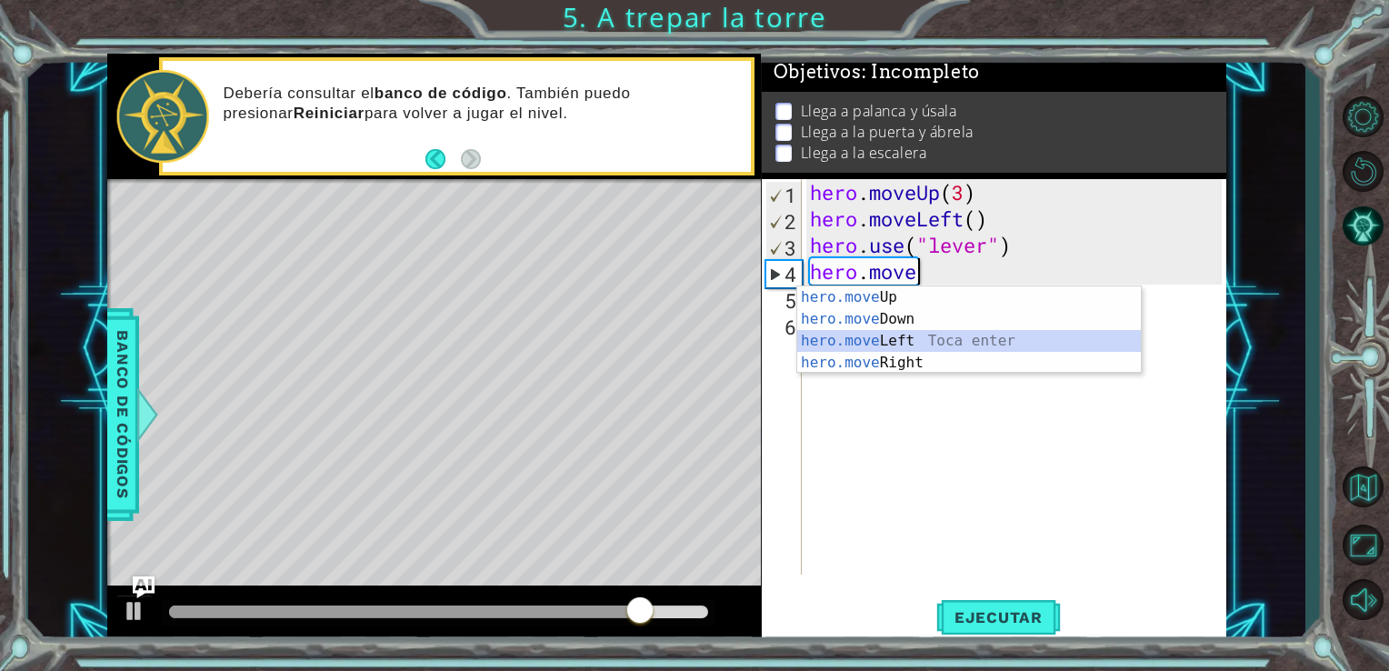
click at [939, 336] on div "hero.move Up Toca enter hero.move Down Toca enter hero.move Left Toca enter her…" at bounding box center [969, 351] width 344 height 131
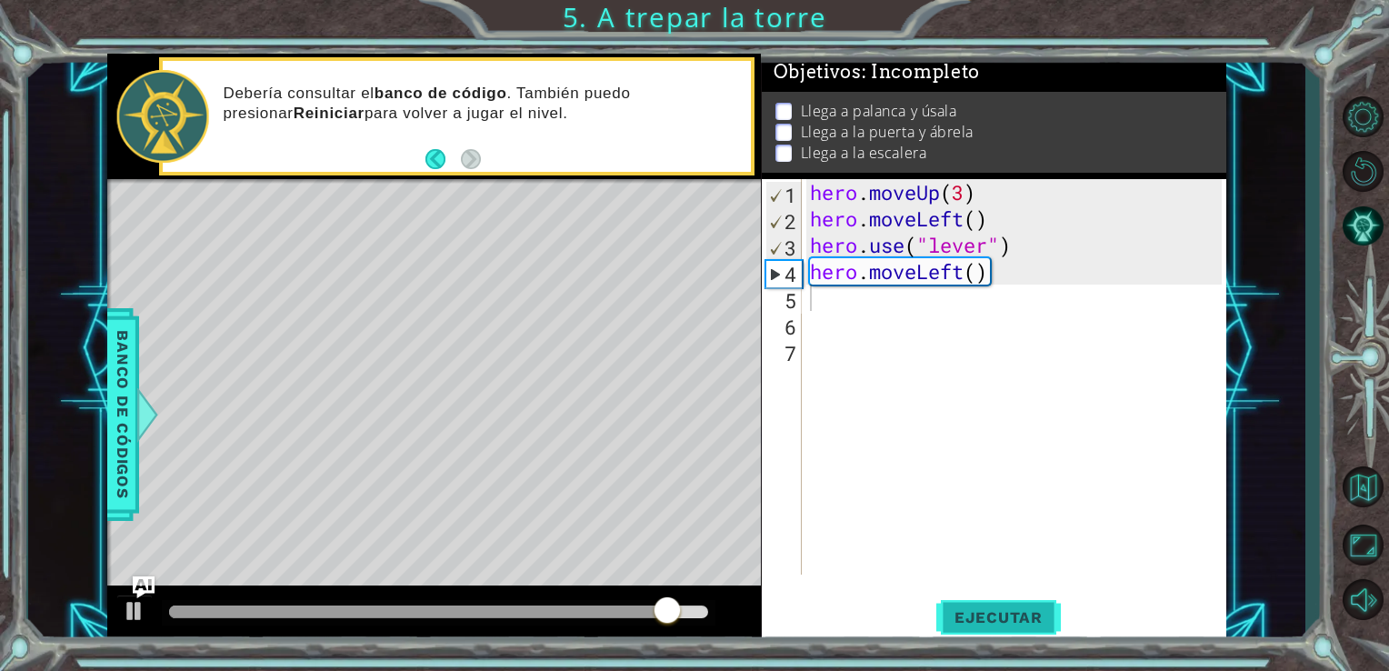
click at [1003, 602] on button "Ejecutar" at bounding box center [998, 617] width 125 height 46
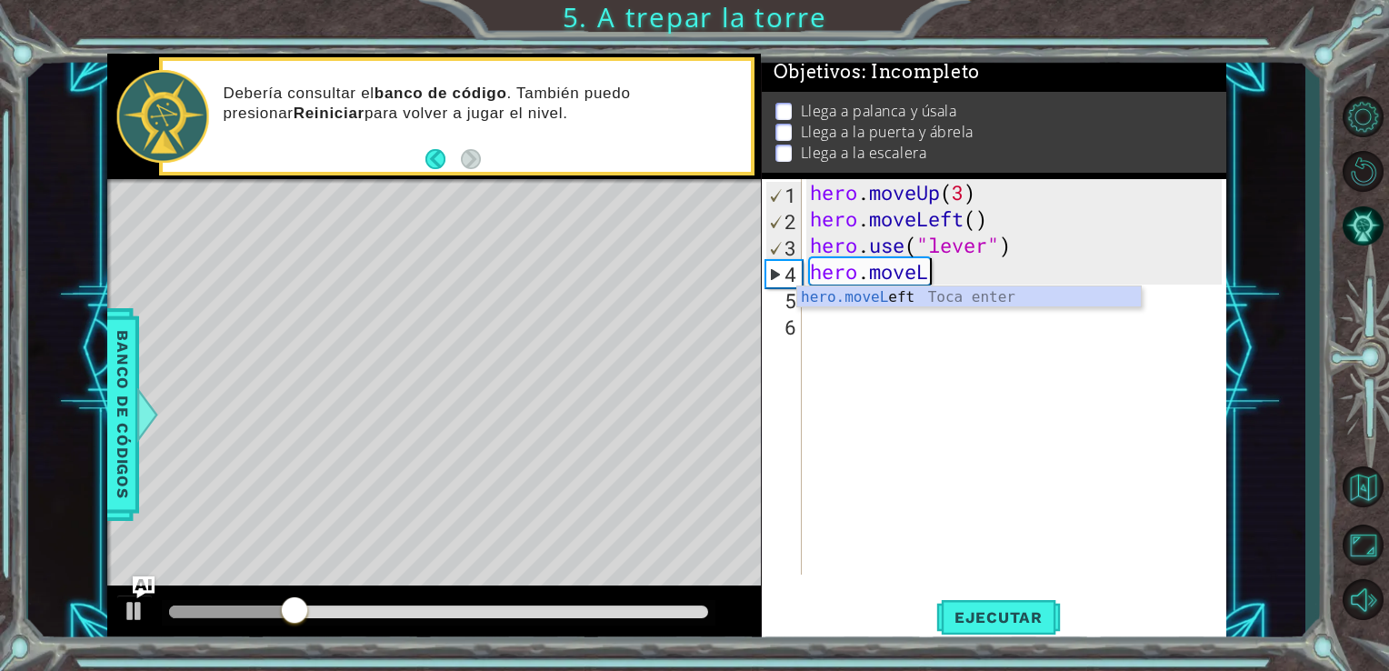
type textarea "hero.move"
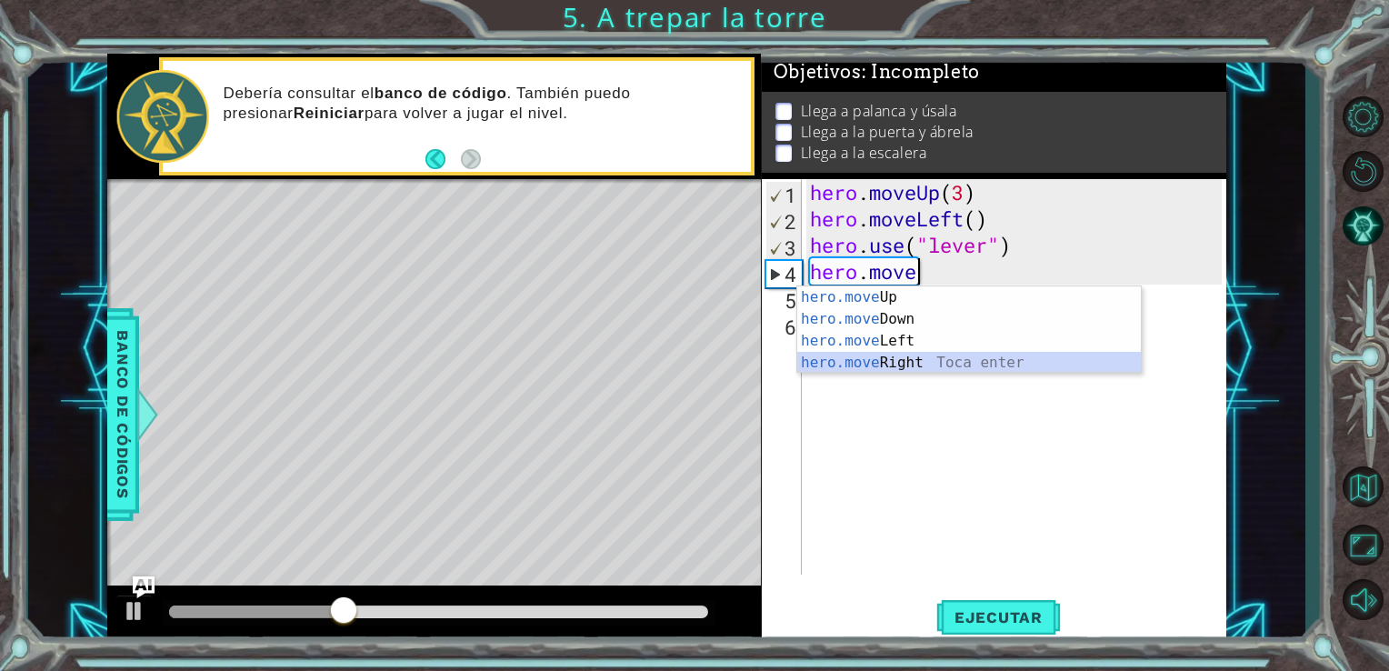
click at [902, 358] on div "hero.move Up Toca enter hero.move Down Toca enter hero.move Left Toca enter her…" at bounding box center [969, 351] width 344 height 131
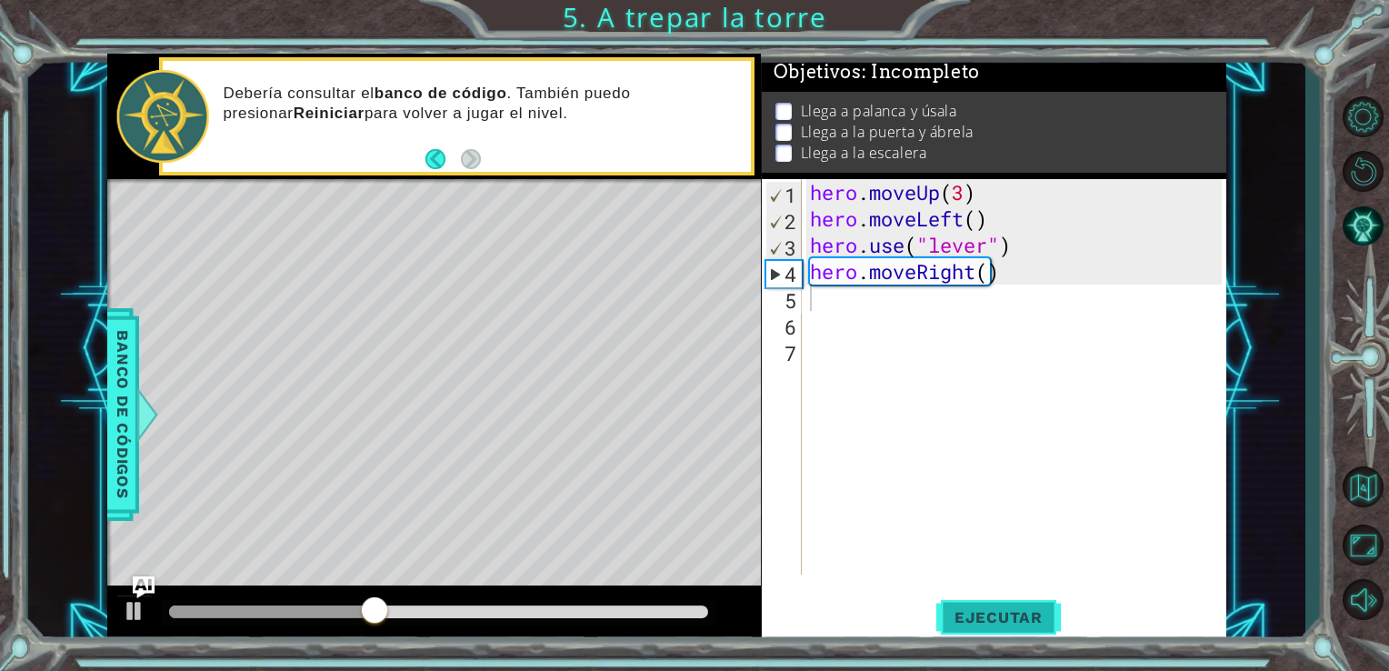
click at [1036, 616] on span "Ejecutar" at bounding box center [998, 617] width 125 height 18
click at [989, 278] on div "hero . moveUp ( 3 ) hero . moveLeft ( ) hero . use ( "lever" ) hero . moveRight…" at bounding box center [1018, 403] width 425 height 448
click at [1009, 609] on span "Ejecutar" at bounding box center [998, 617] width 125 height 18
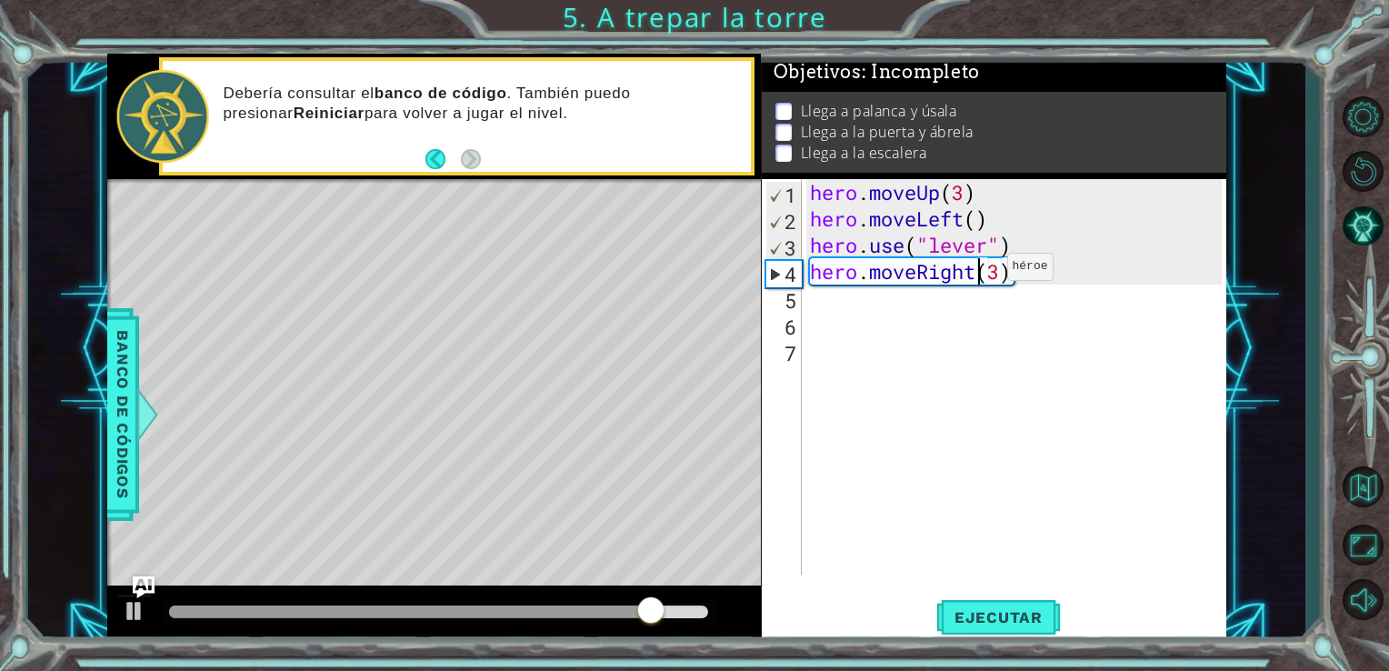
click at [978, 271] on div "hero . moveUp ( 3 ) hero . moveLeft ( ) hero . use ( "lever" ) hero . moveRight…" at bounding box center [1018, 403] width 425 height 448
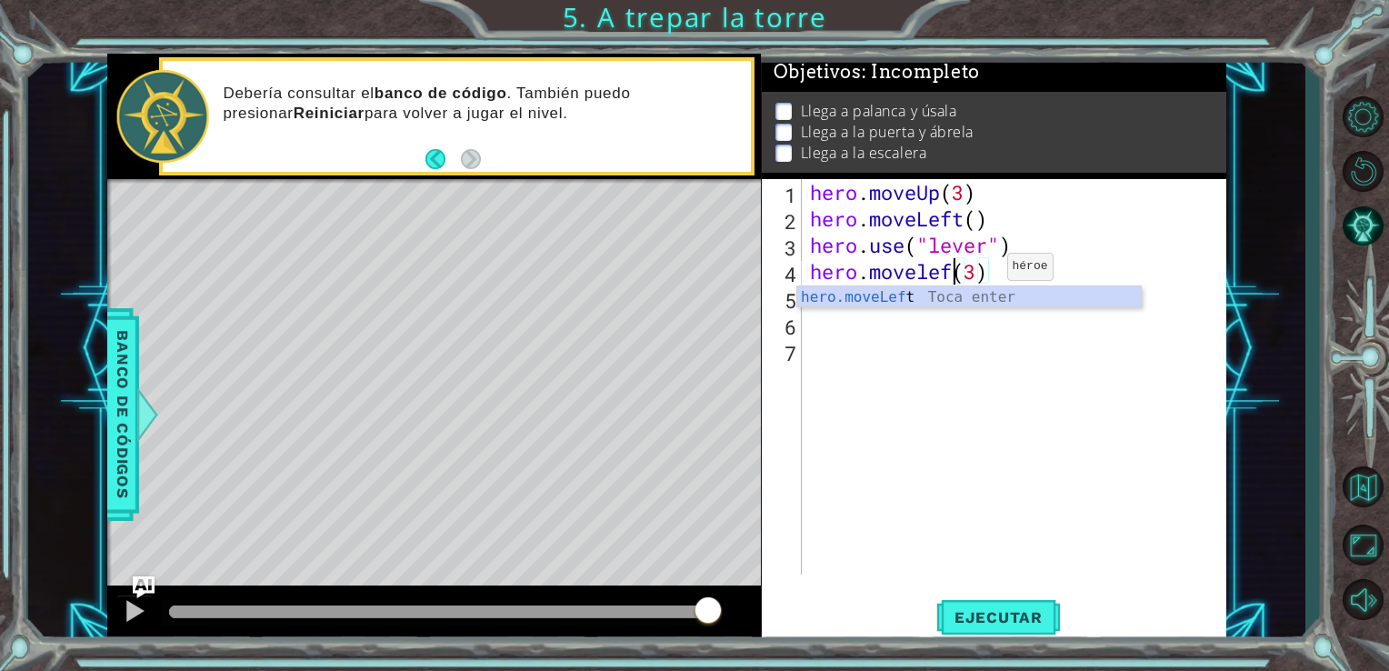
scroll to position [0, 6]
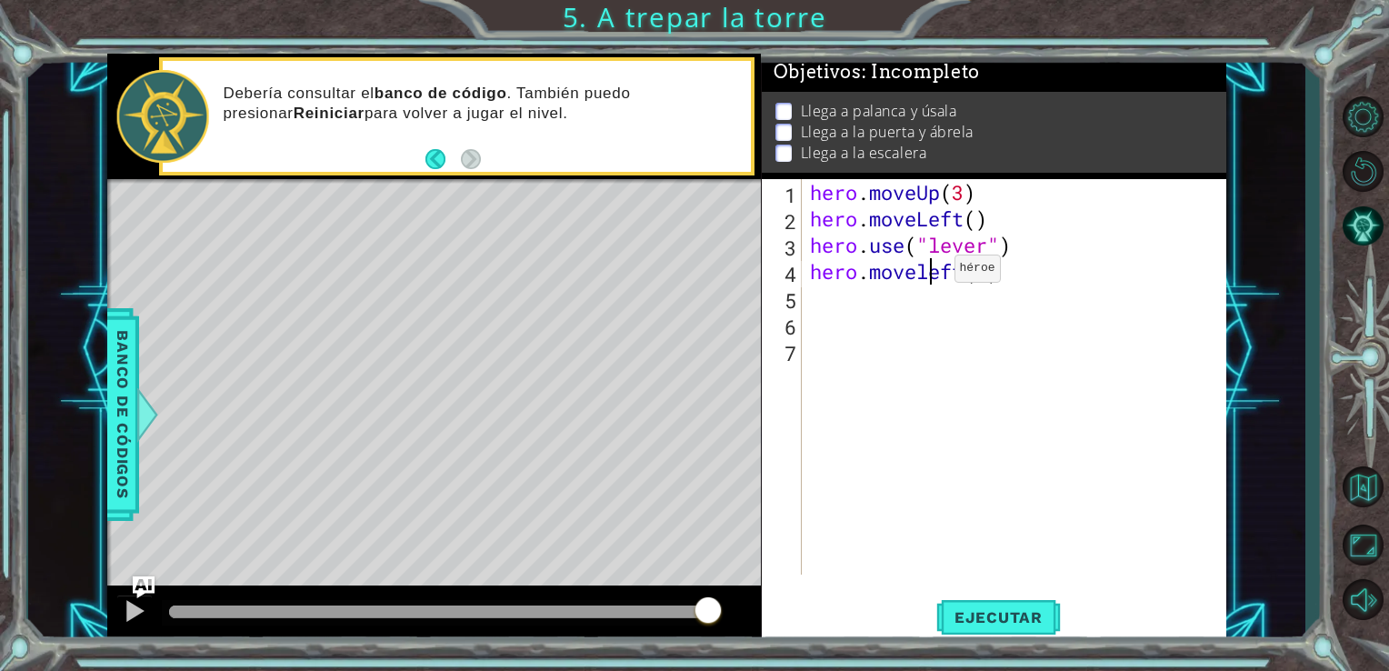
click at [925, 273] on div "hero . moveUp ( 3 ) hero . moveLeft ( ) hero . use ( "lever" ) hero . moveleft …" at bounding box center [1018, 403] width 425 height 448
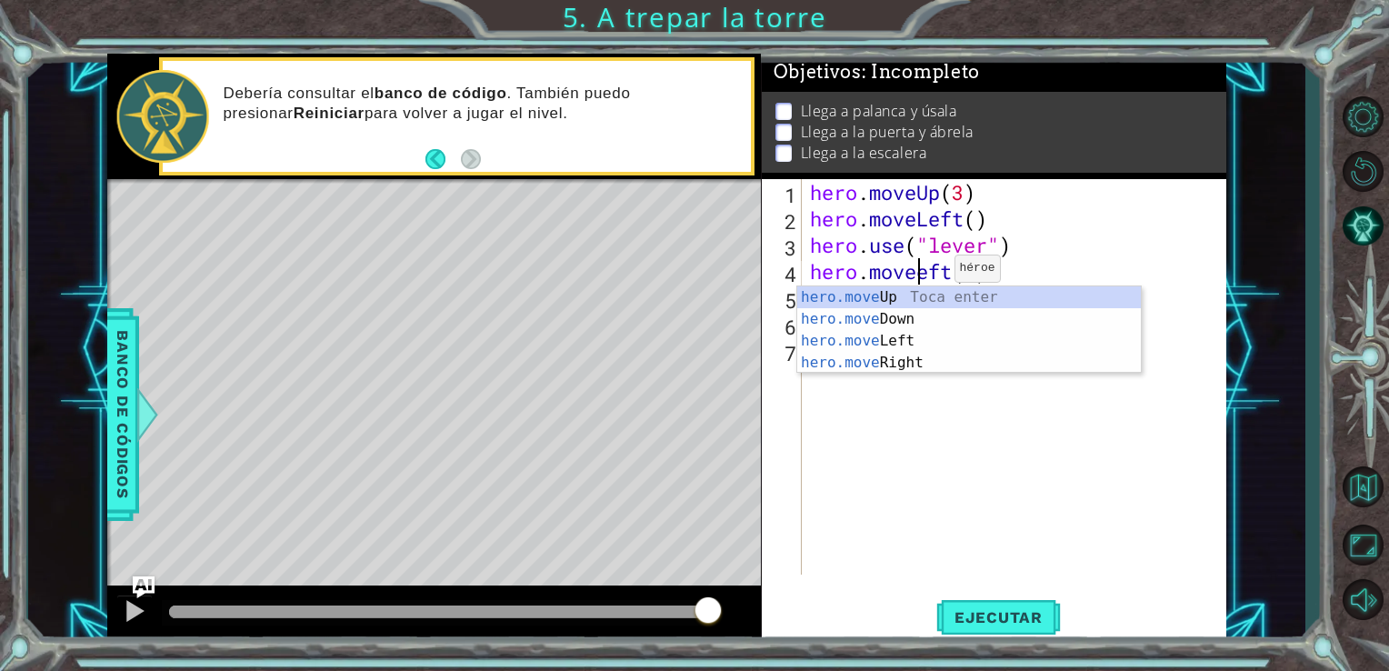
scroll to position [0, 5]
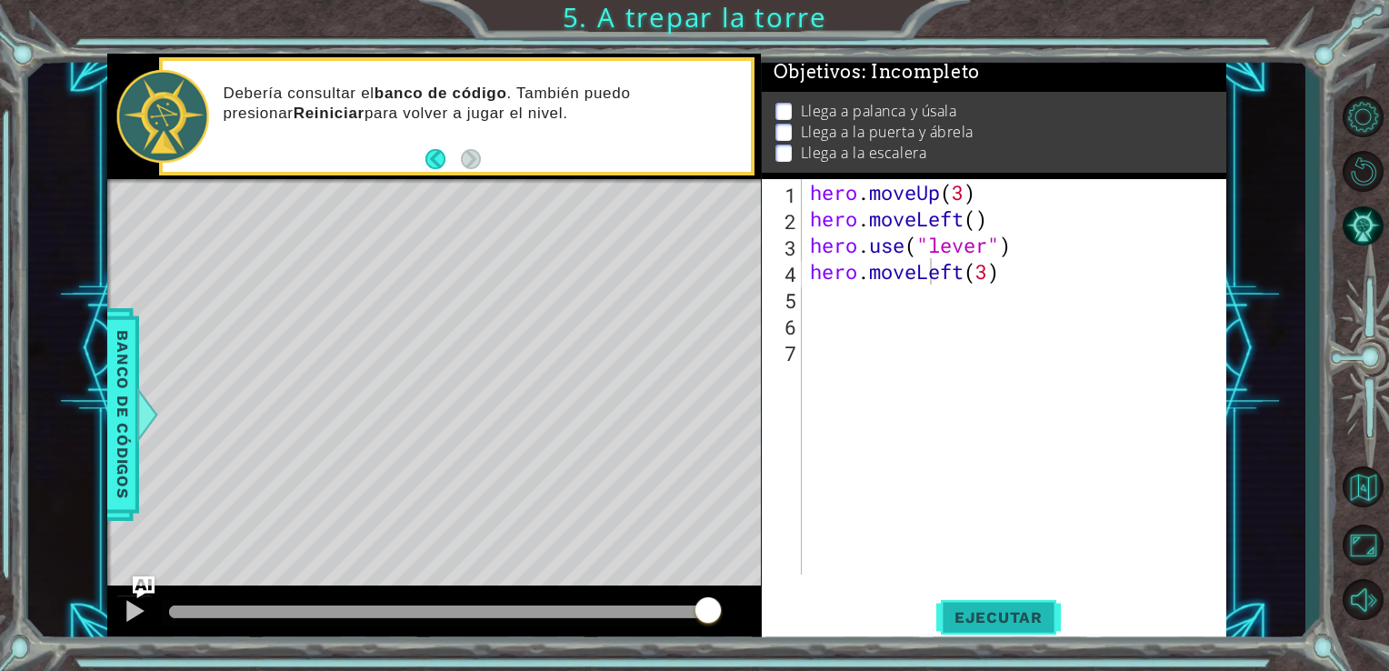
click at [984, 619] on span "Ejecutar" at bounding box center [998, 617] width 125 height 18
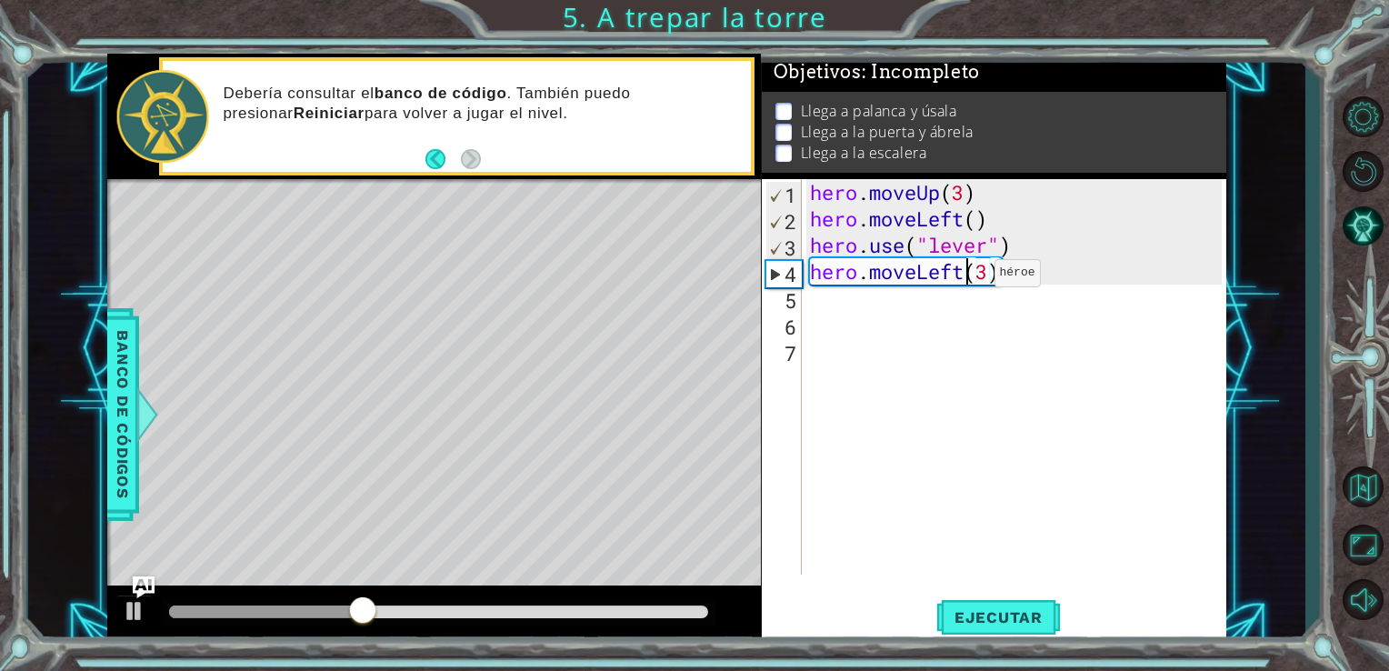
click at [966, 277] on div "hero . moveUp ( 3 ) hero . moveLeft ( ) hero . use ( "lever" ) hero . moveLeft …" at bounding box center [1018, 403] width 425 height 448
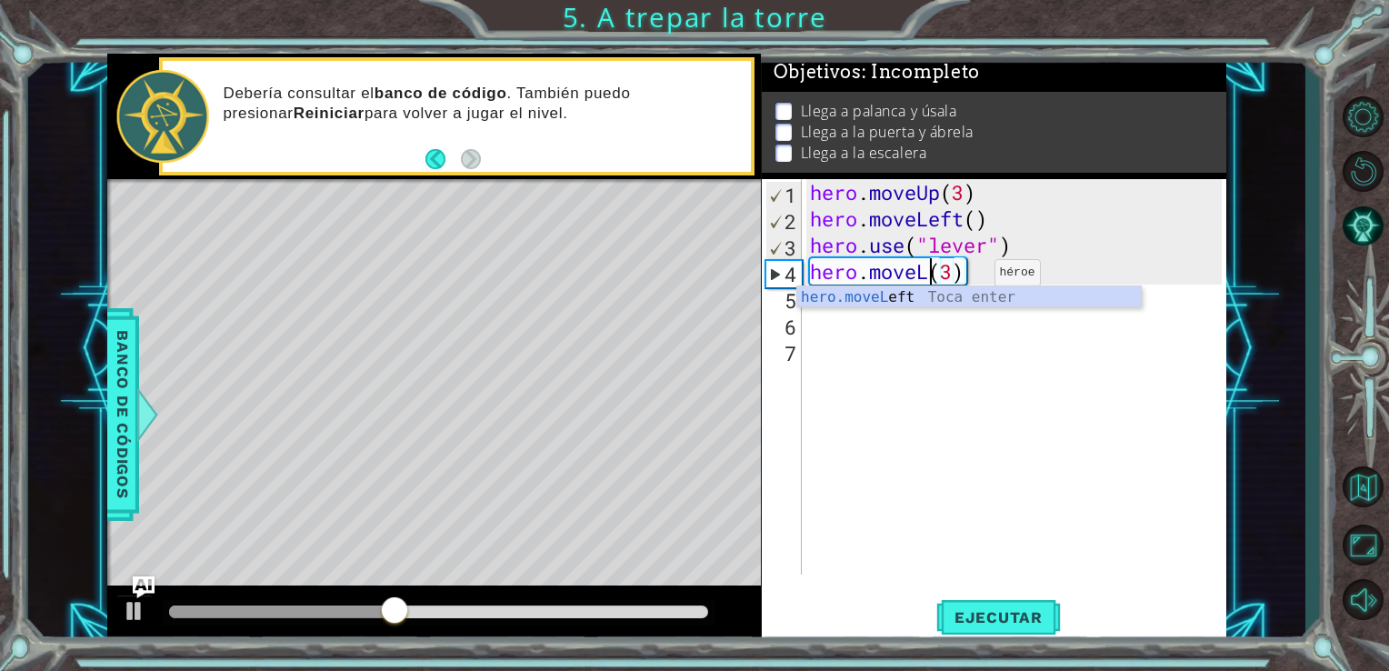
scroll to position [0, 5]
click at [935, 300] on div "hero.moveR ight Toca enter" at bounding box center [969, 318] width 344 height 65
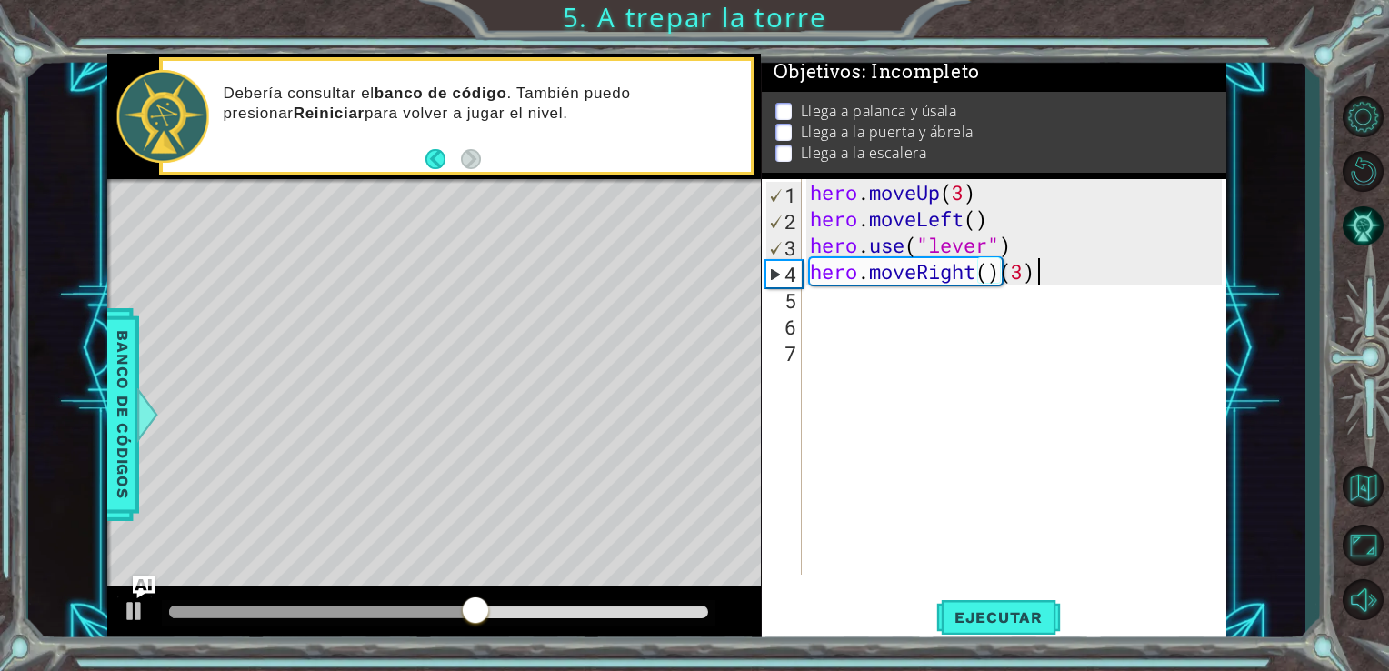
click at [1032, 275] on div "hero . moveUp ( 3 ) hero . moveLeft ( ) hero . use ( "lever" ) hero . moveRight…" at bounding box center [1018, 403] width 425 height 448
click at [992, 605] on button "Ejecutar" at bounding box center [998, 617] width 125 height 46
click at [1005, 273] on div "hero . moveUp ( 3 ) hero . moveLeft ( ) hero . use ( "lever" ) hero . moveRight…" at bounding box center [1018, 403] width 425 height 448
click at [956, 598] on button "Ejecutar" at bounding box center [998, 617] width 125 height 46
click at [984, 276] on div "hero . moveUp ( 3 ) hero . moveLeft ( ) hero . use ( "lever" ) hero . moveRight…" at bounding box center [1018, 403] width 425 height 448
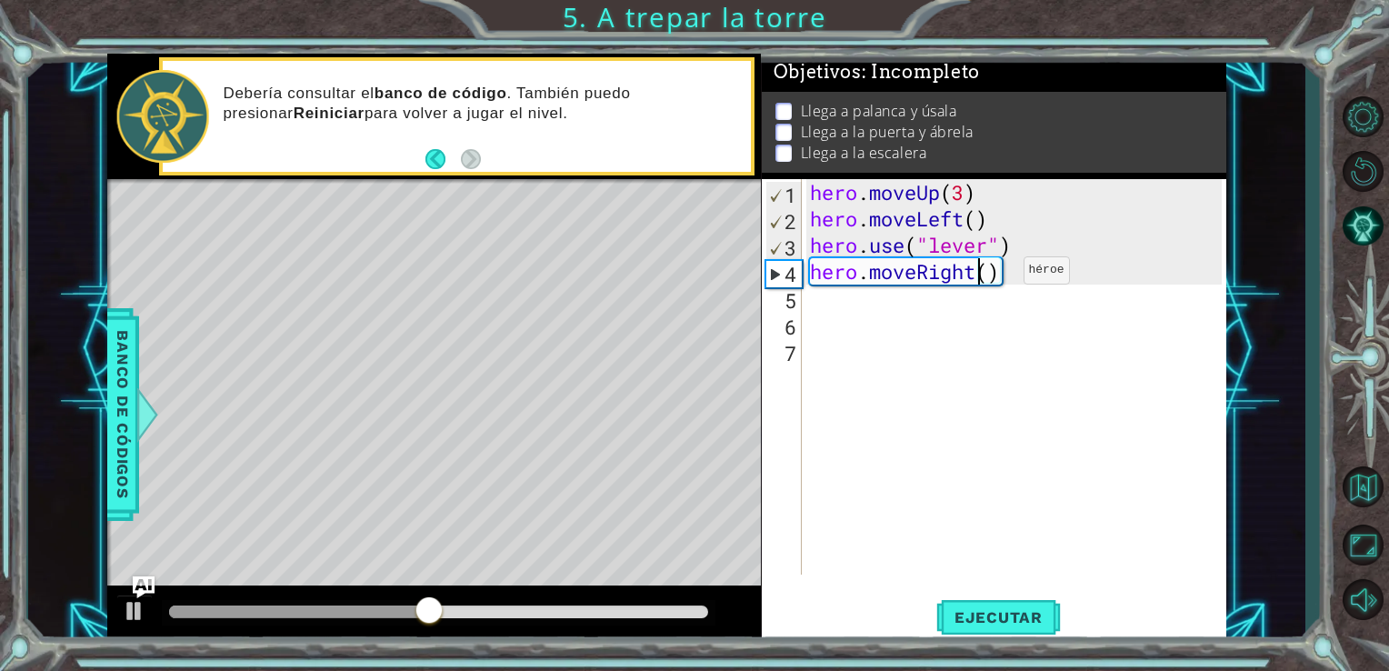
click at [995, 275] on div "hero . moveUp ( 3 ) hero . moveLeft ( ) hero . use ( "lever" ) hero . moveRight…" at bounding box center [1018, 403] width 425 height 448
click at [1000, 605] on button "Ejecutar" at bounding box center [998, 617] width 125 height 46
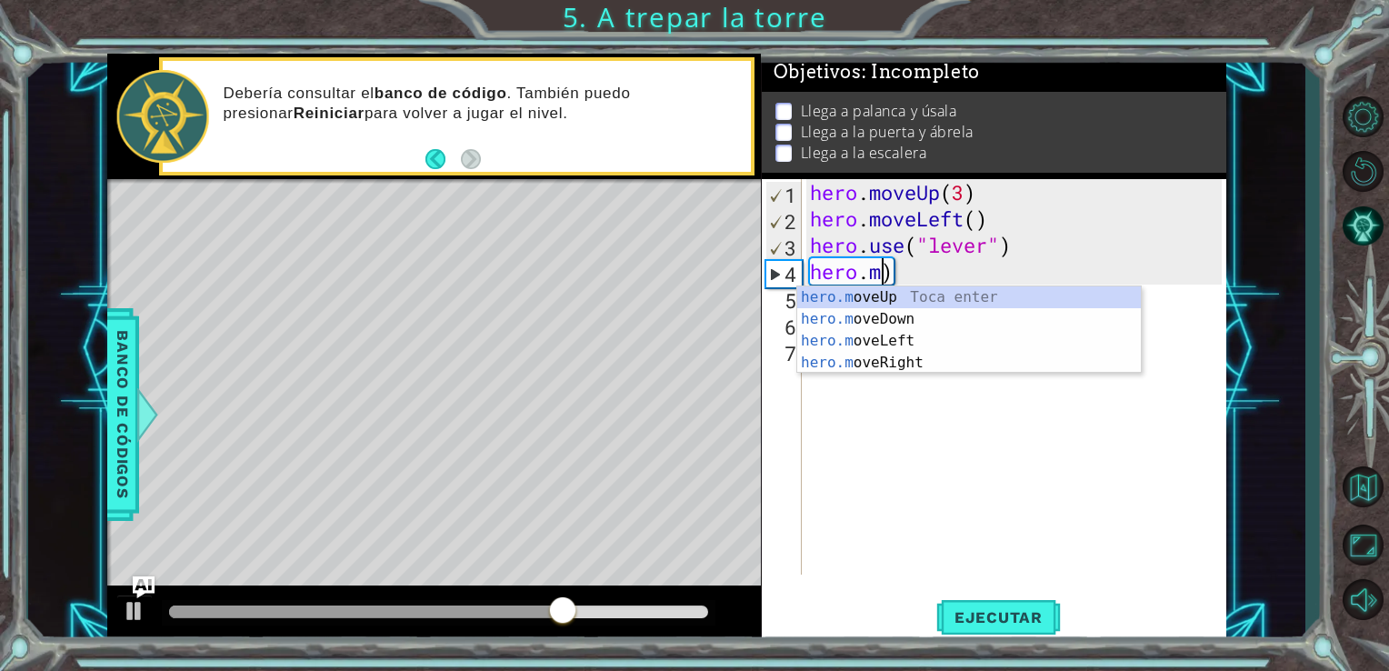
scroll to position [0, 2]
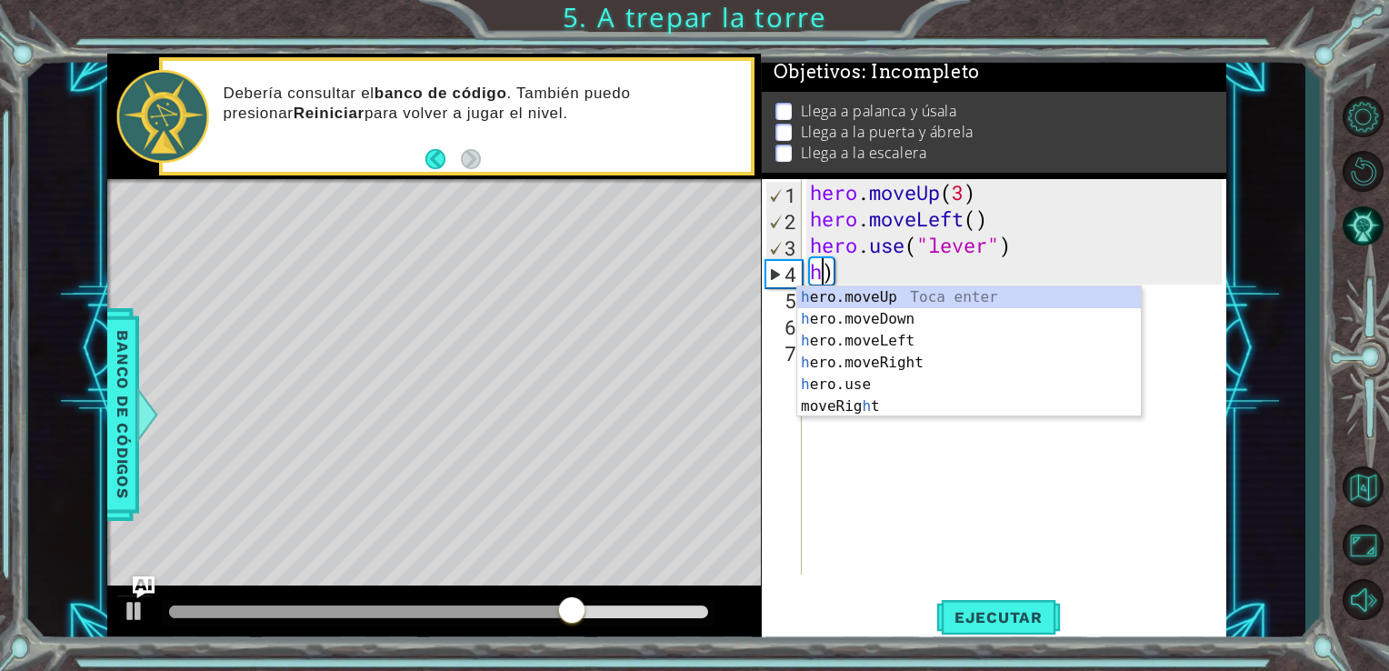
type textarea ")"
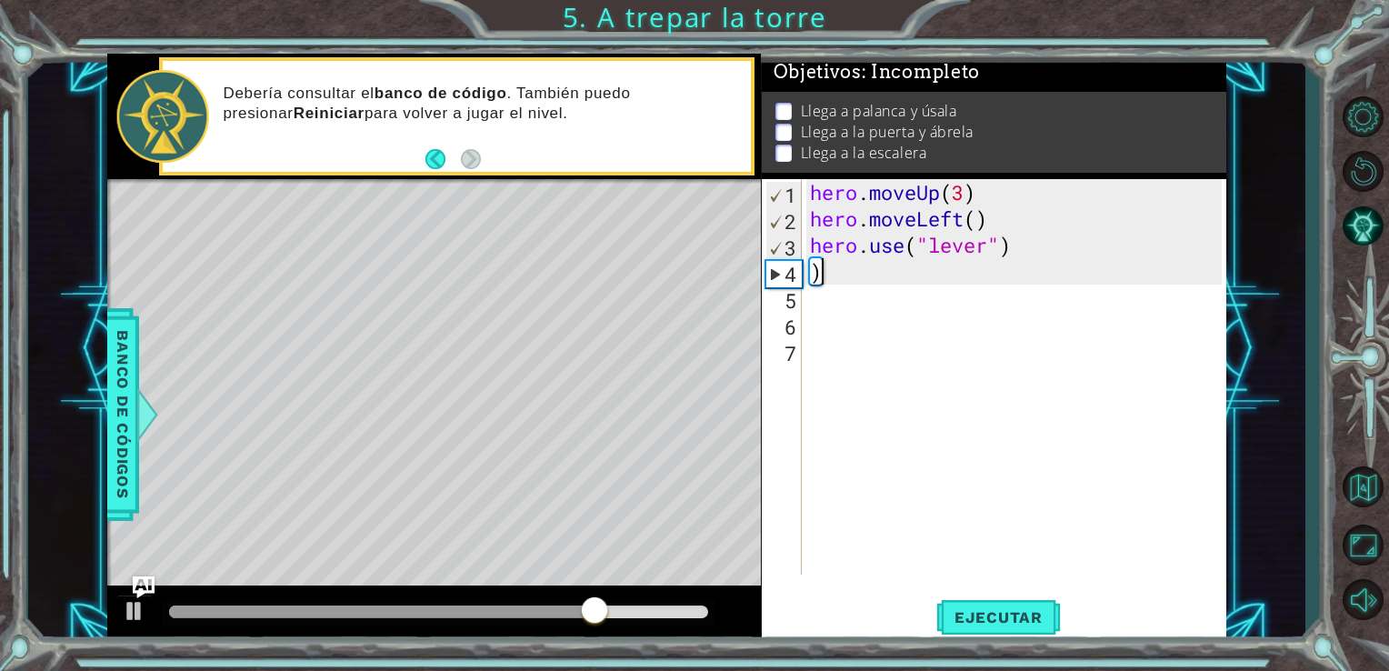
click at [942, 275] on div "hero . moveUp ( 3 ) hero . moveLeft ( ) hero . use ( "lever" ) )" at bounding box center [1018, 403] width 425 height 448
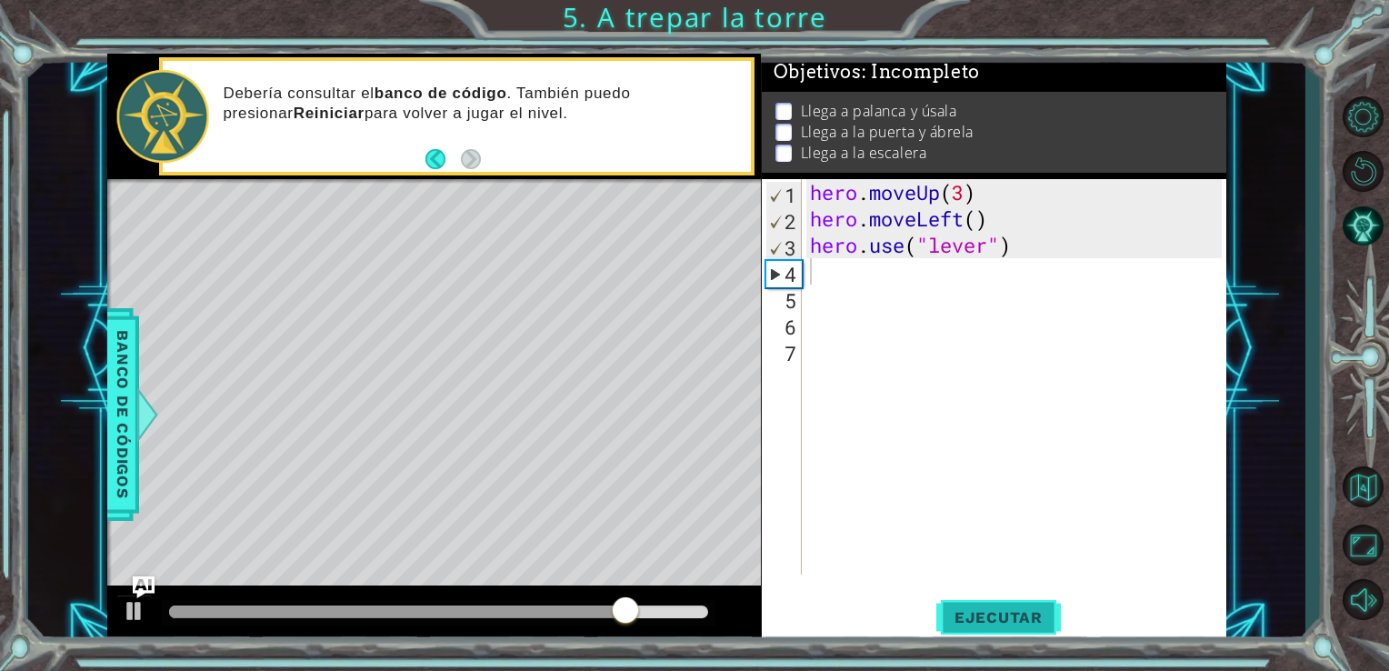
click at [1004, 618] on span "Ejecutar" at bounding box center [998, 617] width 125 height 18
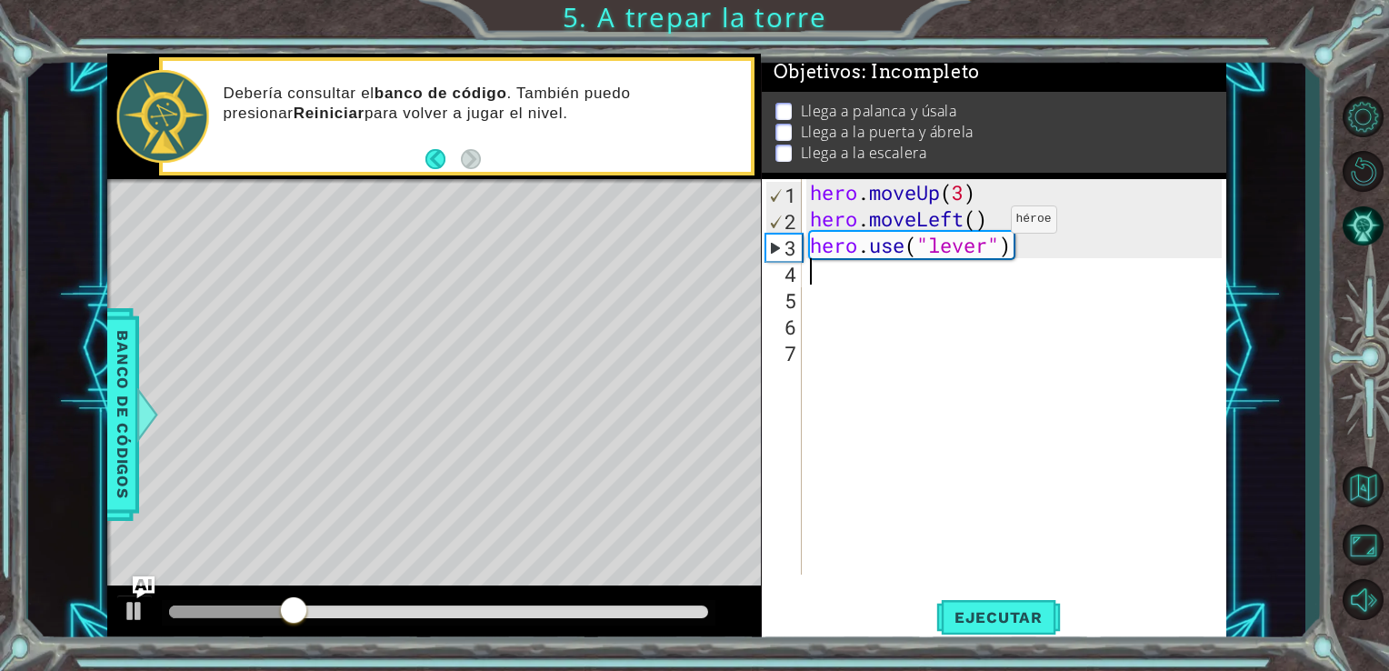
click at [982, 224] on div "hero . moveUp ( 3 ) hero . moveLeft ( ) hero . use ( "lever" )" at bounding box center [1018, 403] width 425 height 448
click at [1005, 627] on button "Ejecutar" at bounding box center [998, 617] width 125 height 46
click at [1012, 622] on span "Ejecutar" at bounding box center [998, 617] width 125 height 18
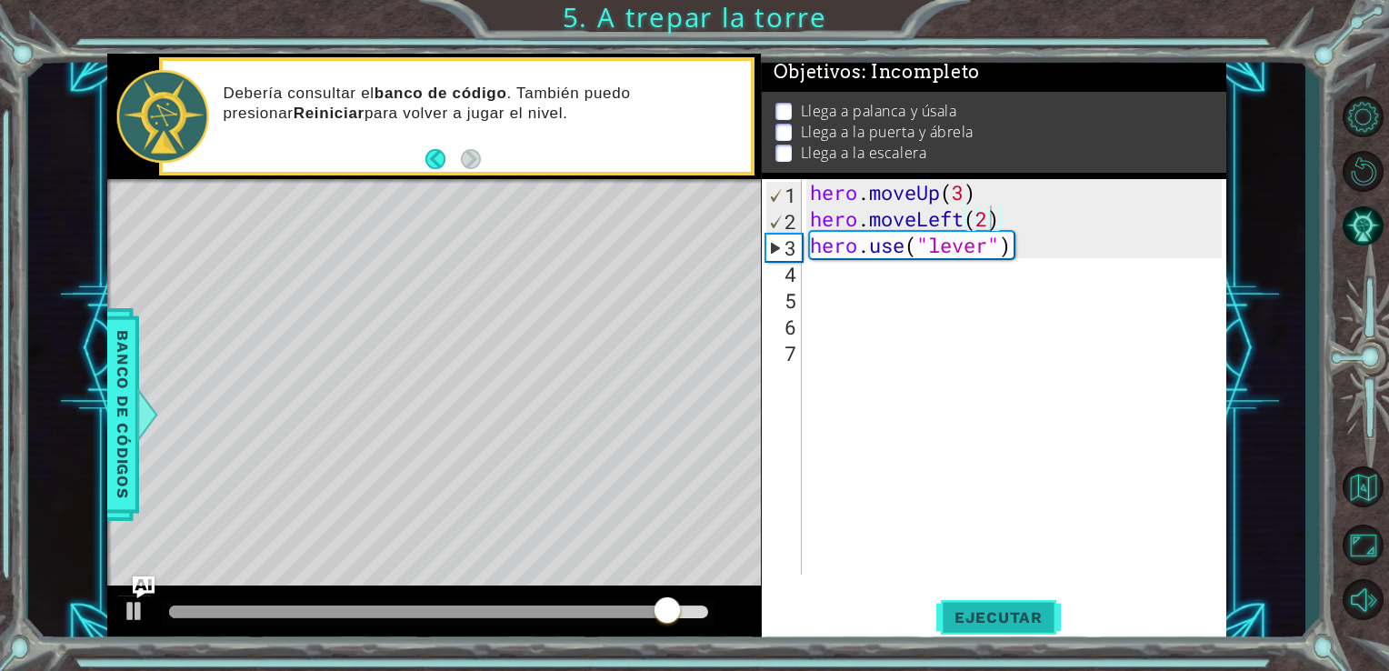
click at [953, 607] on button "Ejecutar" at bounding box center [998, 617] width 125 height 46
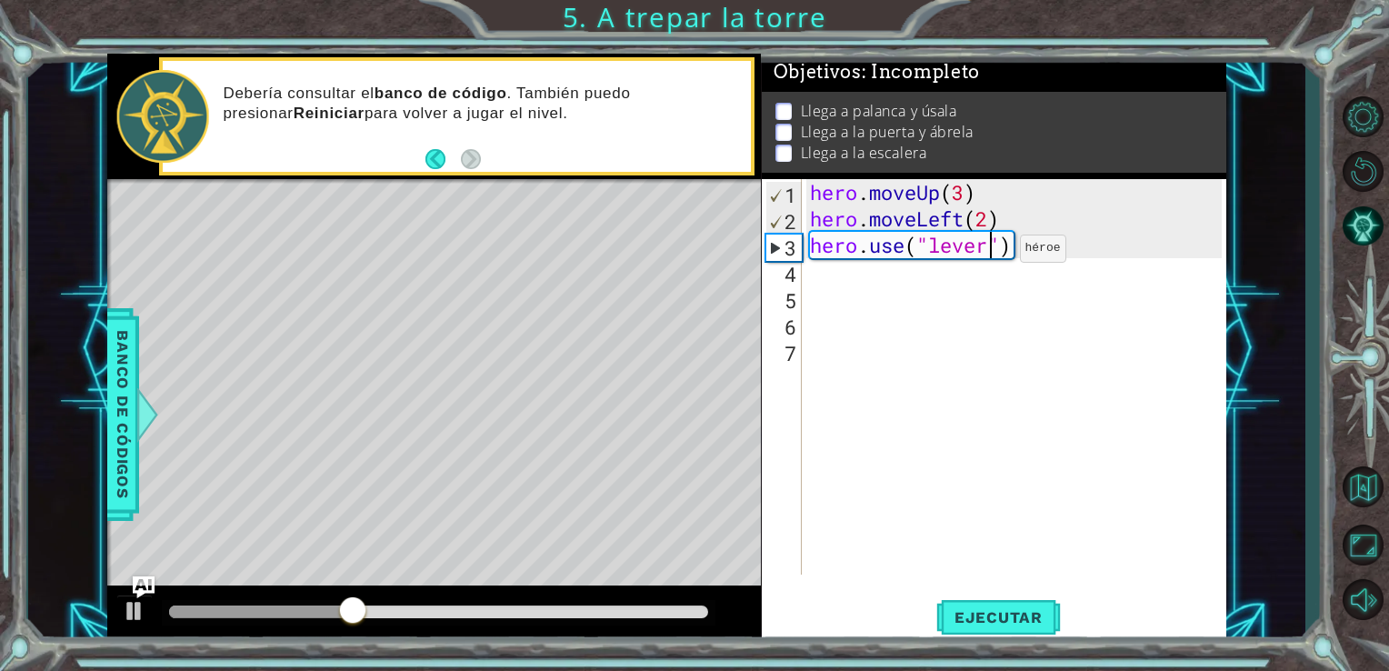
click at [991, 253] on div "hero . moveUp ( 3 ) hero . moveLeft ( 2 ) hero . use ( "lever" )" at bounding box center [1018, 403] width 425 height 448
click at [992, 609] on span "Ejecutar" at bounding box center [998, 617] width 125 height 18
click at [1011, 613] on span "Ejecutar" at bounding box center [998, 617] width 125 height 18
click at [990, 217] on div "hero . moveUp ( 3 ) hero . moveLeft ( 2 ) hero . use ( "lever" )" at bounding box center [1018, 403] width 425 height 448
click at [1003, 635] on button "Ejecutar" at bounding box center [998, 617] width 125 height 46
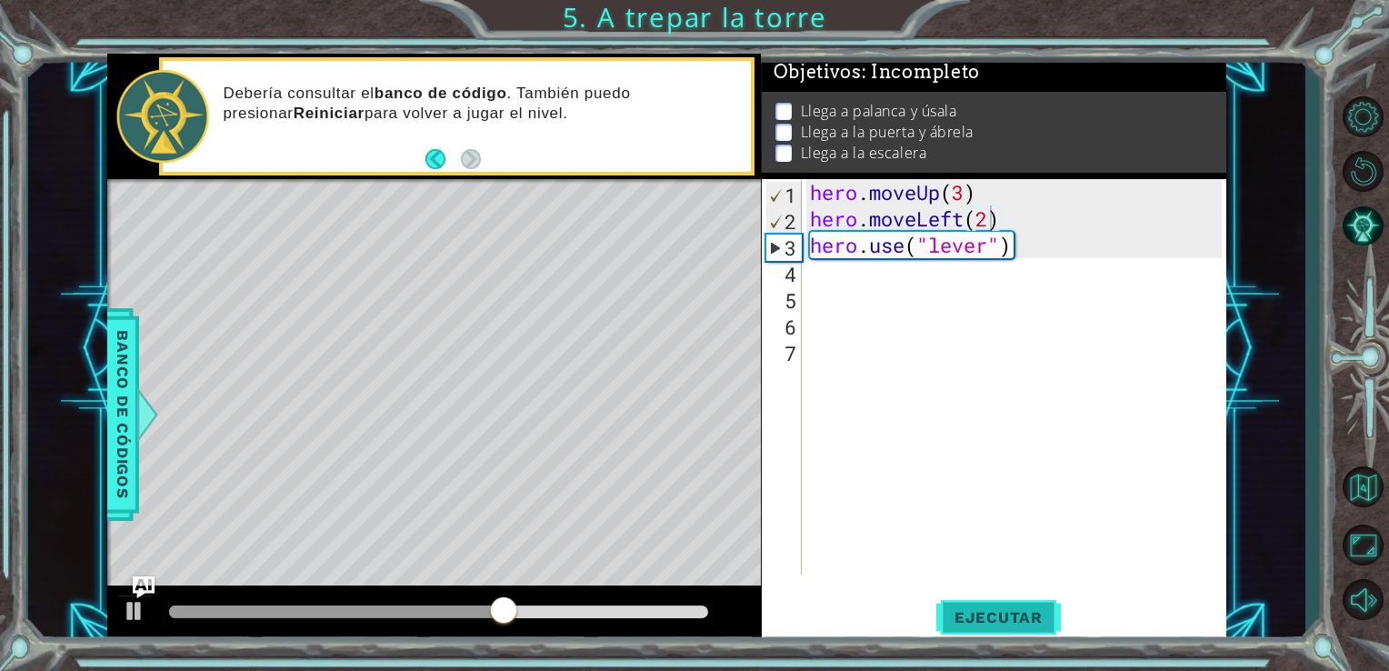
click at [964, 606] on button "Ejecutar" at bounding box center [998, 617] width 125 height 46
click at [992, 605] on button "Ejecutar" at bounding box center [998, 617] width 125 height 46
type textarea "hero.moveLeft(1)"
click at [995, 609] on span "Ejecutar" at bounding box center [998, 617] width 125 height 18
click at [861, 290] on div "hero . moveUp ( 3 ) hero . moveLeft ( 1 ) hero . use ( "lever" )" at bounding box center [1018, 403] width 425 height 448
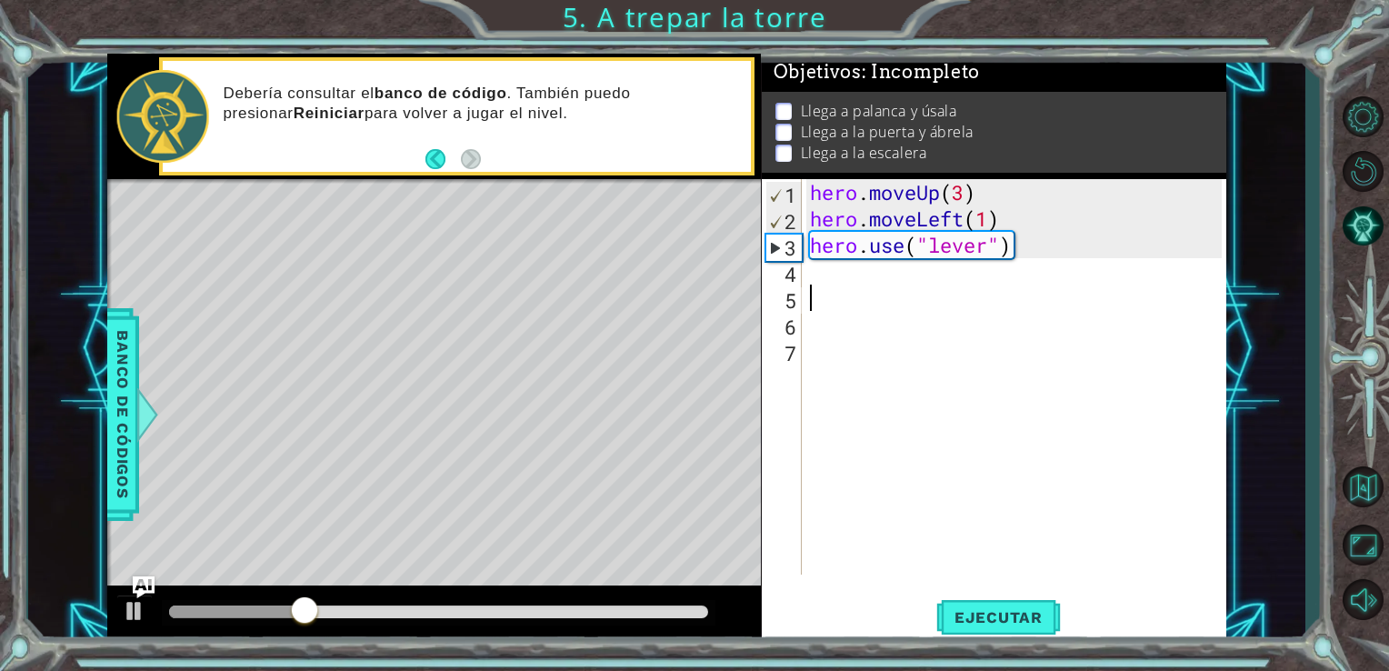
scroll to position [0, 0]
click at [849, 277] on div "hero . moveUp ( 3 ) hero . moveLeft ( 1 ) hero . use ( "lever" )" at bounding box center [1018, 403] width 425 height 448
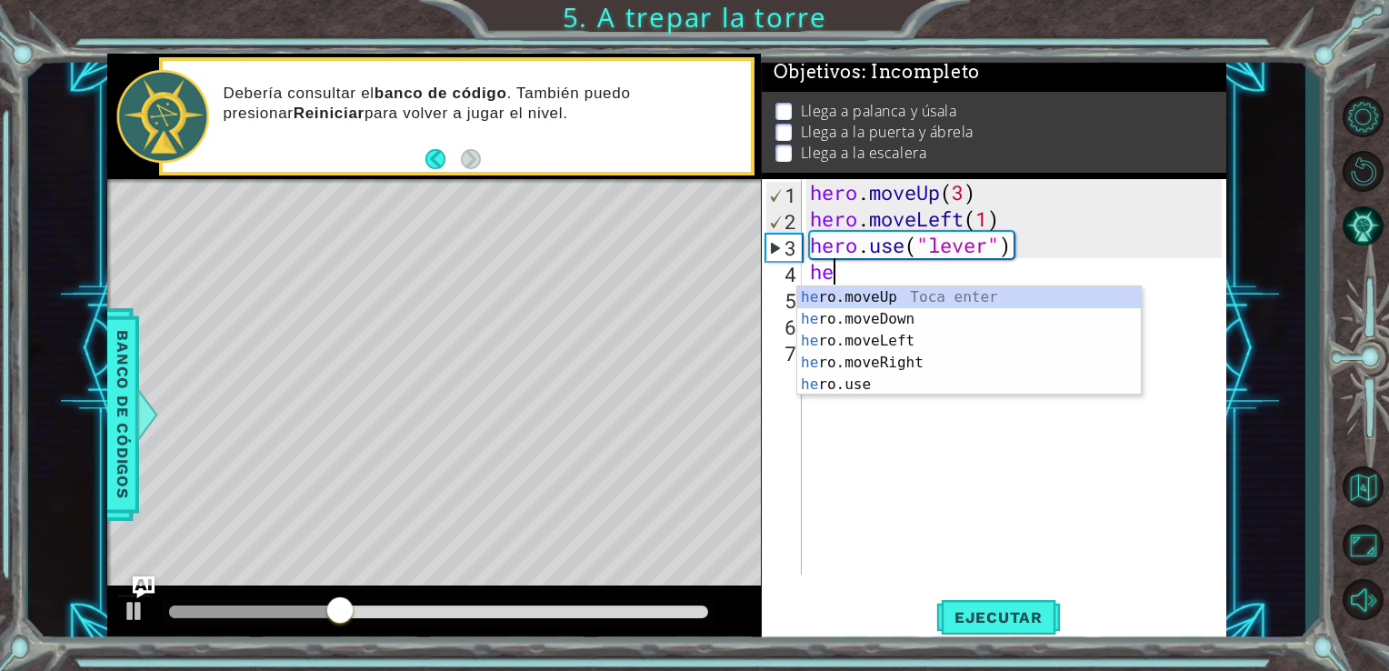
type textarea "hero"
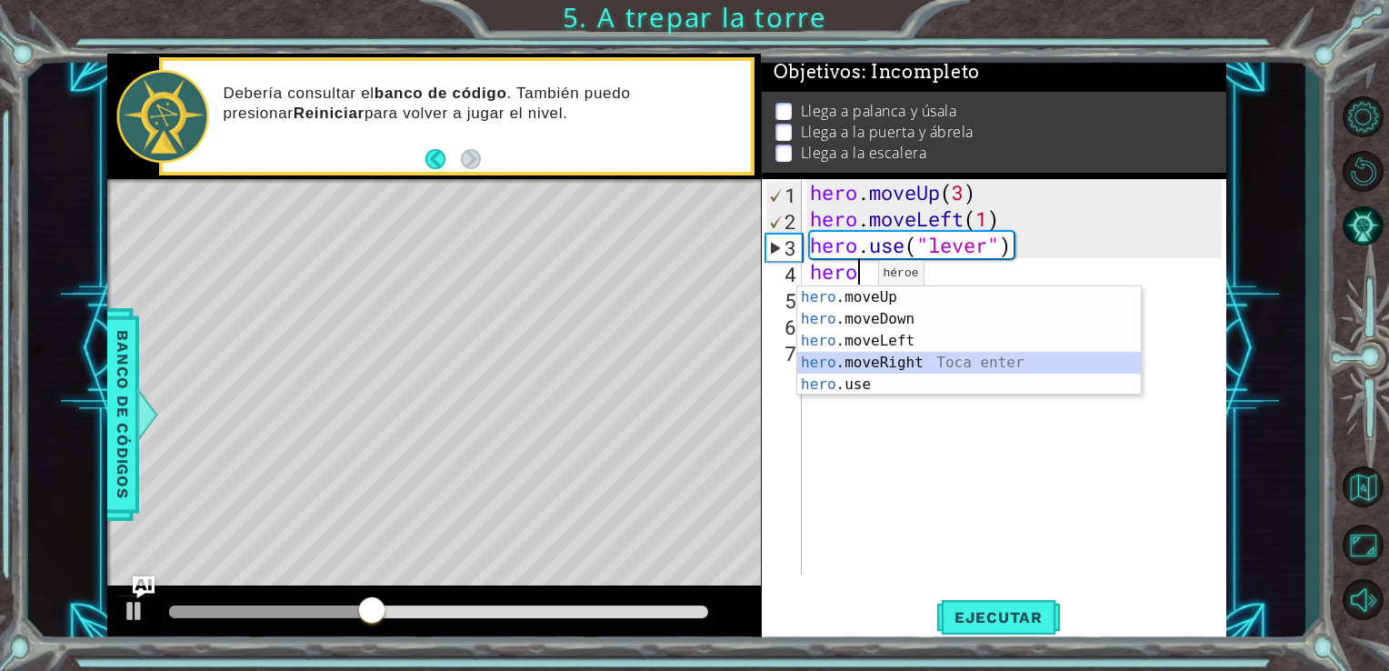
click at [864, 360] on div "hero .moveUp Toca enter hero .moveDown Toca enter hero .moveLeft Toca enter her…" at bounding box center [969, 362] width 344 height 153
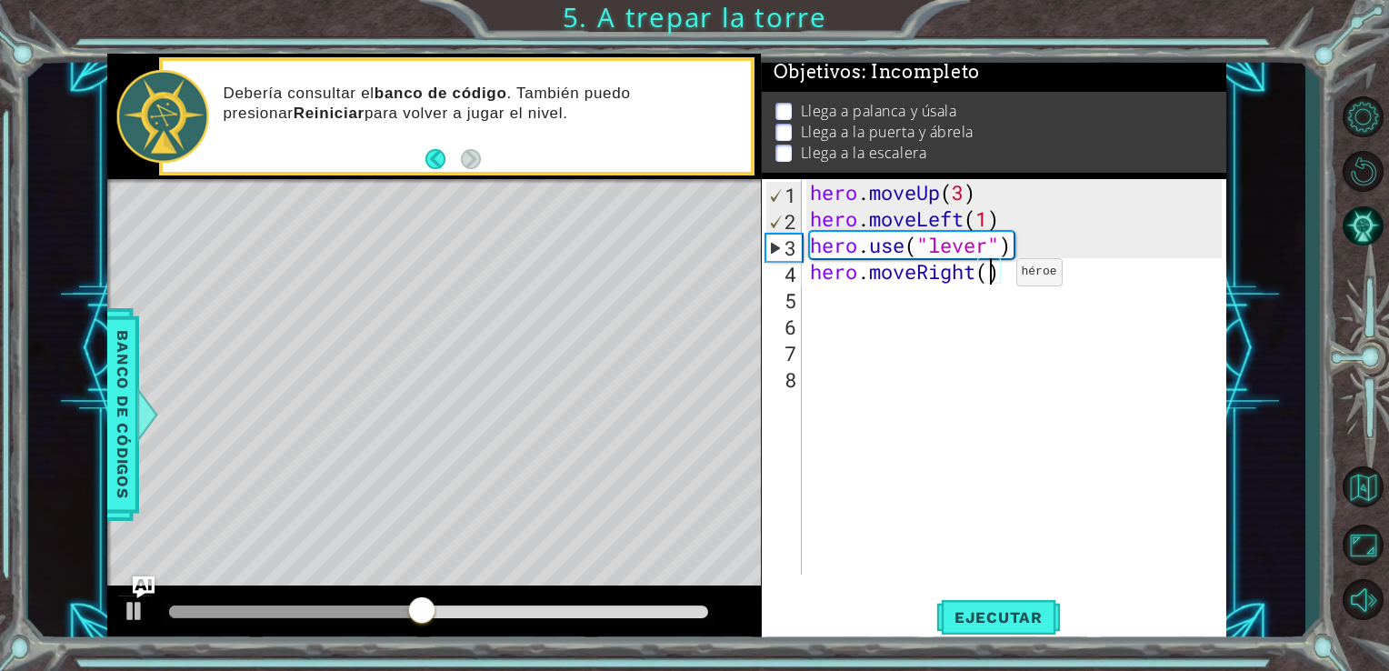
click at [987, 276] on div "hero . moveUp ( 3 ) hero . moveLeft ( 1 ) hero . use ( "lever" ) hero . moveRig…" at bounding box center [1018, 403] width 425 height 448
click at [1004, 613] on span "Ejecutar" at bounding box center [998, 617] width 125 height 18
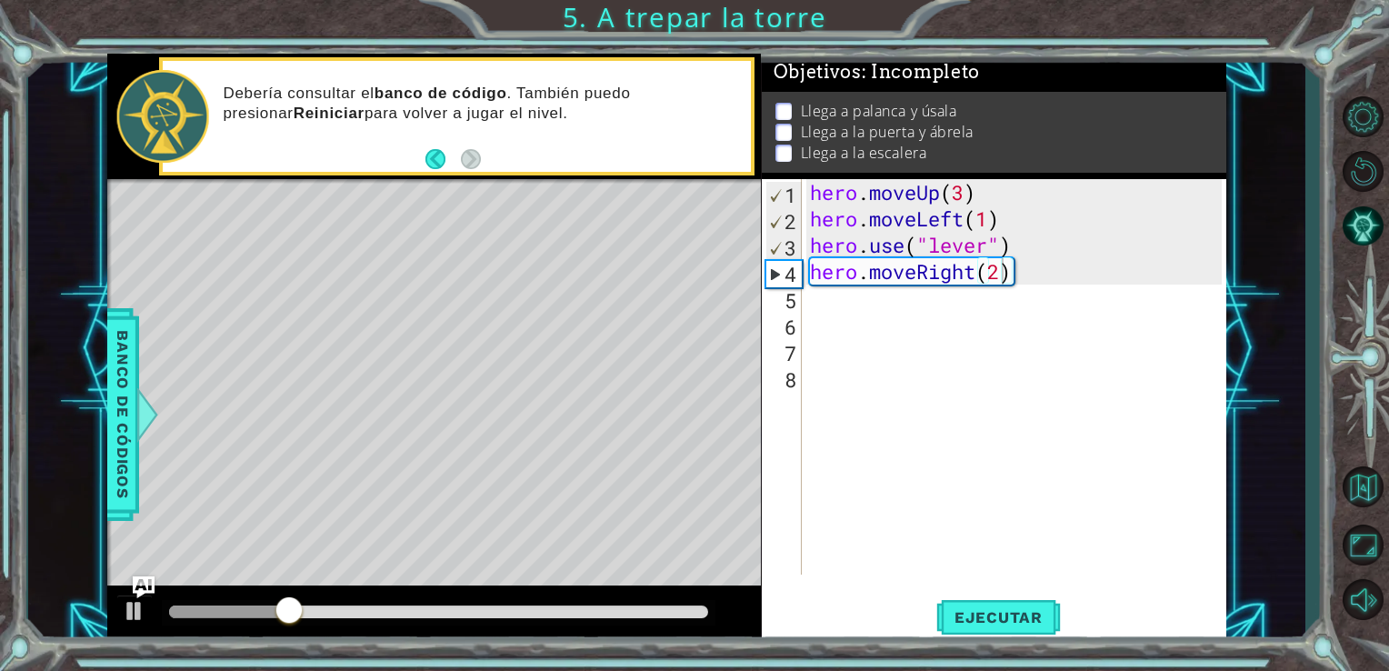
click at [178, 603] on div at bounding box center [439, 612] width 555 height 25
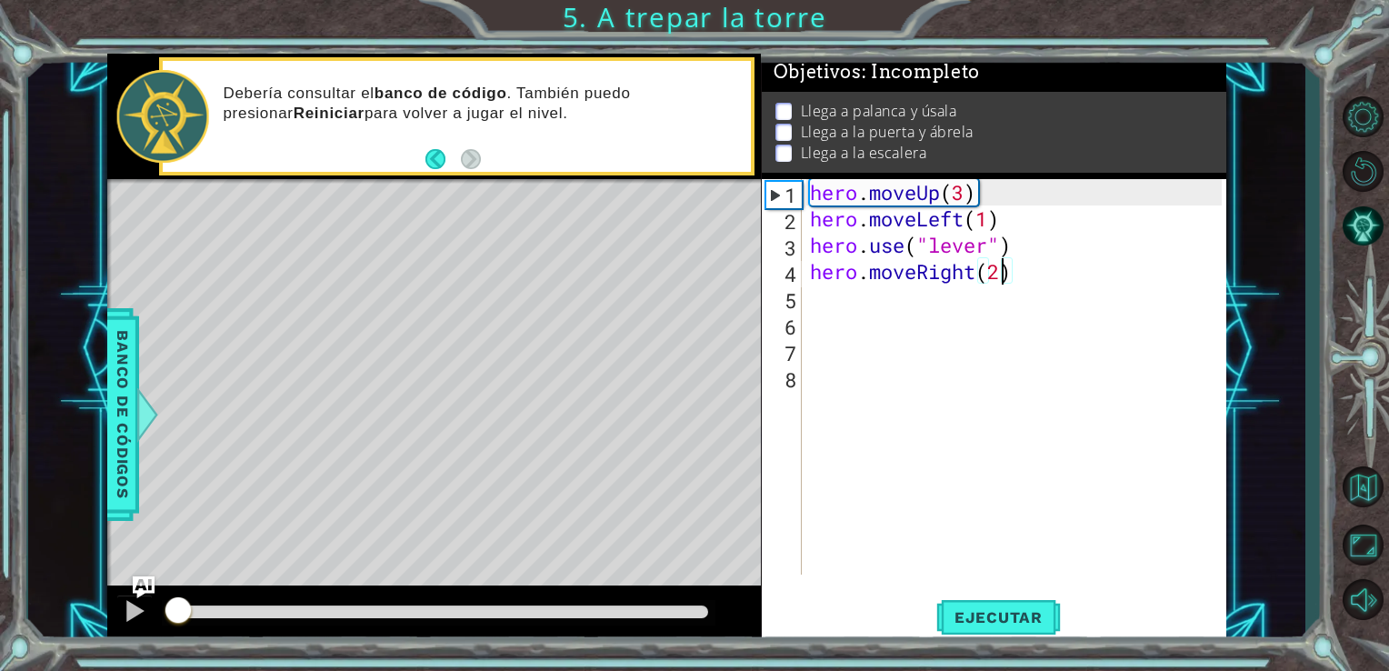
click at [177, 612] on div at bounding box center [173, 611] width 9 height 13
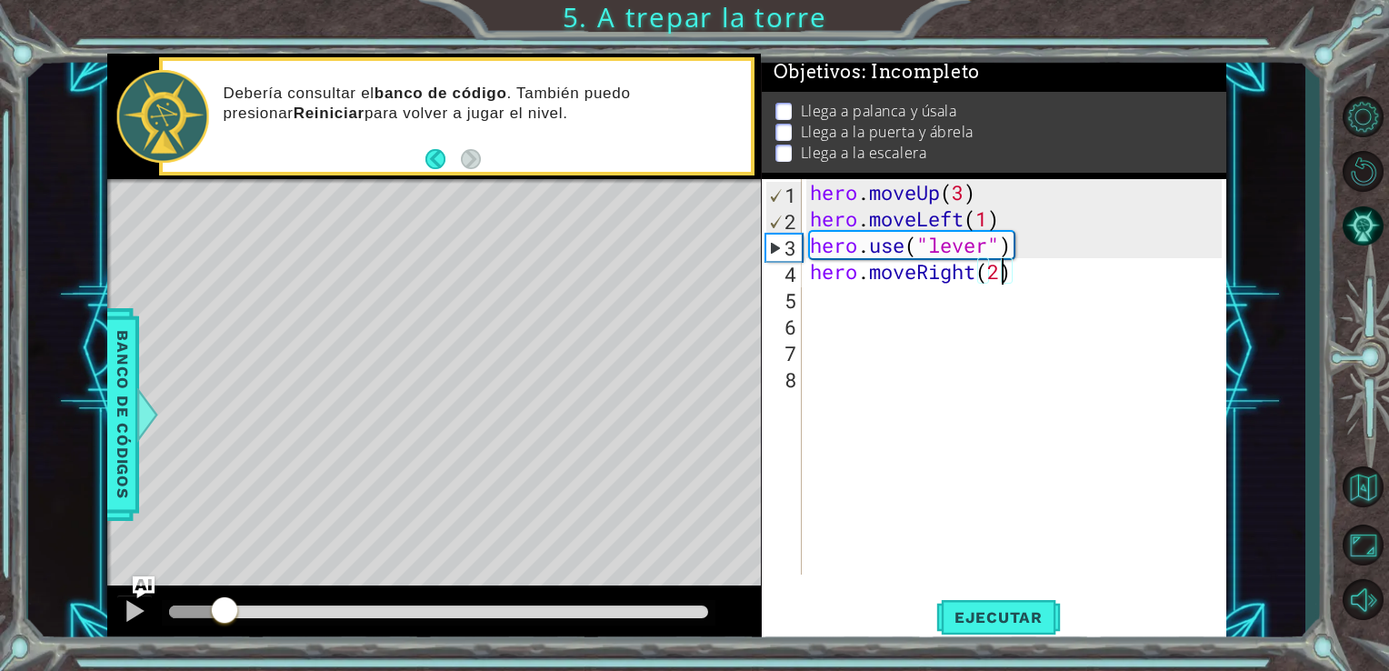
drag, startPoint x: 175, startPoint y: 614, endPoint x: 225, endPoint y: 627, distance: 51.8
click at [225, 627] on div at bounding box center [224, 611] width 33 height 33
click at [1048, 618] on span "Ejecutar" at bounding box center [998, 617] width 125 height 18
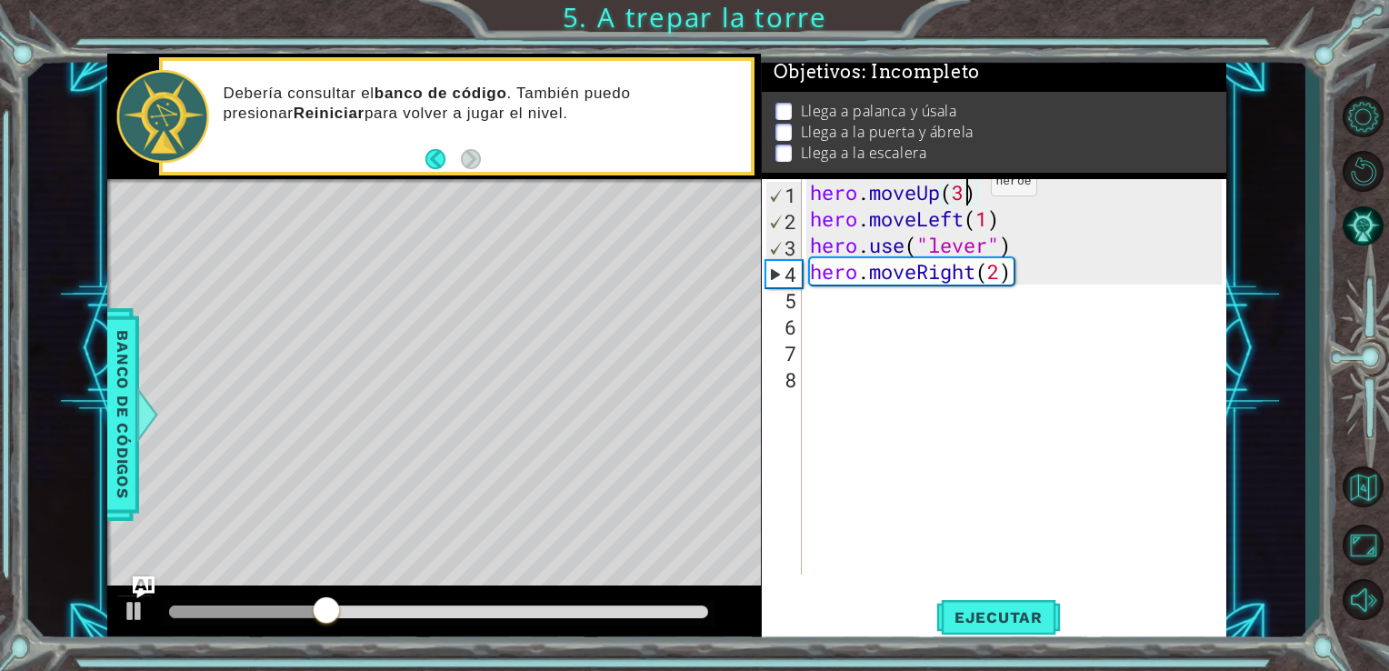
click at [963, 186] on div "hero . moveUp ( 3 ) hero . moveLeft ( 1 ) hero . use ( "lever" ) hero . moveRig…" at bounding box center [1018, 403] width 425 height 448
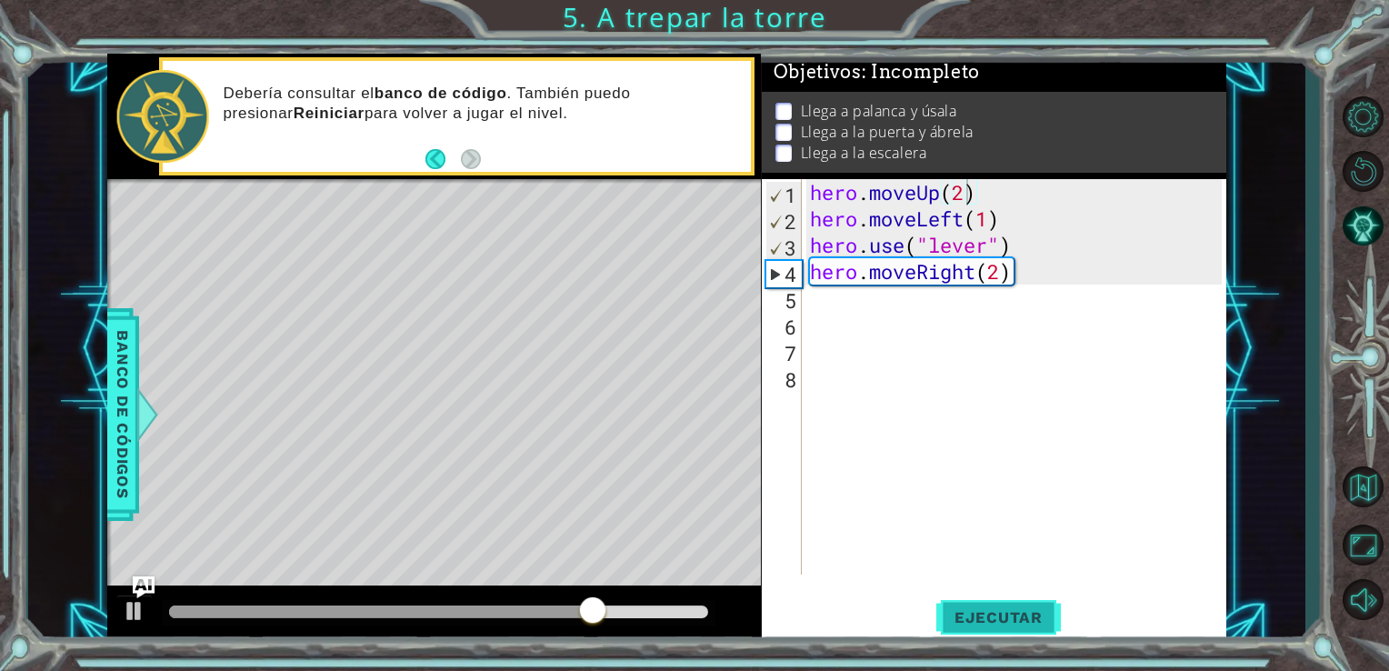
click at [988, 620] on span "Ejecutar" at bounding box center [998, 617] width 125 height 18
click at [1003, 269] on div "hero . moveUp ( 2 ) hero . moveLeft ( 1 ) hero . use ( "lever" ) hero . moveRig…" at bounding box center [1018, 403] width 425 height 448
type textarea "hero.moveRight(3)"
click at [1000, 612] on span "Ejecutar" at bounding box center [998, 617] width 125 height 18
